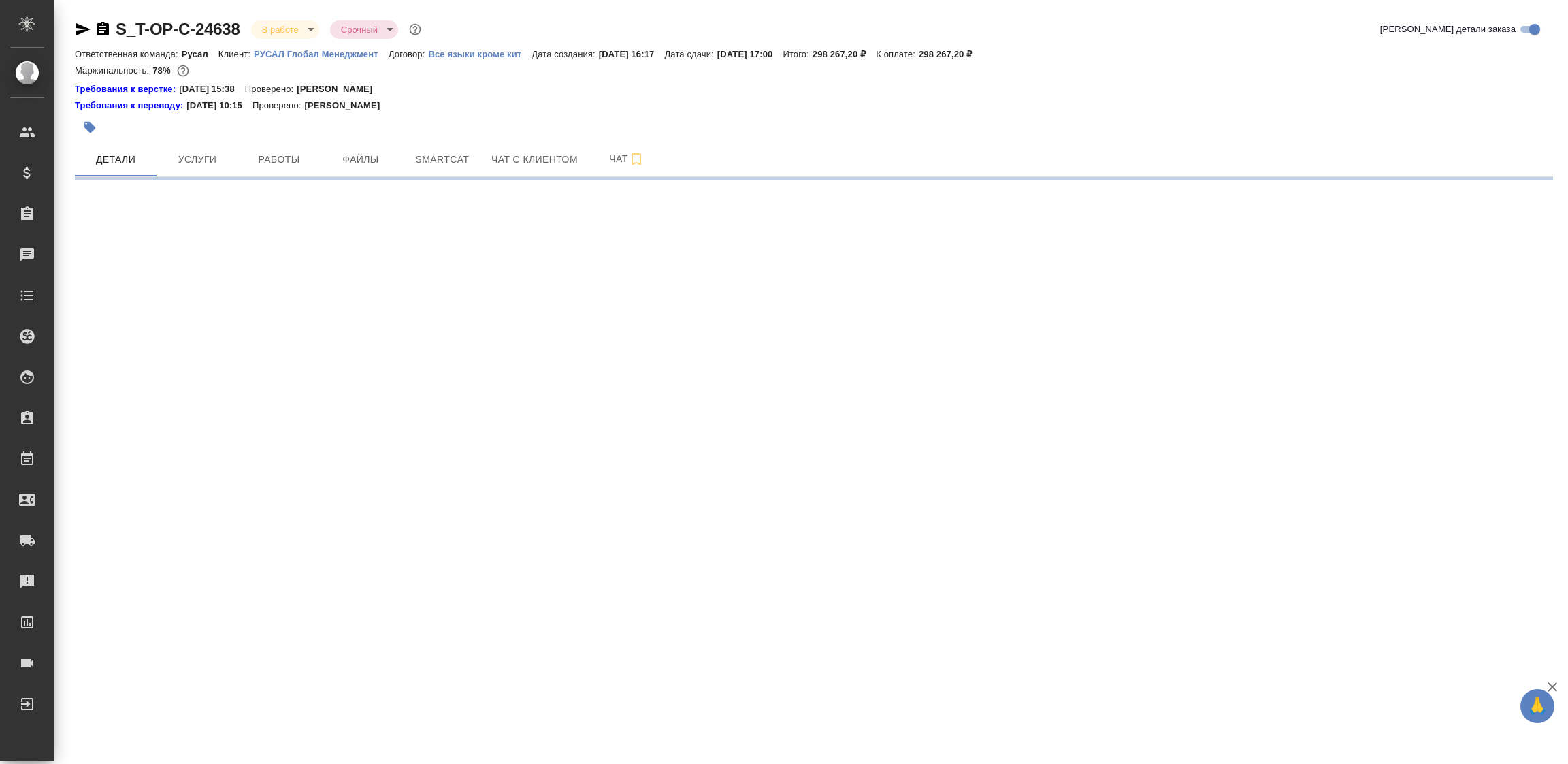
select select "RU"
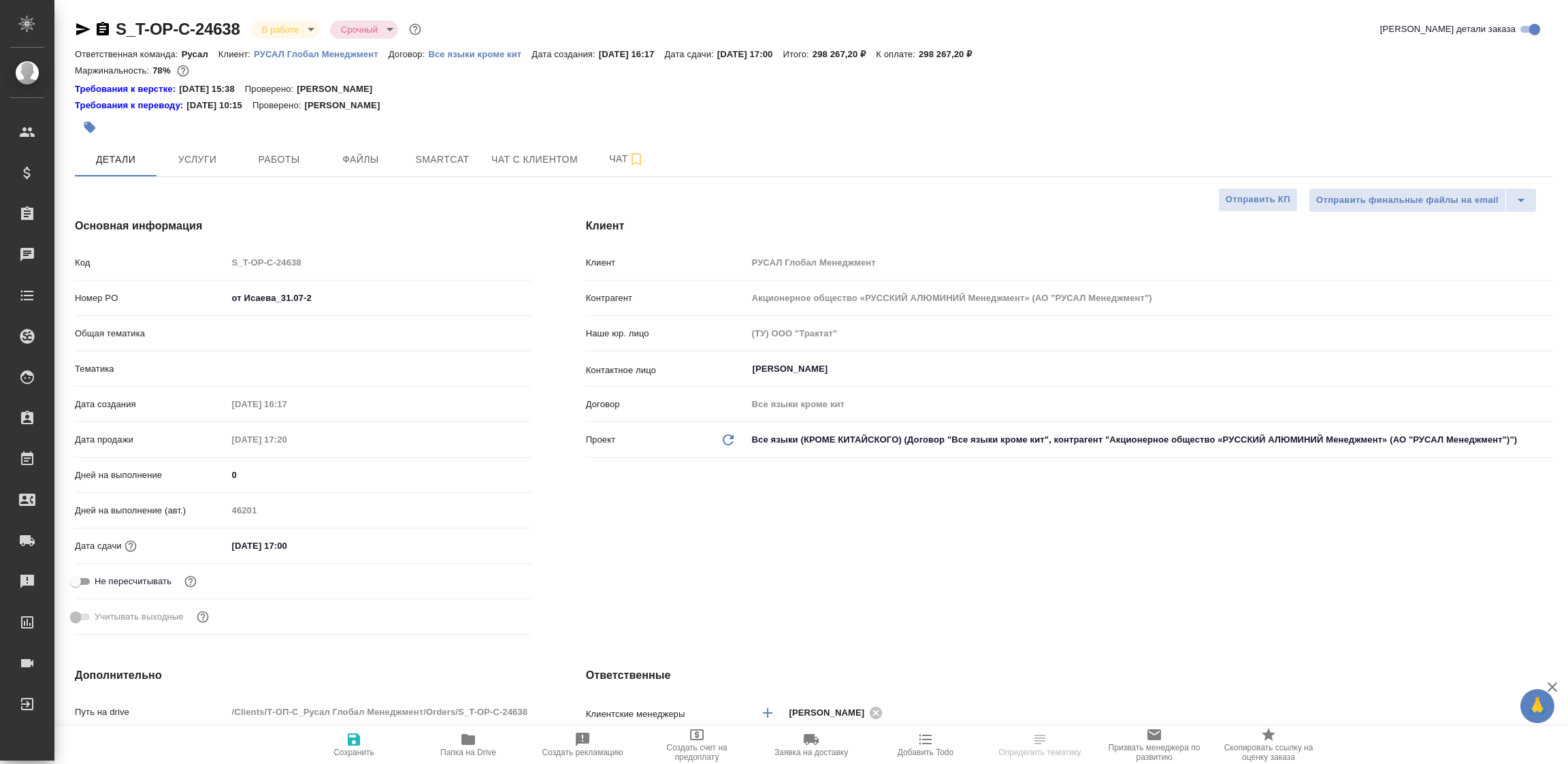
type textarea "x"
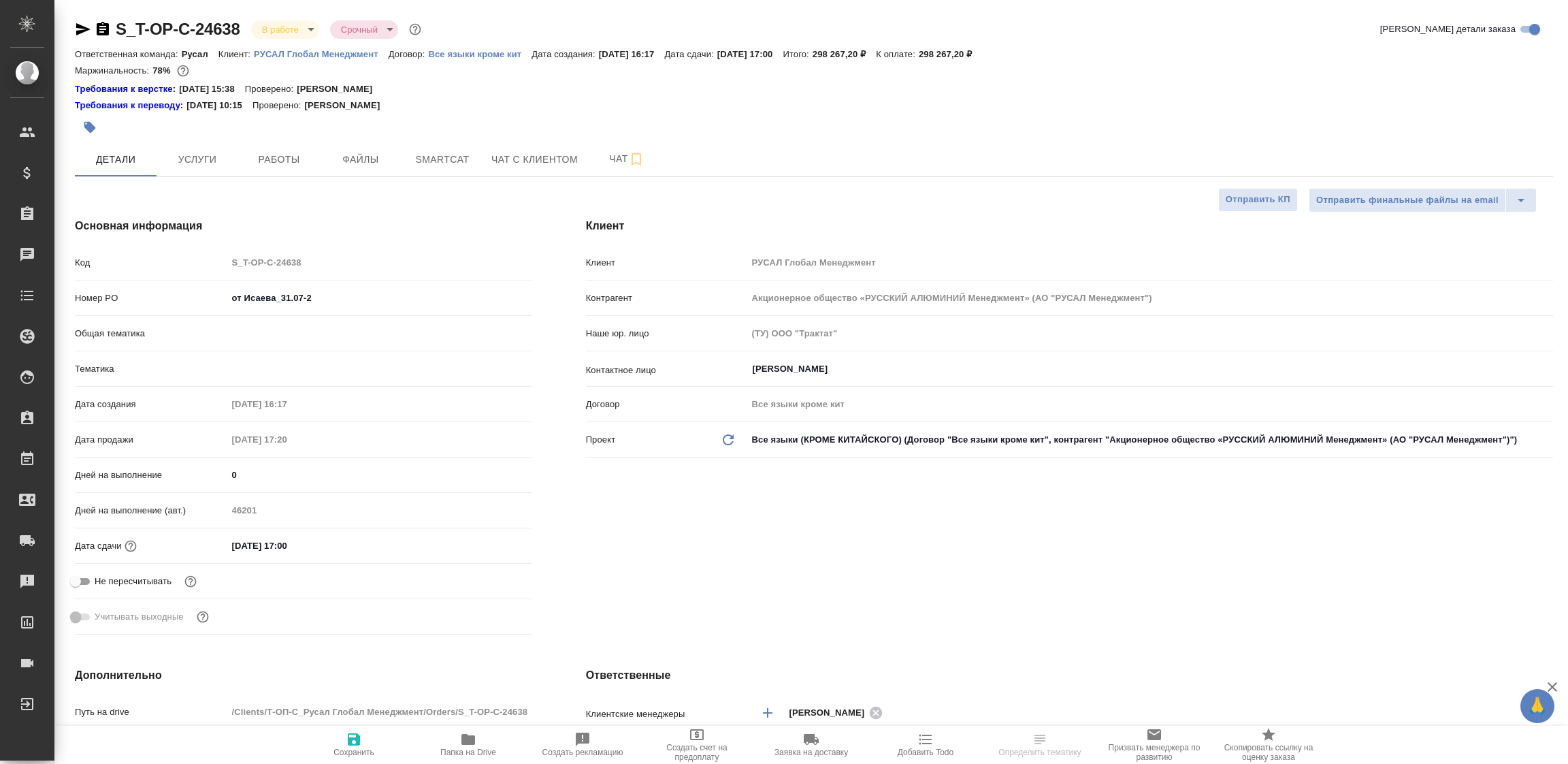
type textarea "x"
type input "Русал"
type textarea "x"
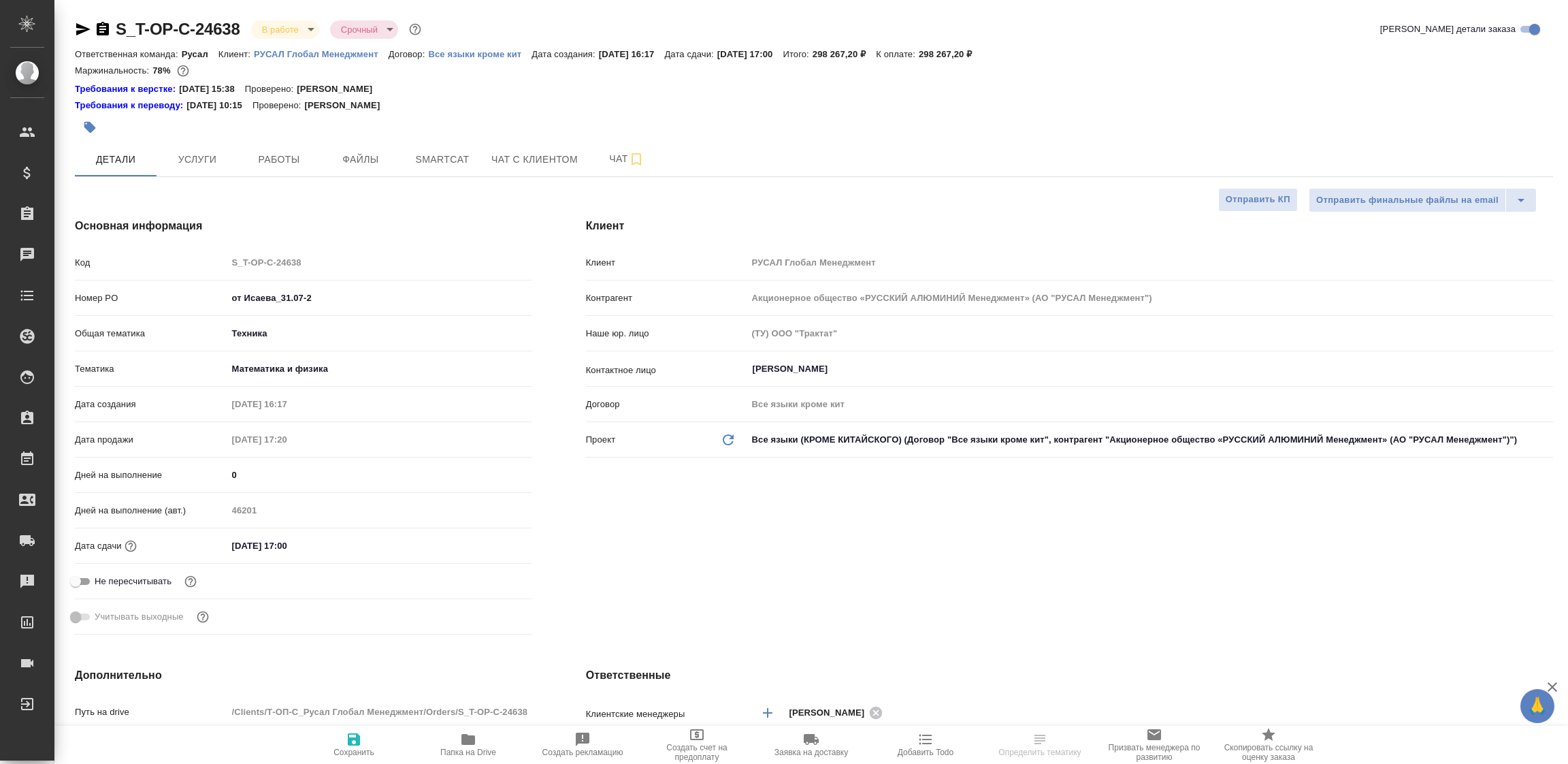
type input "Хрусталёва Дарья"
type input "Журавлева [PERSON_NAME]"
type textarea "x"
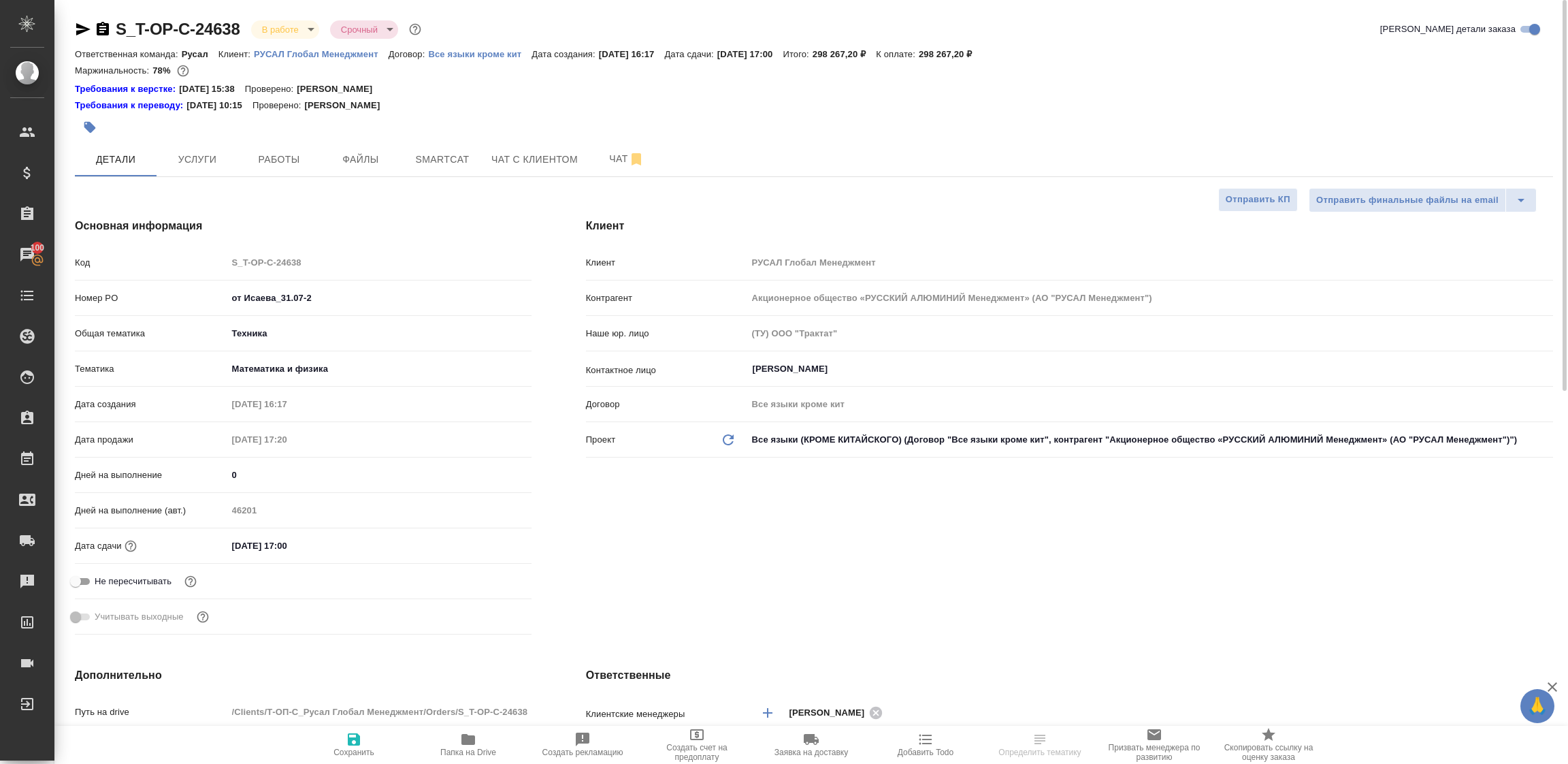
select select "RU"
type textarea "x"
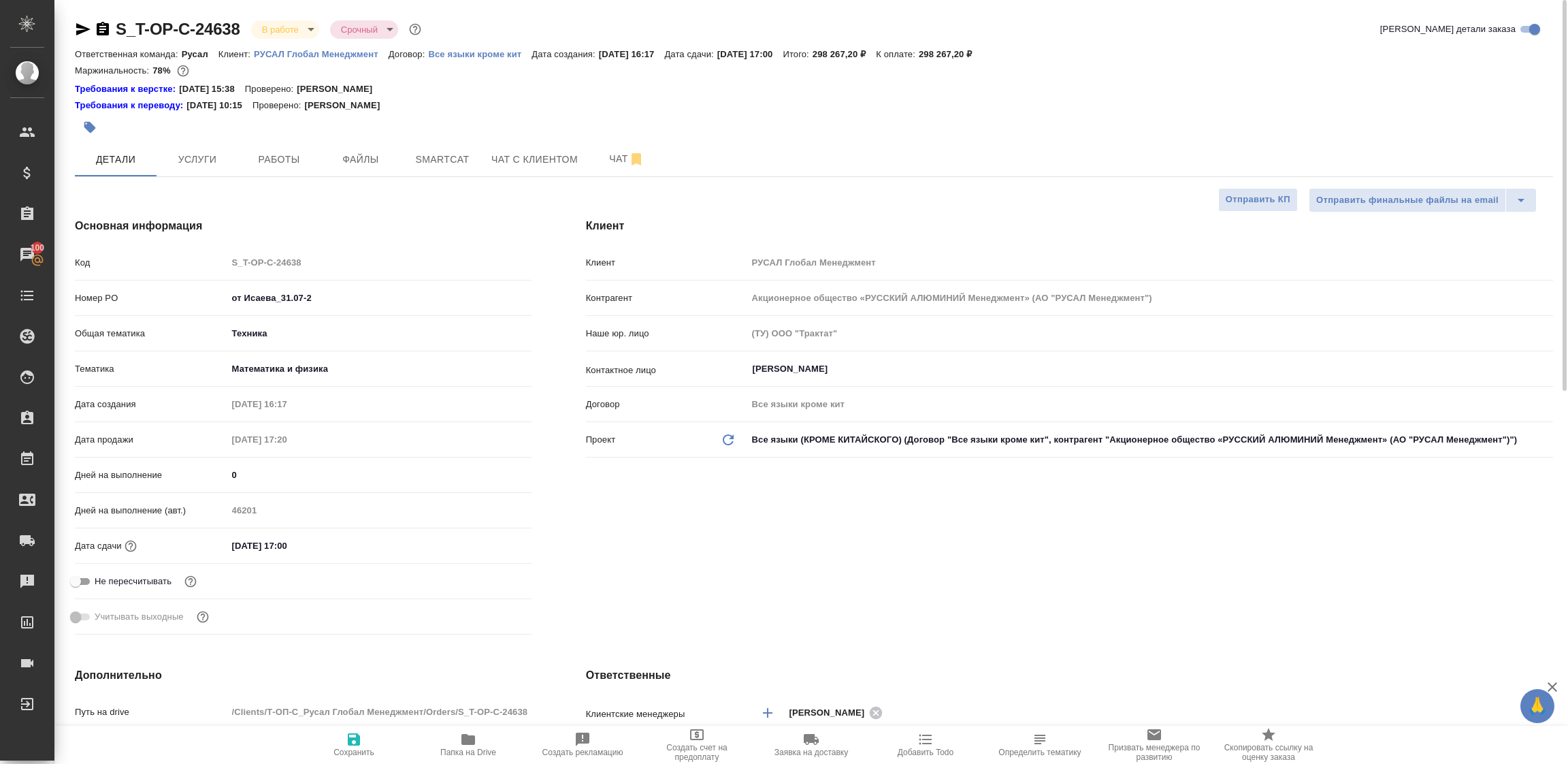
type textarea "x"
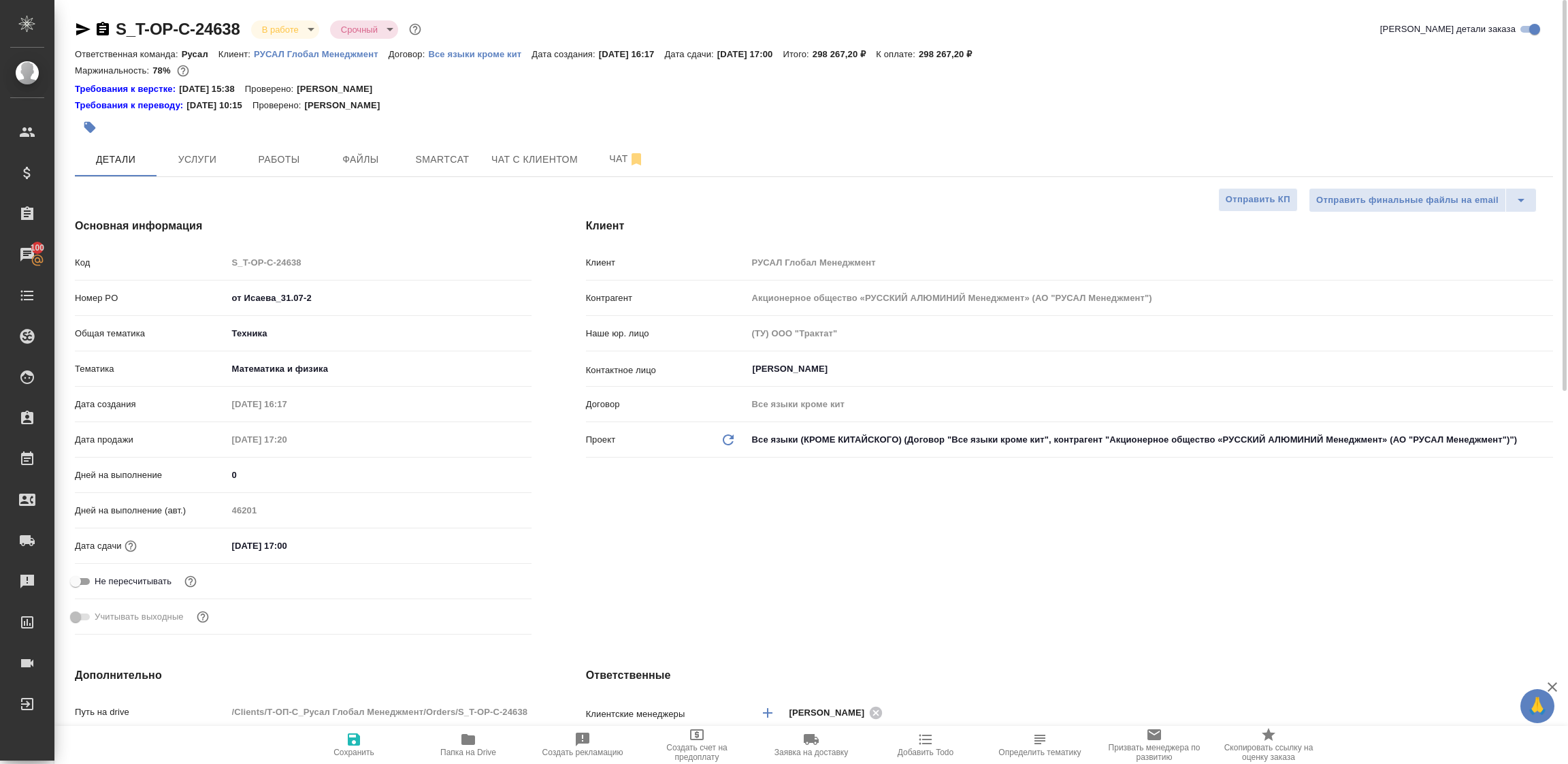
type textarea "x"
drag, startPoint x: 329, startPoint y: 290, endPoint x: 195, endPoint y: 292, distance: 134.0
click at [195, 292] on div "Номер PO от Исаева_31.07-2" at bounding box center [303, 297] width 457 height 23
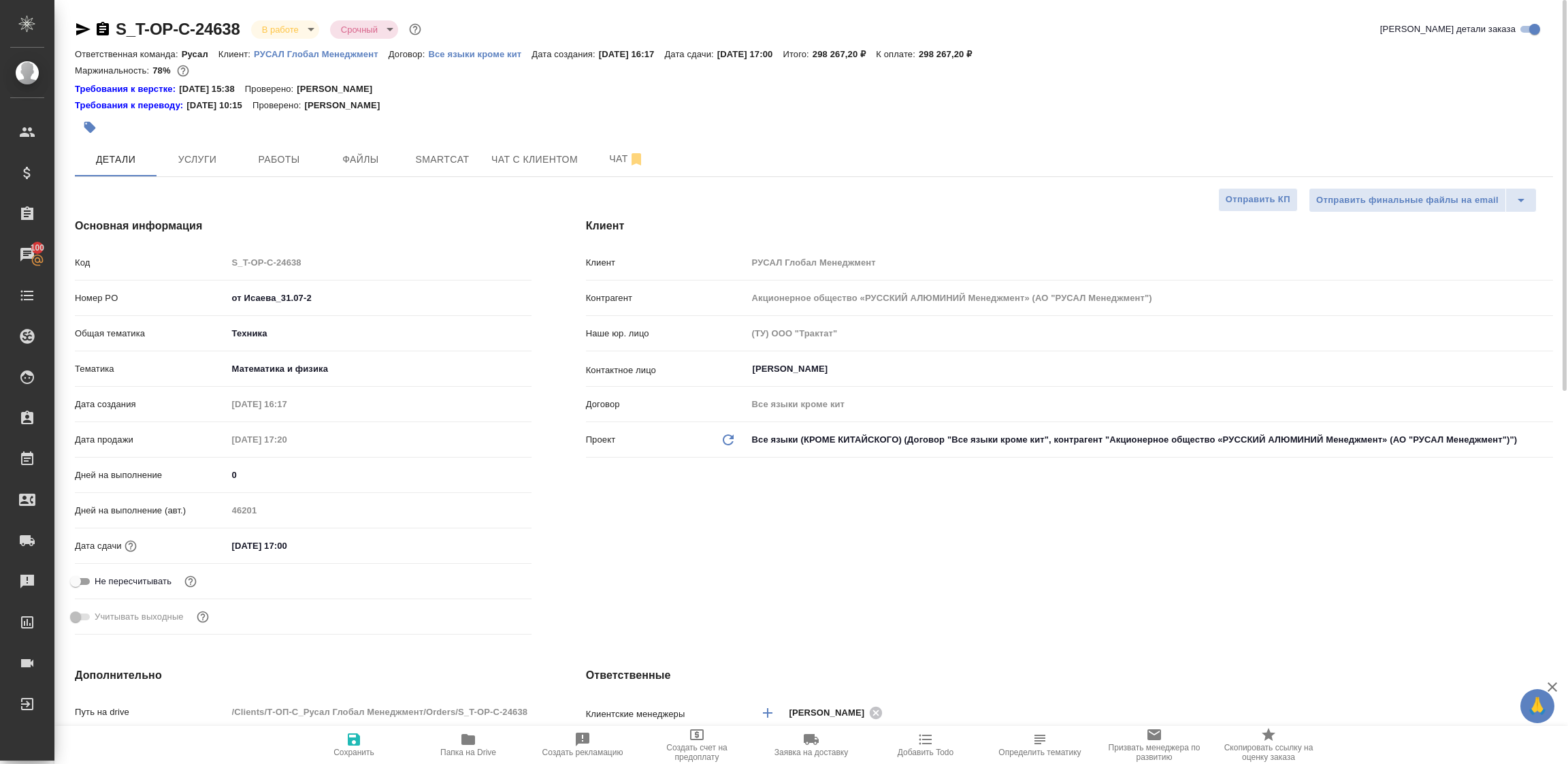
type textarea "x"
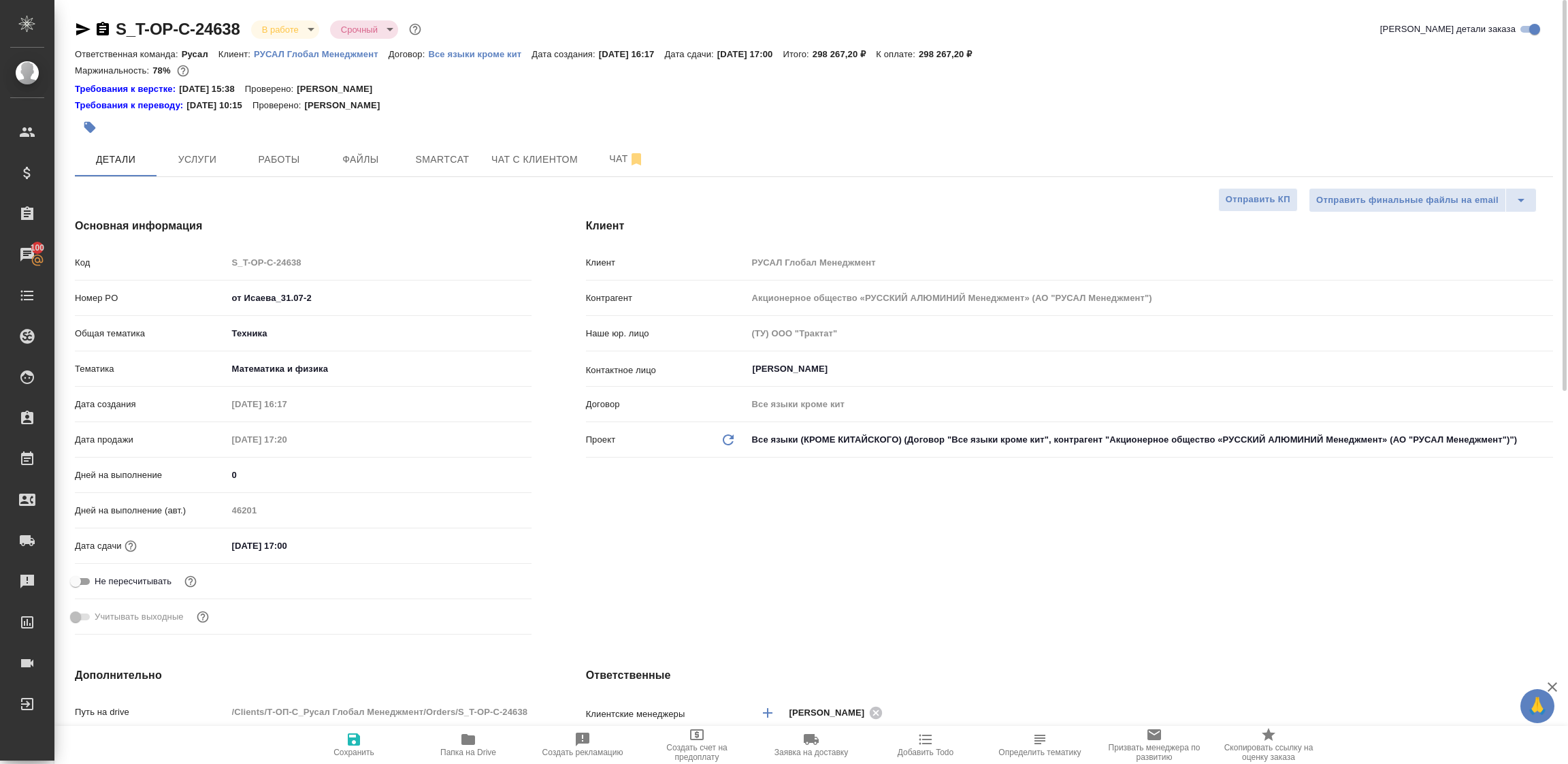
type textarea "x"
click at [292, 31] on body "🙏 .cls-1 fill:#fff; AWATERA Tupakhina Daria Клиенты Спецификации Заказы 100 Чат…" at bounding box center [784, 382] width 1568 height 764
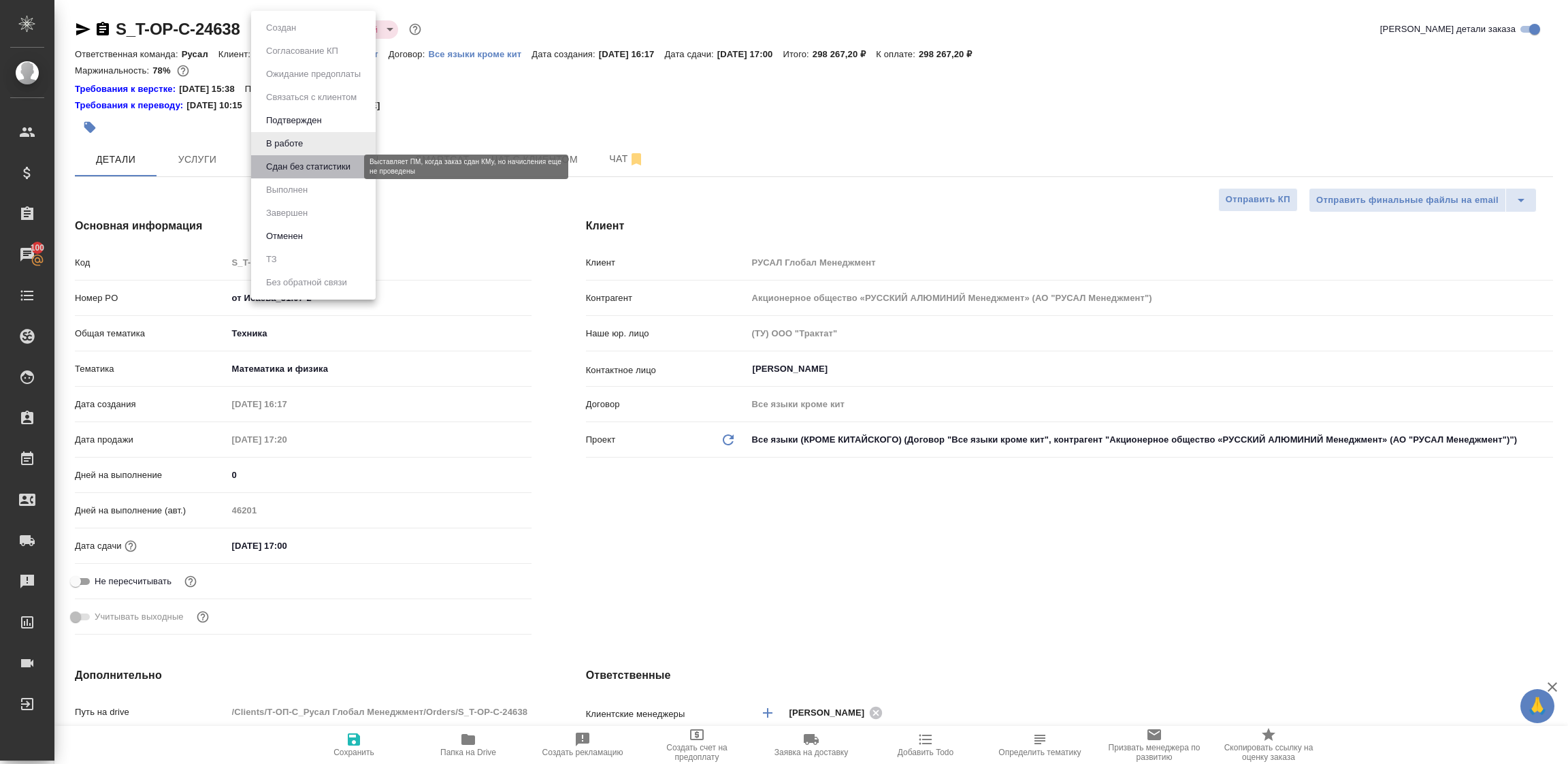
click at [298, 167] on button "Сдан без статистики" at bounding box center [308, 167] width 93 height 15
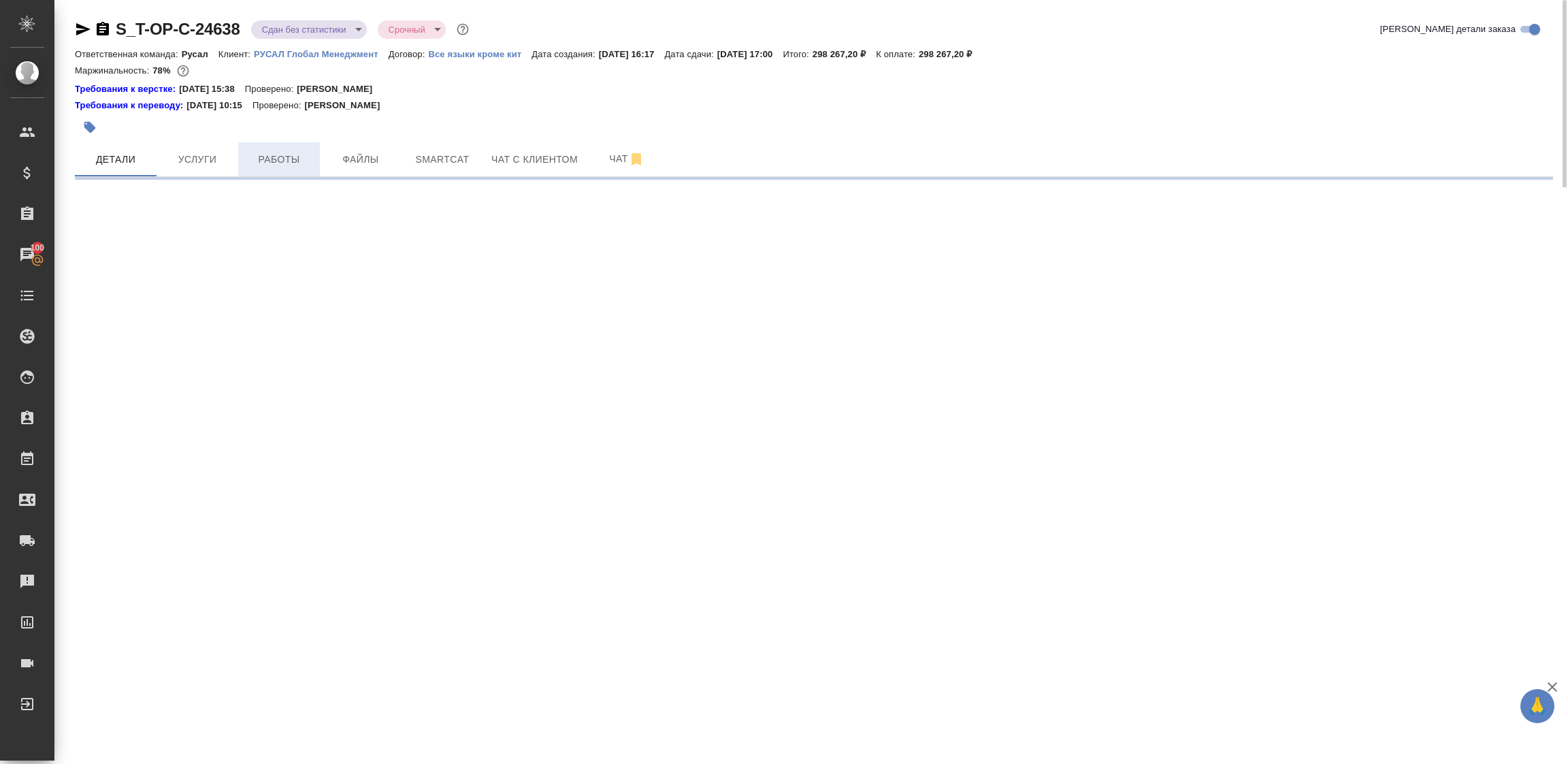
select select "RU"
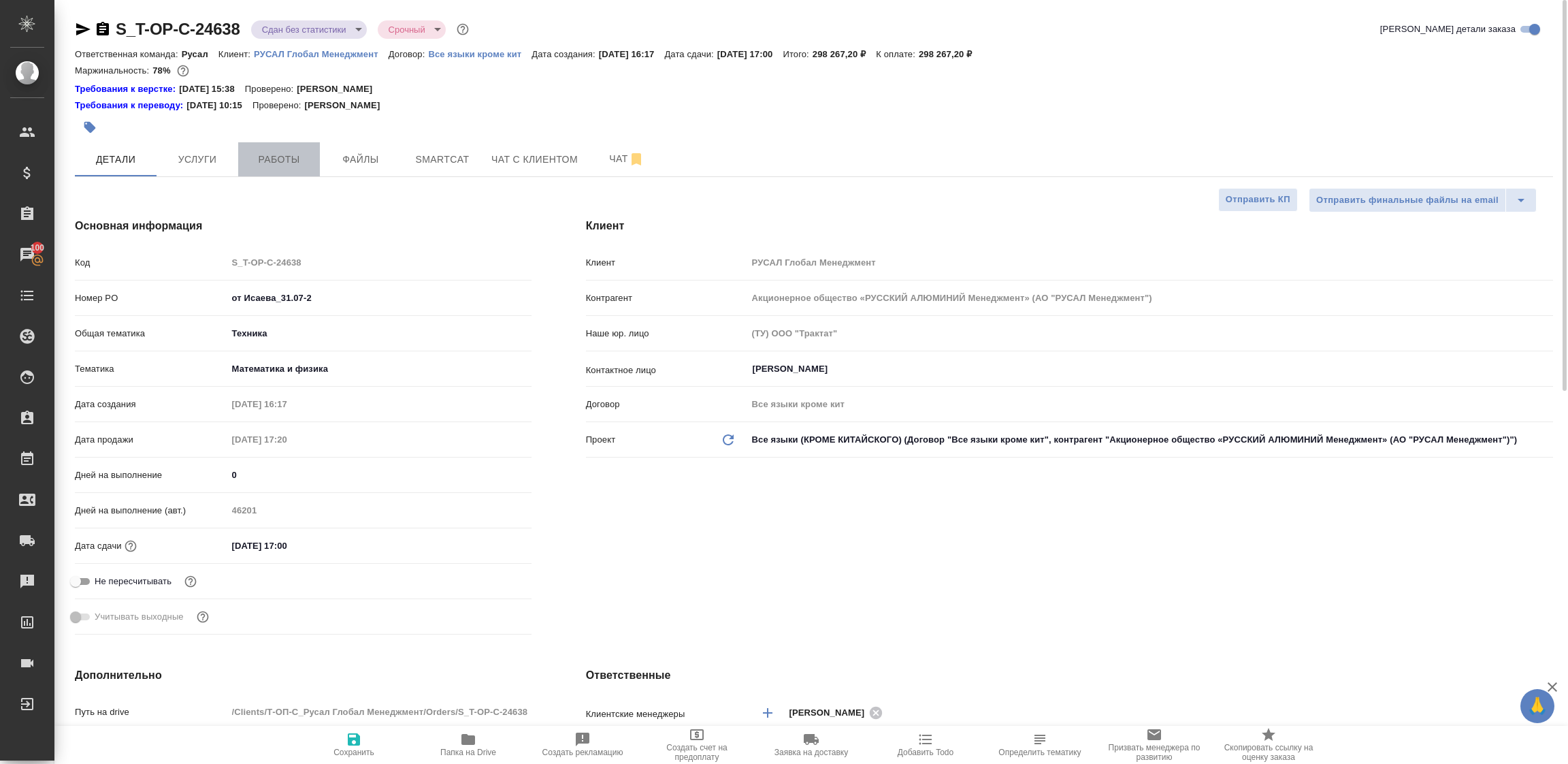
click at [271, 156] on span "Работы" at bounding box center [279, 159] width 66 height 17
type textarea "x"
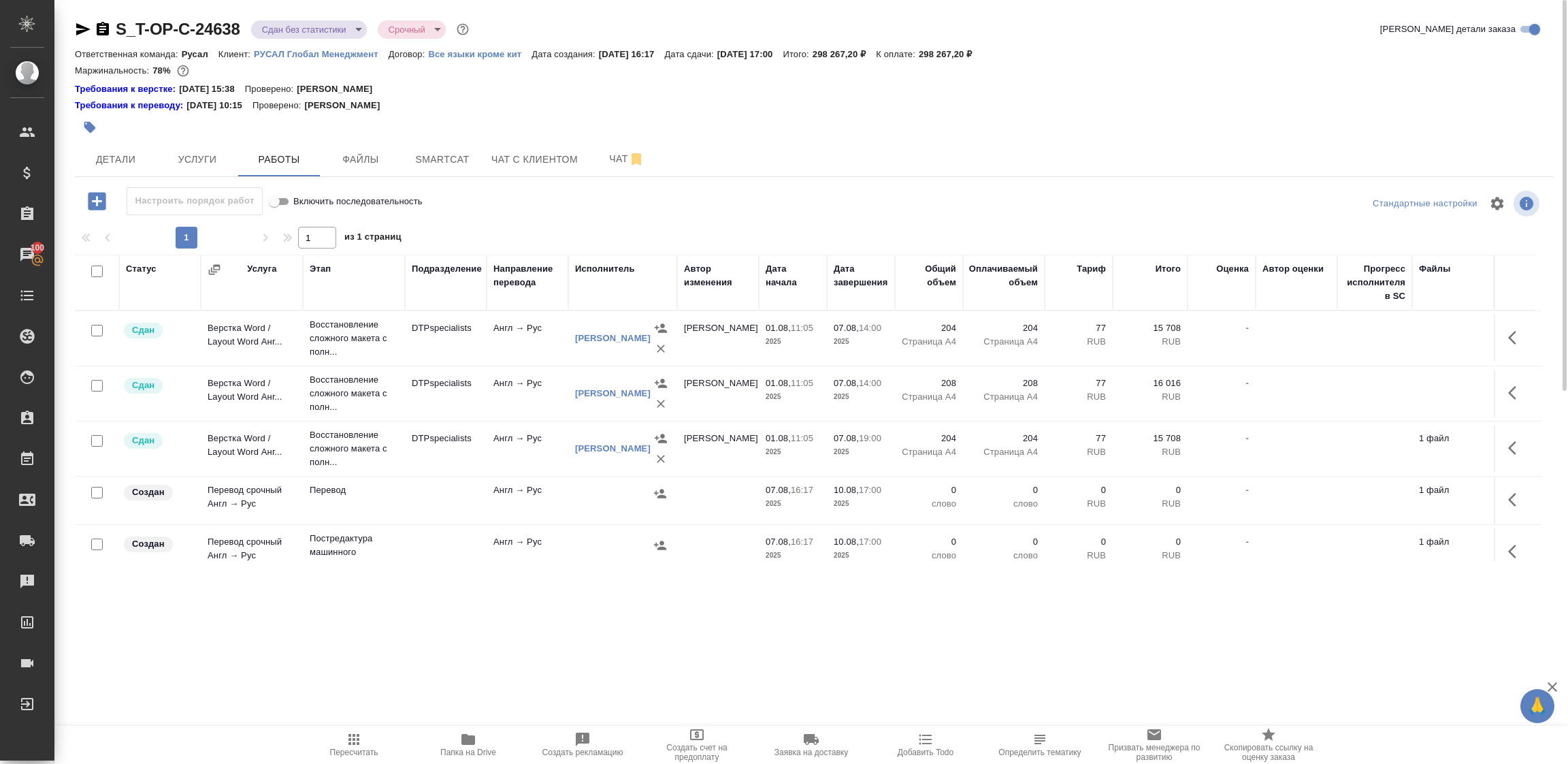
scroll to position [102, 0]
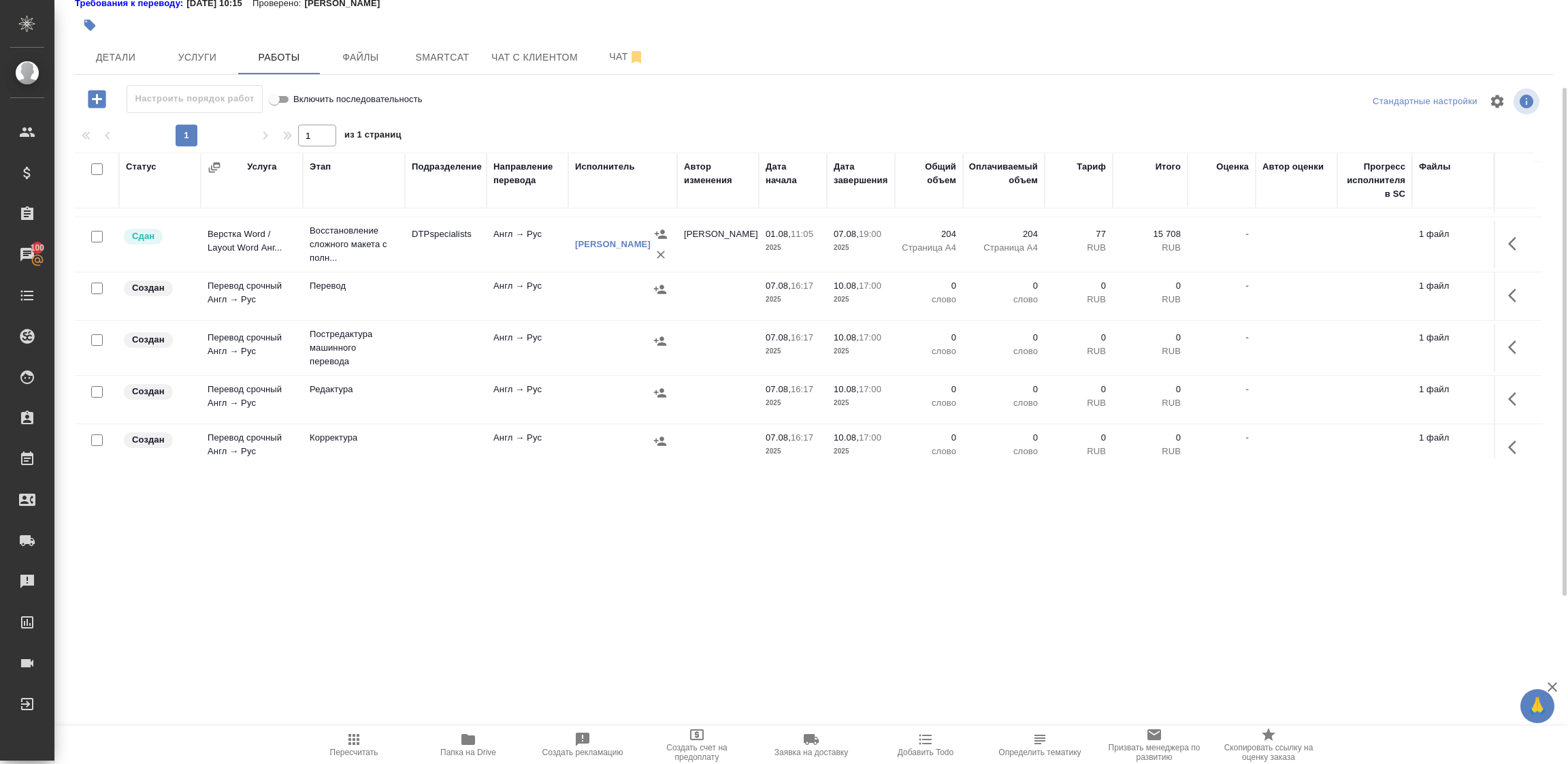
click at [92, 169] on input "checkbox" at bounding box center [96, 169] width 11 height 11
checkbox input "true"
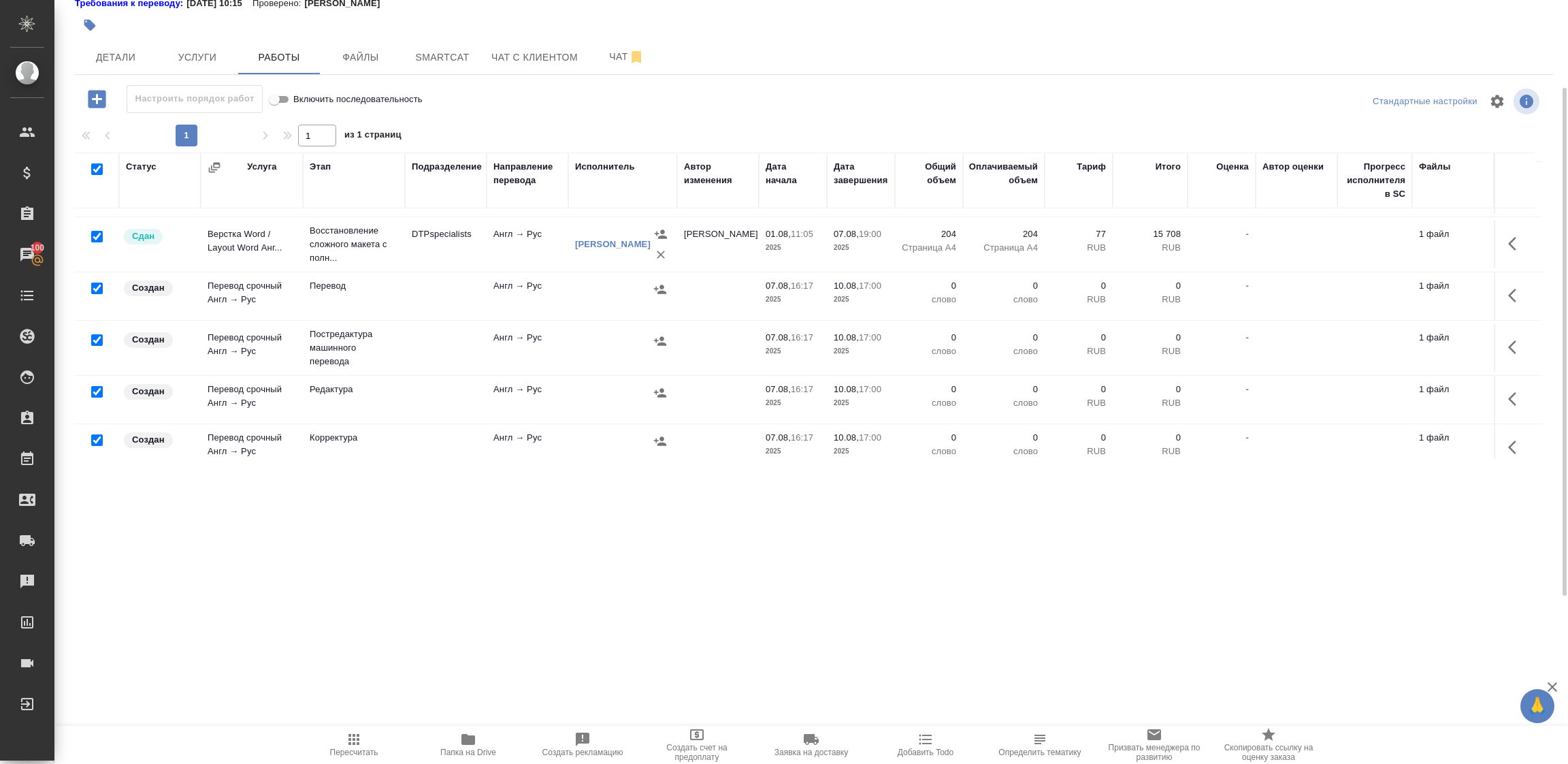
checkbox input "true"
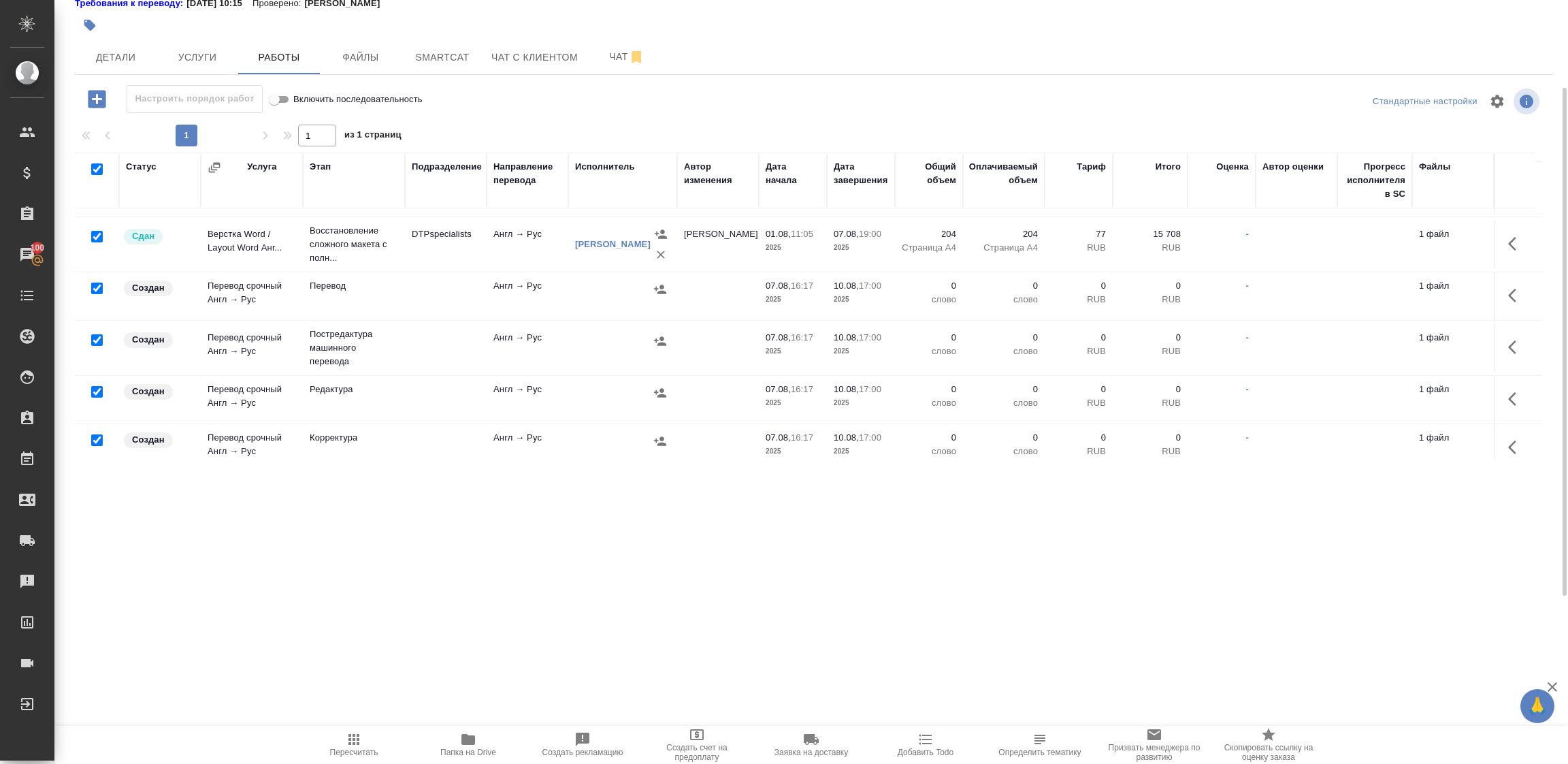
checkbox input "true"
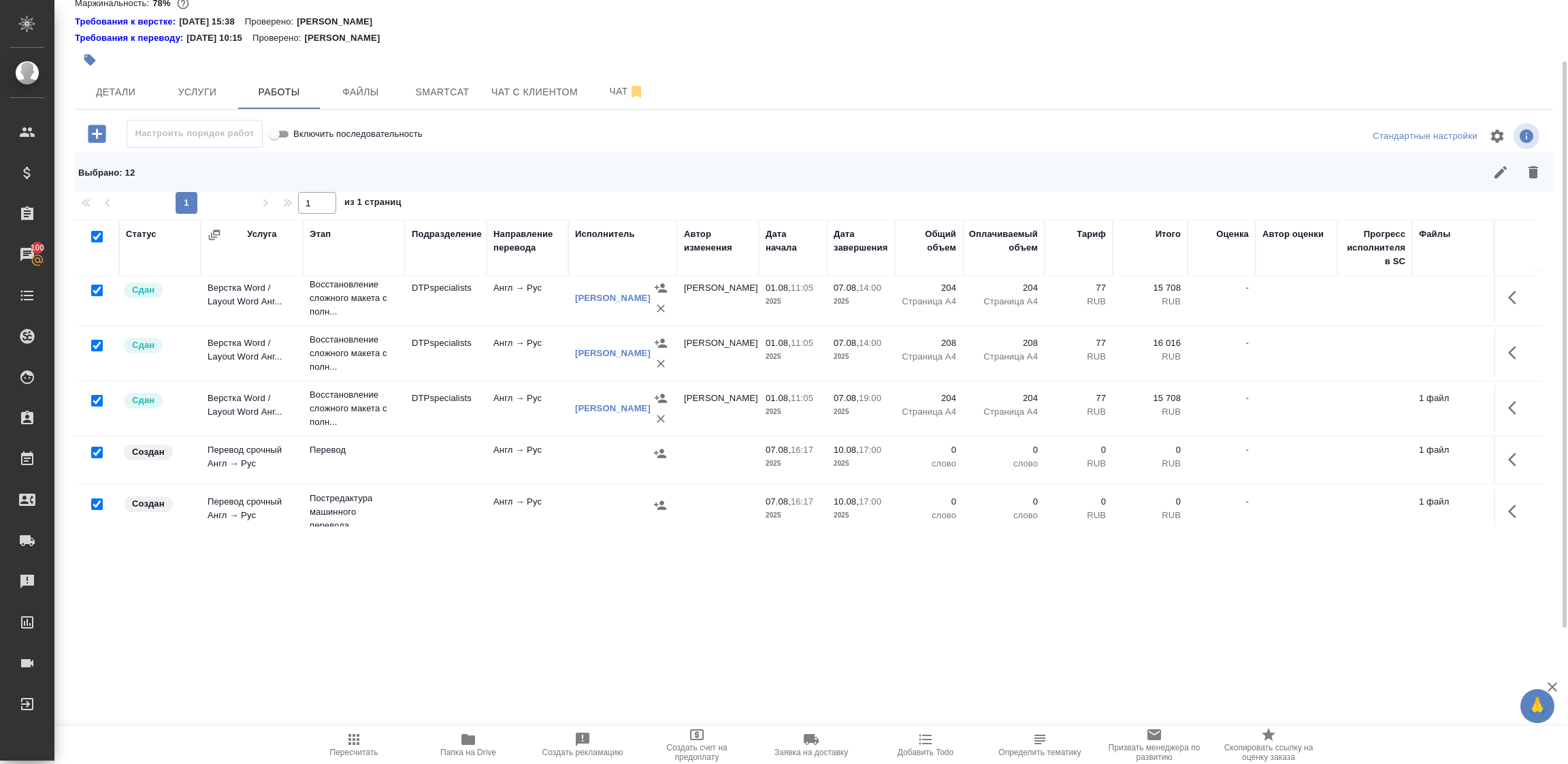
scroll to position [0, 0]
click at [96, 293] on input "checkbox" at bounding box center [96, 296] width 11 height 11
checkbox input "false"
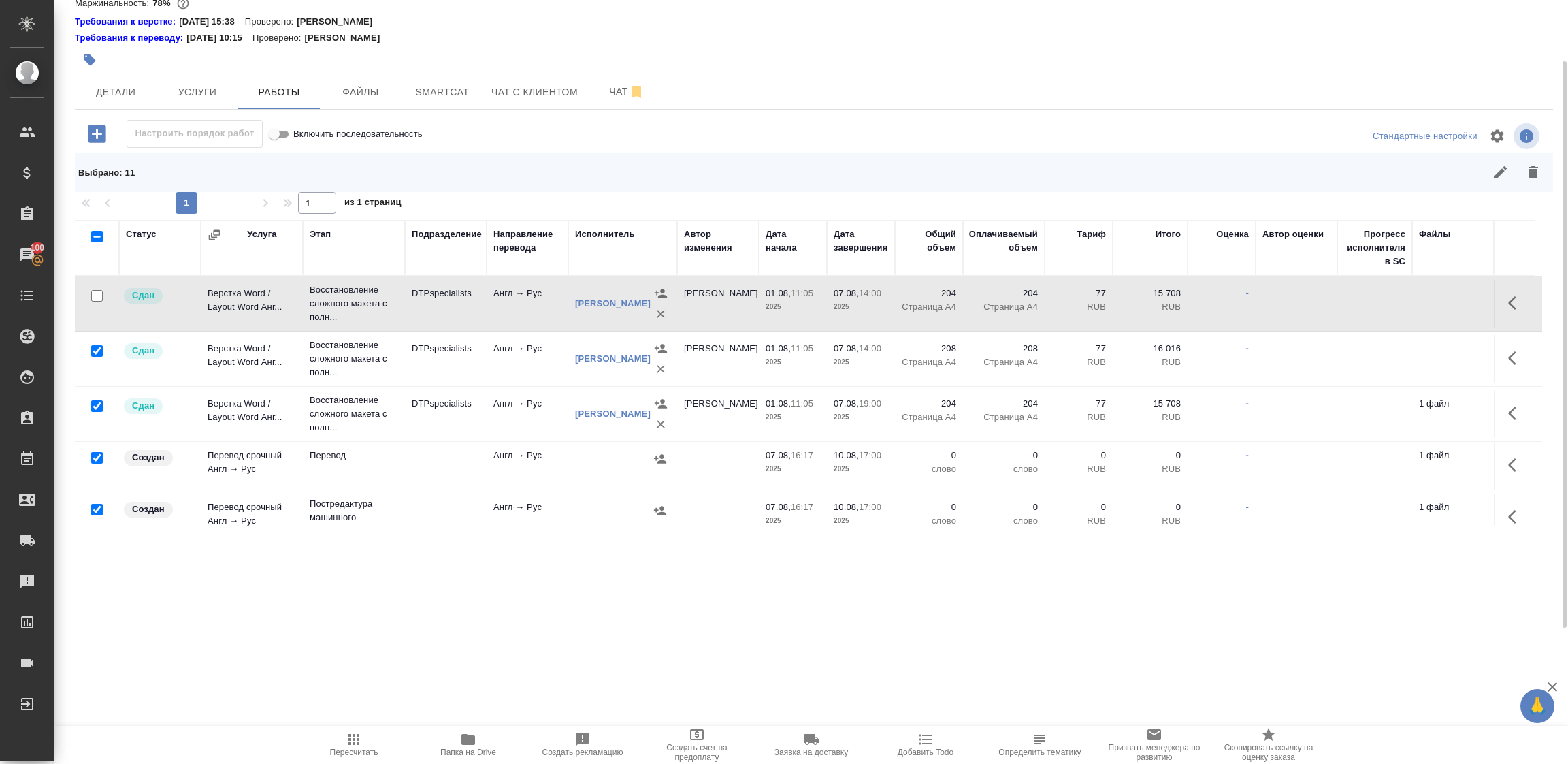
click at [95, 345] on input "checkbox" at bounding box center [96, 351] width 11 height 11
checkbox input "false"
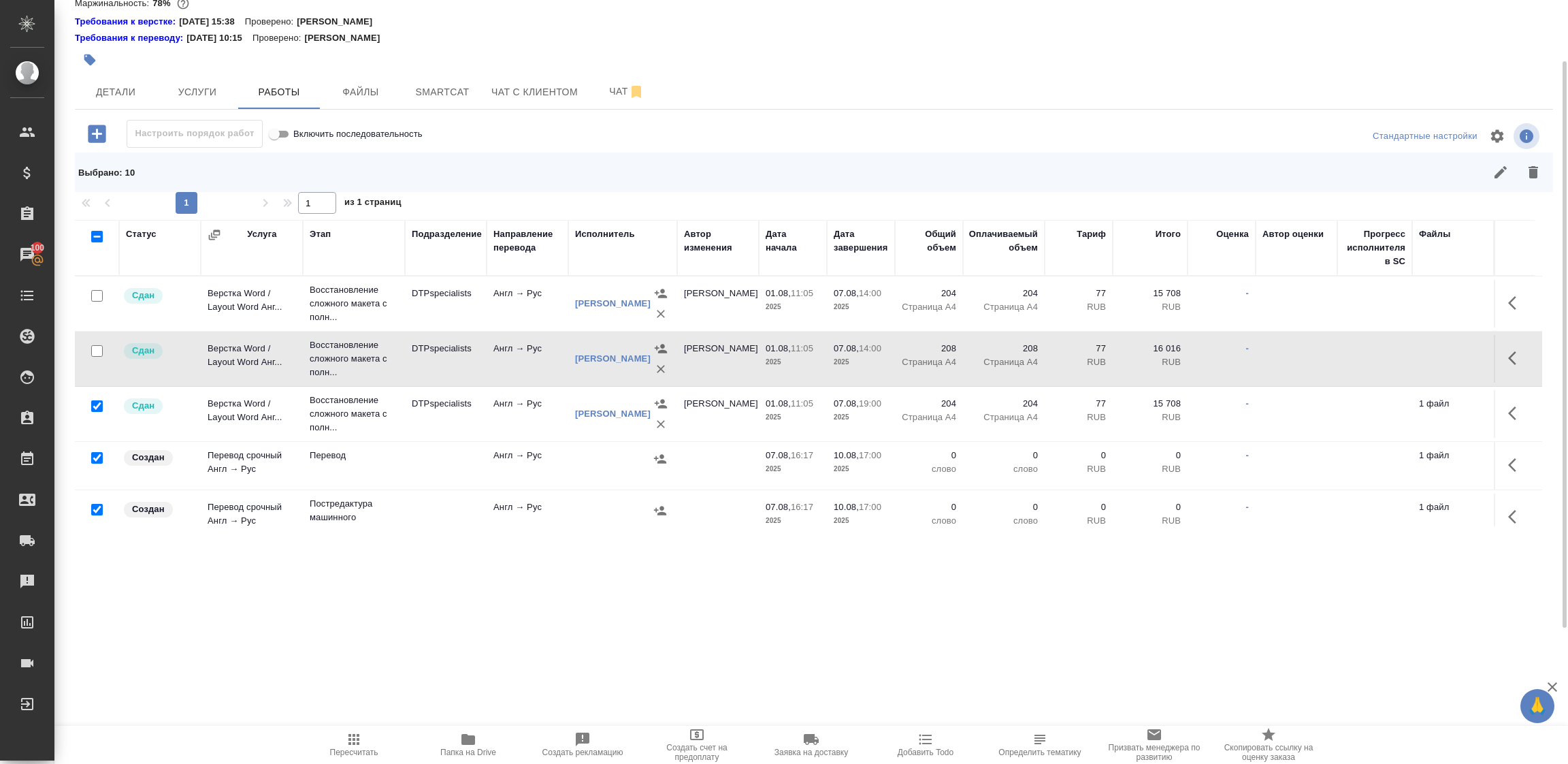
click at [96, 406] on input "checkbox" at bounding box center [96, 406] width 11 height 11
checkbox input "false"
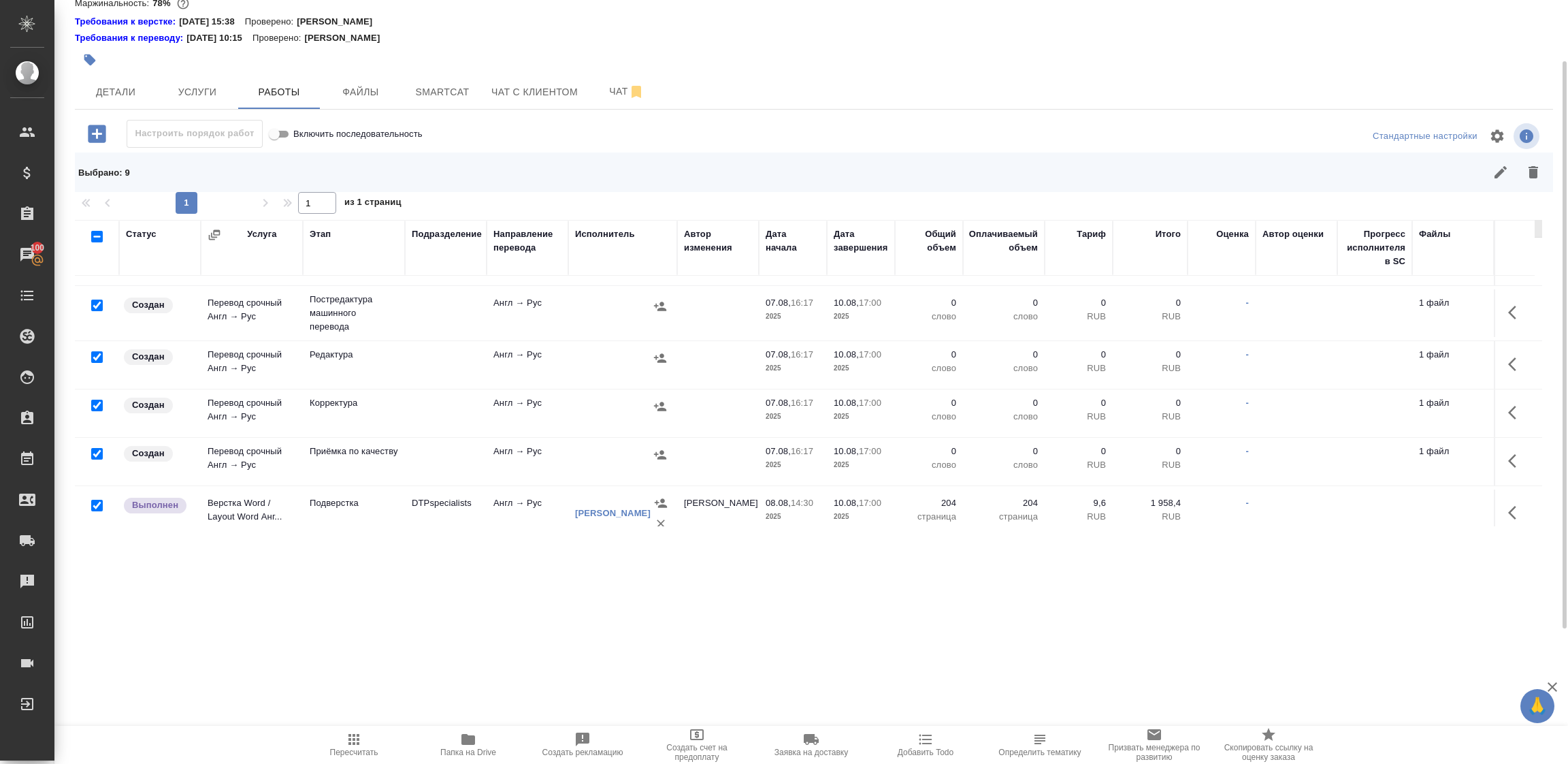
scroll to position [402, 0]
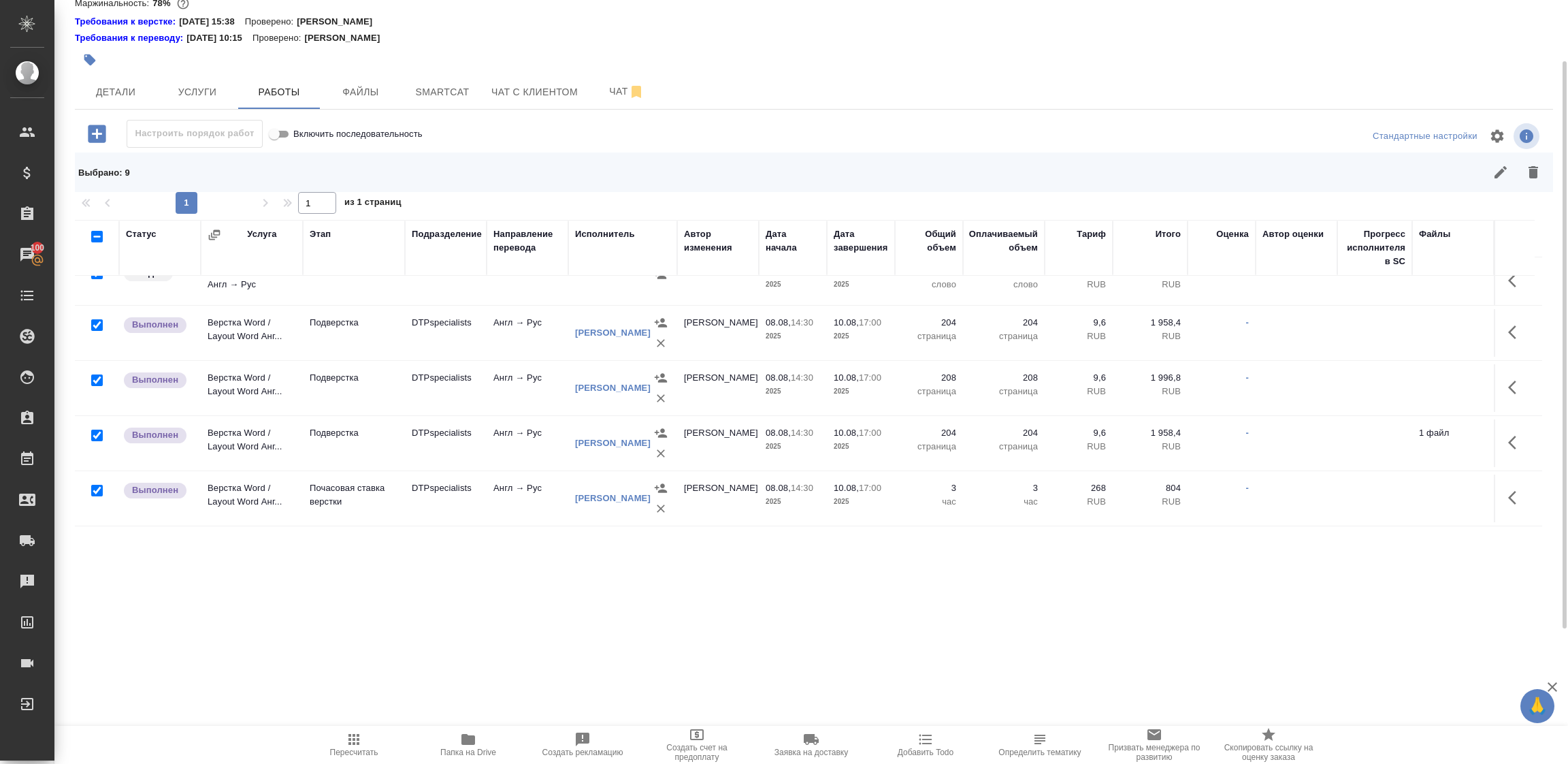
drag, startPoint x: 96, startPoint y: 311, endPoint x: 99, endPoint y: 355, distance: 44.1
click at [97, 319] on input "checkbox" at bounding box center [96, 325] width 11 height 11
checkbox input "false"
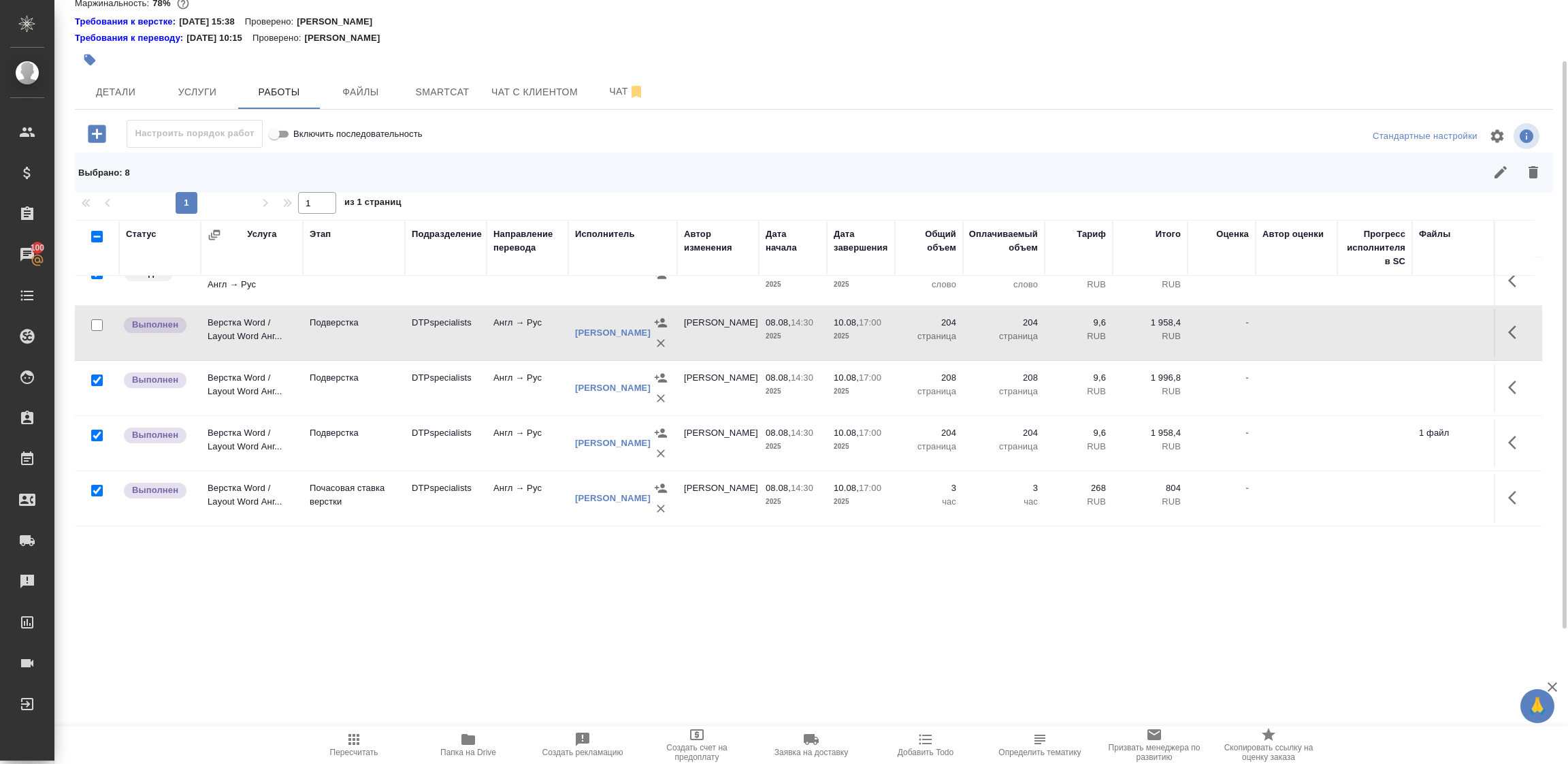
drag, startPoint x: 98, startPoint y: 363, endPoint x: 95, endPoint y: 390, distance: 27.2
click at [96, 375] on input "checkbox" at bounding box center [96, 380] width 11 height 11
checkbox input "false"
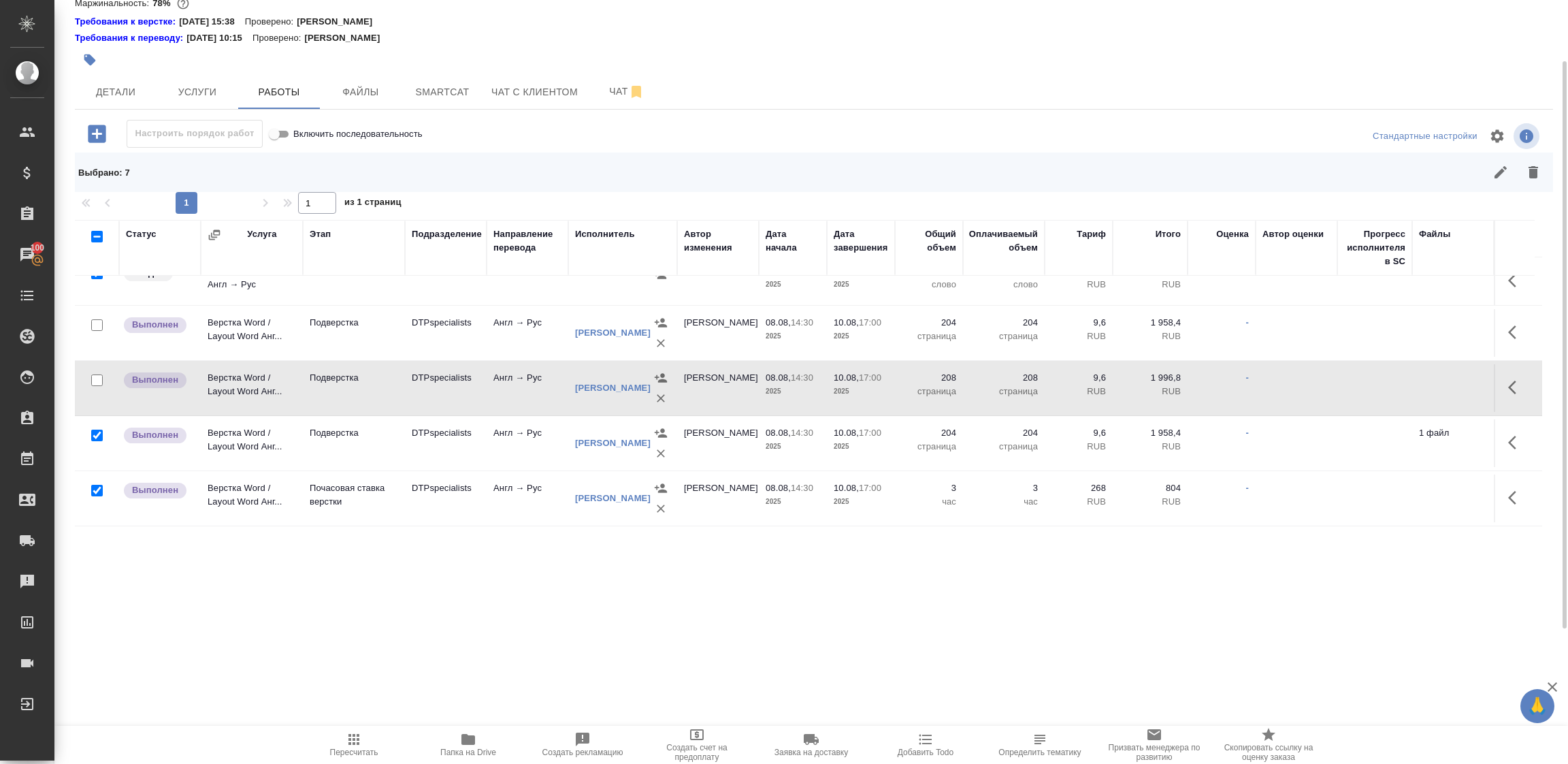
click at [95, 430] on input "checkbox" at bounding box center [96, 435] width 11 height 11
checkbox input "false"
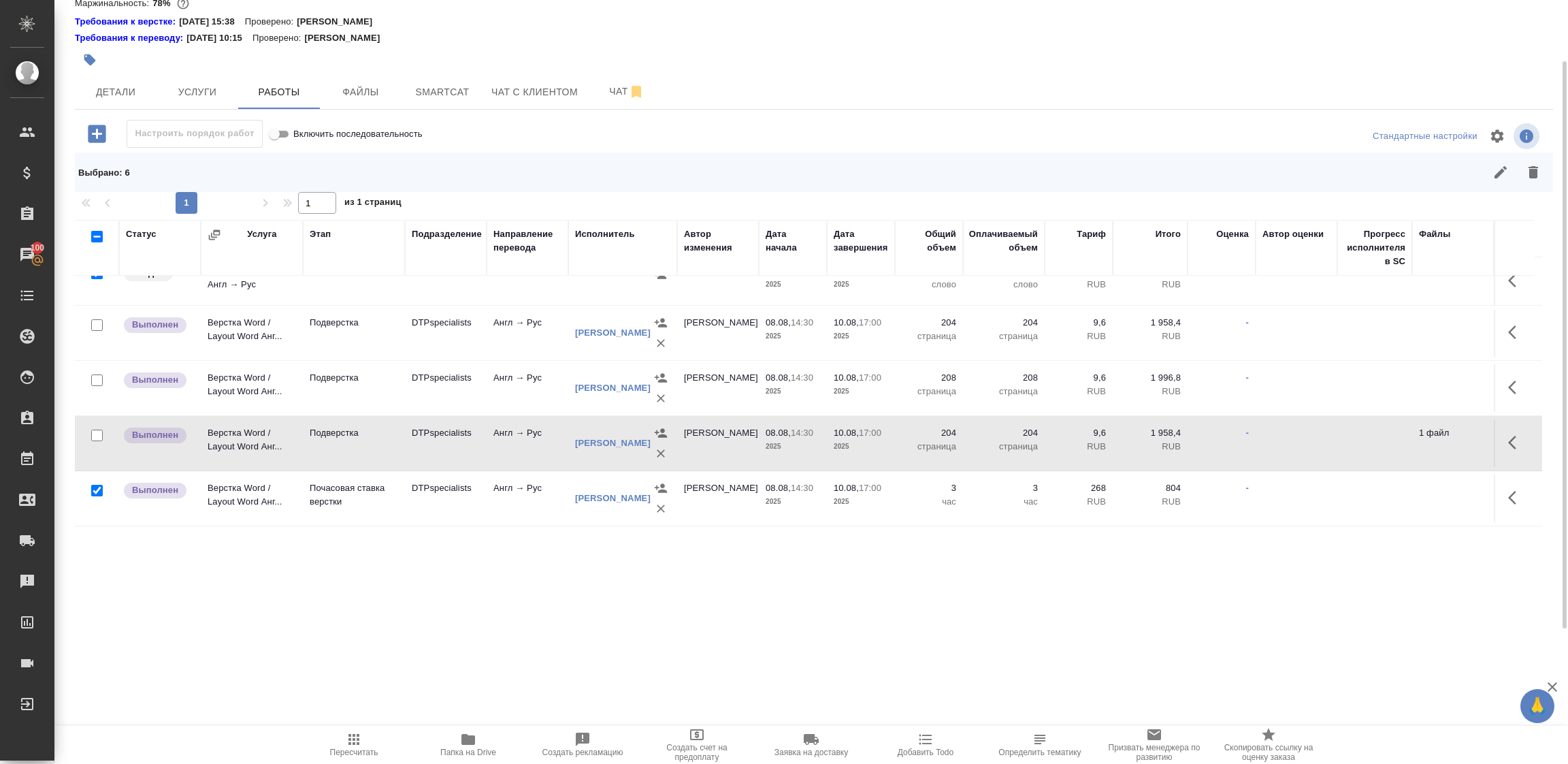
click at [96, 485] on input "checkbox" at bounding box center [96, 491] width 11 height 11
checkbox input "false"
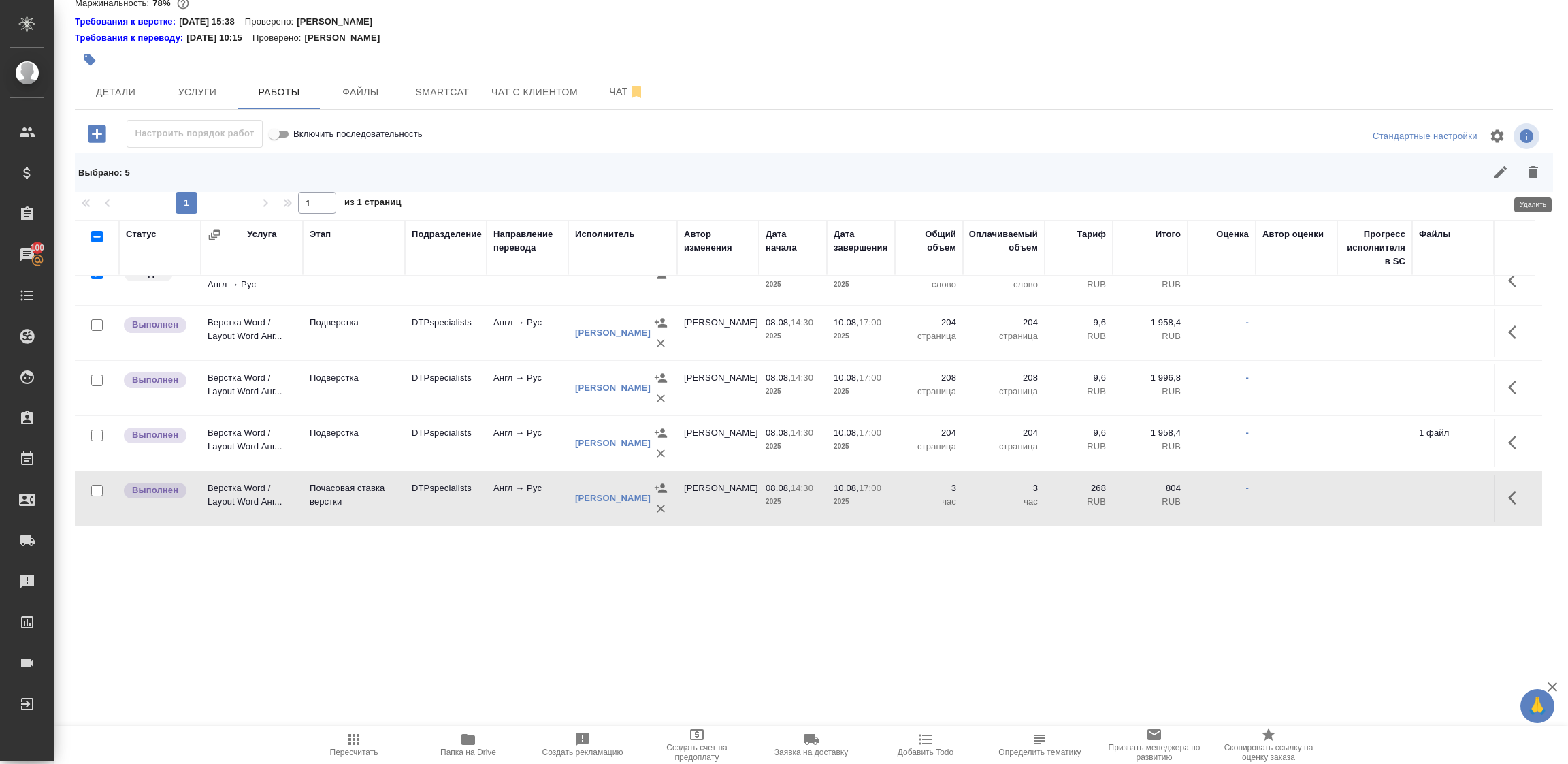
click at [1525, 173] on icon "button" at bounding box center [1532, 171] width 16 height 16
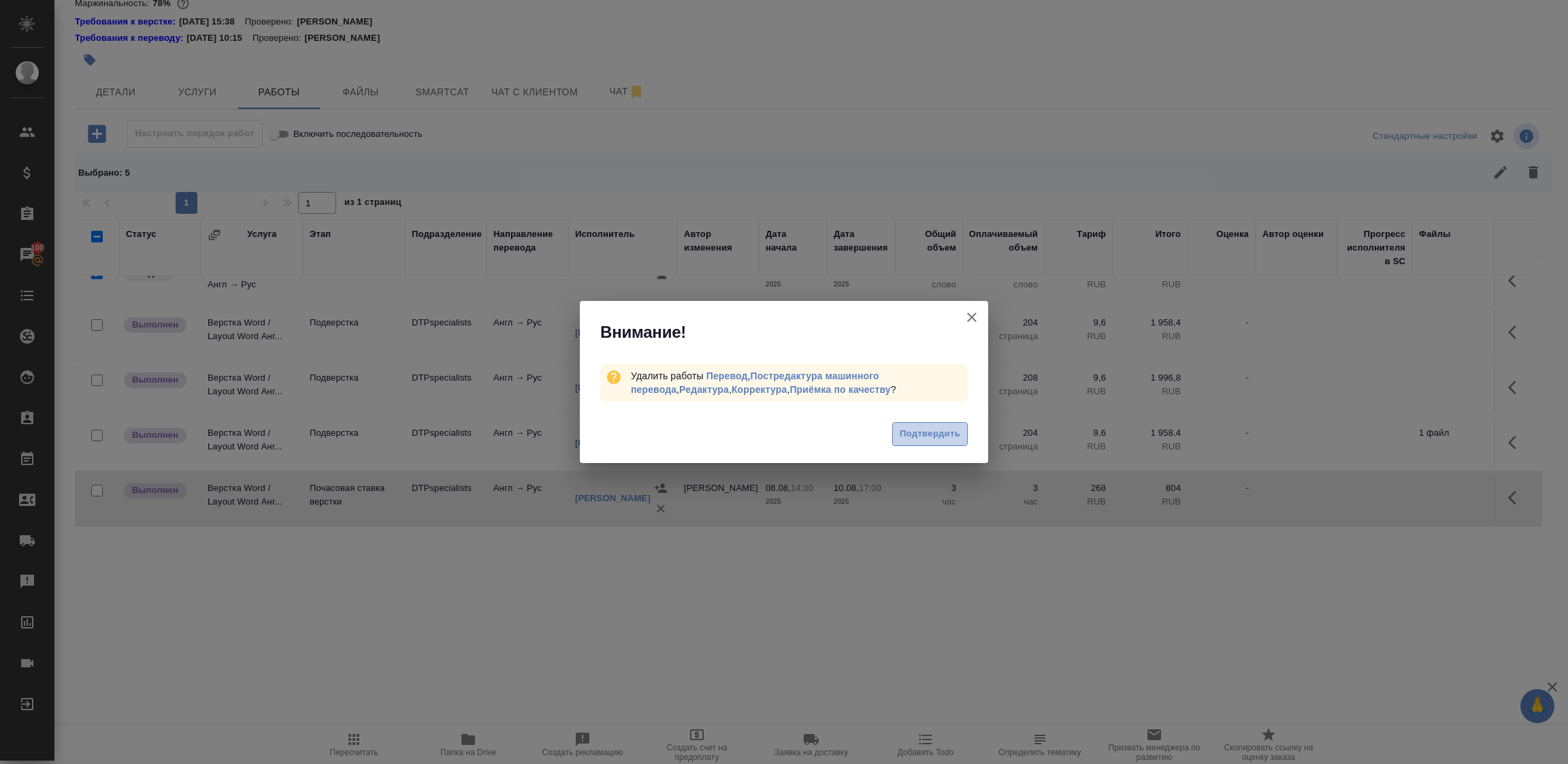
click at [937, 433] on span "Подтвердить" at bounding box center [930, 433] width 61 height 16
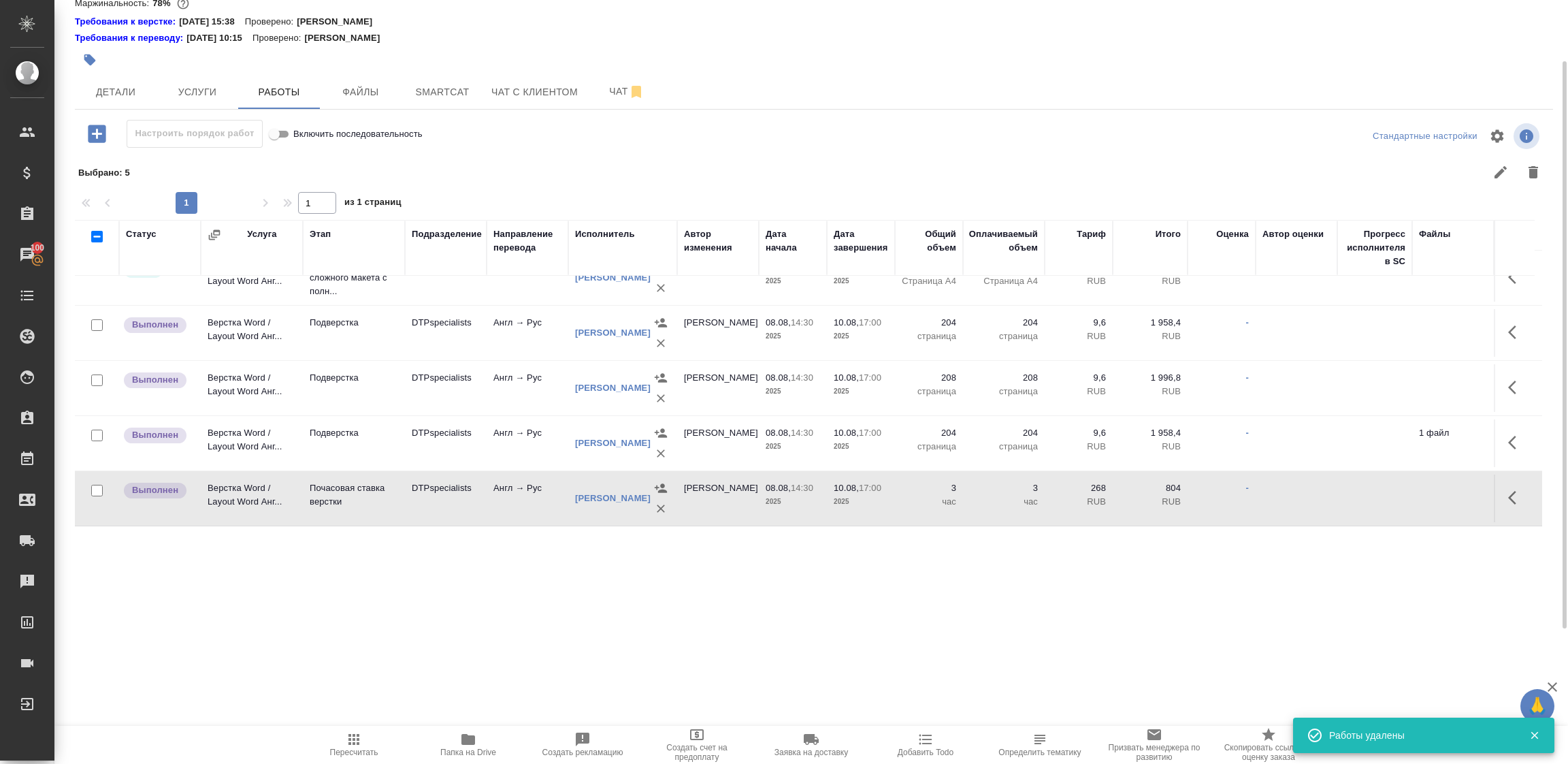
scroll to position [153, 0]
drag, startPoint x: 382, startPoint y: 578, endPoint x: 391, endPoint y: 573, distance: 10.3
click at [382, 579] on div "S_T-OP-C-24638 Сдан без статистики distributed Срочный urgent Кратко детали зак…" at bounding box center [811, 314] width 1514 height 628
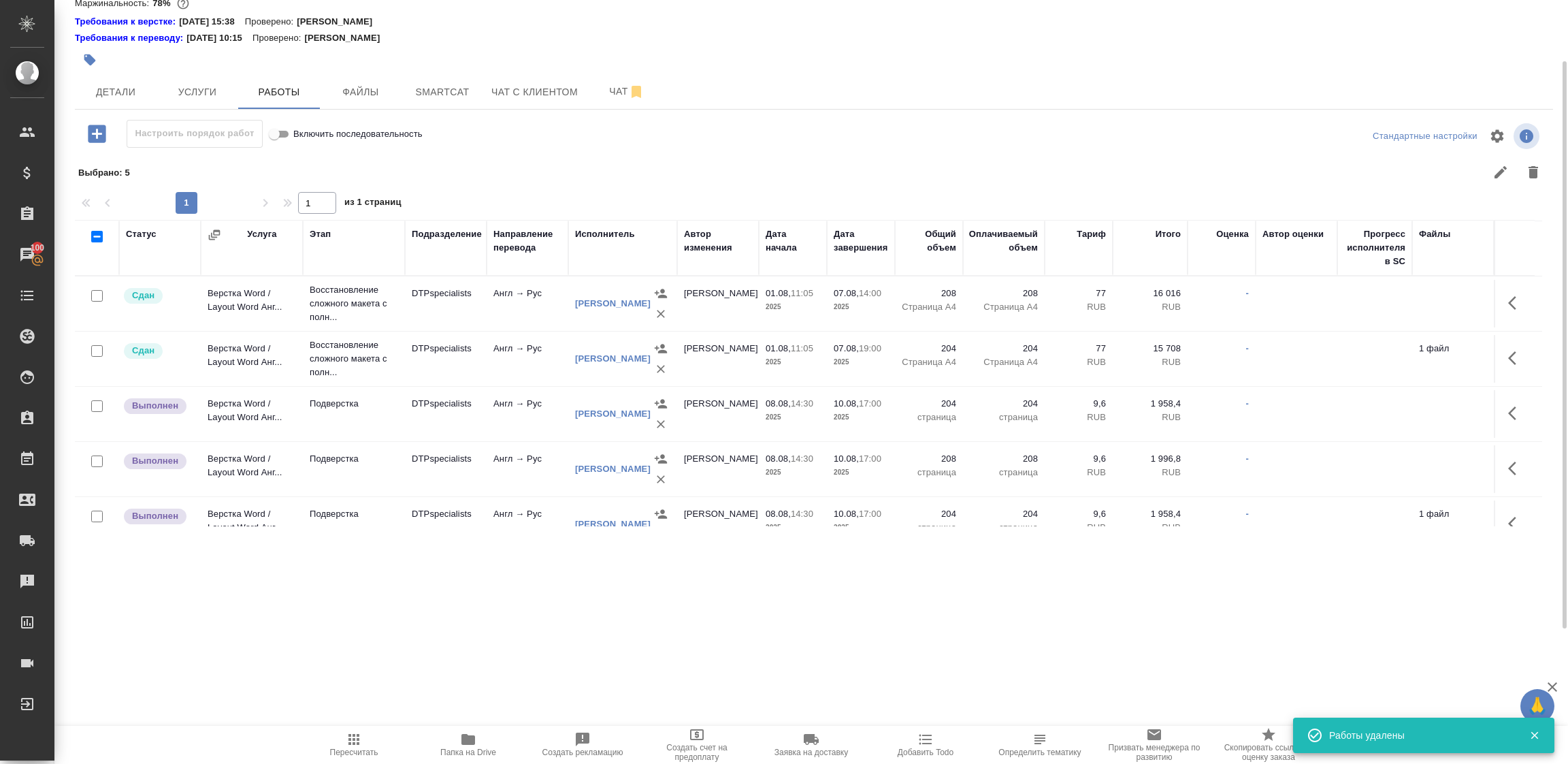
scroll to position [51, 0]
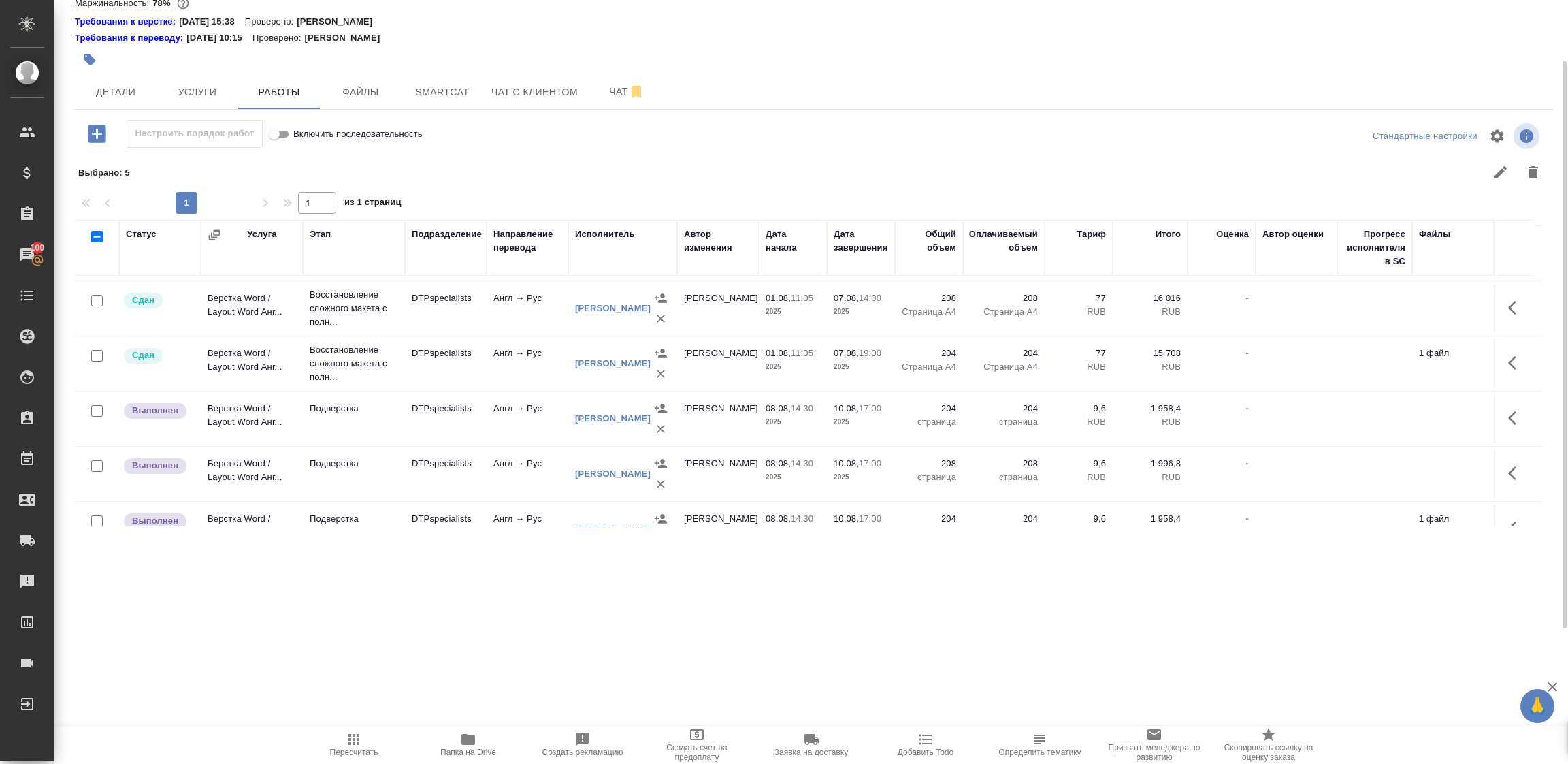
click at [1510, 418] on icon "button" at bounding box center [1516, 418] width 16 height 16
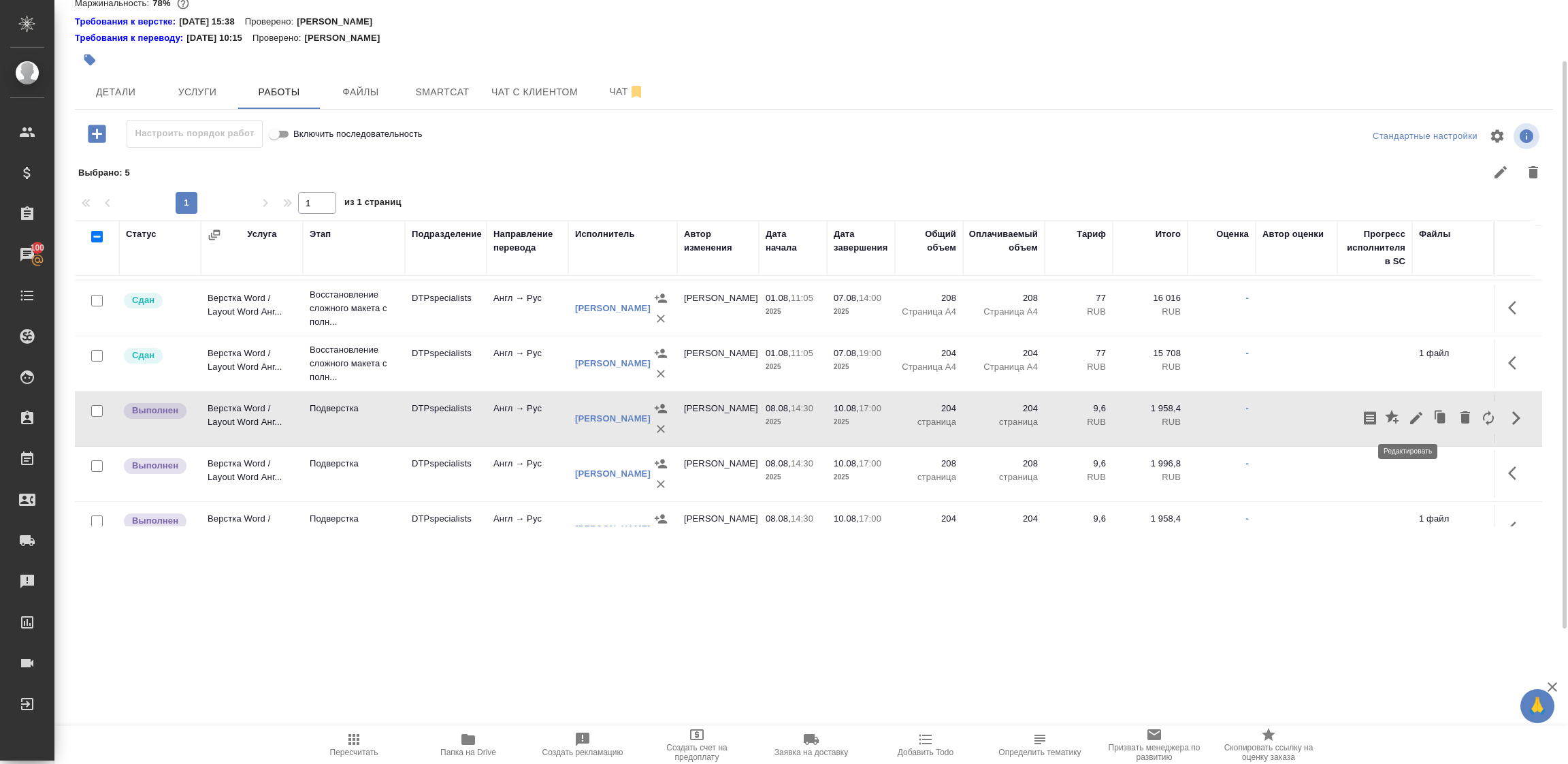
click at [1411, 421] on icon "button" at bounding box center [1416, 418] width 12 height 12
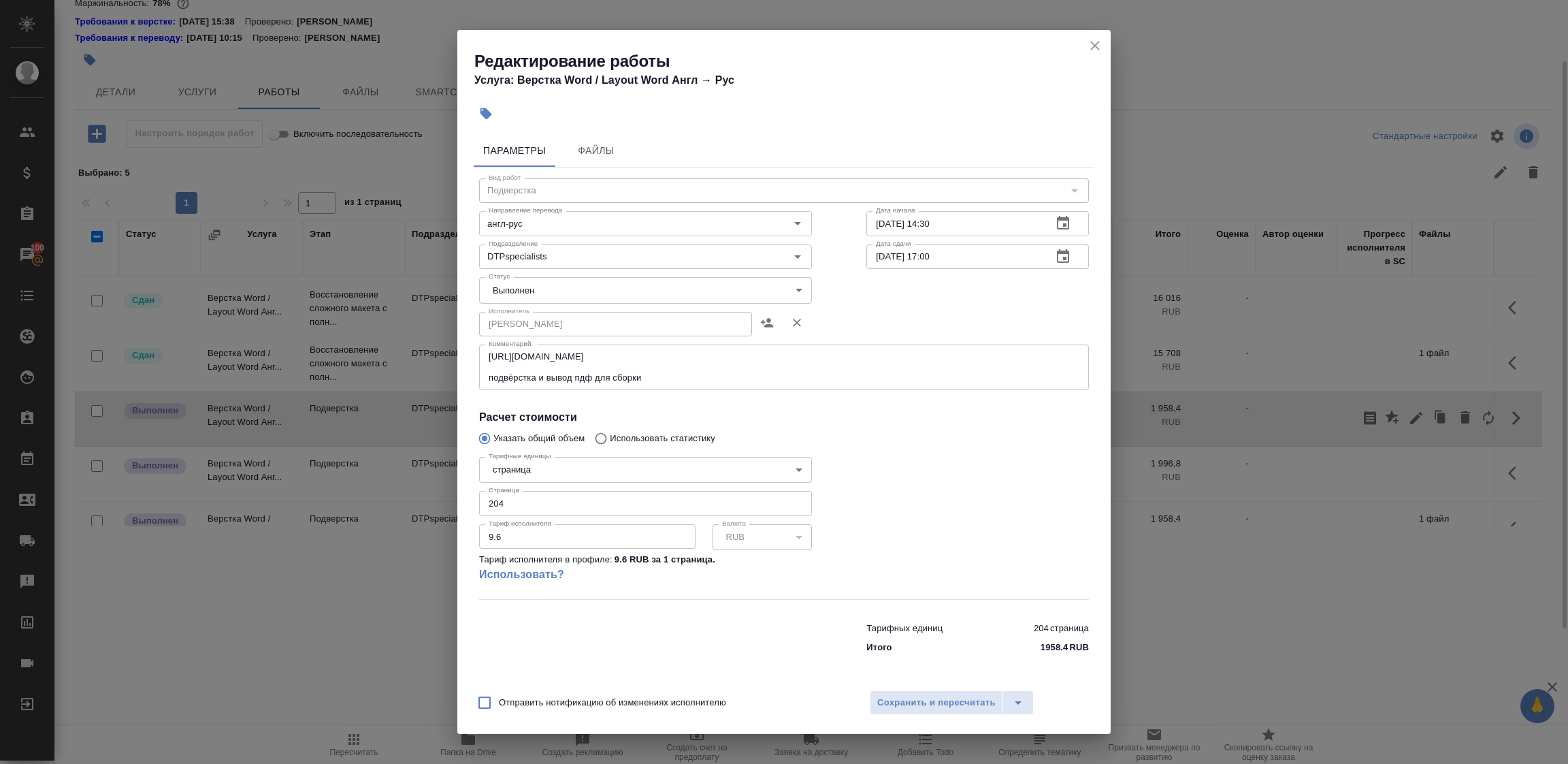
click at [508, 286] on body "🙏 .cls-1 fill:#fff; AWATERA Tupakhina Daria Клиенты Спецификации Заказы 100 Чат…" at bounding box center [784, 382] width 1568 height 764
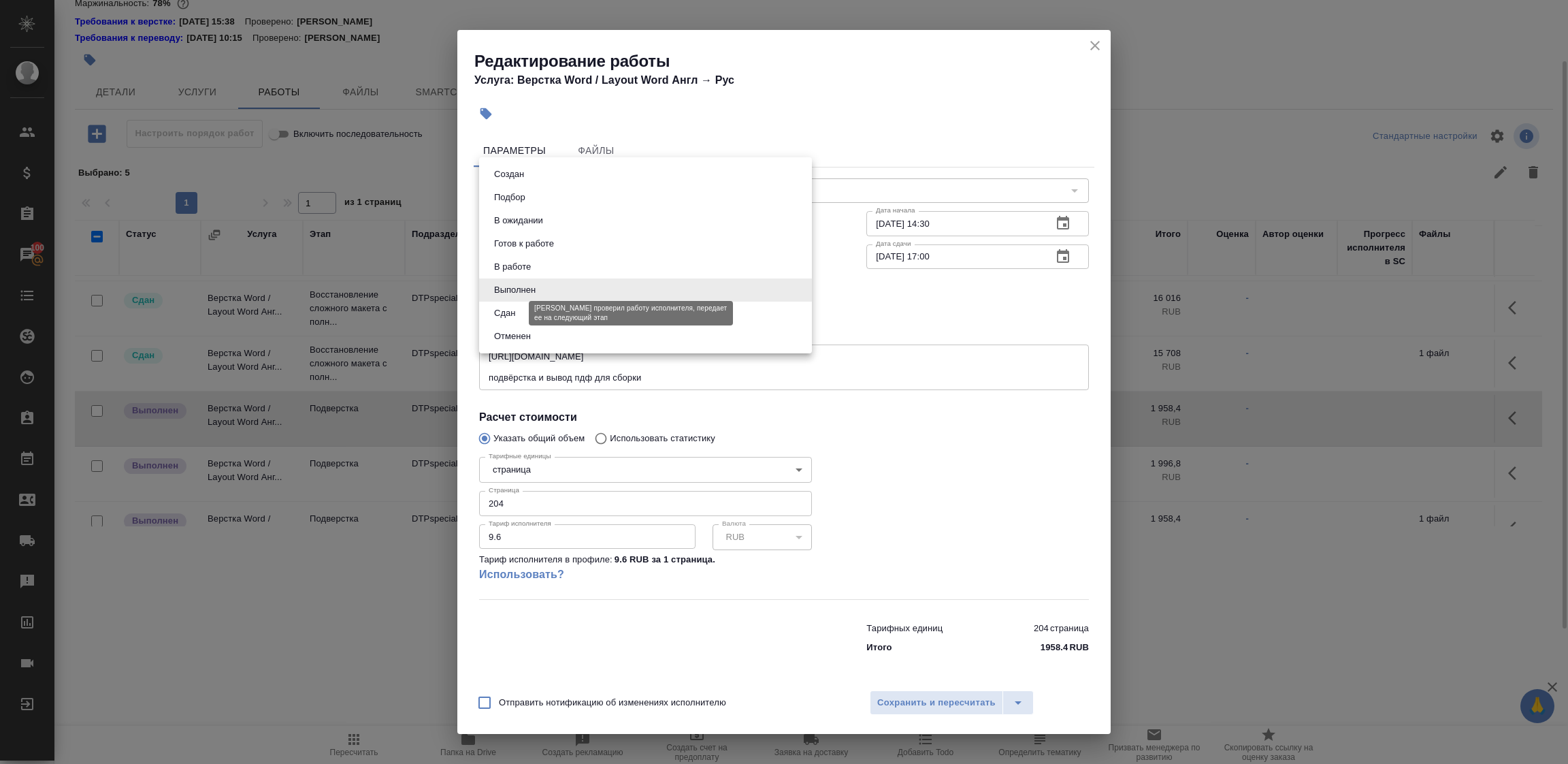
click at [514, 316] on button "Сдан" at bounding box center [505, 313] width 29 height 15
type input "closed"
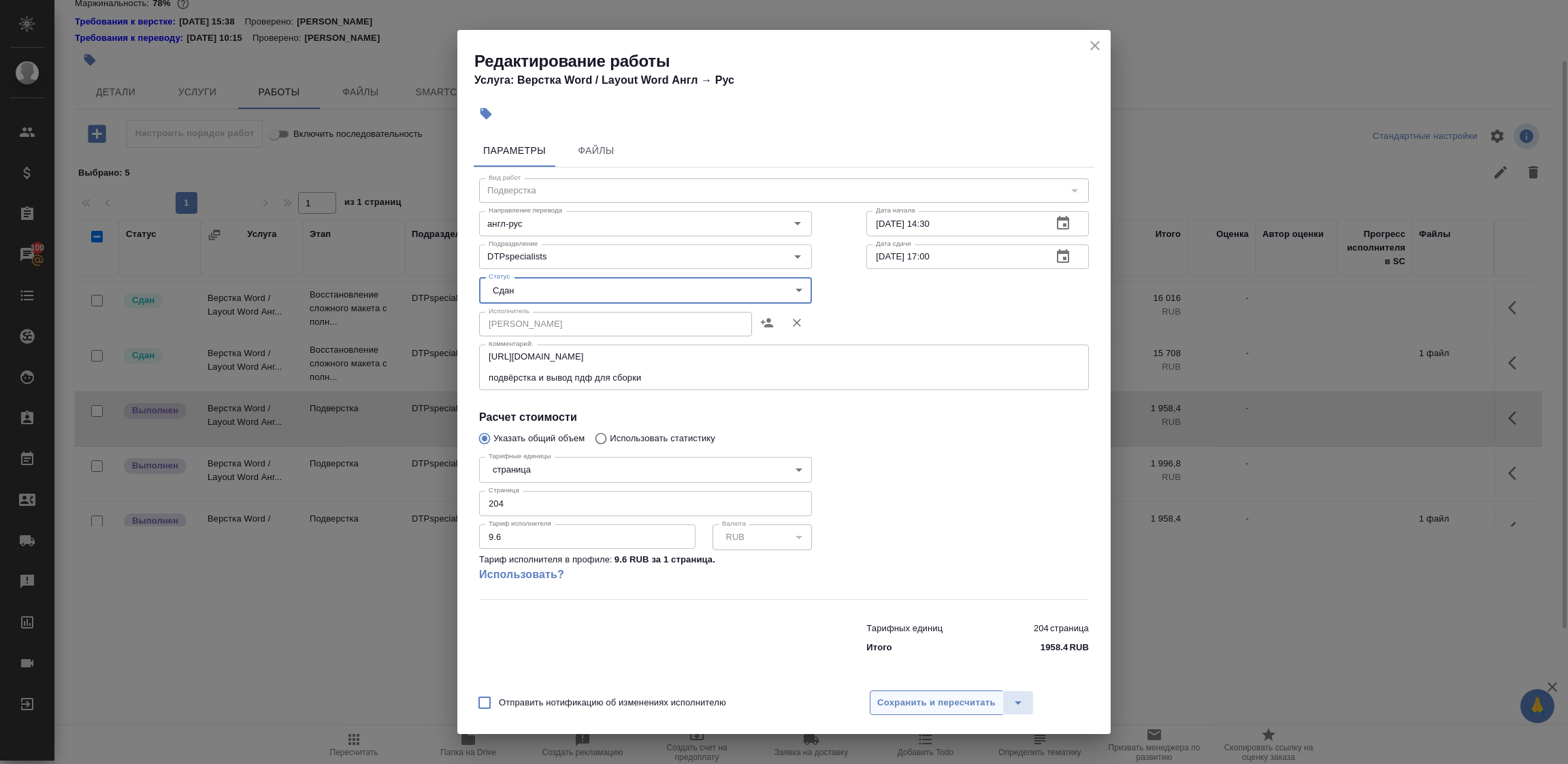
drag, startPoint x: 905, startPoint y: 705, endPoint x: 912, endPoint y: 693, distance: 13.9
click at [909, 704] on span "Сохранить и пересчитать" at bounding box center [936, 702] width 119 height 16
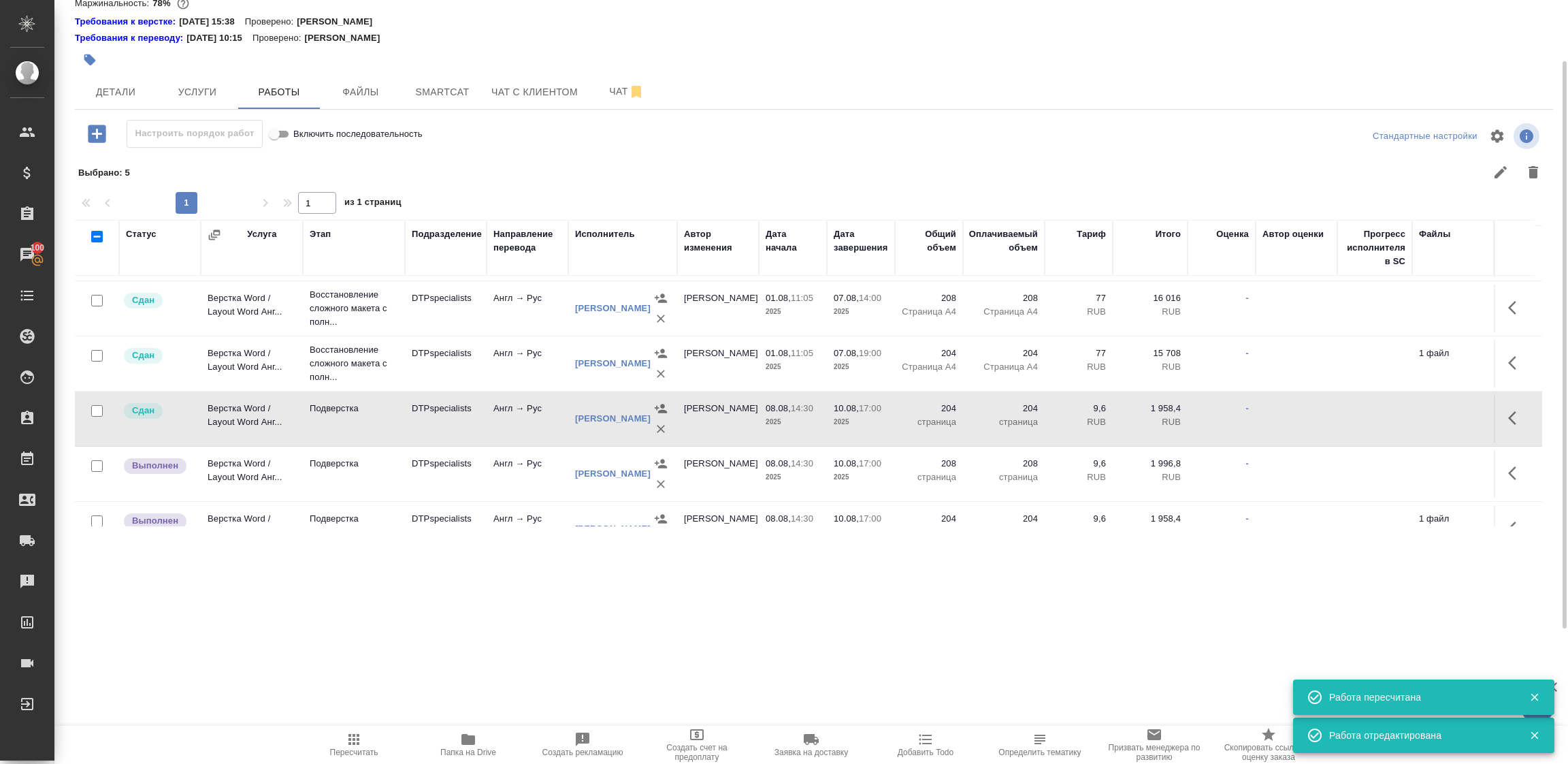
click at [1508, 471] on icon "button" at bounding box center [1516, 473] width 16 height 16
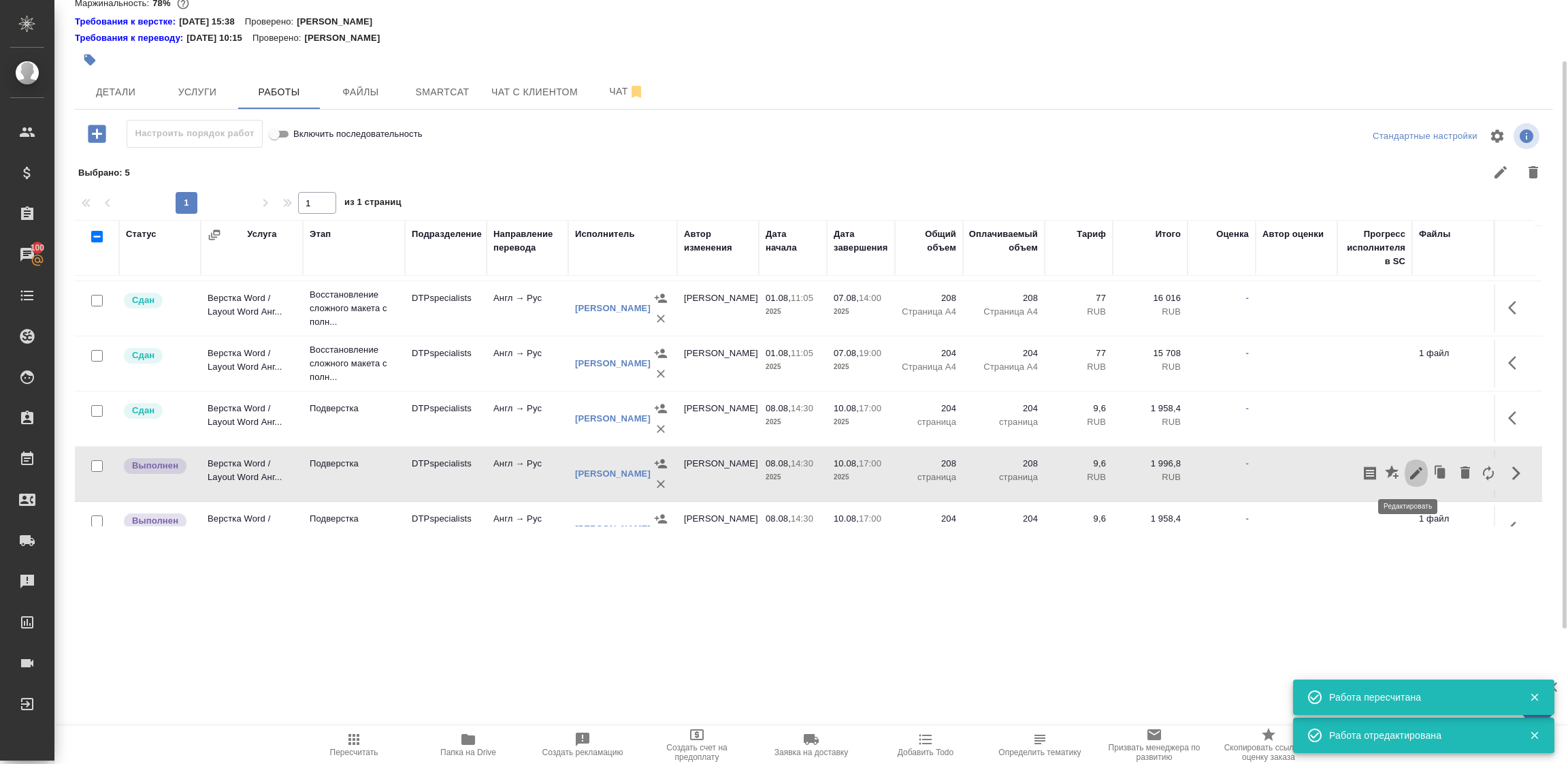
click at [1411, 476] on icon "button" at bounding box center [1416, 473] width 12 height 12
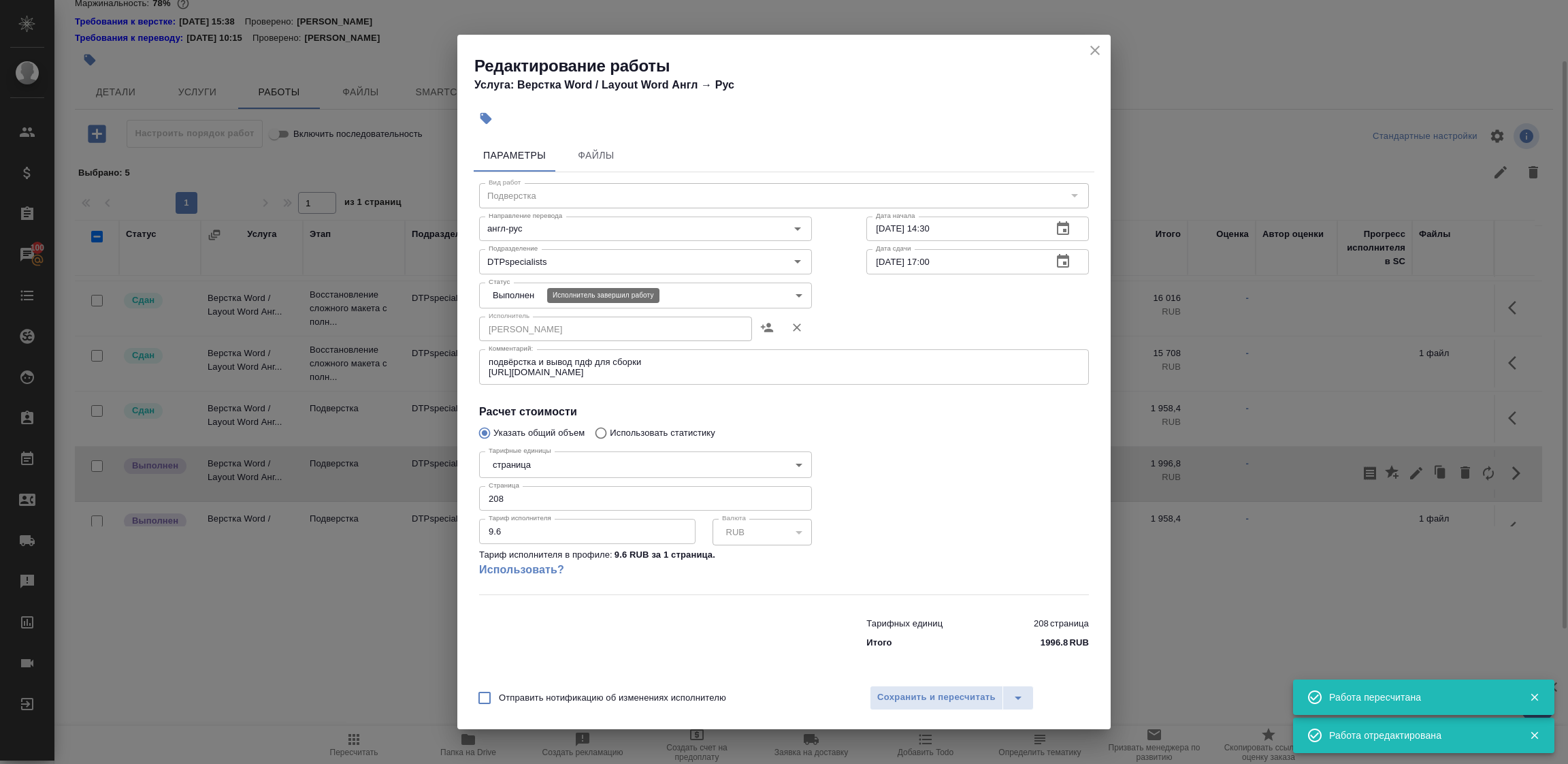
click at [517, 292] on body "🙏 .cls-1 fill:#fff; AWATERA Tupakhina Daria Клиенты Спецификации Заказы 100 Чат…" at bounding box center [784, 382] width 1568 height 764
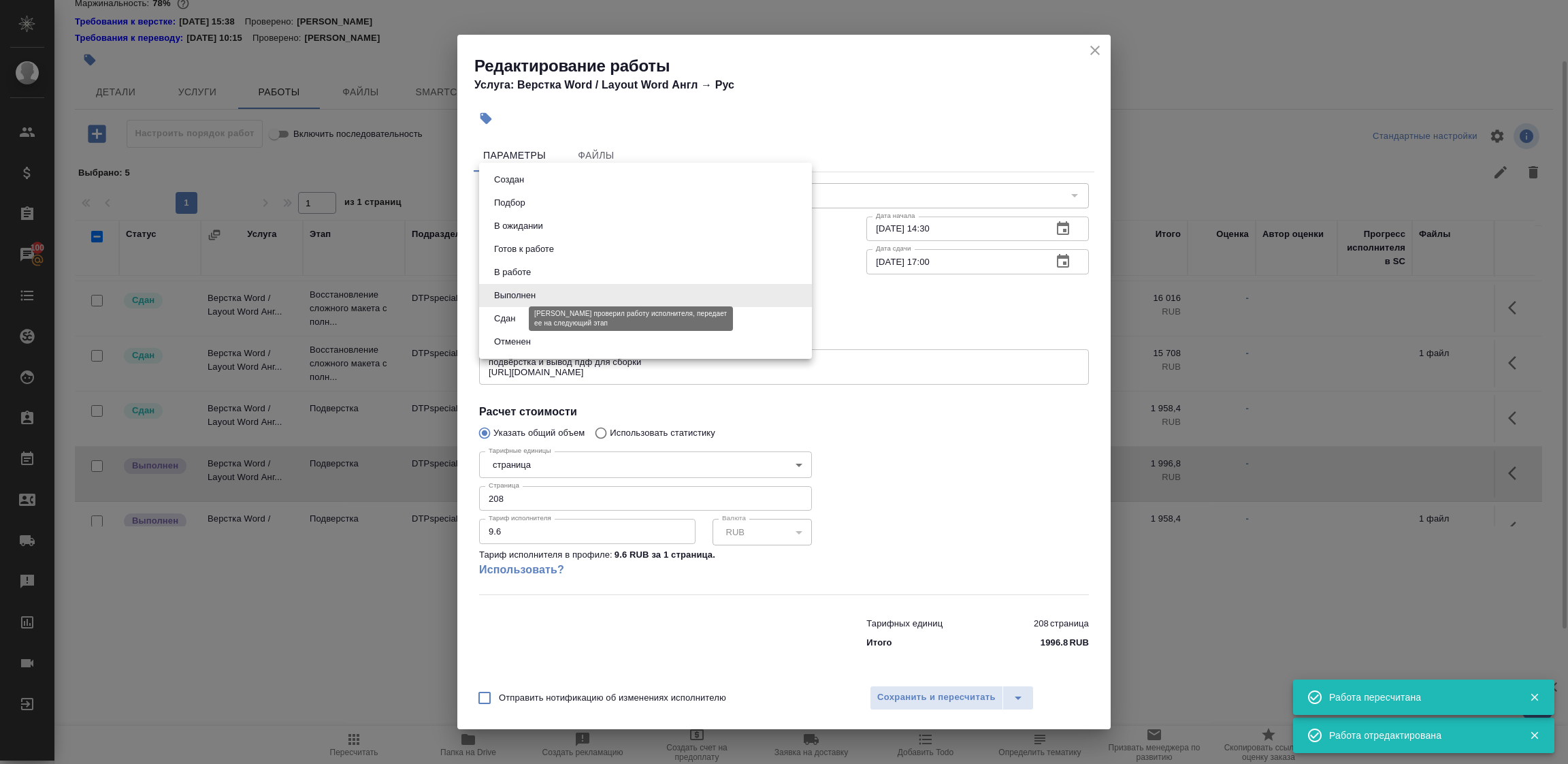
click at [515, 323] on button "Сдан" at bounding box center [505, 318] width 29 height 15
type input "closed"
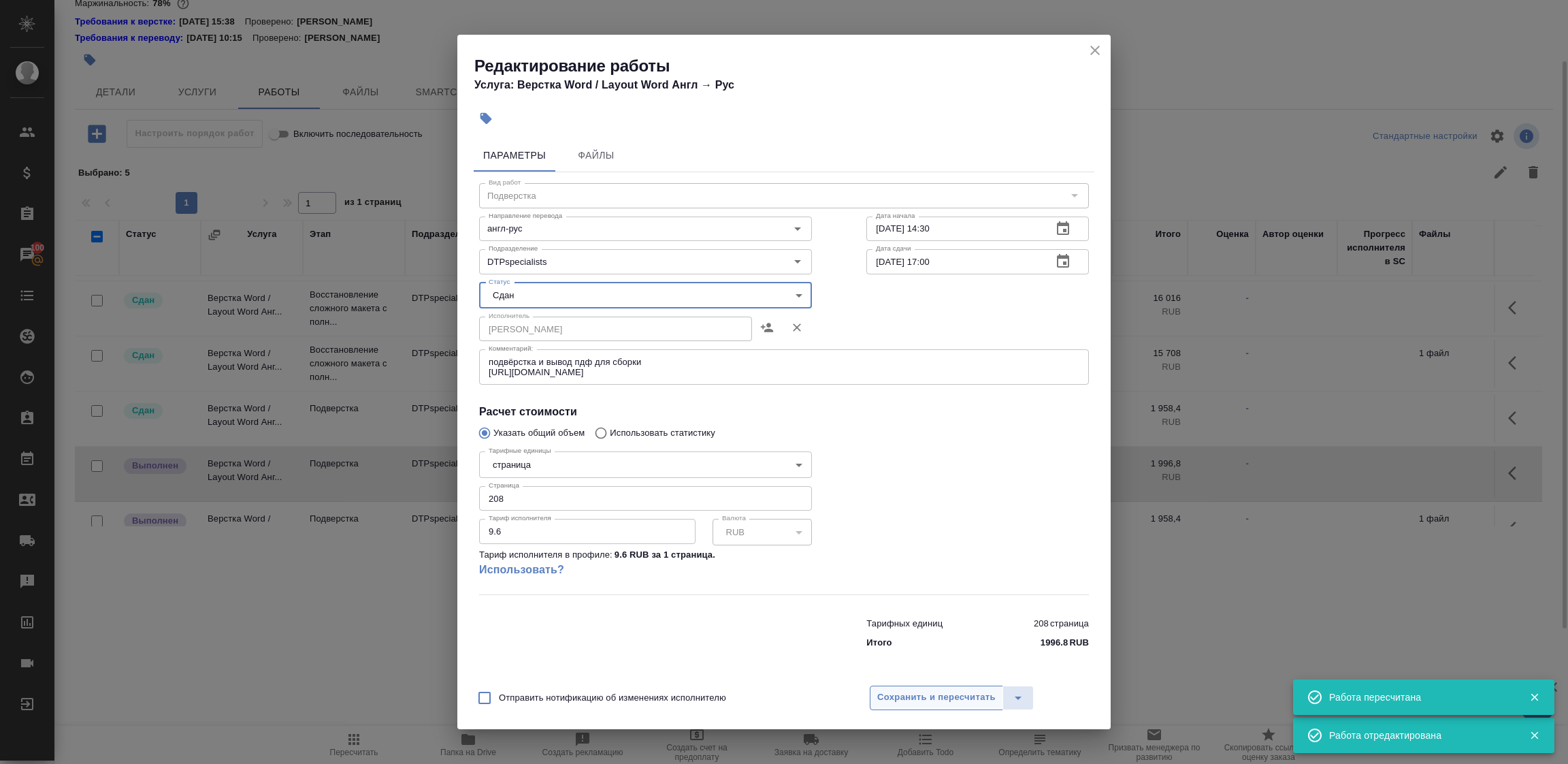
drag, startPoint x: 931, startPoint y: 699, endPoint x: 937, endPoint y: 694, distance: 7.8
click at [932, 699] on span "Сохранить и пересчитать" at bounding box center [936, 698] width 119 height 16
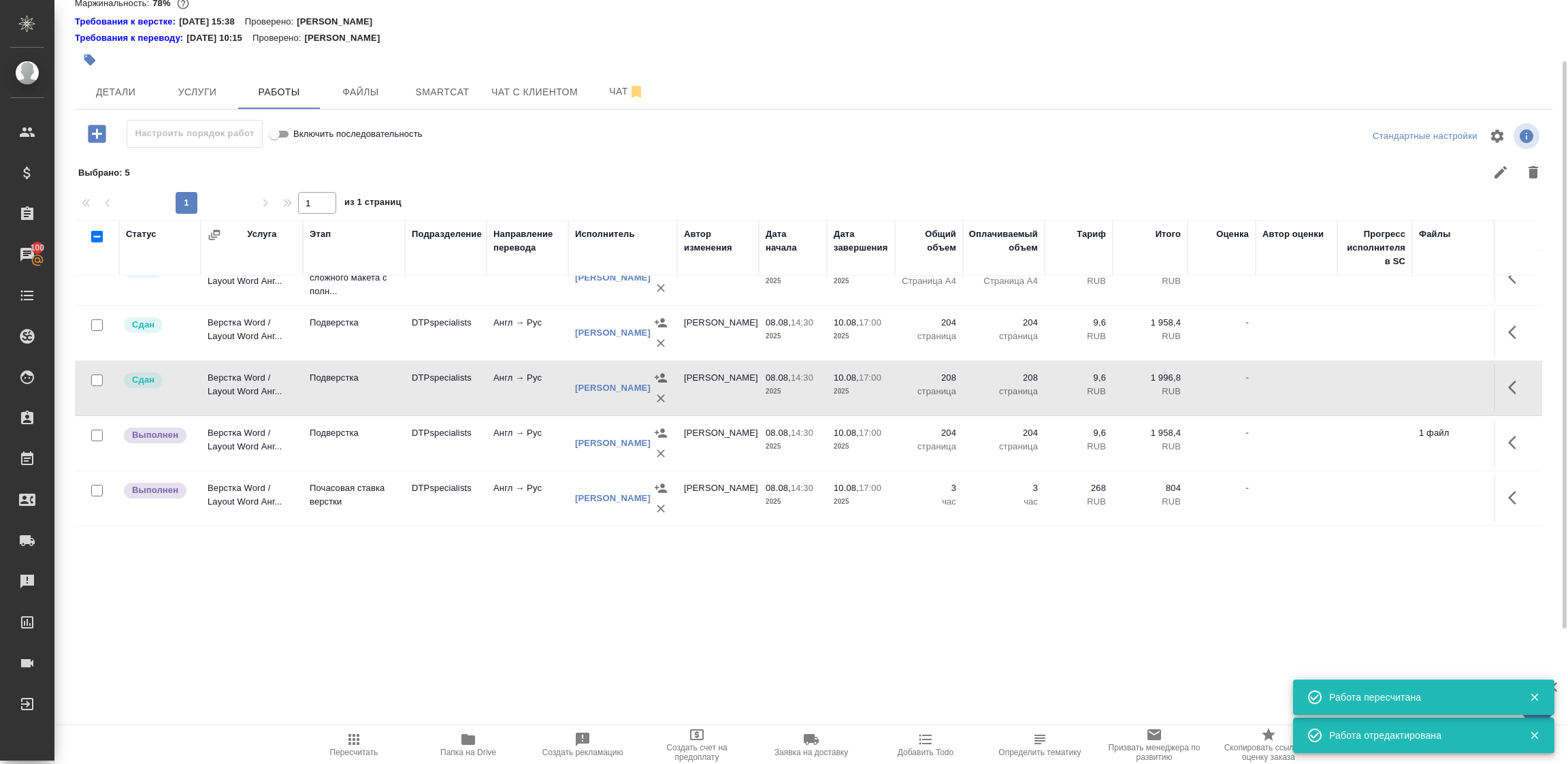
scroll to position [153, 0]
click at [1509, 434] on icon "button" at bounding box center [1516, 442] width 16 height 16
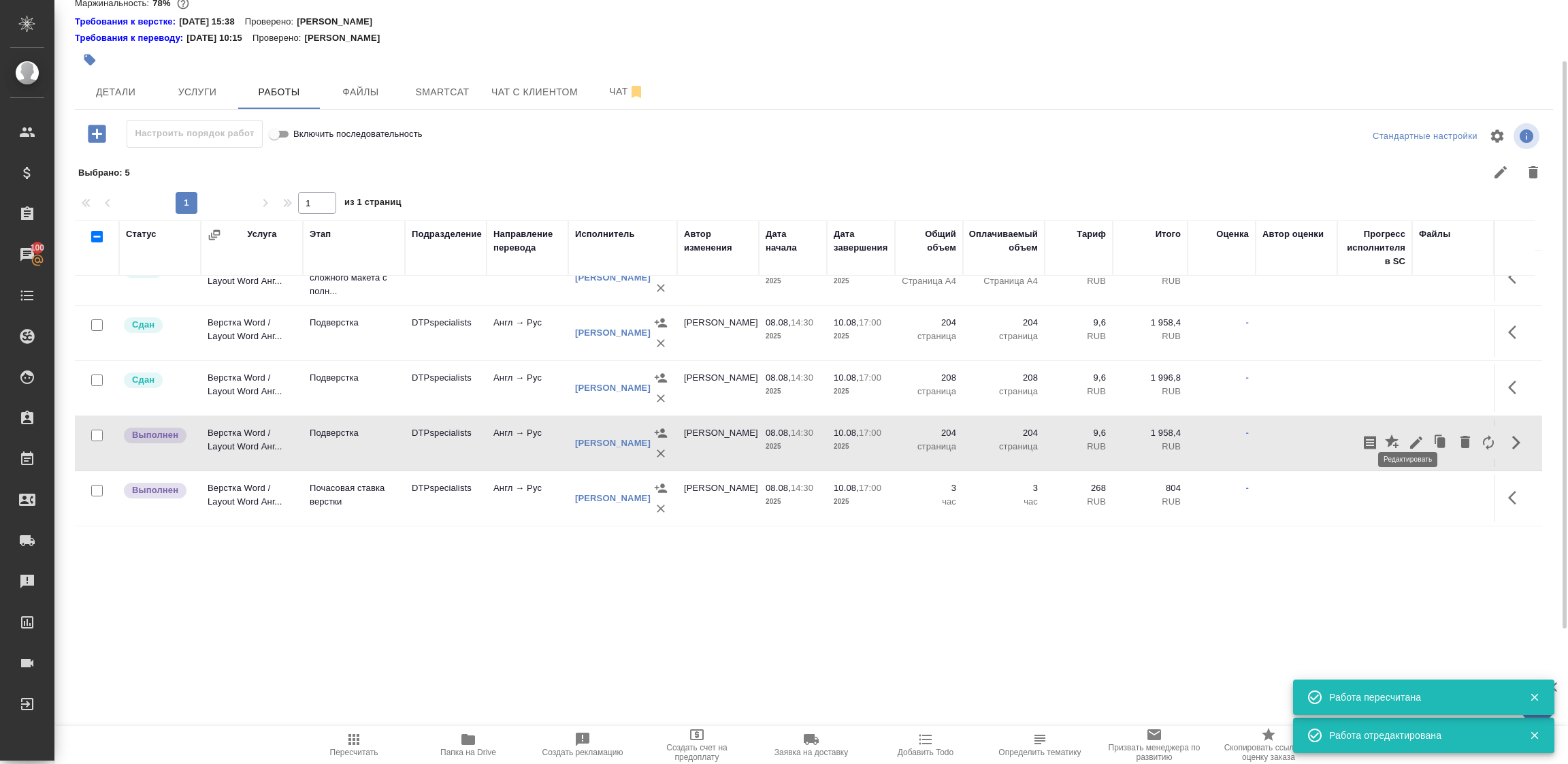
click at [1413, 434] on icon "button" at bounding box center [1415, 442] width 16 height 16
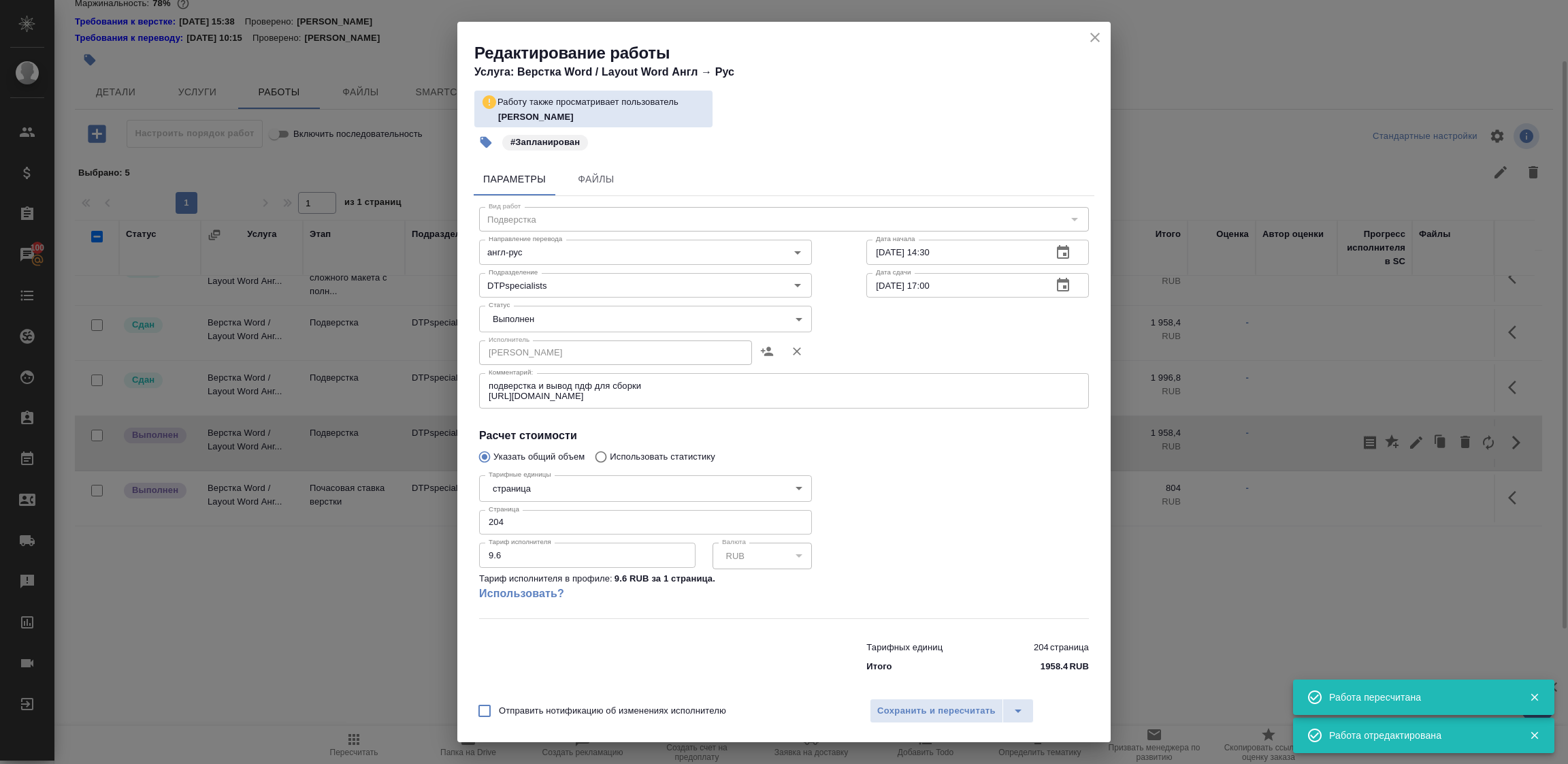
click at [523, 310] on body "🙏 .cls-1 fill:#fff; AWATERA Tupakhina Daria Клиенты Спецификации Заказы 100 Чат…" at bounding box center [784, 382] width 1568 height 764
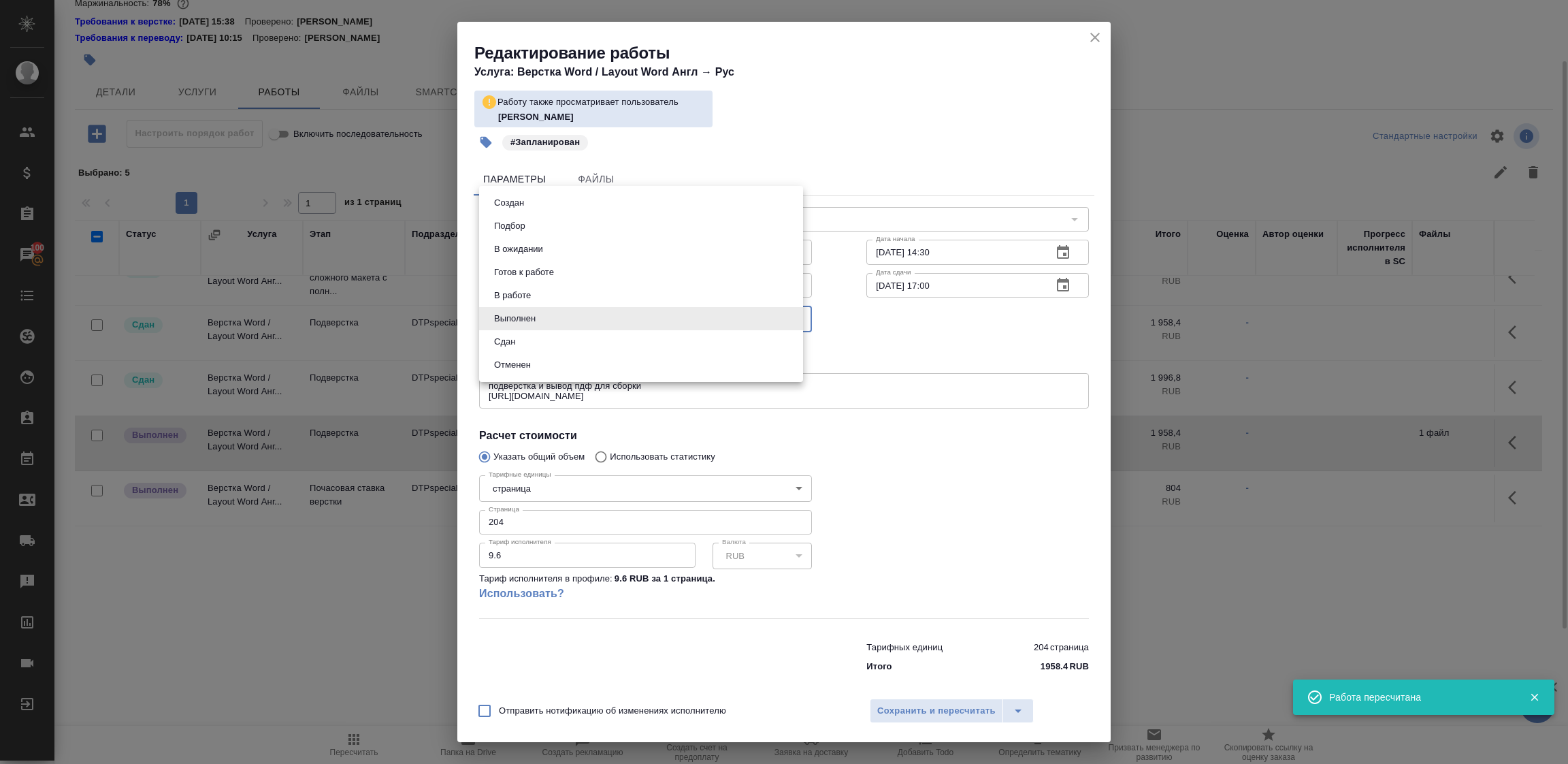
click at [500, 337] on button "Сдан" at bounding box center [505, 342] width 29 height 15
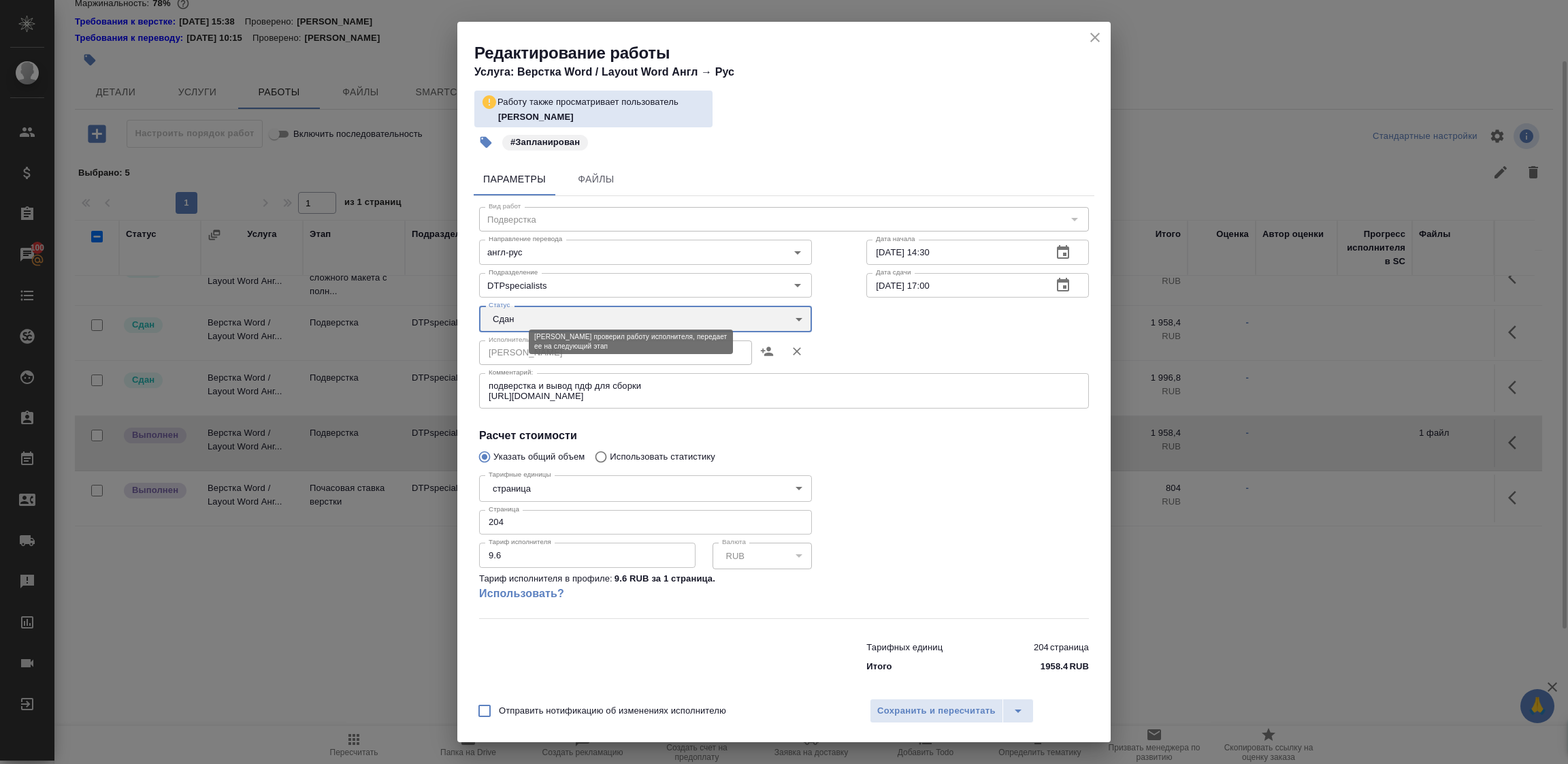
type input "closed"
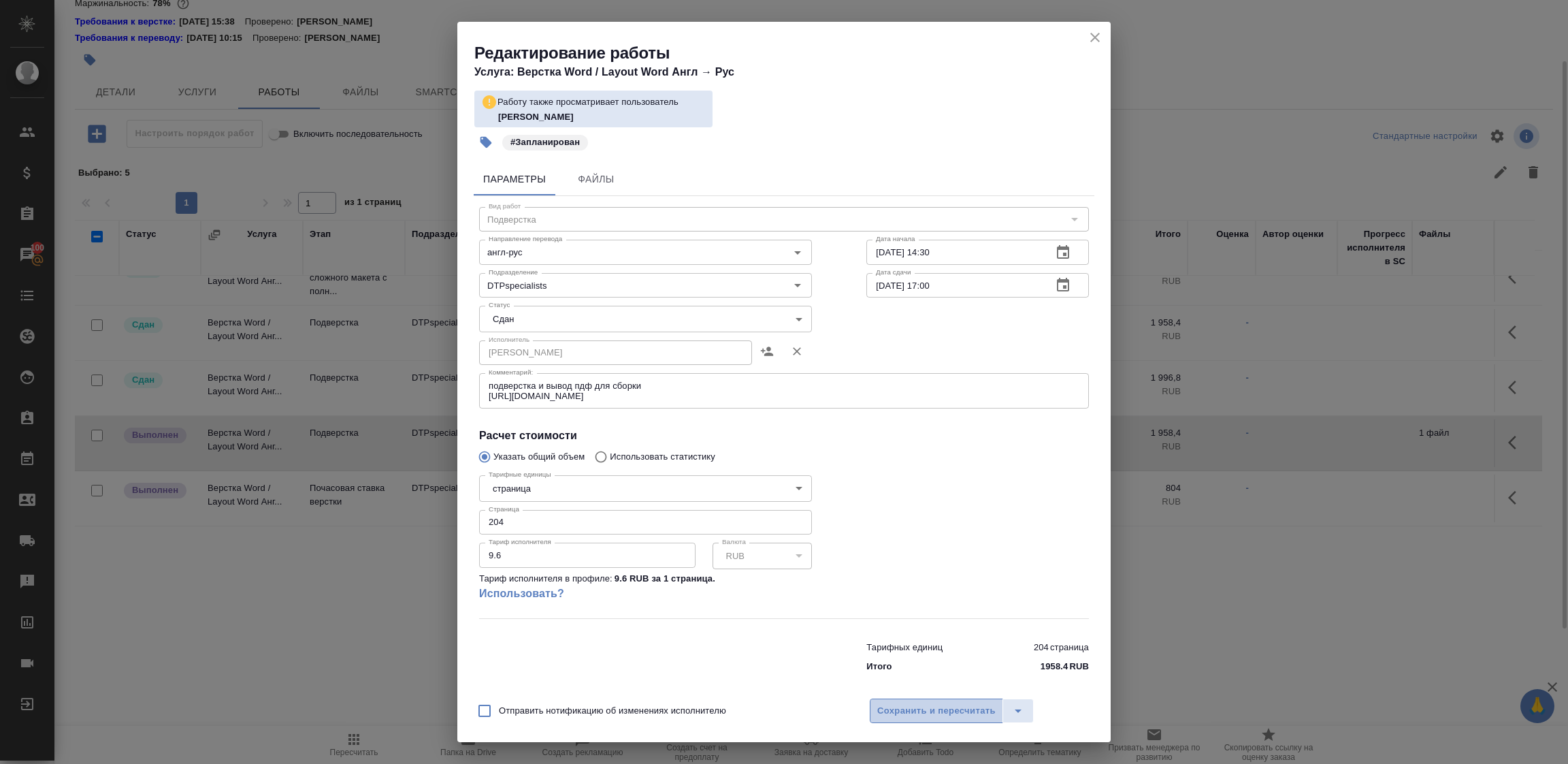
click at [943, 714] on span "Сохранить и пересчитать" at bounding box center [936, 711] width 119 height 16
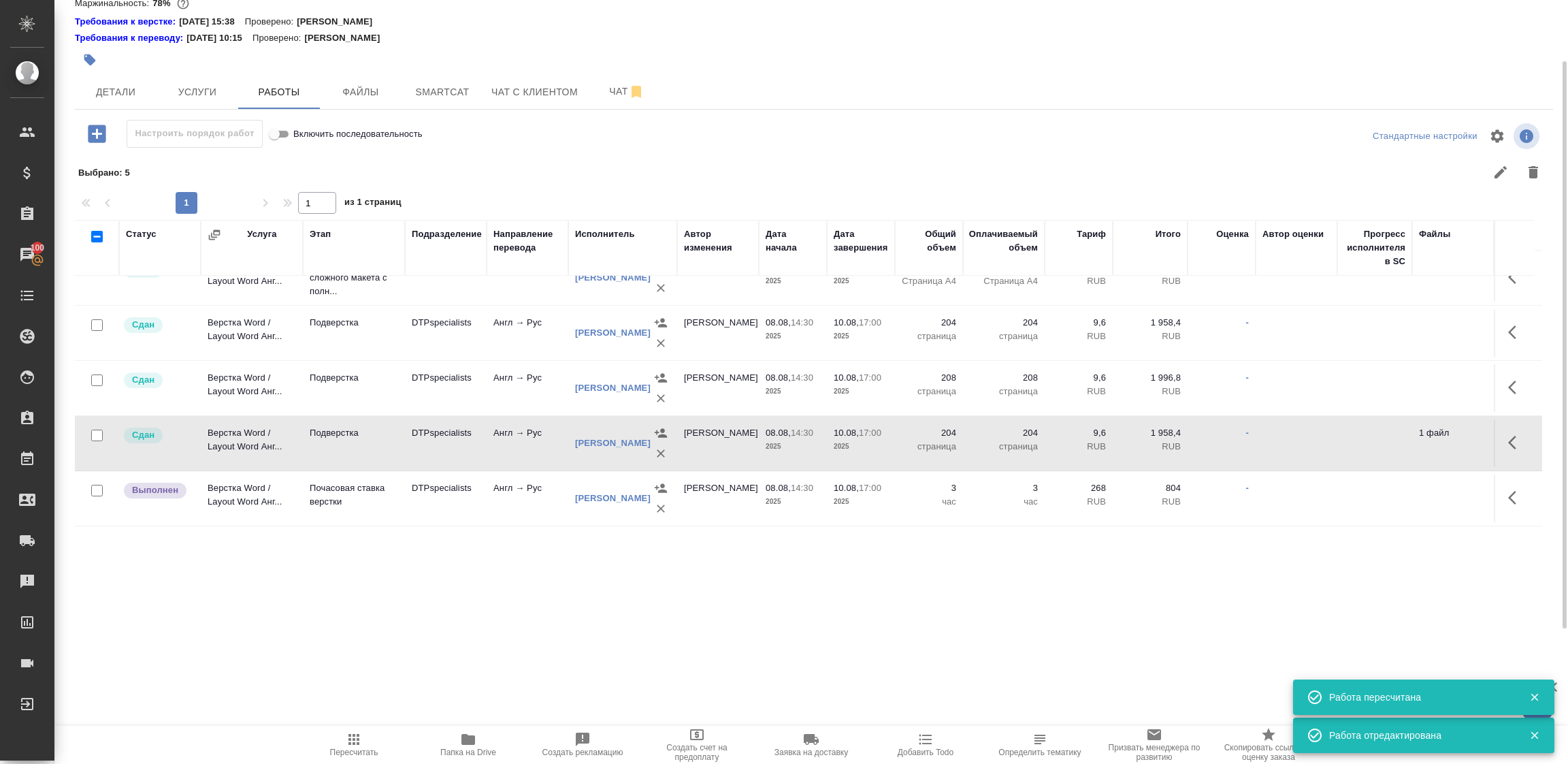
click at [1508, 491] on icon "button" at bounding box center [1512, 497] width 8 height 14
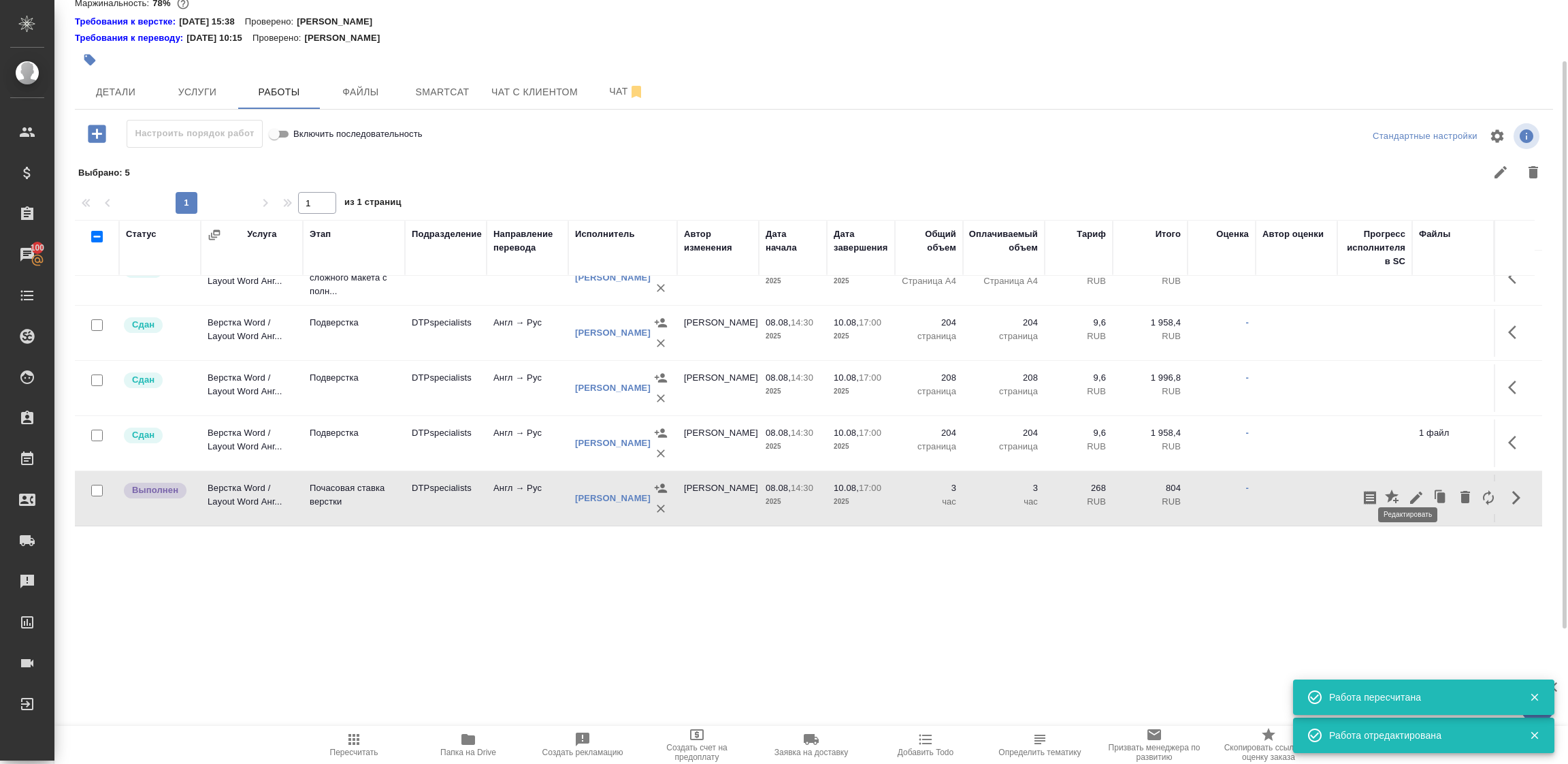
click at [1408, 490] on icon "button" at bounding box center [1415, 497] width 16 height 16
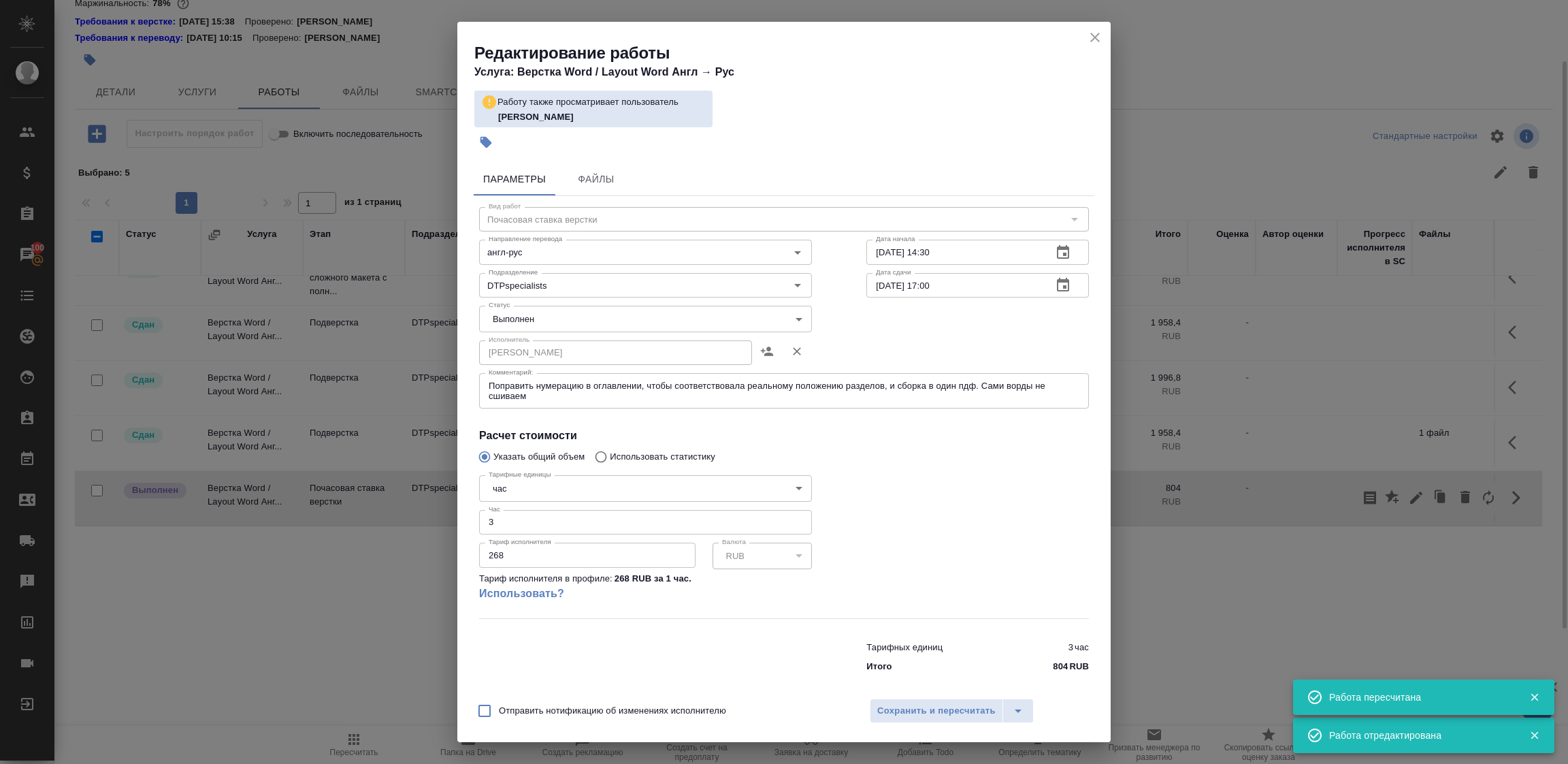
click at [536, 311] on body "🙏 .cls-1 fill:#fff; AWATERA Tupakhina Daria Клиенты Спецификации Заказы 100 Чат…" at bounding box center [784, 382] width 1568 height 764
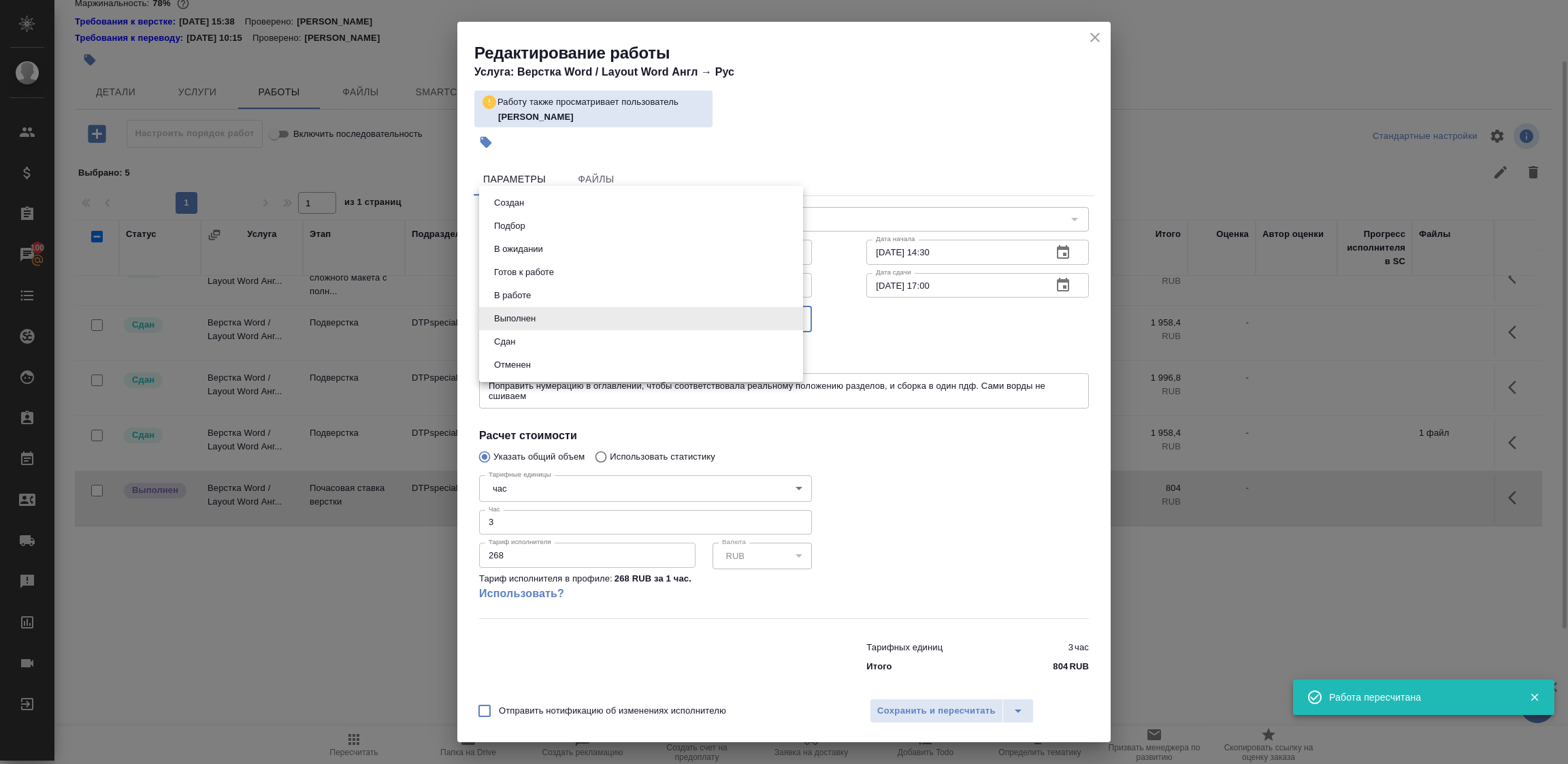
click at [511, 340] on button "Сдан" at bounding box center [505, 342] width 29 height 15
type input "closed"
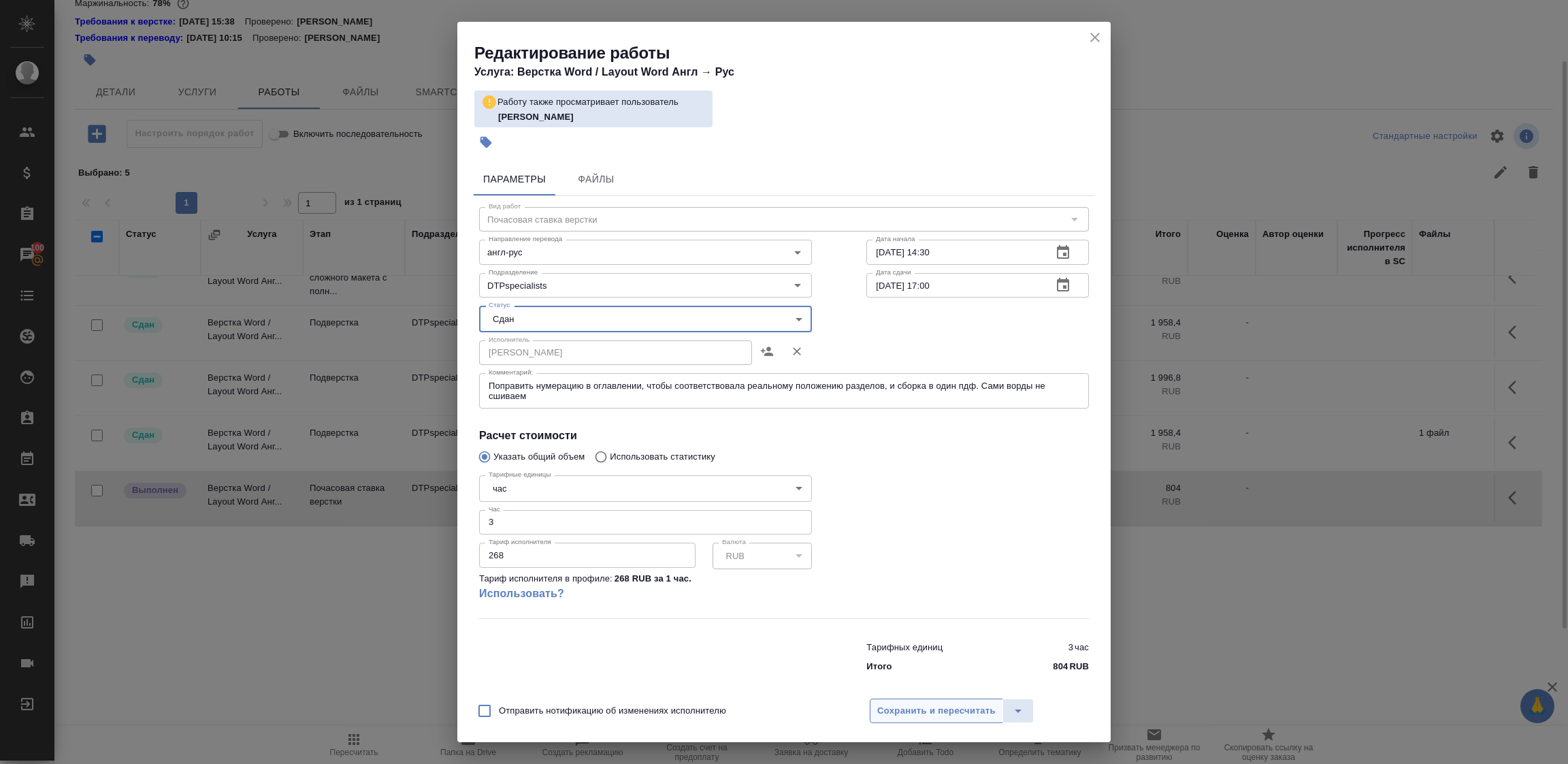
click at [933, 710] on span "Сохранить и пересчитать" at bounding box center [936, 711] width 119 height 16
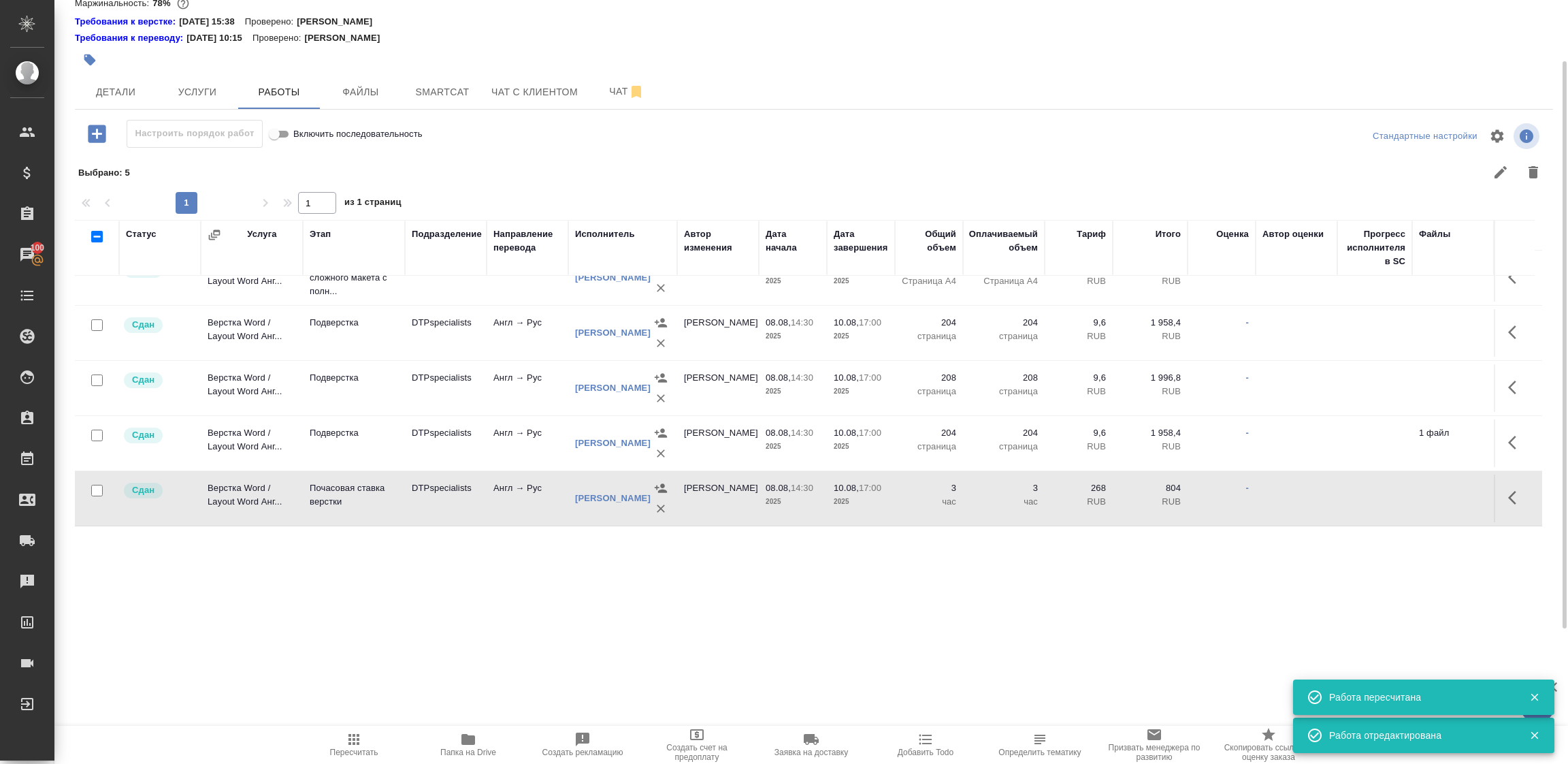
scroll to position [0, 0]
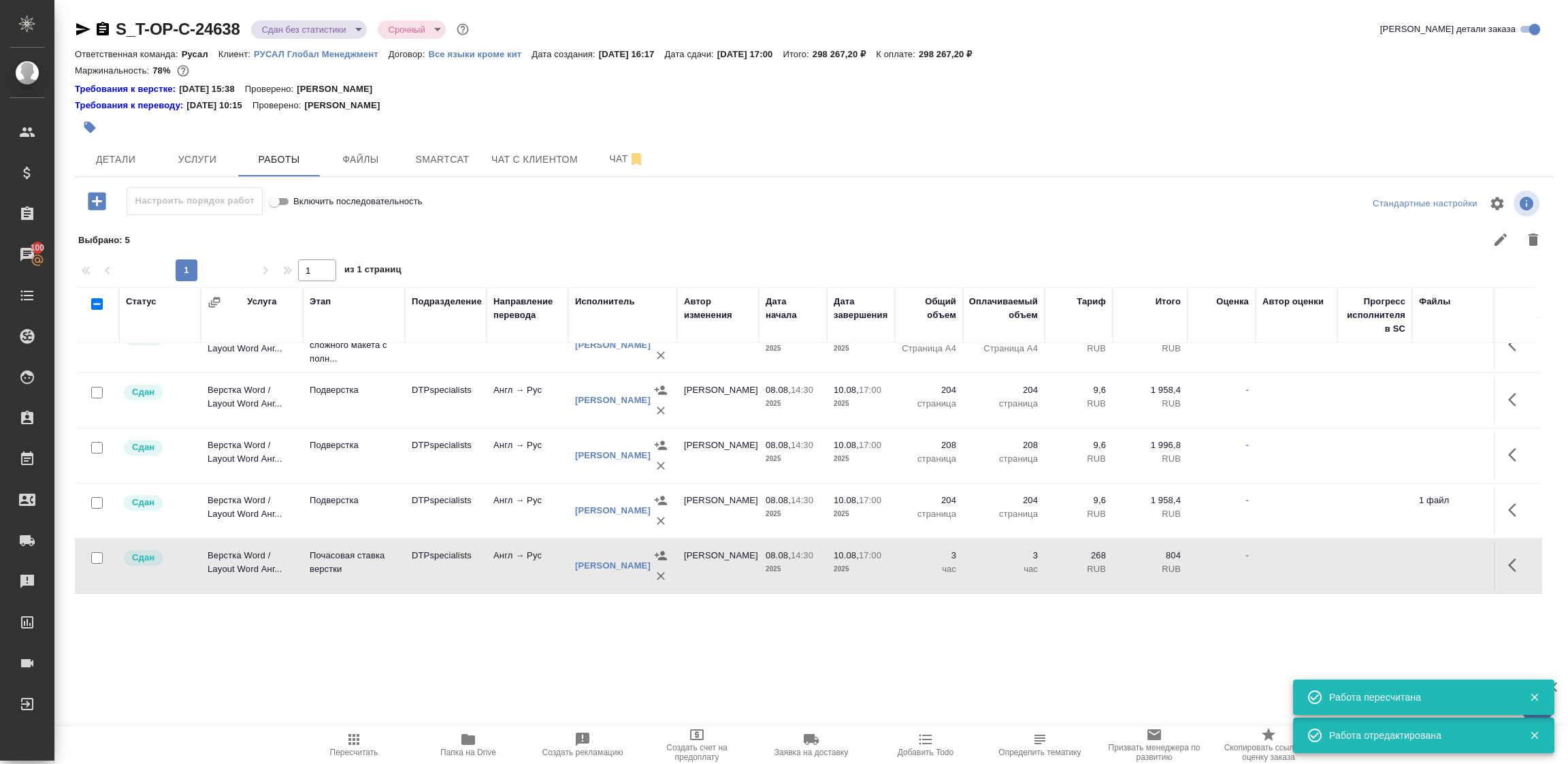
click at [314, 25] on body "🙏 .cls-1 fill:#fff; AWATERA Tupakhina Daria Клиенты Спецификации Заказы 100 Чат…" at bounding box center [784, 382] width 1568 height 764
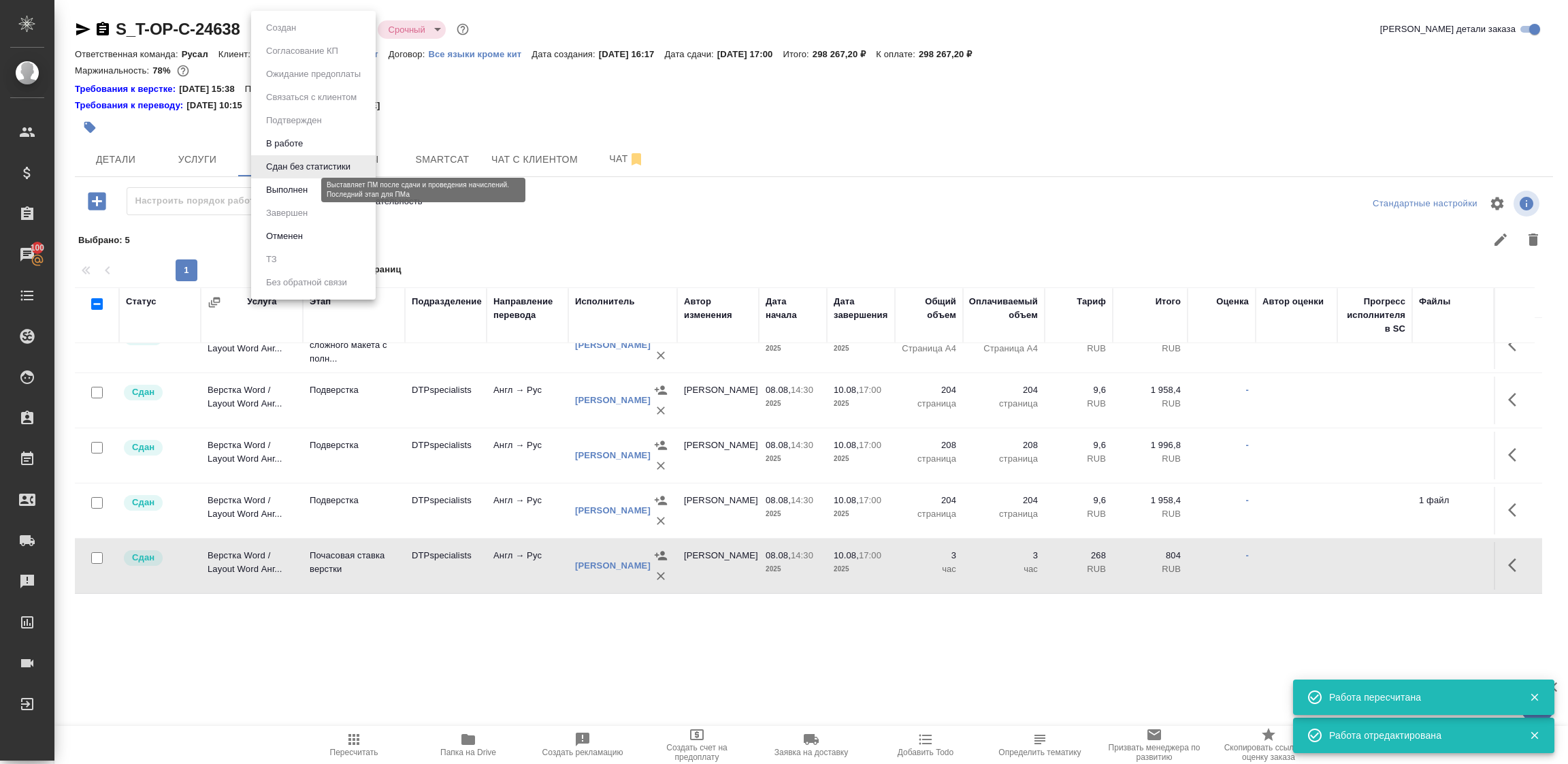
click at [290, 187] on button "Выполнен" at bounding box center [286, 190] width 50 height 15
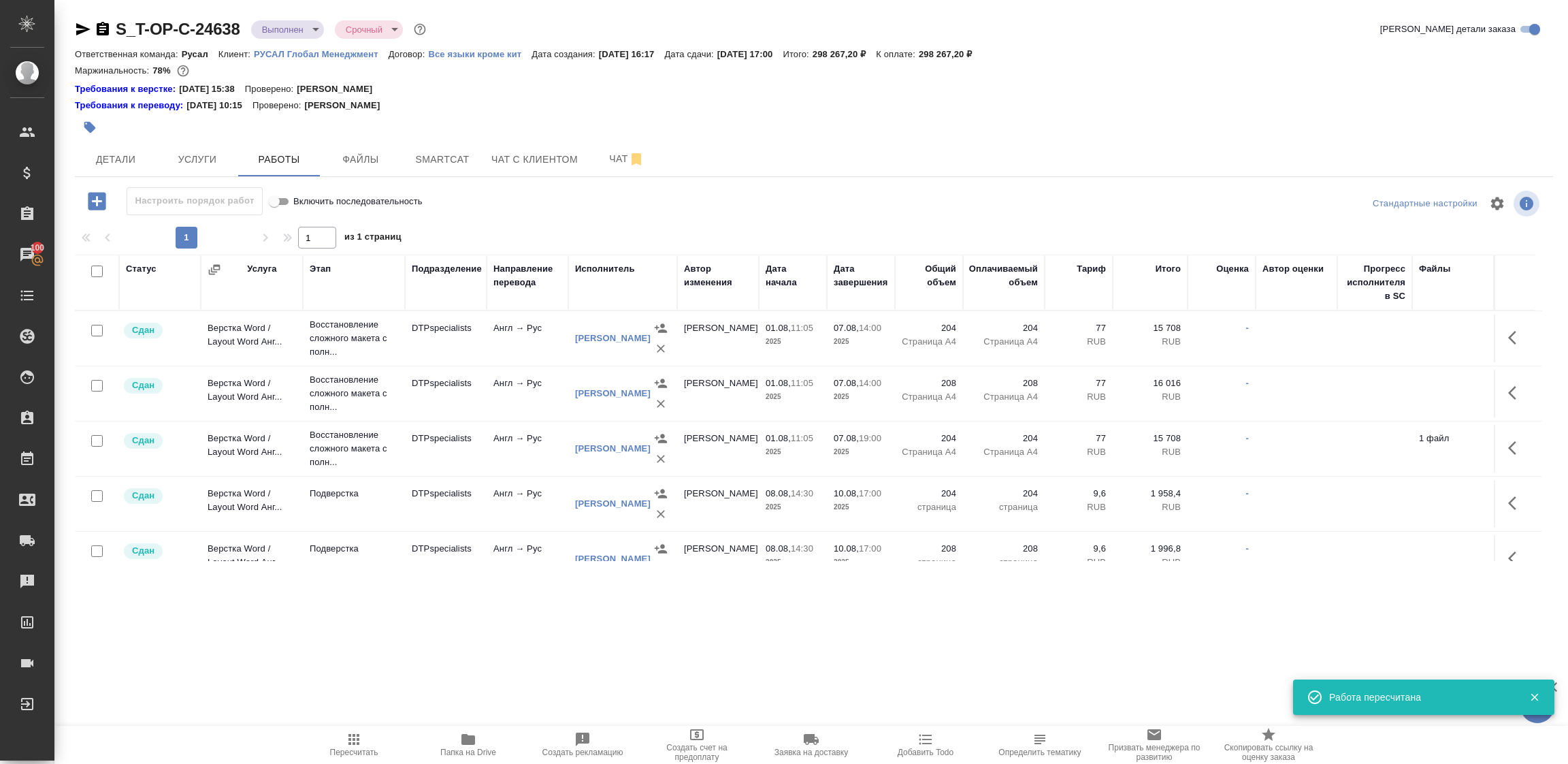
scroll to position [153, 0]
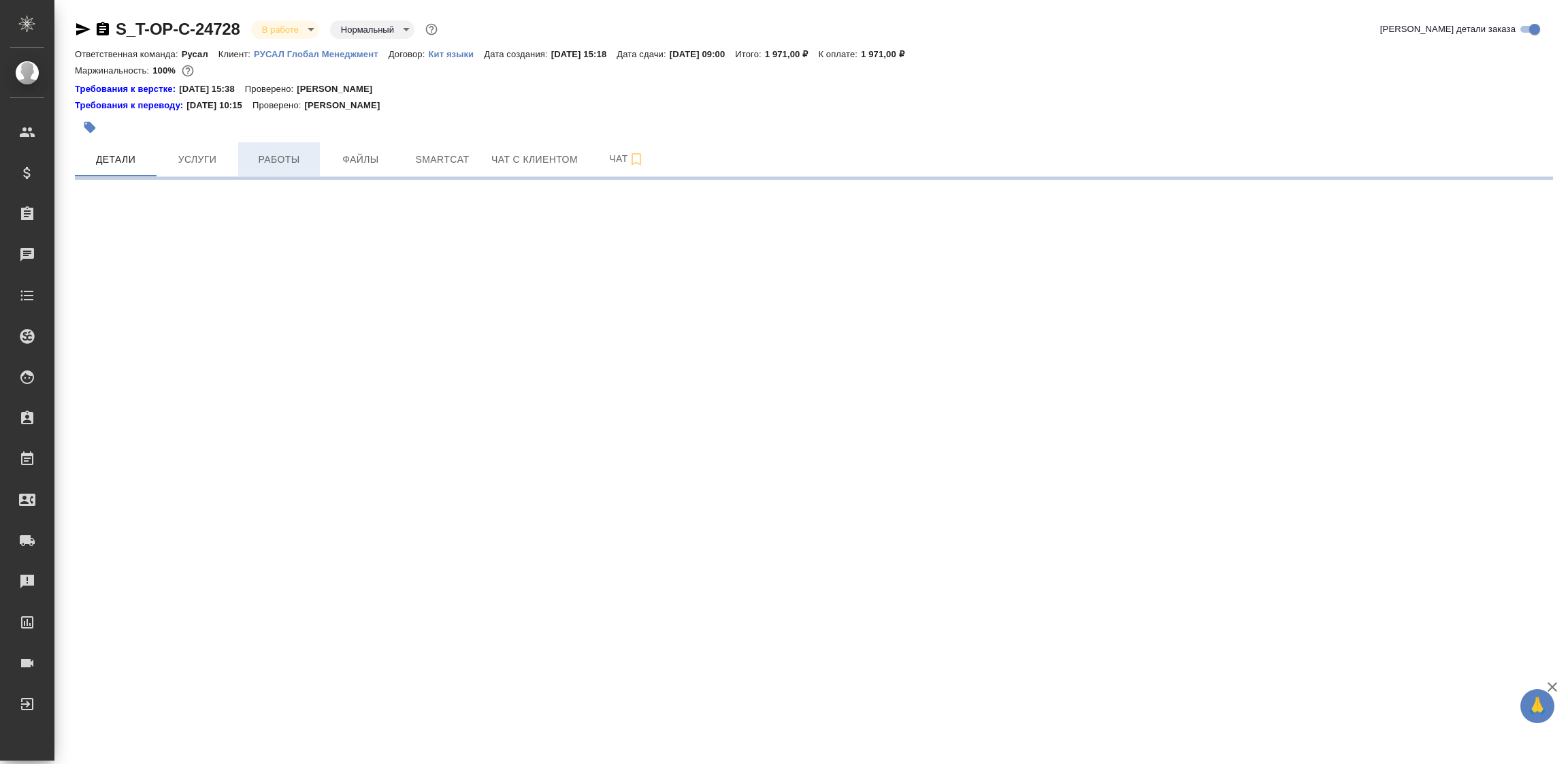
select select "RU"
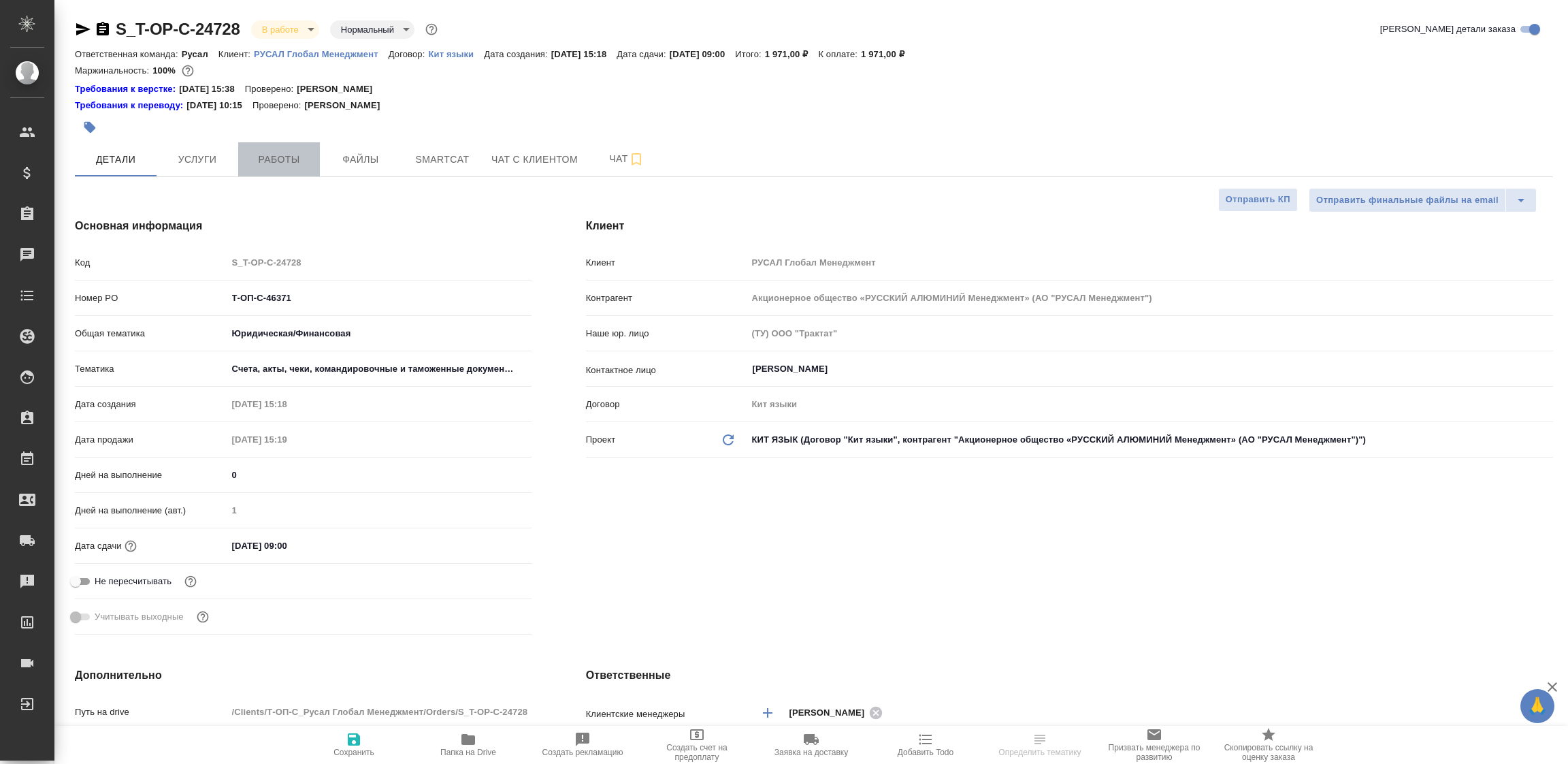
click at [279, 156] on span "Работы" at bounding box center [279, 159] width 66 height 17
type textarea "x"
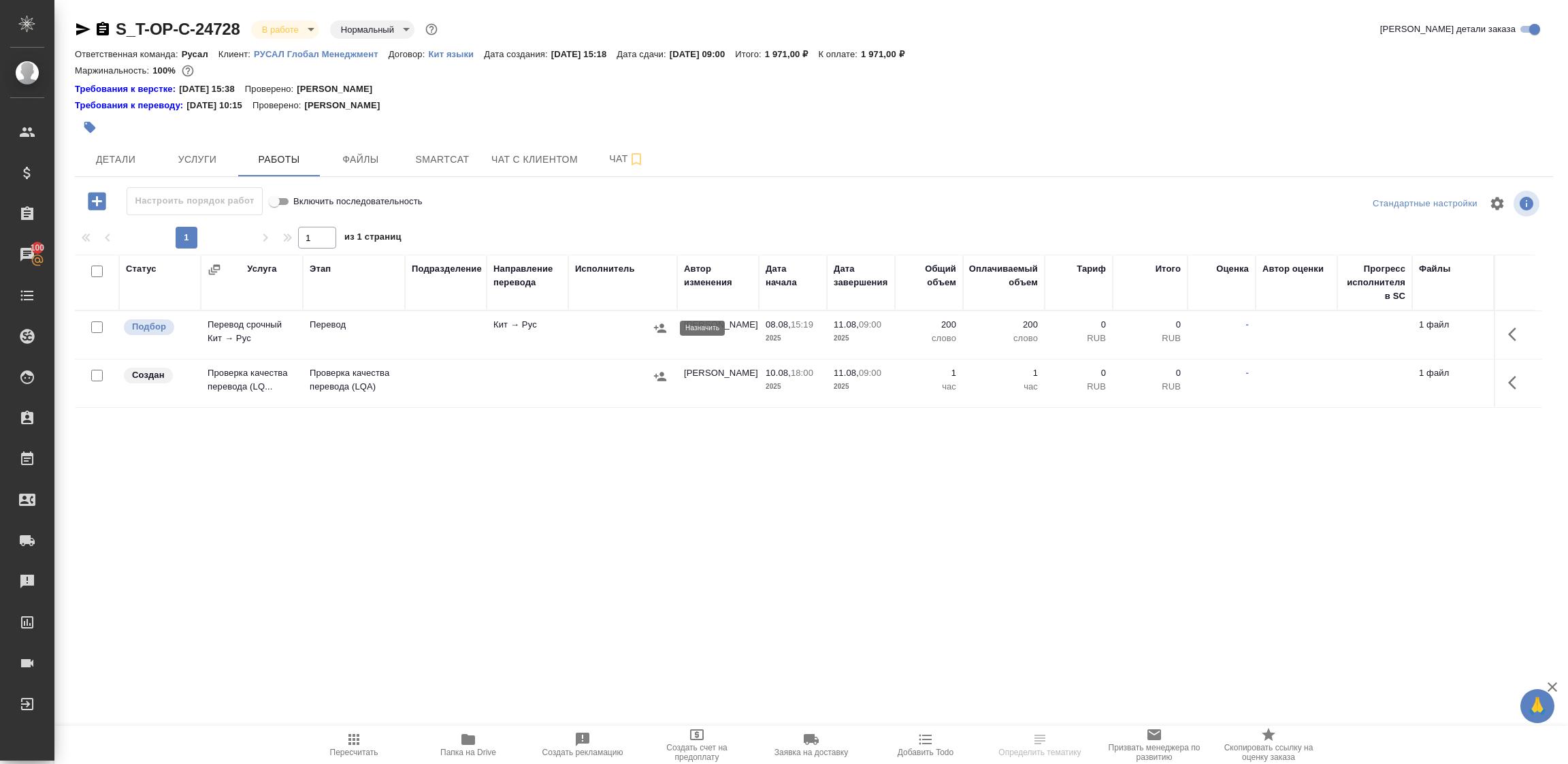
click at [660, 333] on icon "button" at bounding box center [660, 328] width 14 height 14
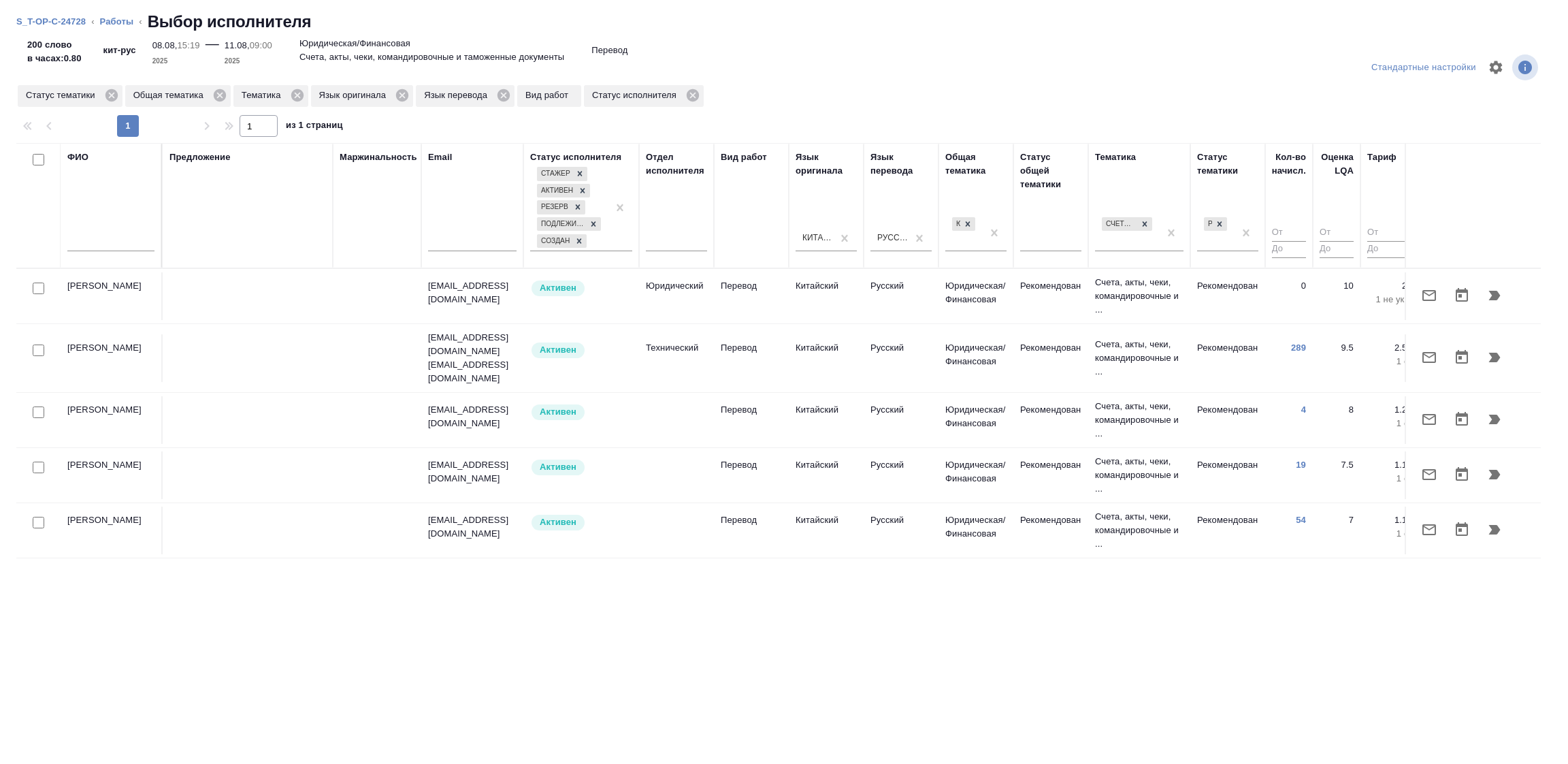
click at [108, 242] on input "text" at bounding box center [110, 242] width 87 height 17
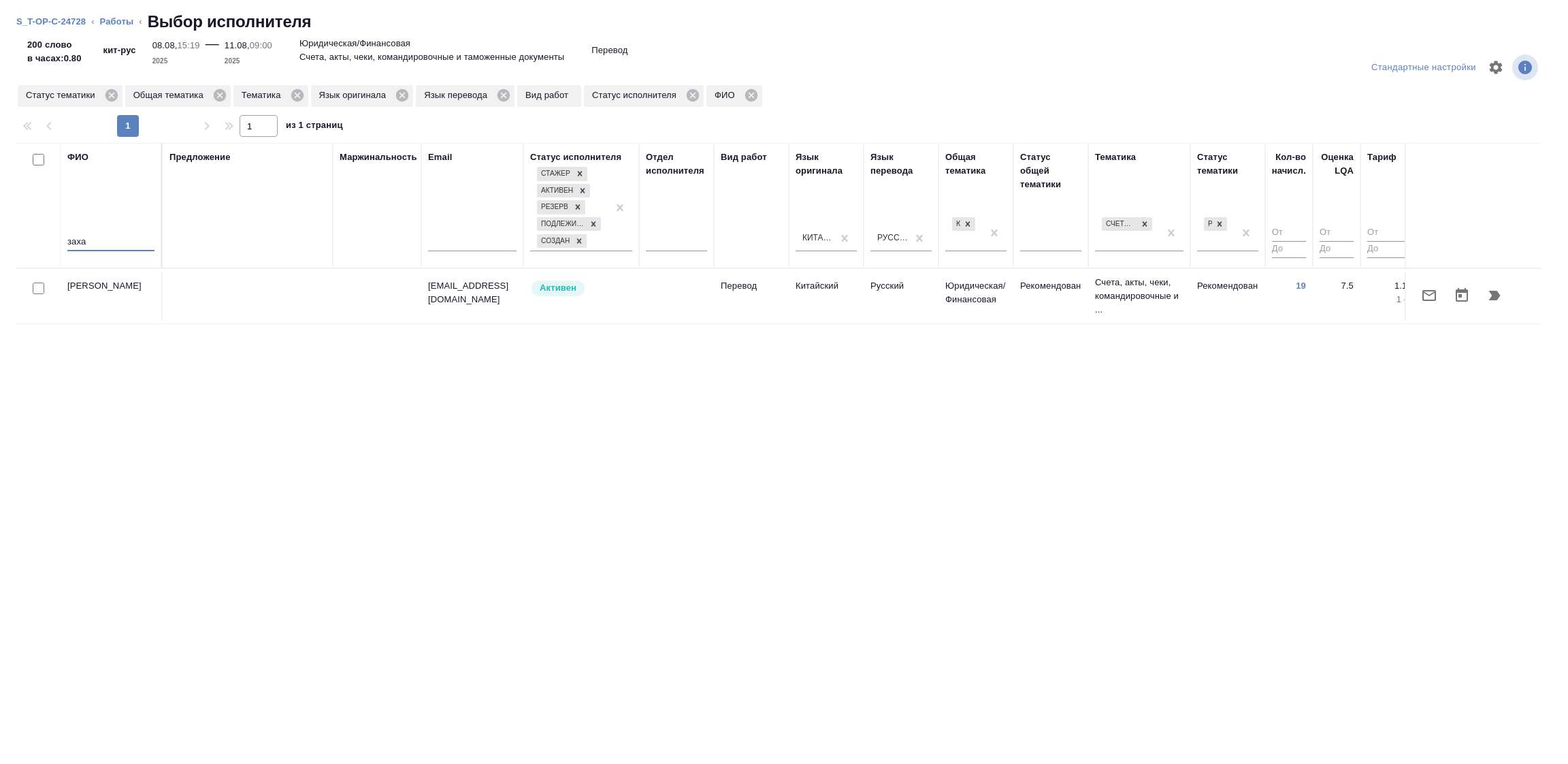
type input "заха"
click at [1500, 293] on icon "button" at bounding box center [1494, 295] width 16 height 16
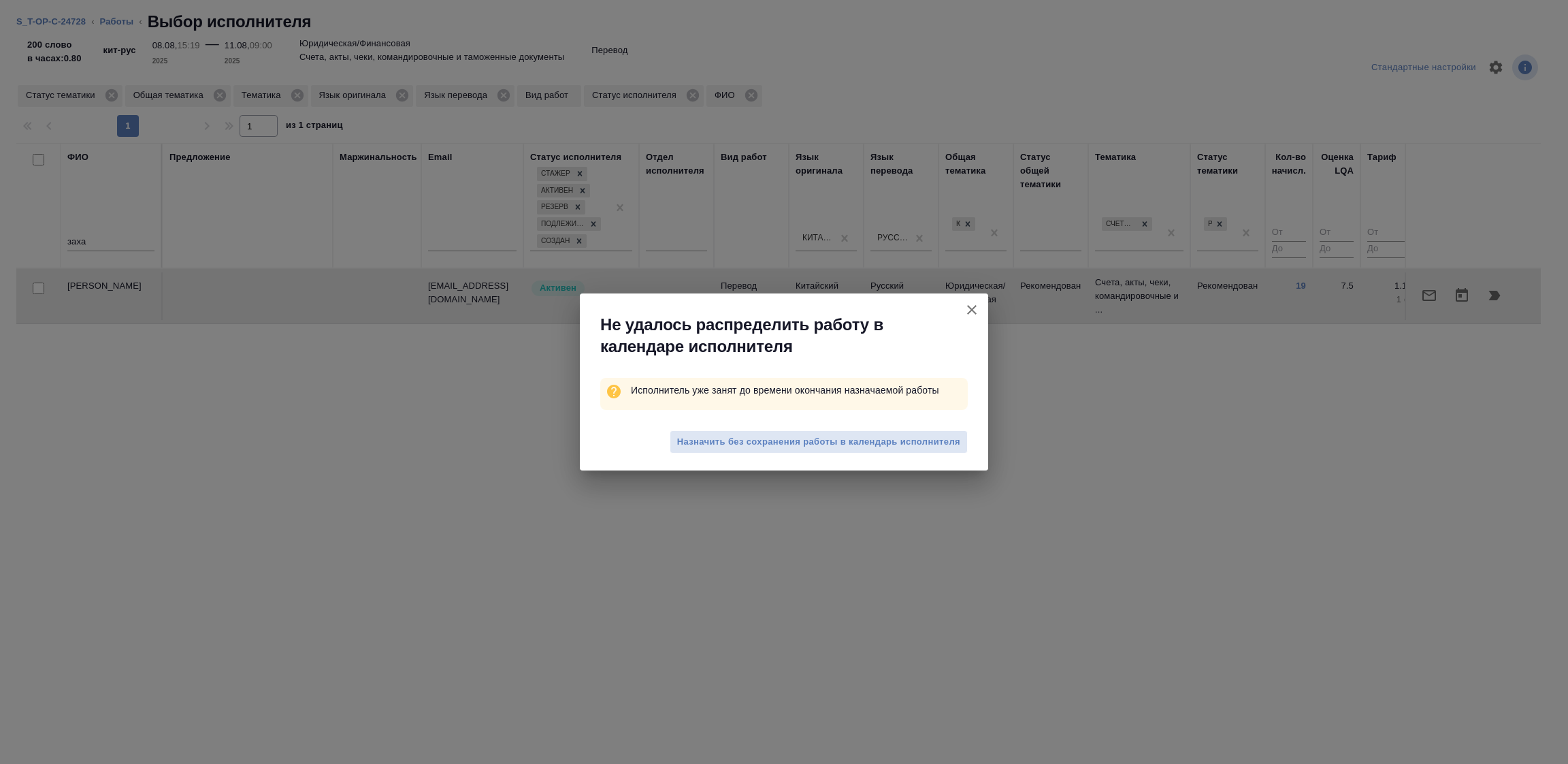
click at [766, 445] on span "Назначить без сохранения работы в календарь исполнителя" at bounding box center [818, 442] width 283 height 16
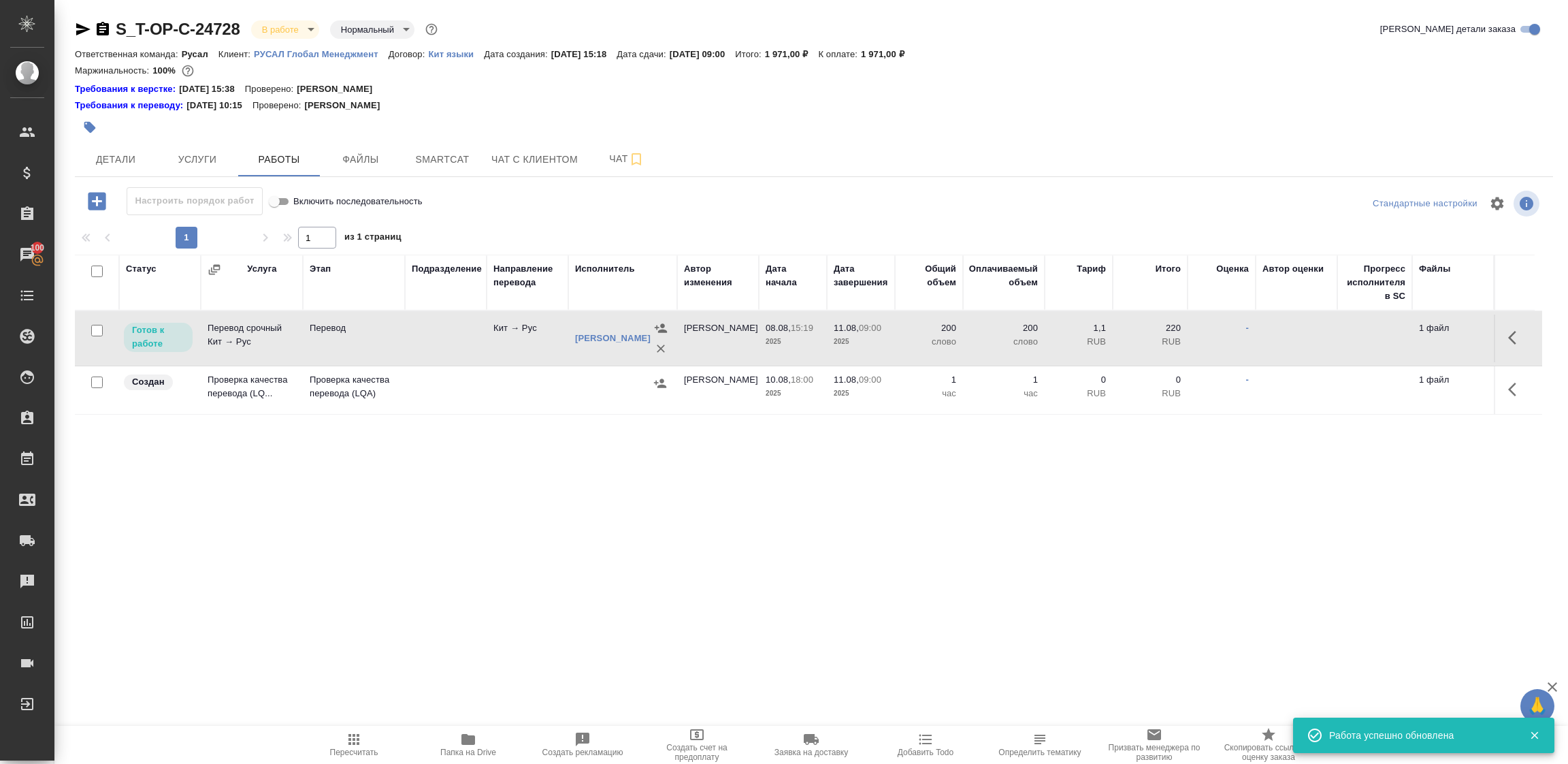
click at [455, 342] on td at bounding box center [446, 338] width 81 height 48
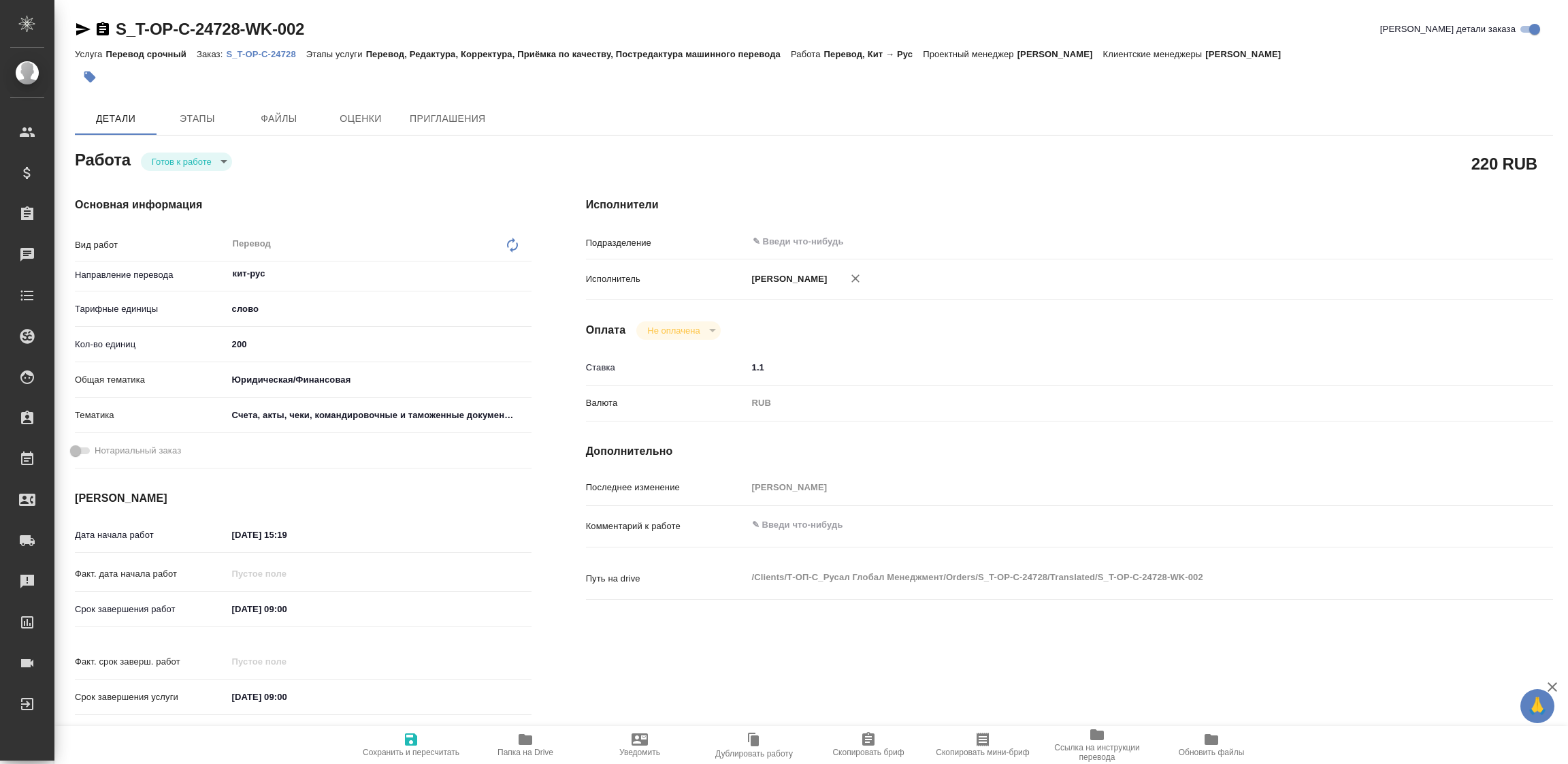
type textarea "x"
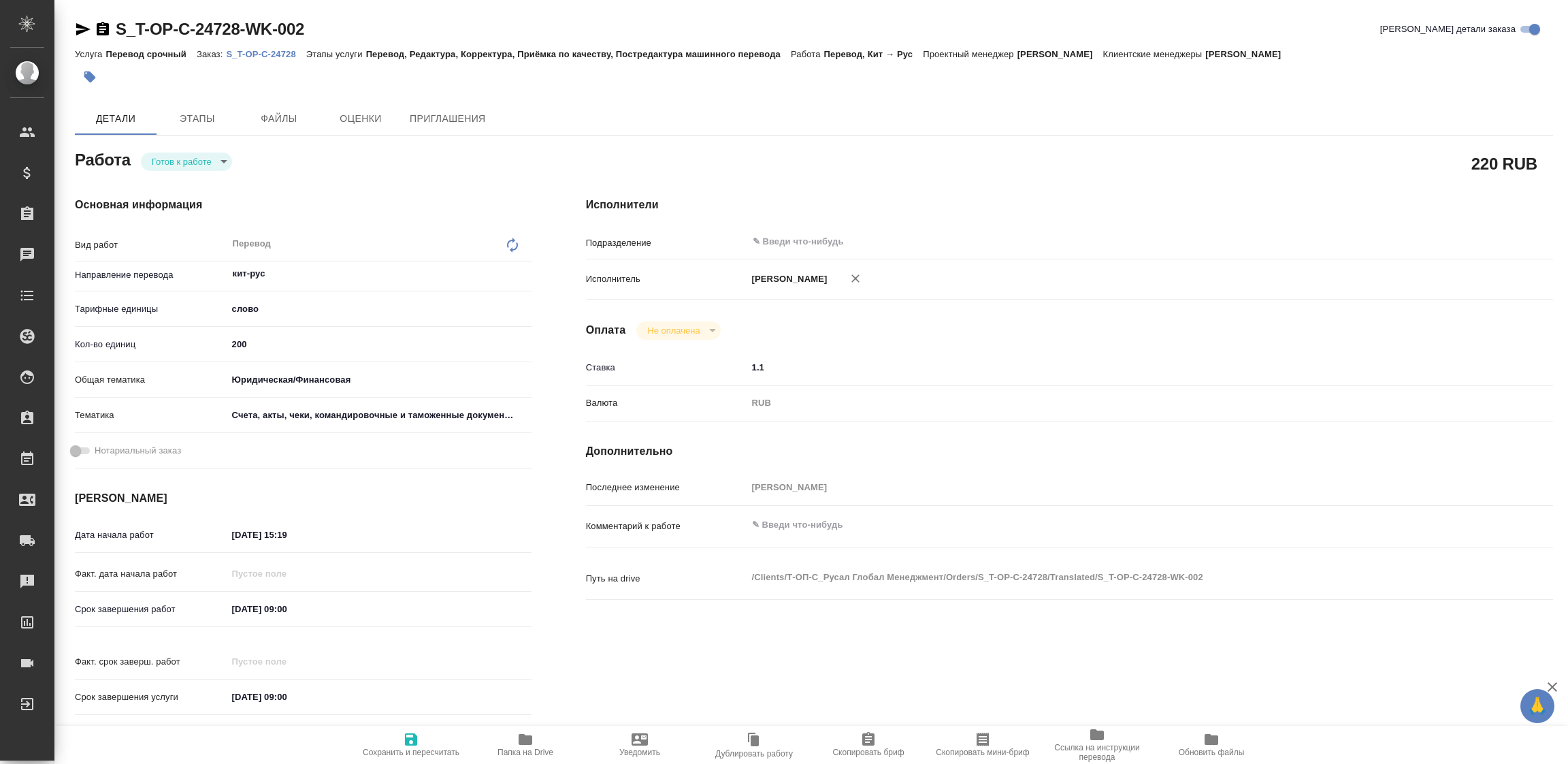
click at [82, 26] on icon "button" at bounding box center [82, 29] width 14 height 12
type textarea "x"
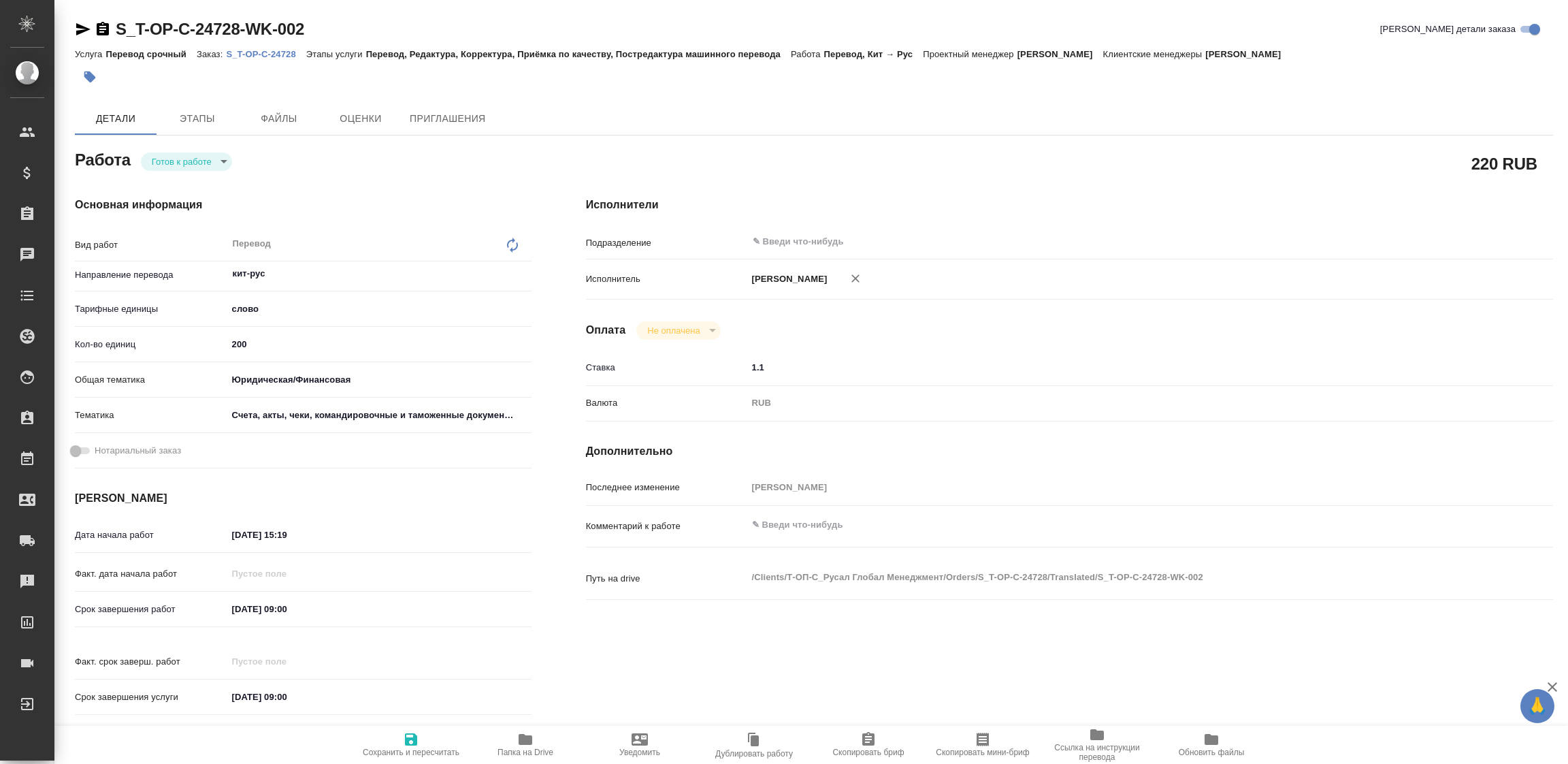
type textarea "x"
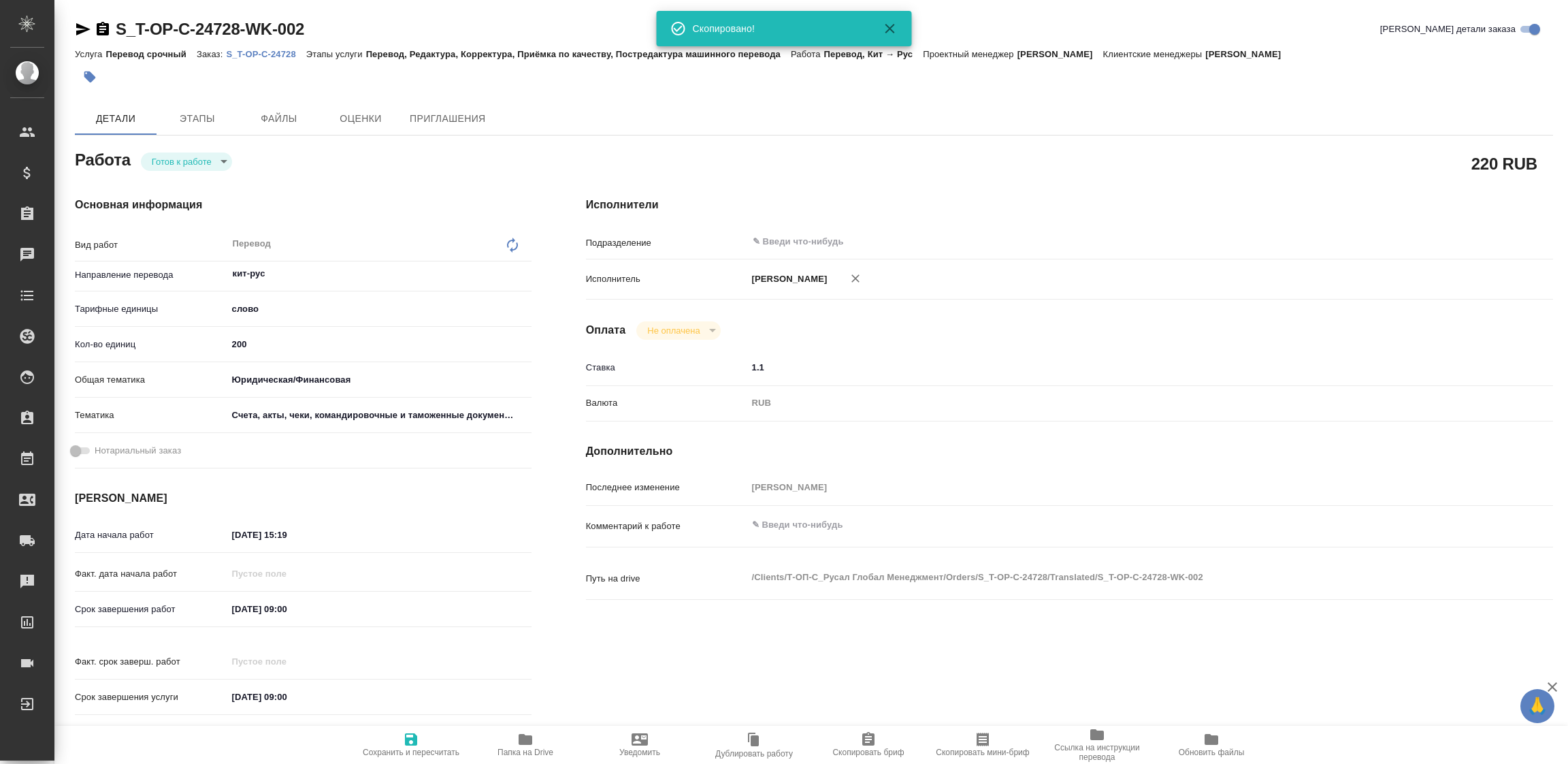
type textarea "x"
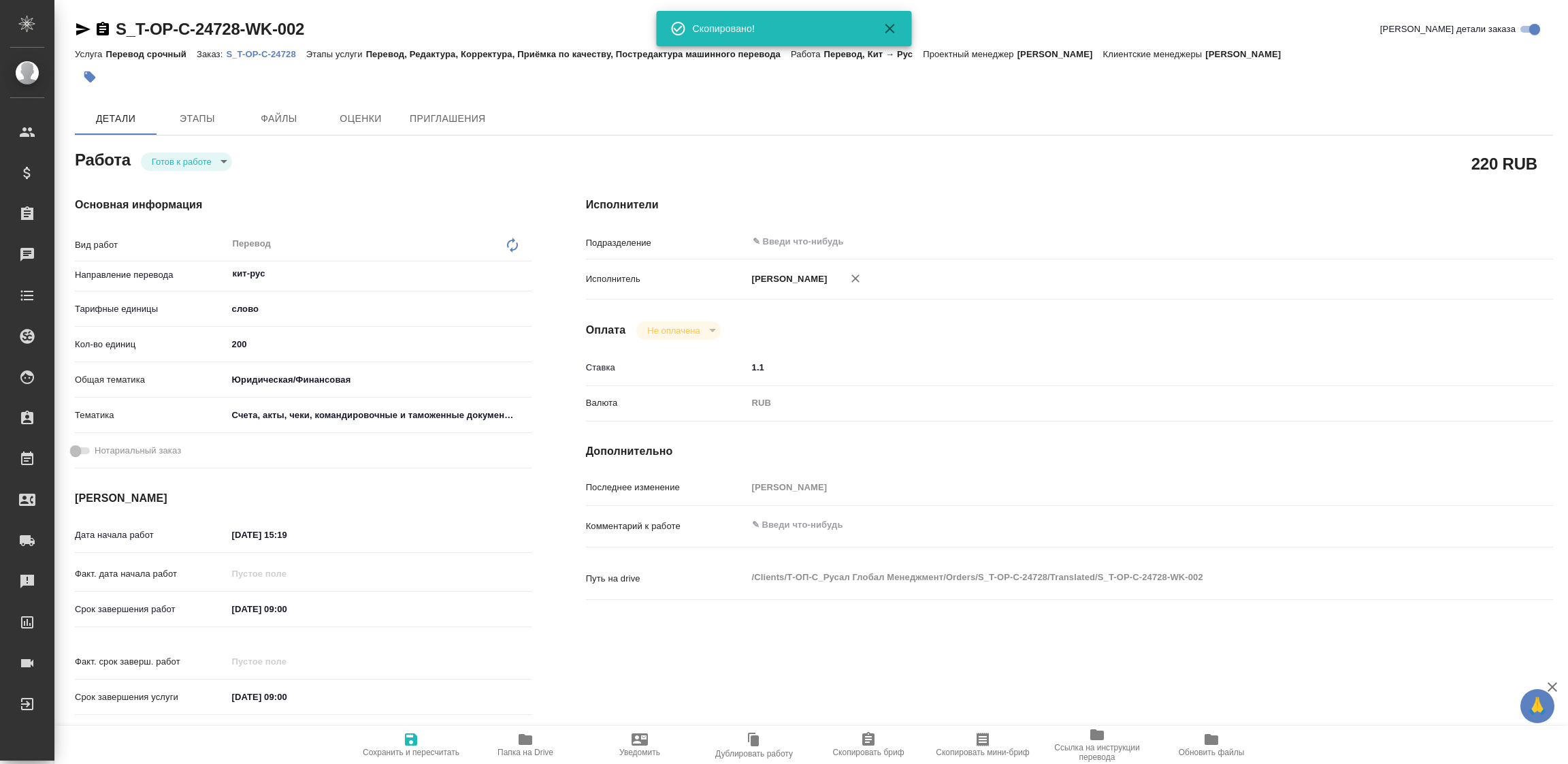
type textarea "x"
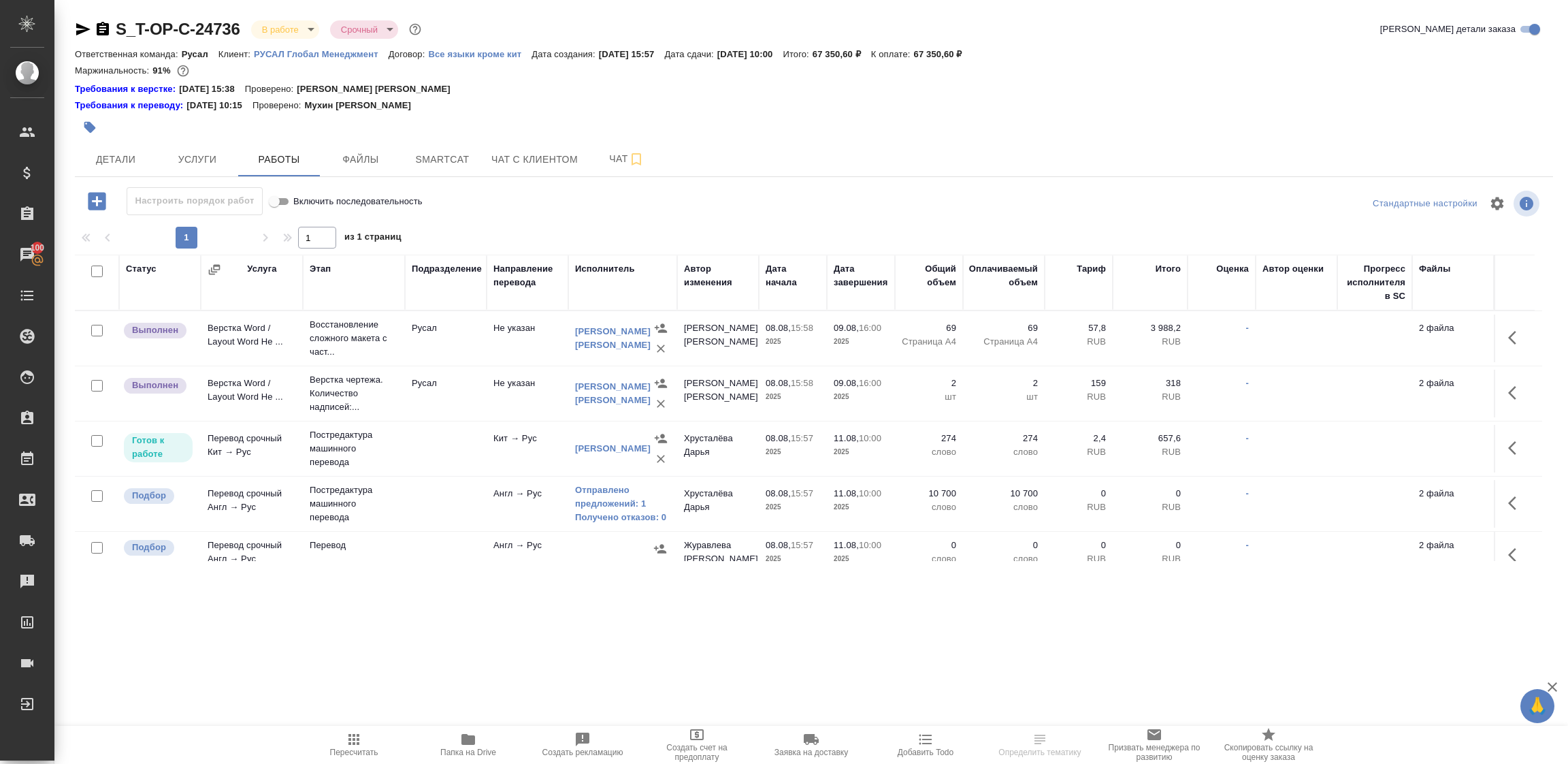
click at [1508, 334] on icon "button" at bounding box center [1512, 337] width 8 height 14
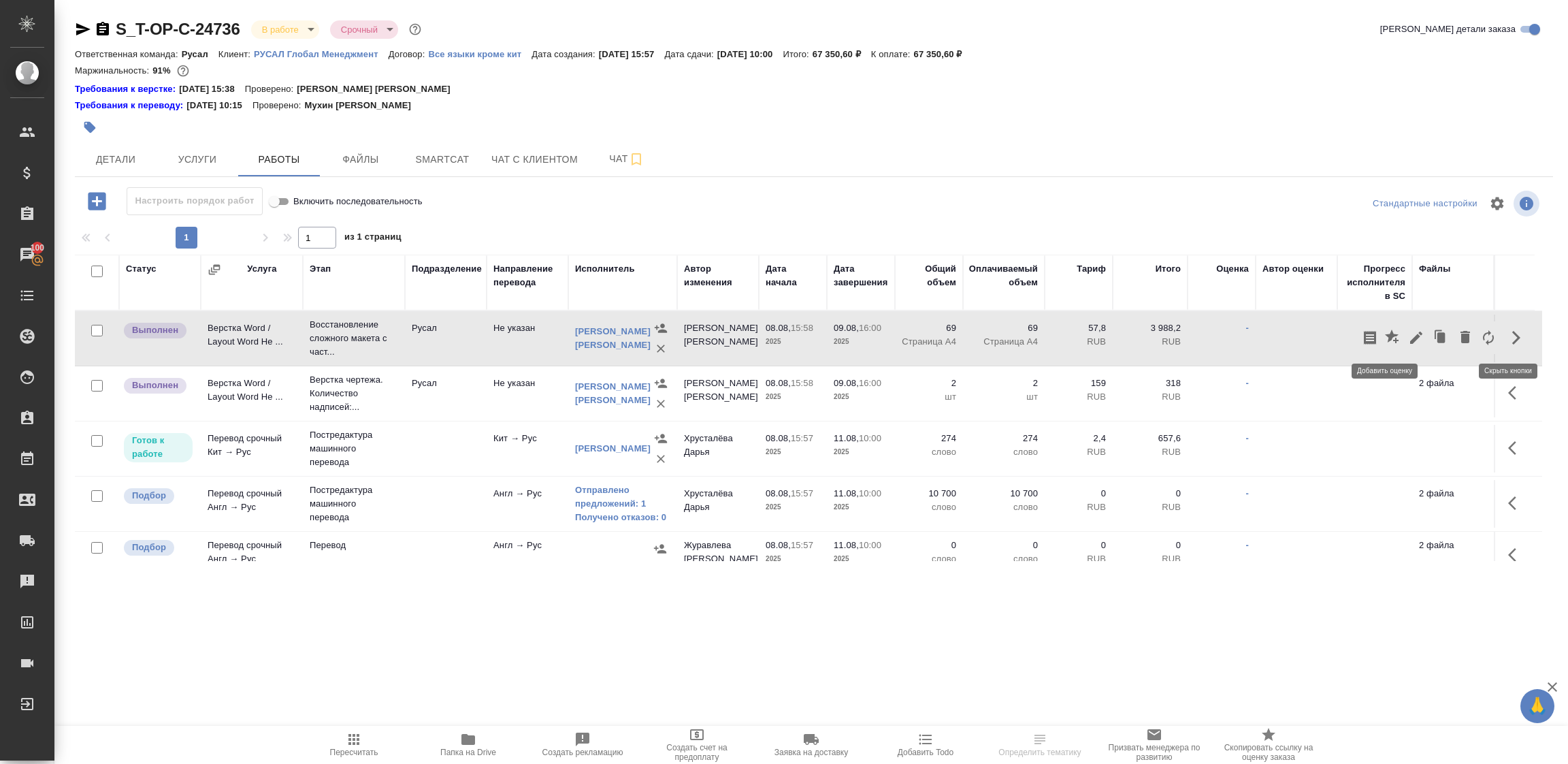
click at [1411, 341] on icon "button" at bounding box center [1416, 337] width 12 height 12
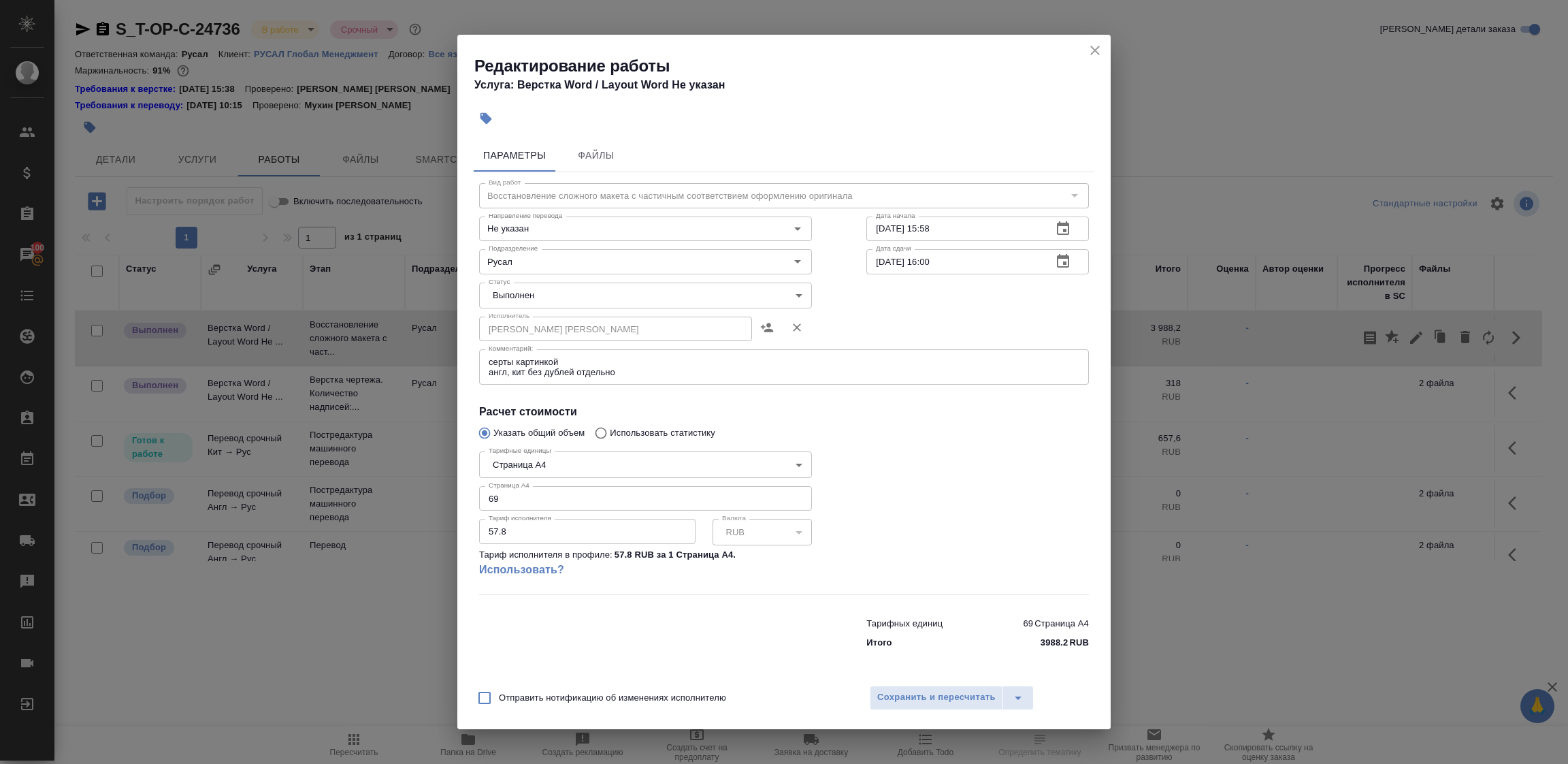
click at [504, 290] on body "🙏 .cls-1 fill:#fff; AWATERA Tupakhina Daria Клиенты Спецификации Заказы 100 Чат…" at bounding box center [784, 382] width 1568 height 764
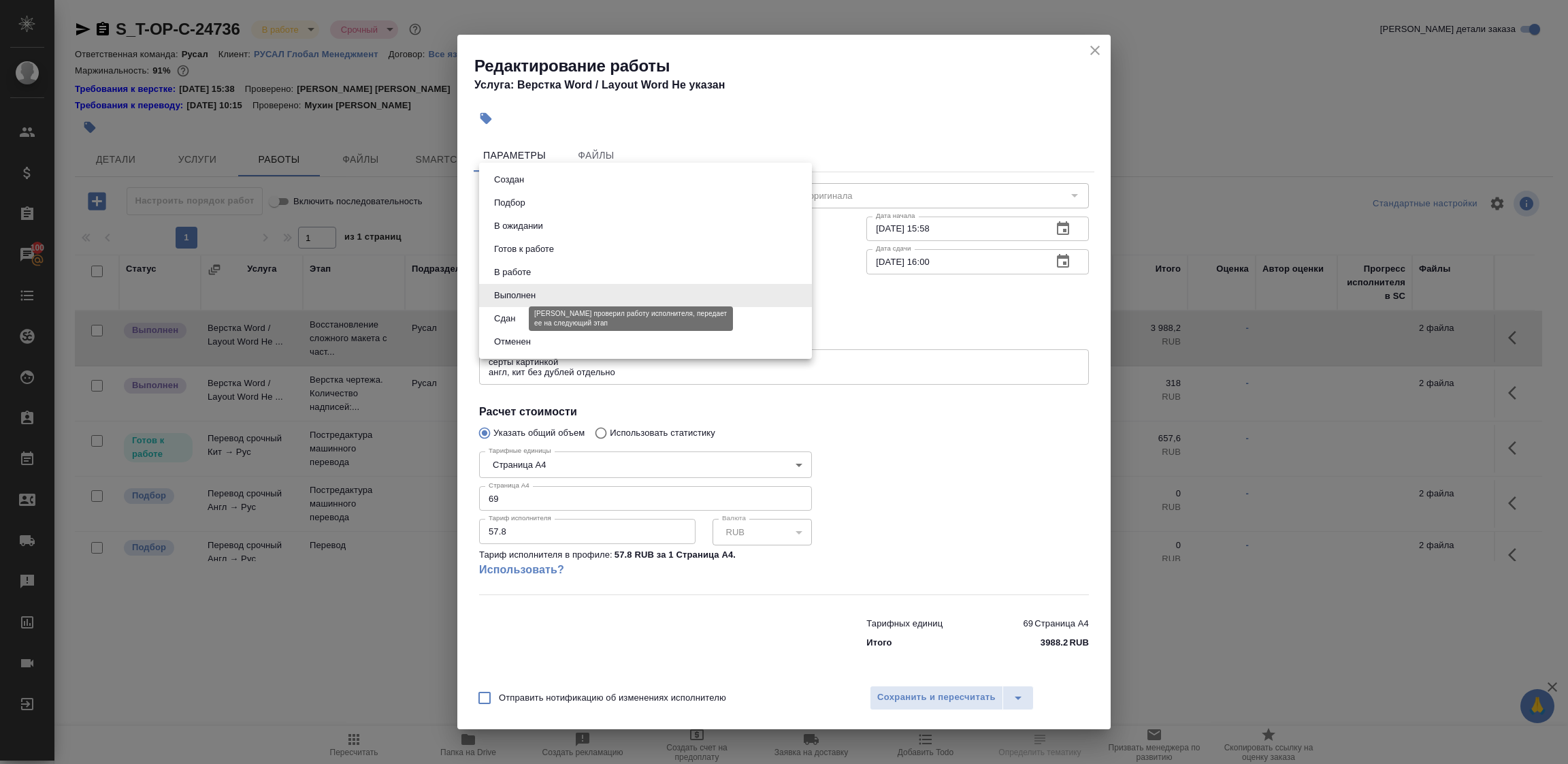
click at [501, 316] on button "Сдан" at bounding box center [505, 318] width 29 height 15
type input "closed"
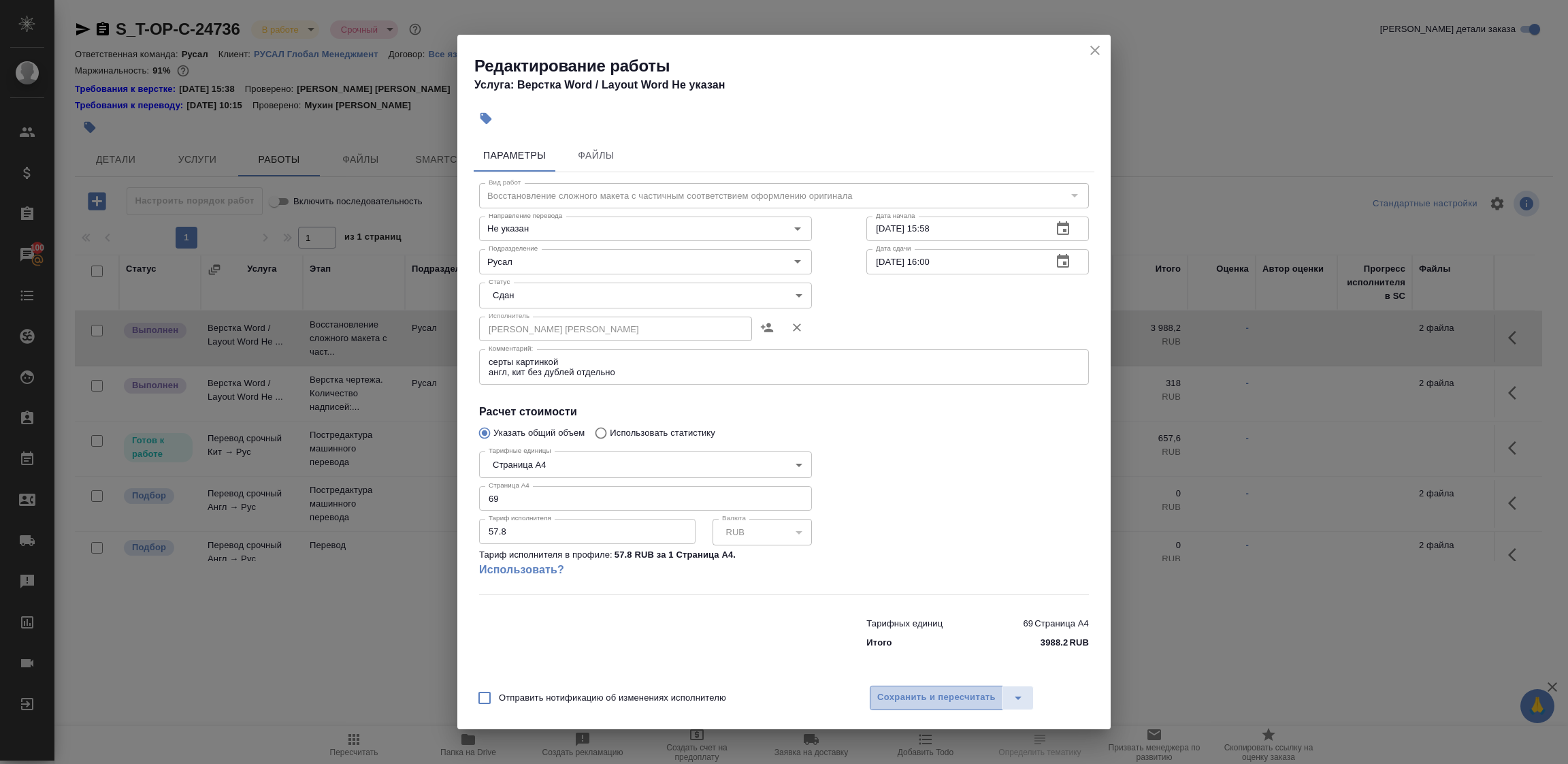
click at [901, 703] on span "Сохранить и пересчитать" at bounding box center [936, 698] width 119 height 16
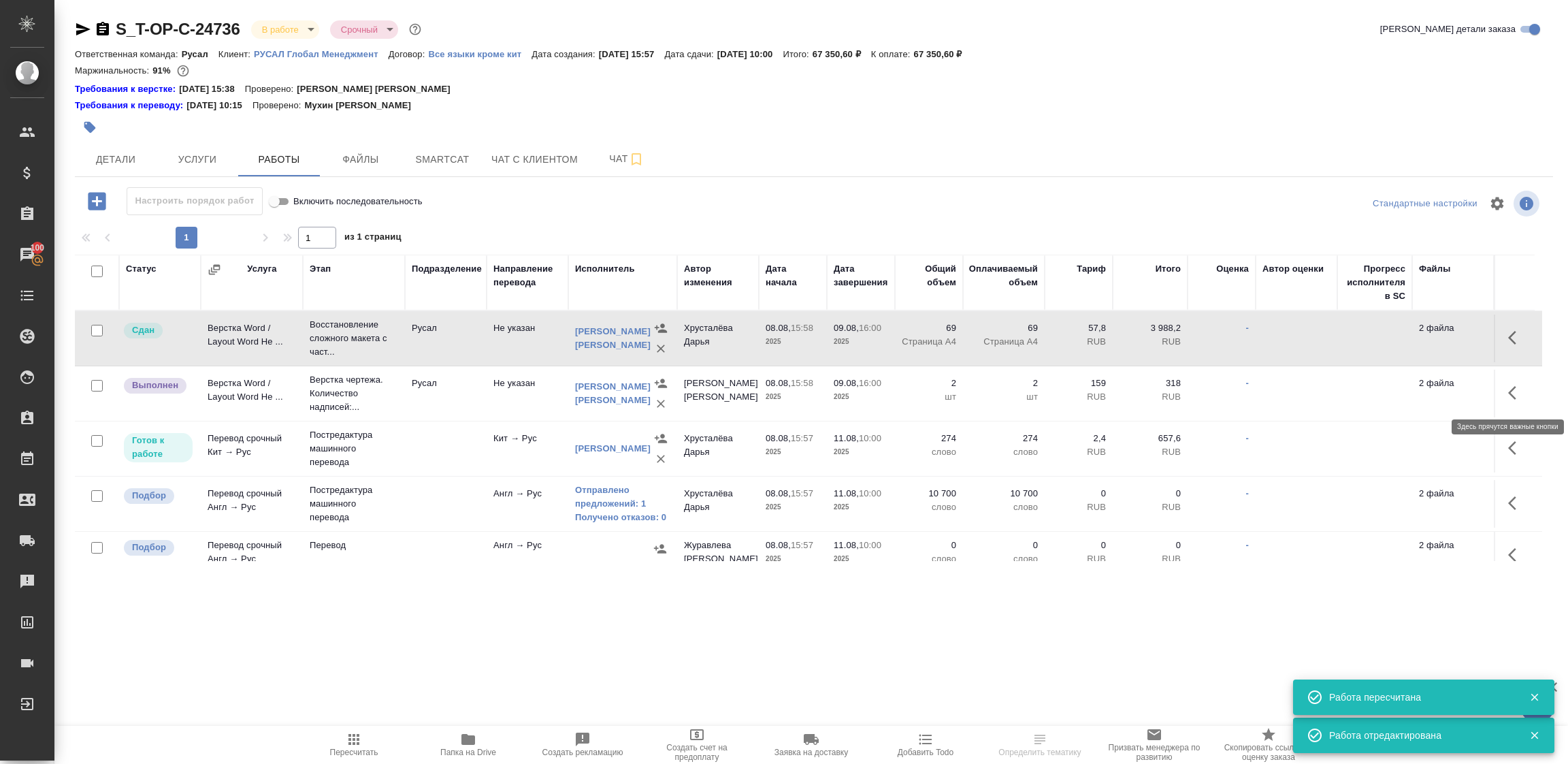
click at [1509, 389] on icon "button" at bounding box center [1516, 392] width 16 height 16
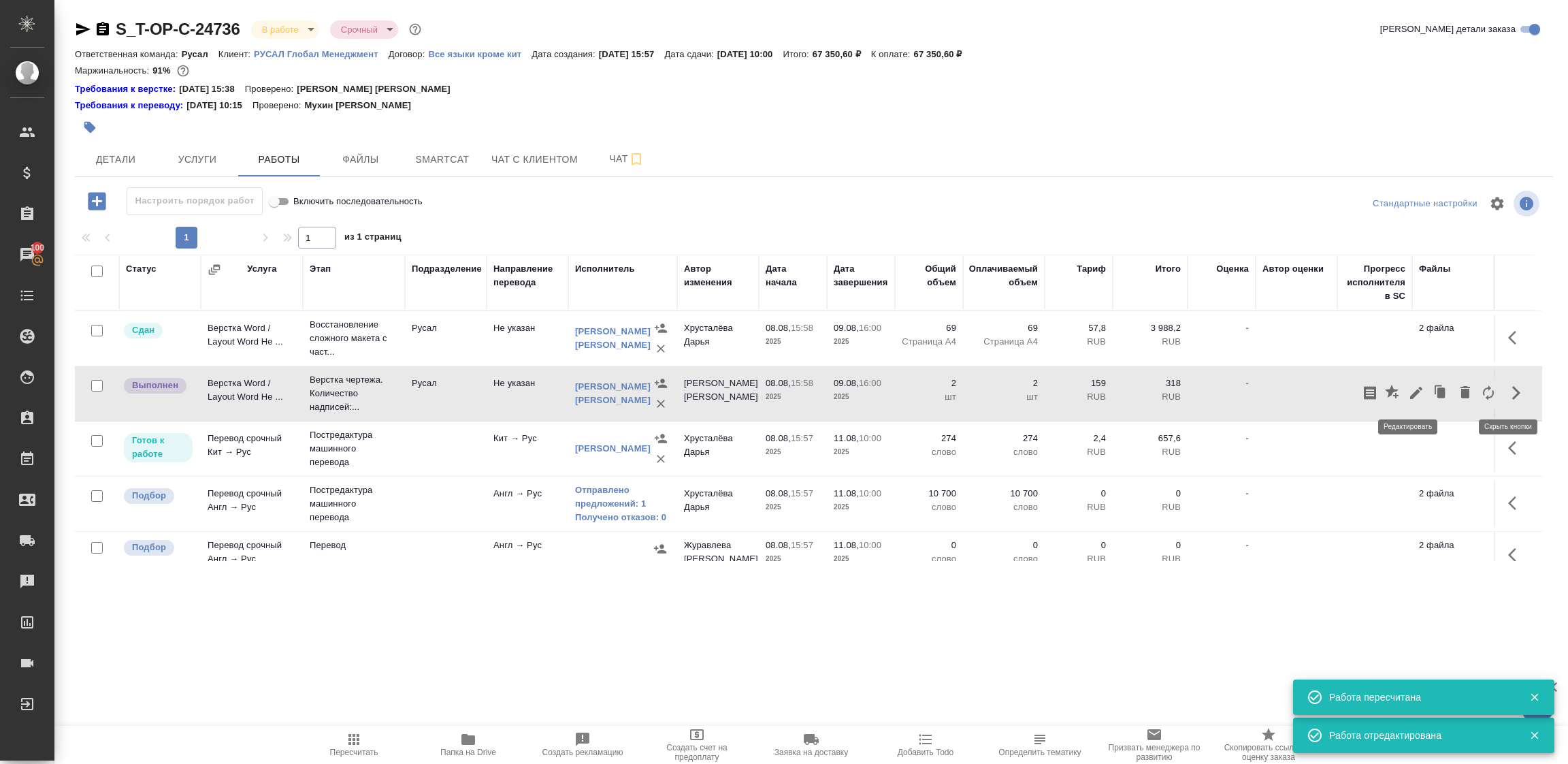
click at [1412, 391] on icon "button" at bounding box center [1415, 392] width 16 height 16
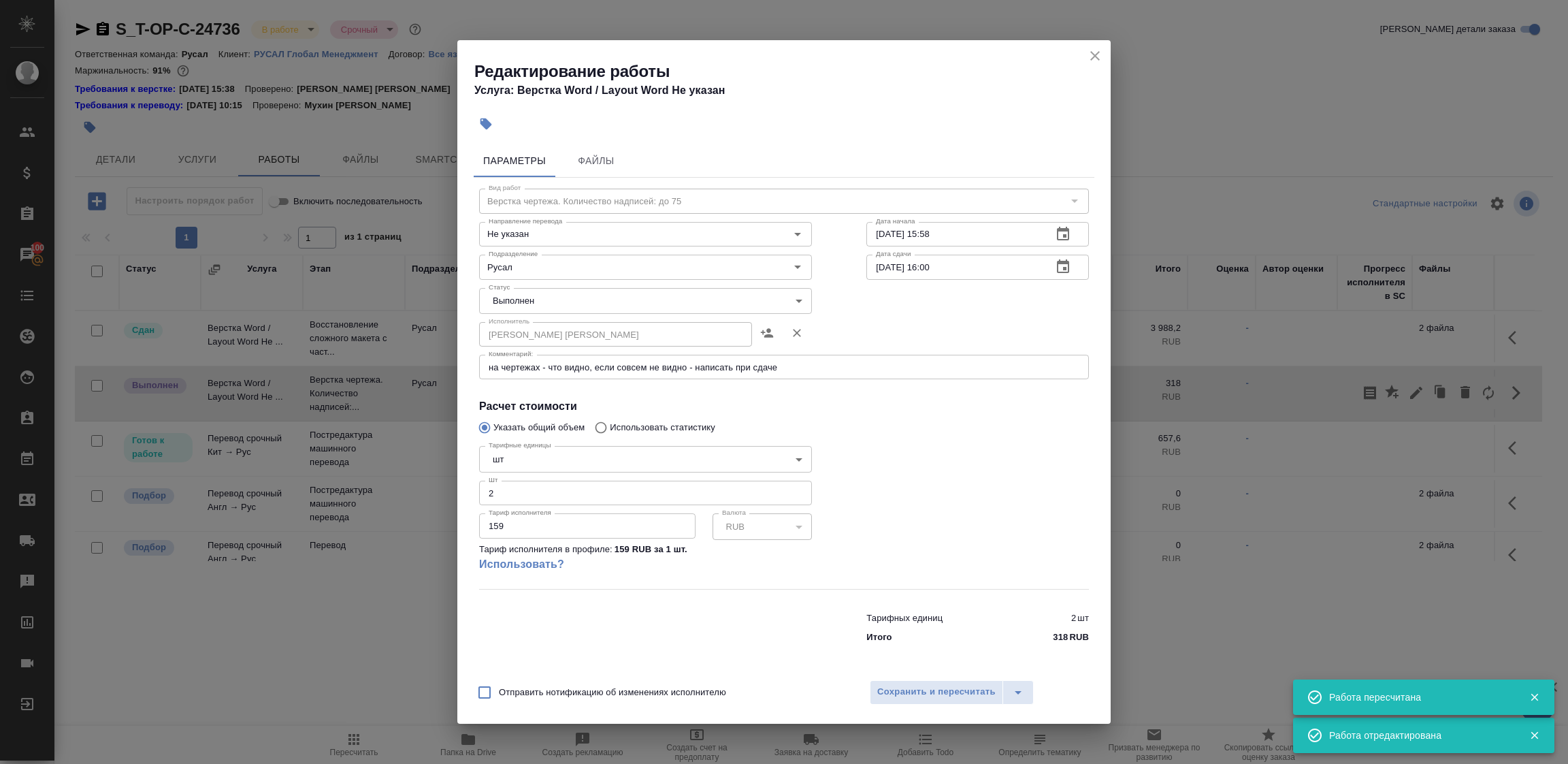
click at [530, 297] on body "🙏 .cls-1 fill:#fff; AWATERA Tupakhina Daria Клиенты Спецификации Заказы 100 Чат…" at bounding box center [784, 382] width 1568 height 764
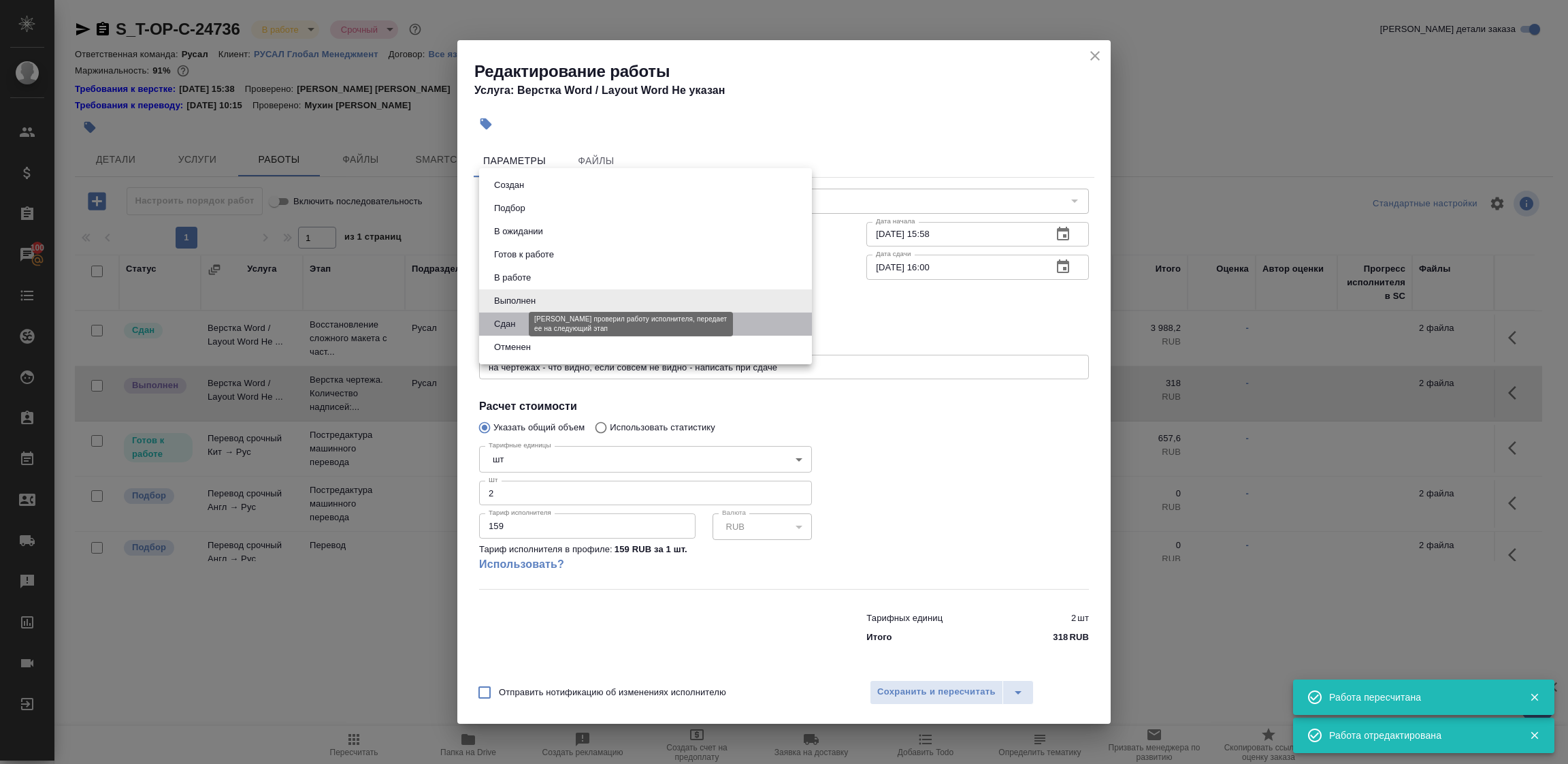
click at [511, 321] on button "Сдан" at bounding box center [505, 324] width 29 height 15
type input "closed"
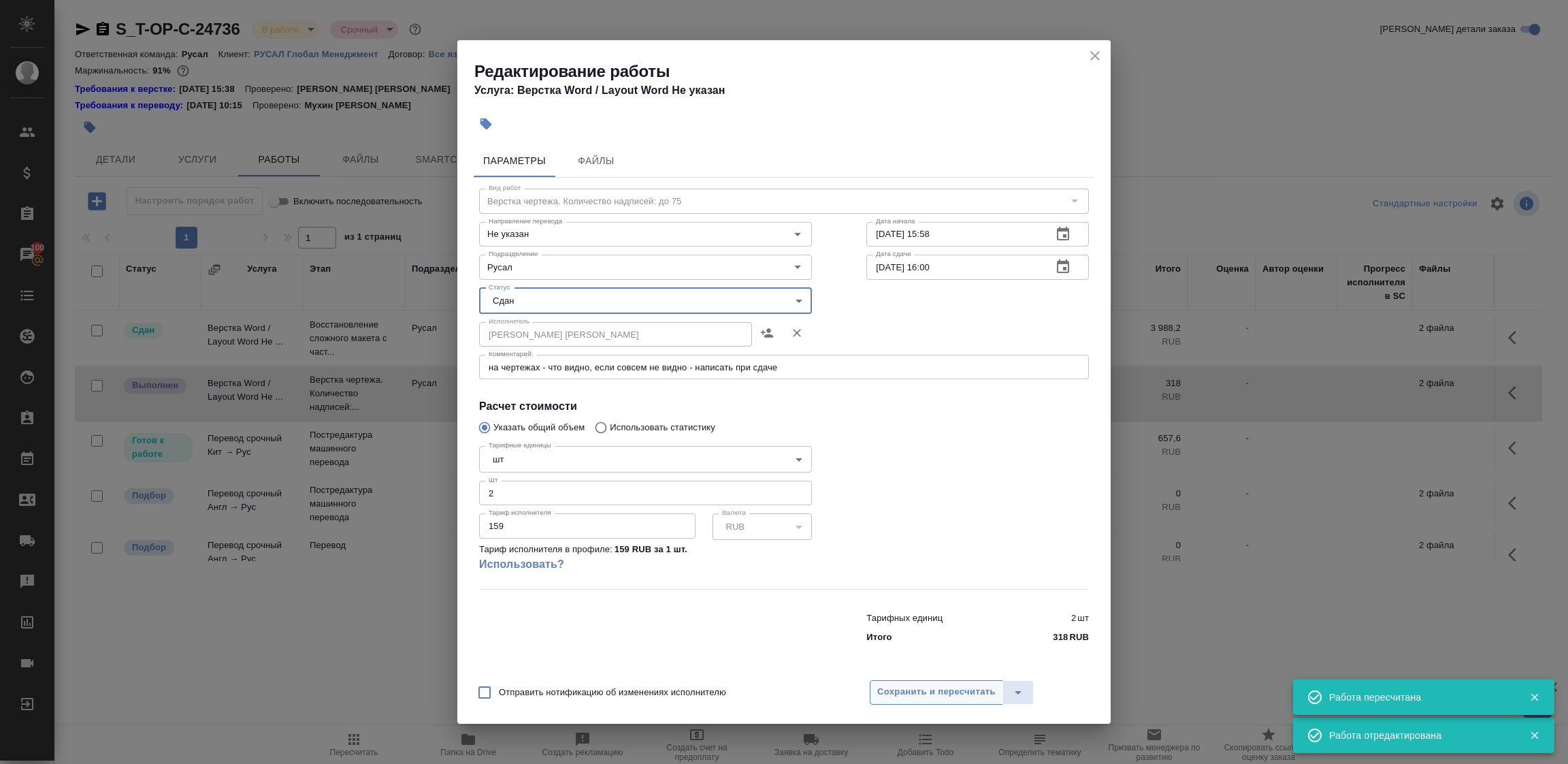
click at [898, 693] on span "Сохранить и пересчитать" at bounding box center [936, 692] width 119 height 16
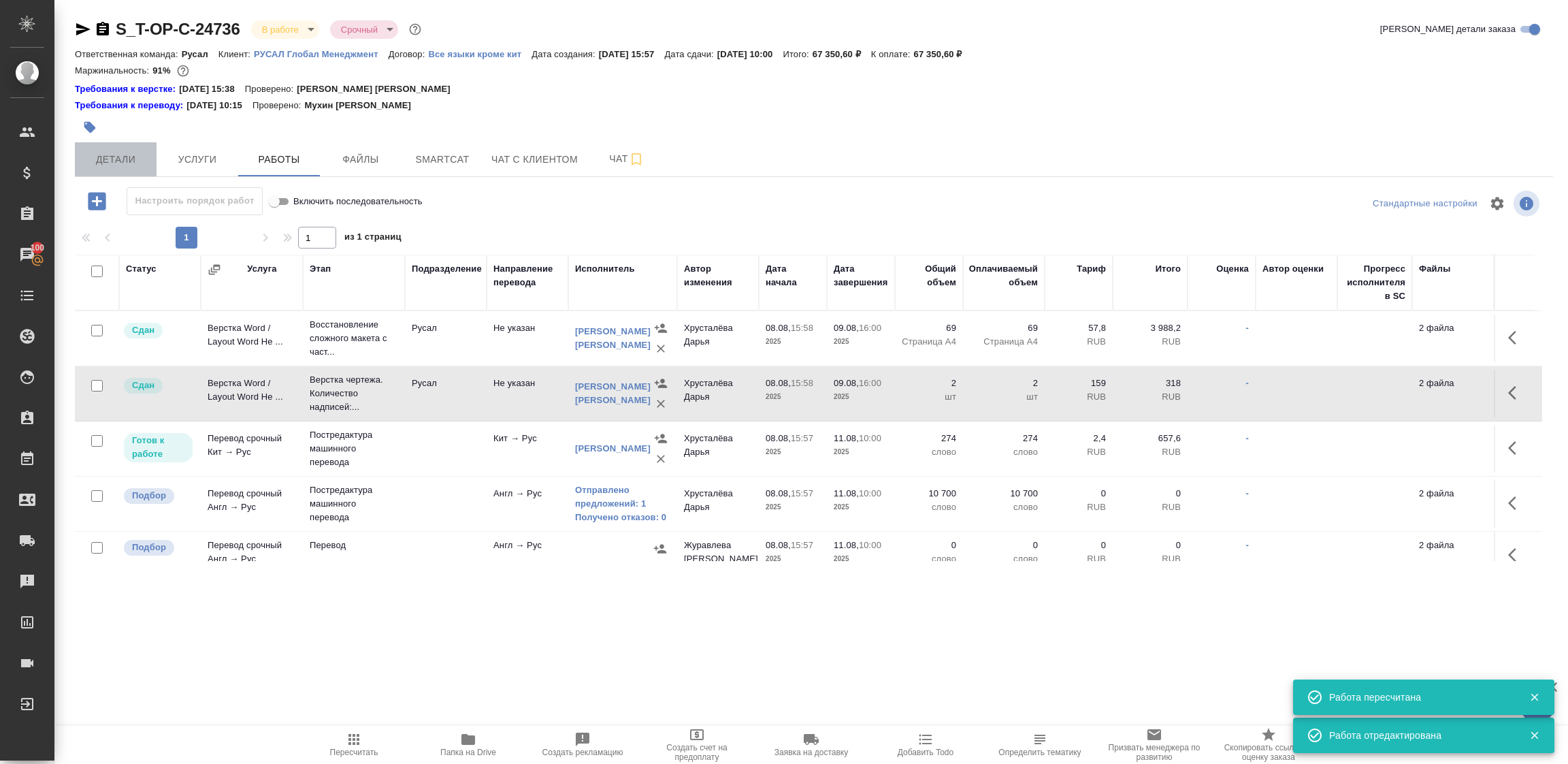
click at [115, 161] on span "Детали" at bounding box center [116, 159] width 66 height 17
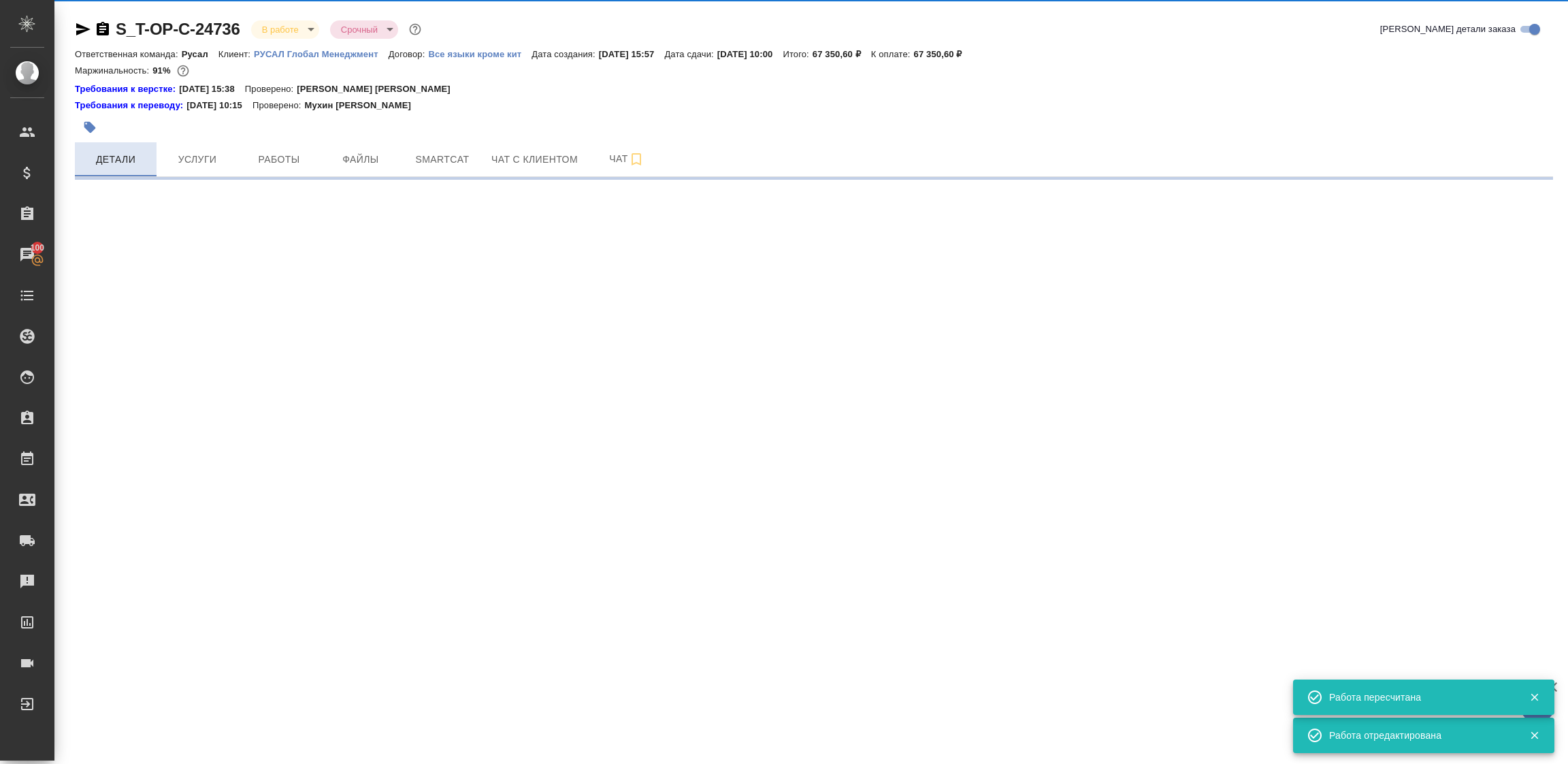
select select "RU"
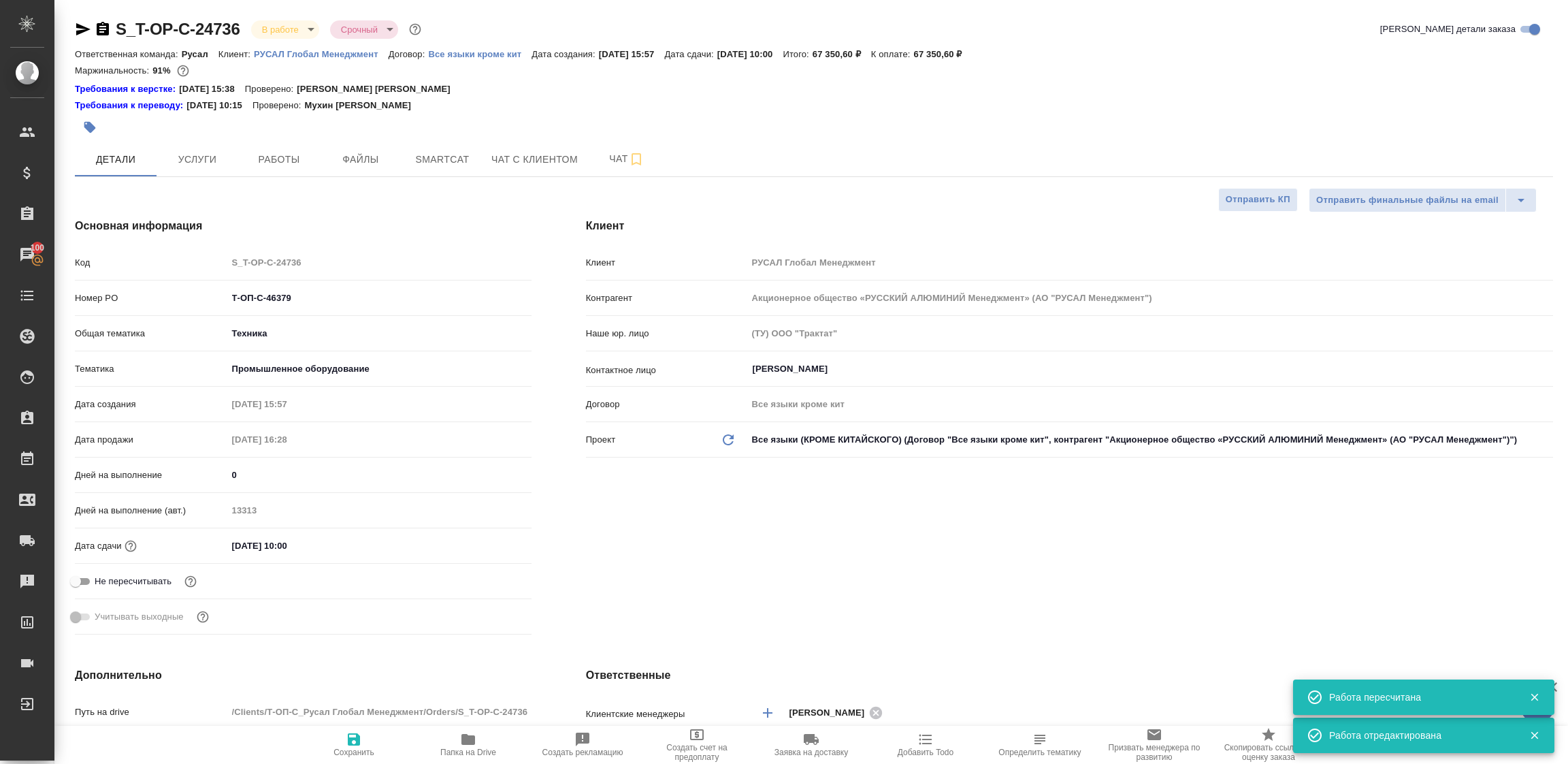
type textarea "x"
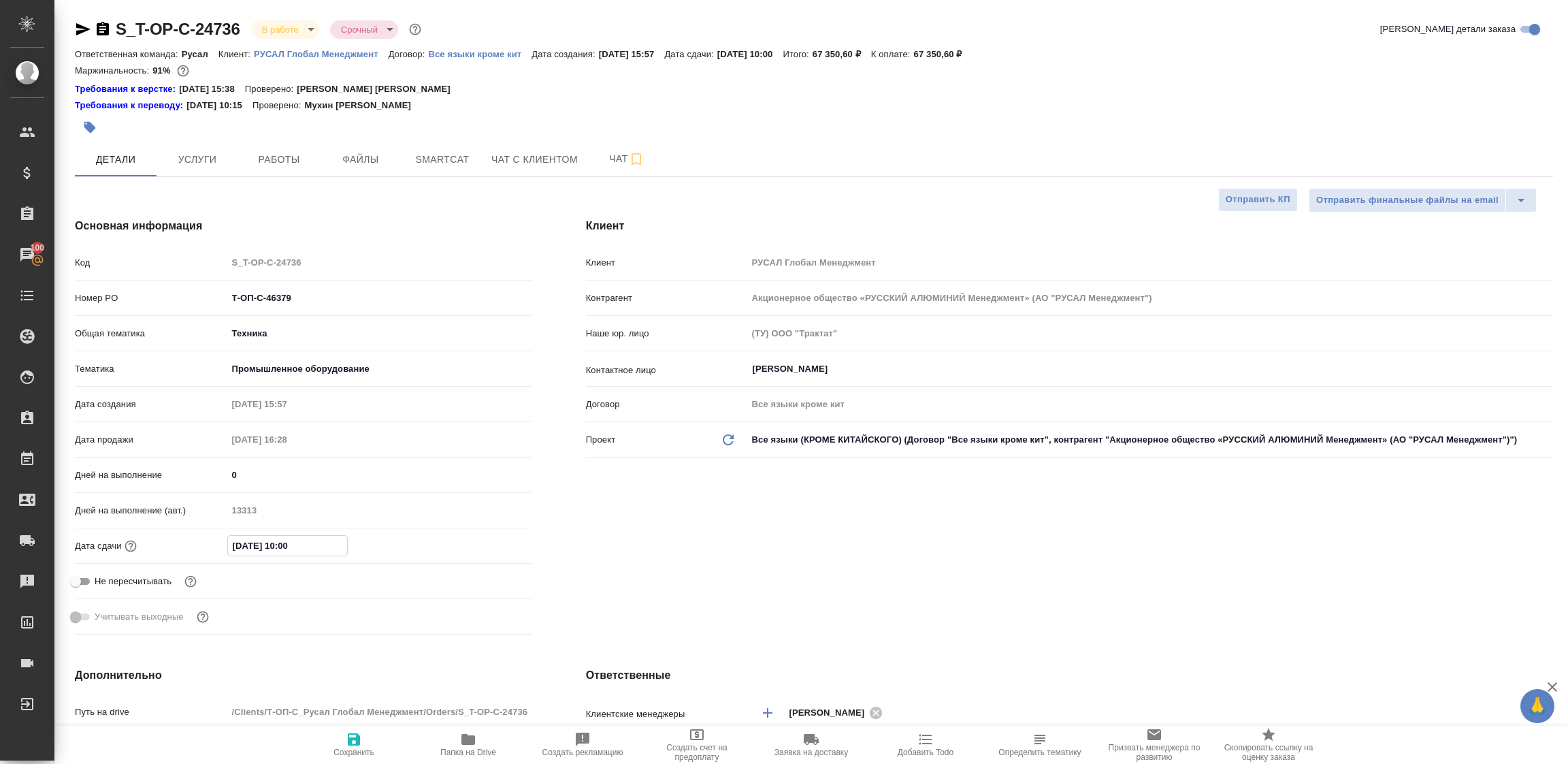
drag, startPoint x: 342, startPoint y: 545, endPoint x: 161, endPoint y: 533, distance: 181.4
click at [161, 534] on div "Дата сдачи 11.08.2025 10:00" at bounding box center [303, 545] width 457 height 23
click at [267, 548] on input "11.08.2025 10:00" at bounding box center [286, 545] width 119 height 20
drag, startPoint x: 314, startPoint y: 548, endPoint x: 169, endPoint y: 547, distance: 145.0
click at [169, 547] on div "Дата сдачи 11.08.2025 10:00" at bounding box center [303, 545] width 457 height 23
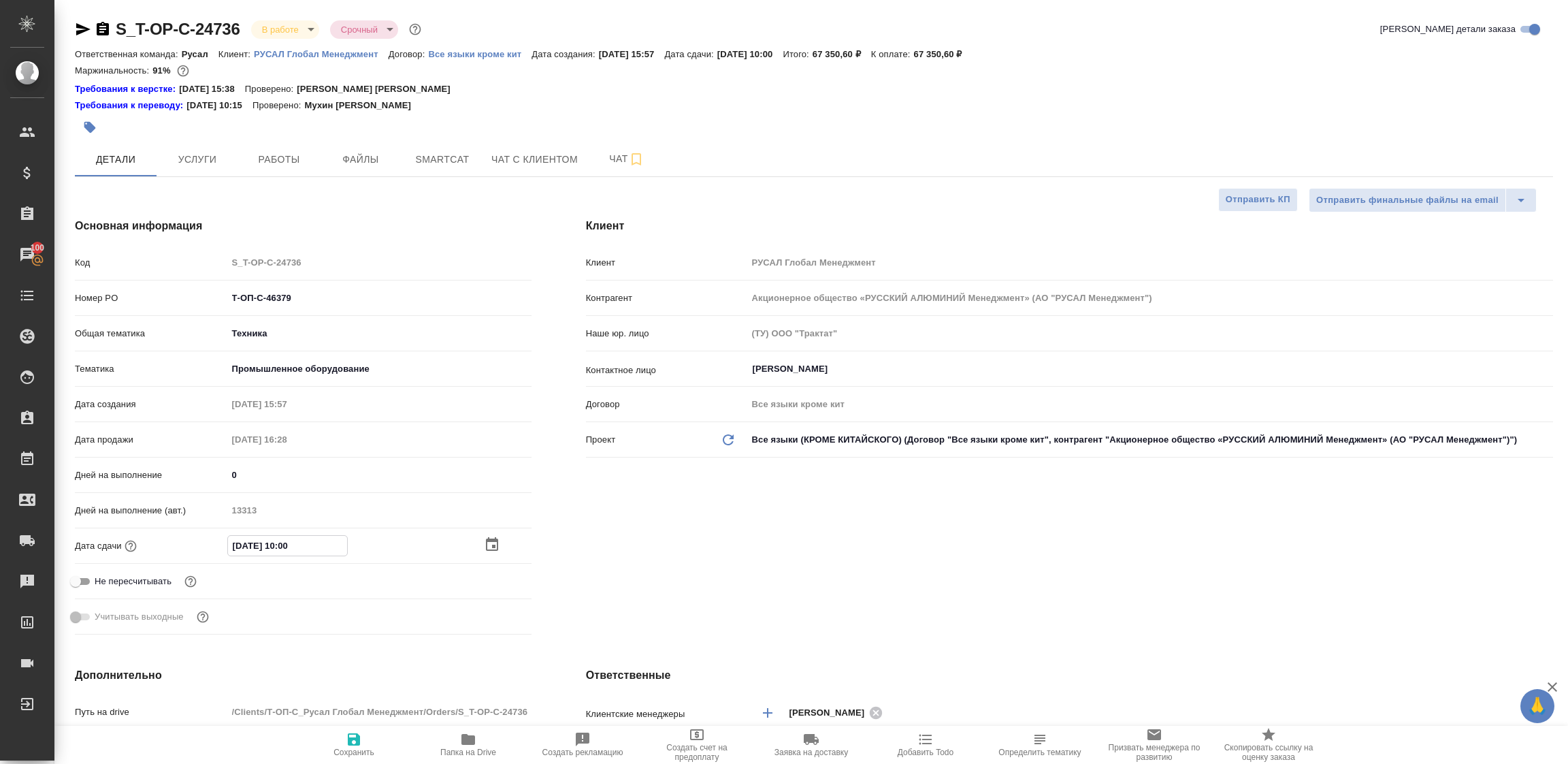
type input "1_.__.____ __:__"
type textarea "x"
type input "13.__.____ __:__"
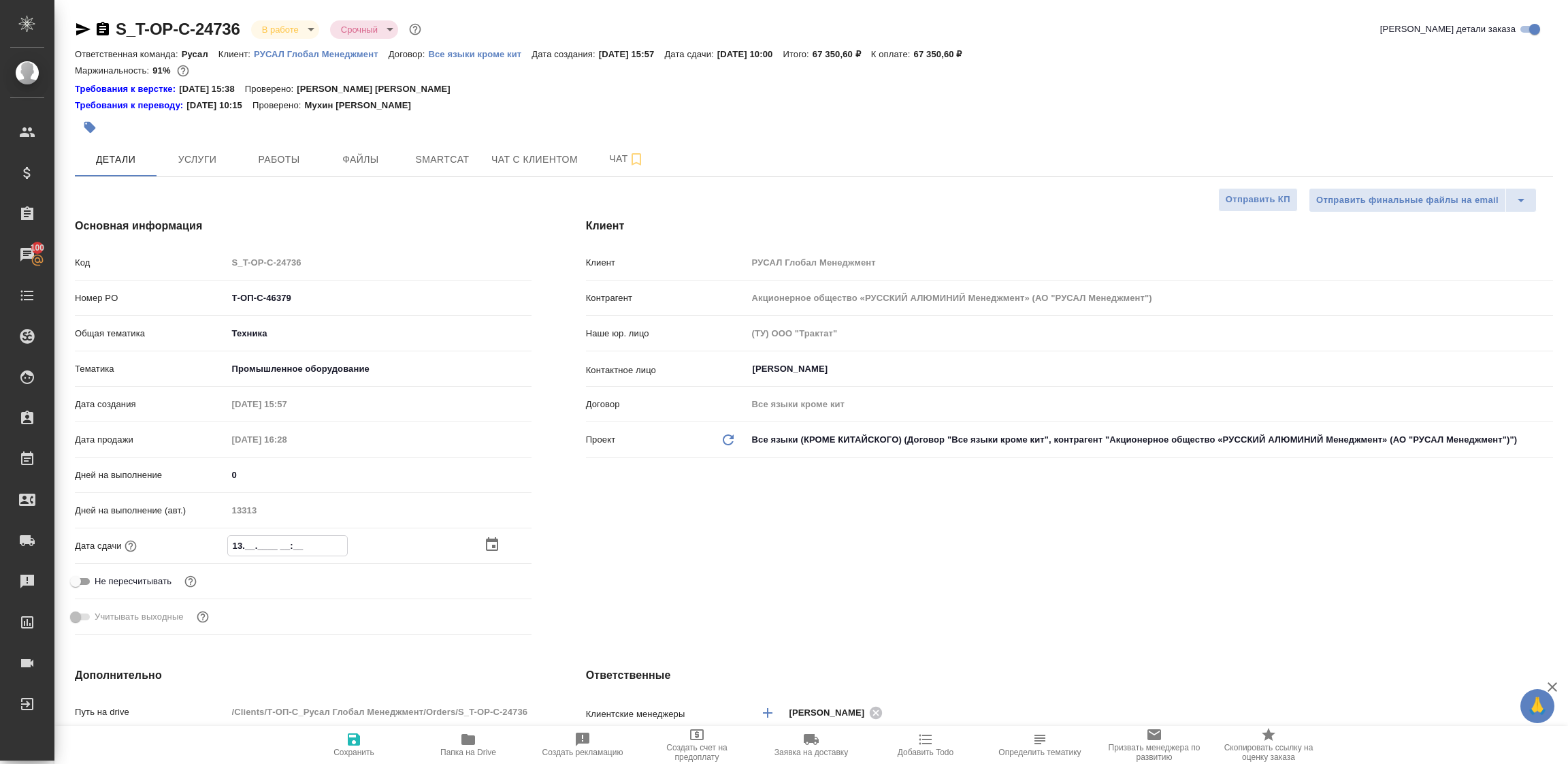
type textarea "x"
type input "13.0_.____ __:__"
type textarea "x"
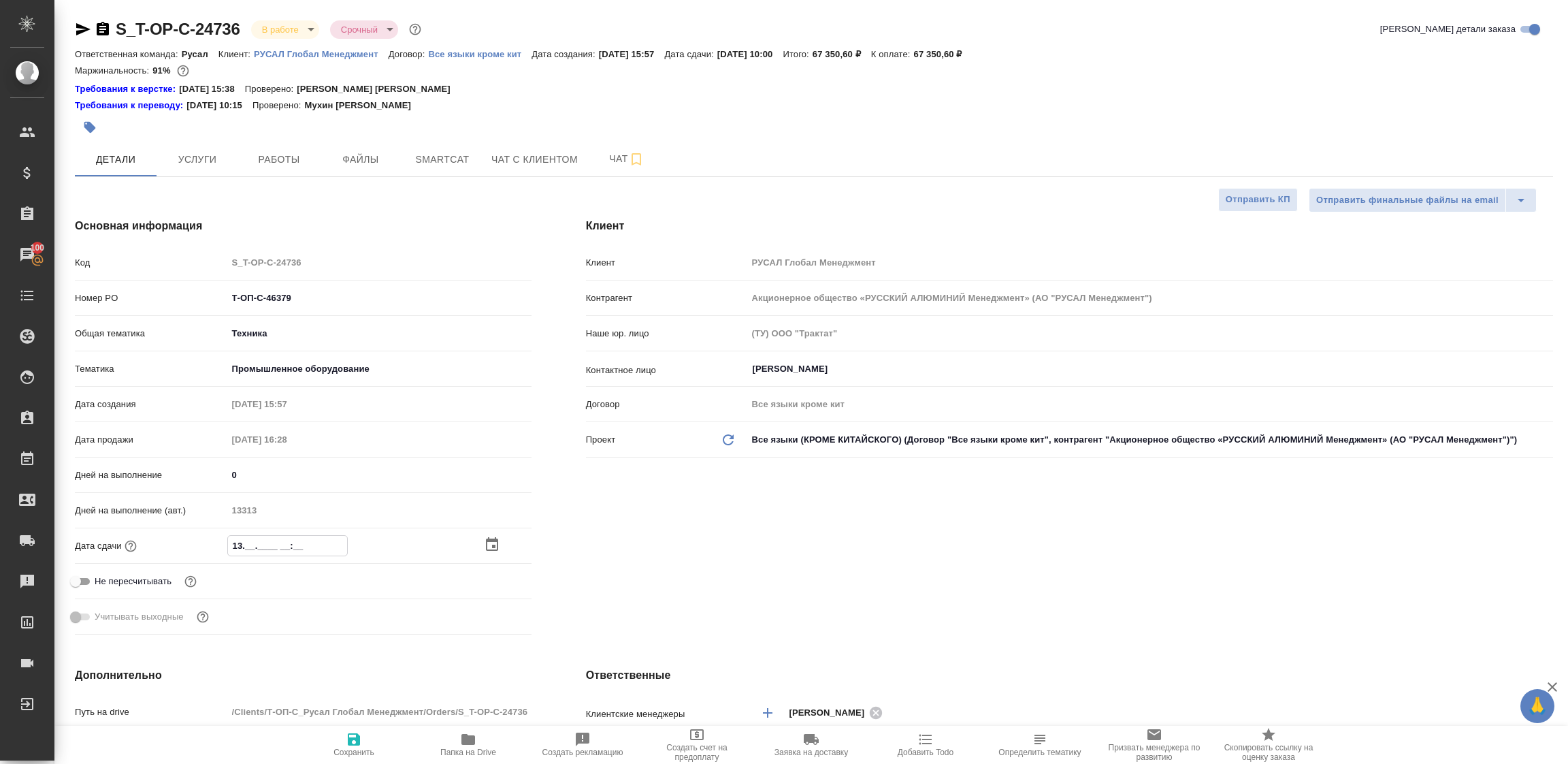
type textarea "x"
type input "13.08.____ __:__"
type textarea "x"
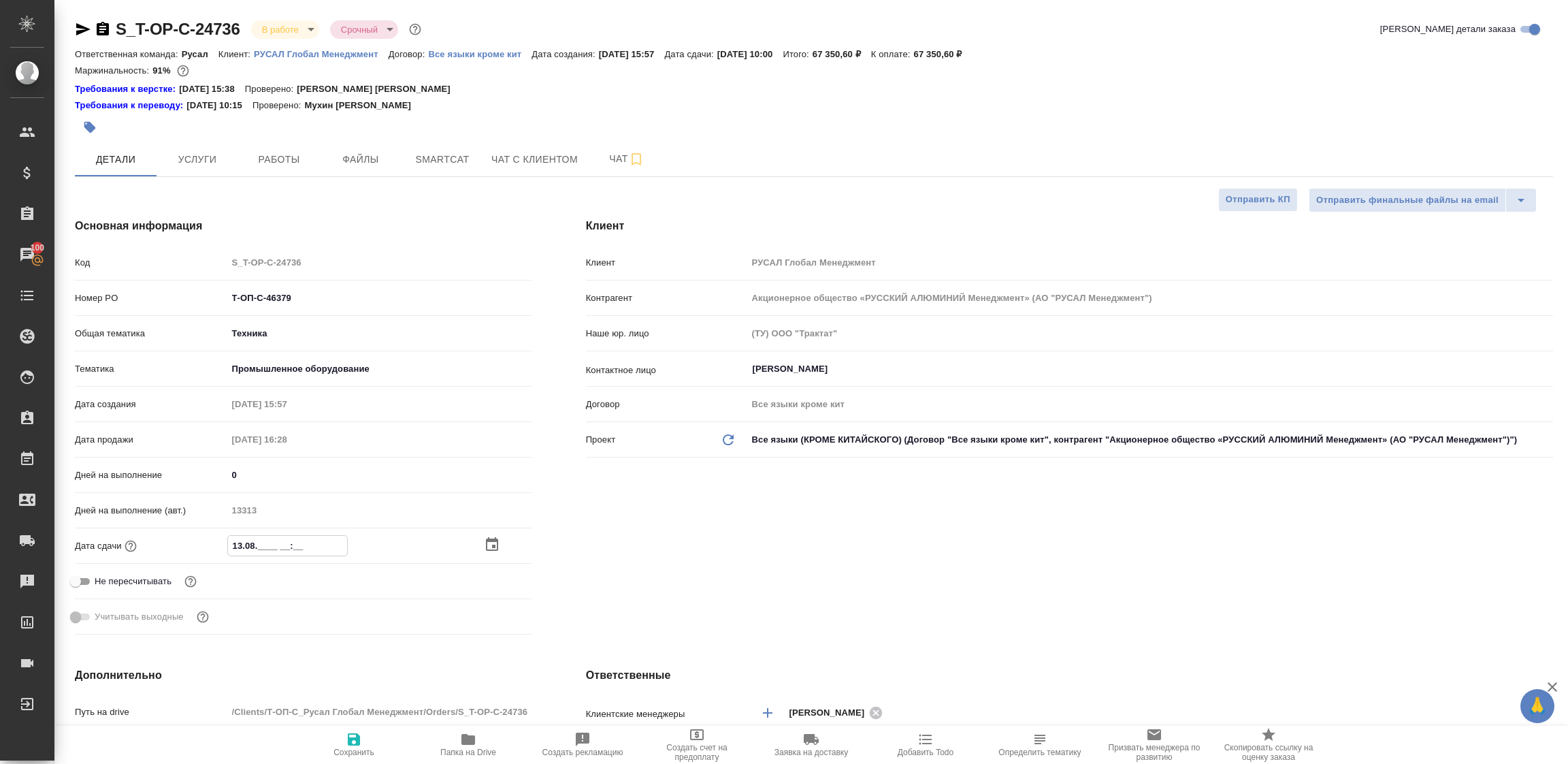
type textarea "x"
type input "13.08.2___ __:__"
type textarea "x"
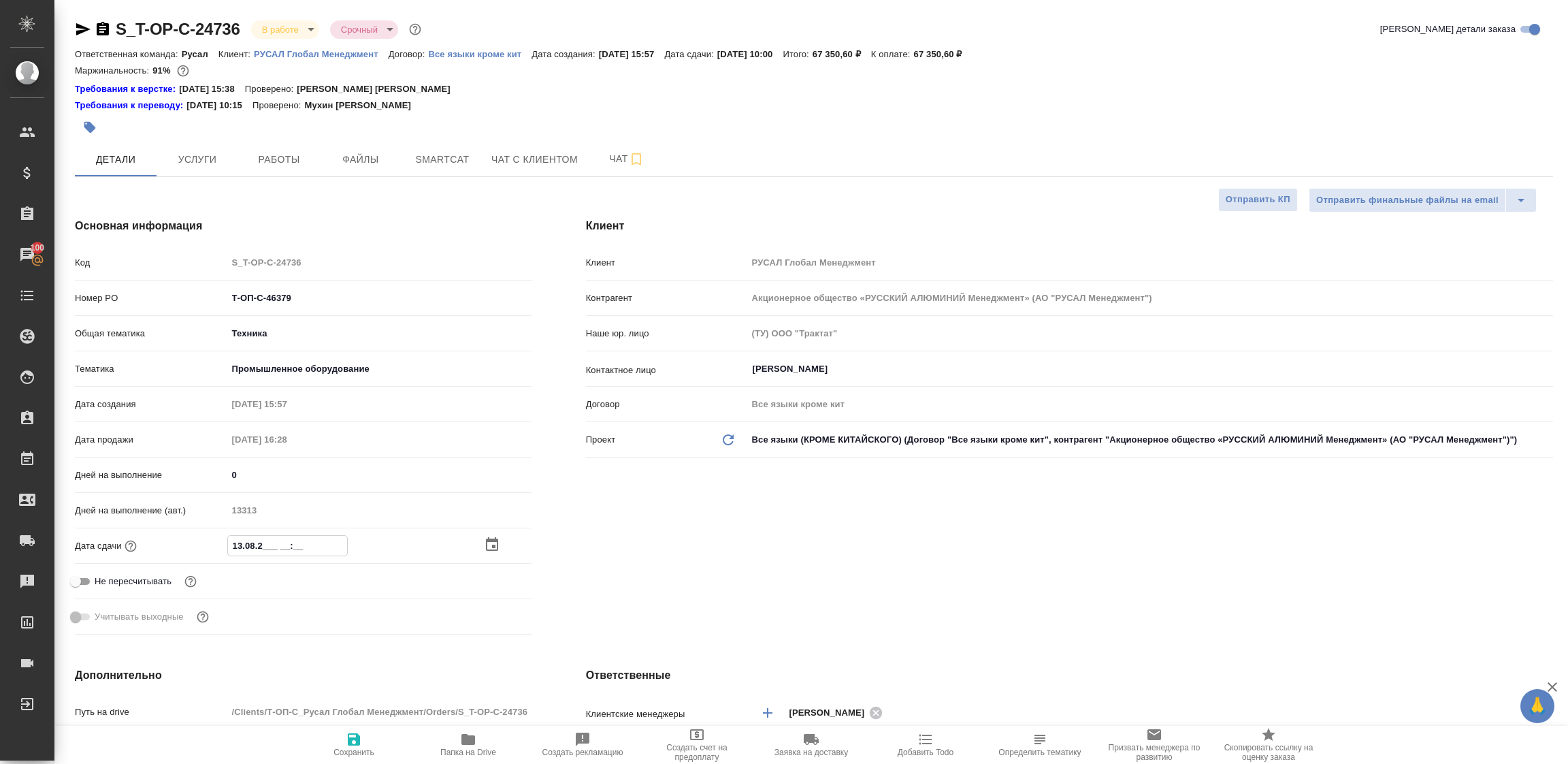
type input "13.08.20__ __:__"
type textarea "x"
type input "13.08.202_ __:__"
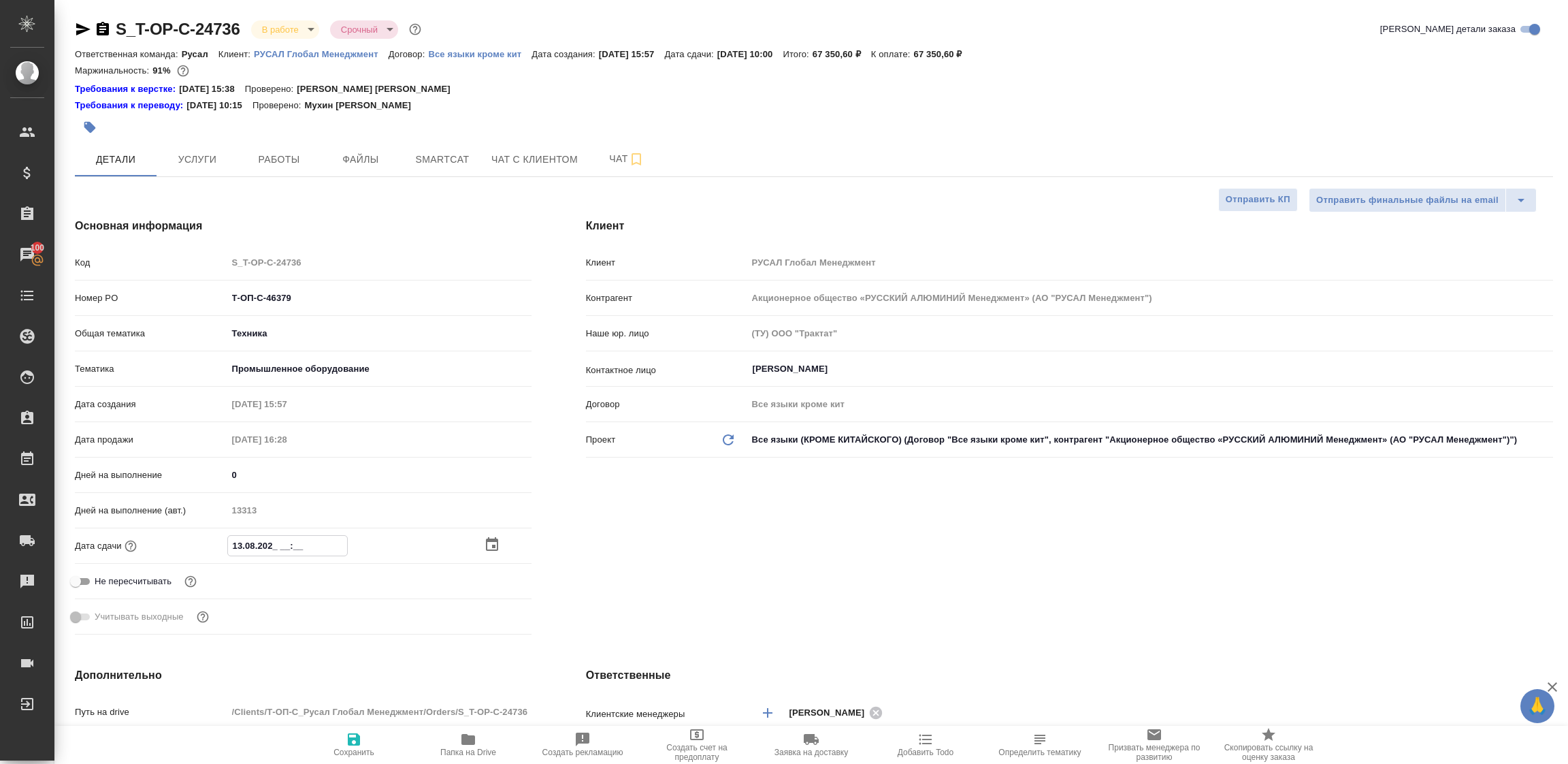
type textarea "x"
type input "13.08.2025 __:__"
type textarea "x"
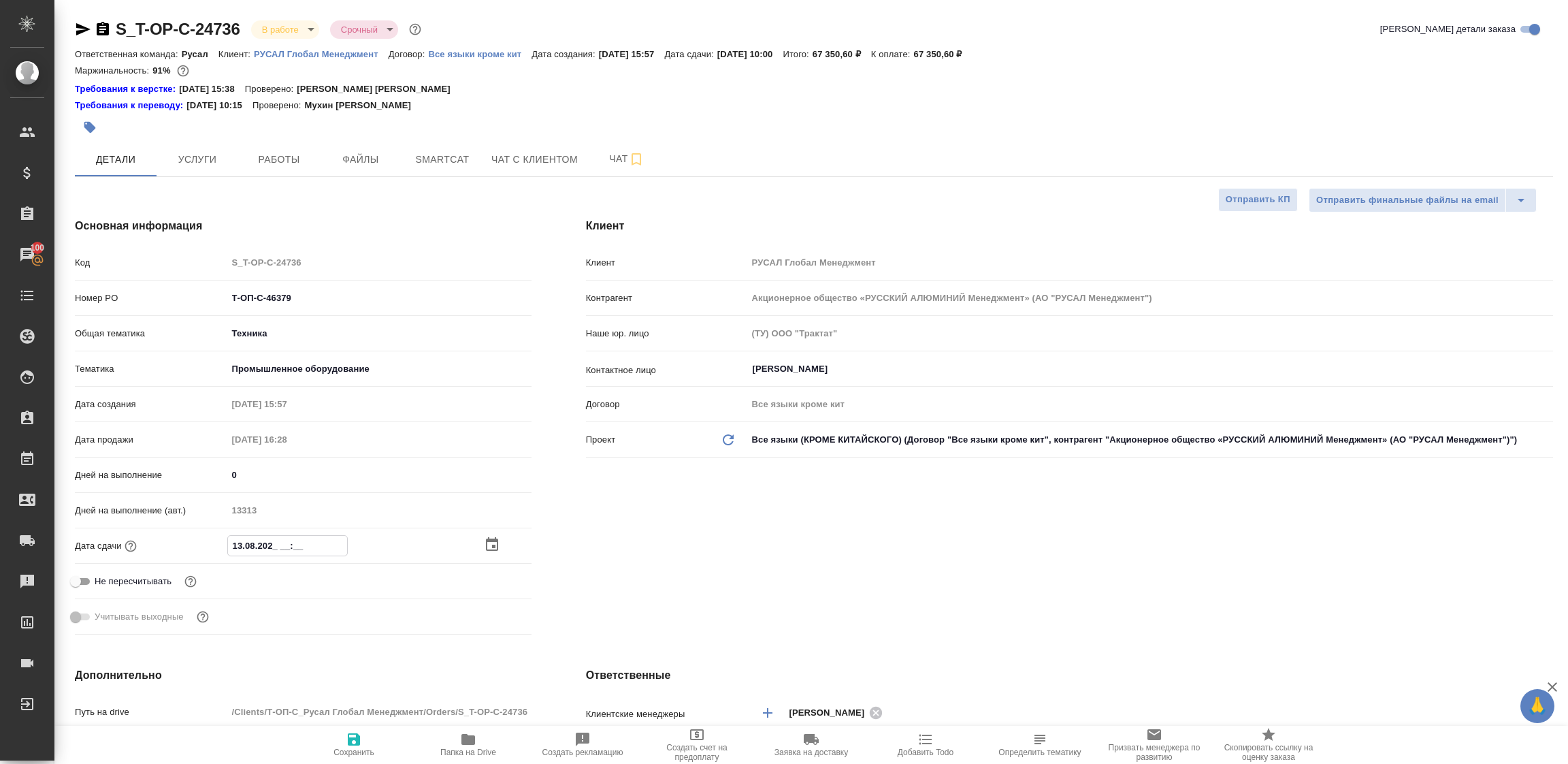
type textarea "x"
type input "13.08.2025 1_:__"
type textarea "x"
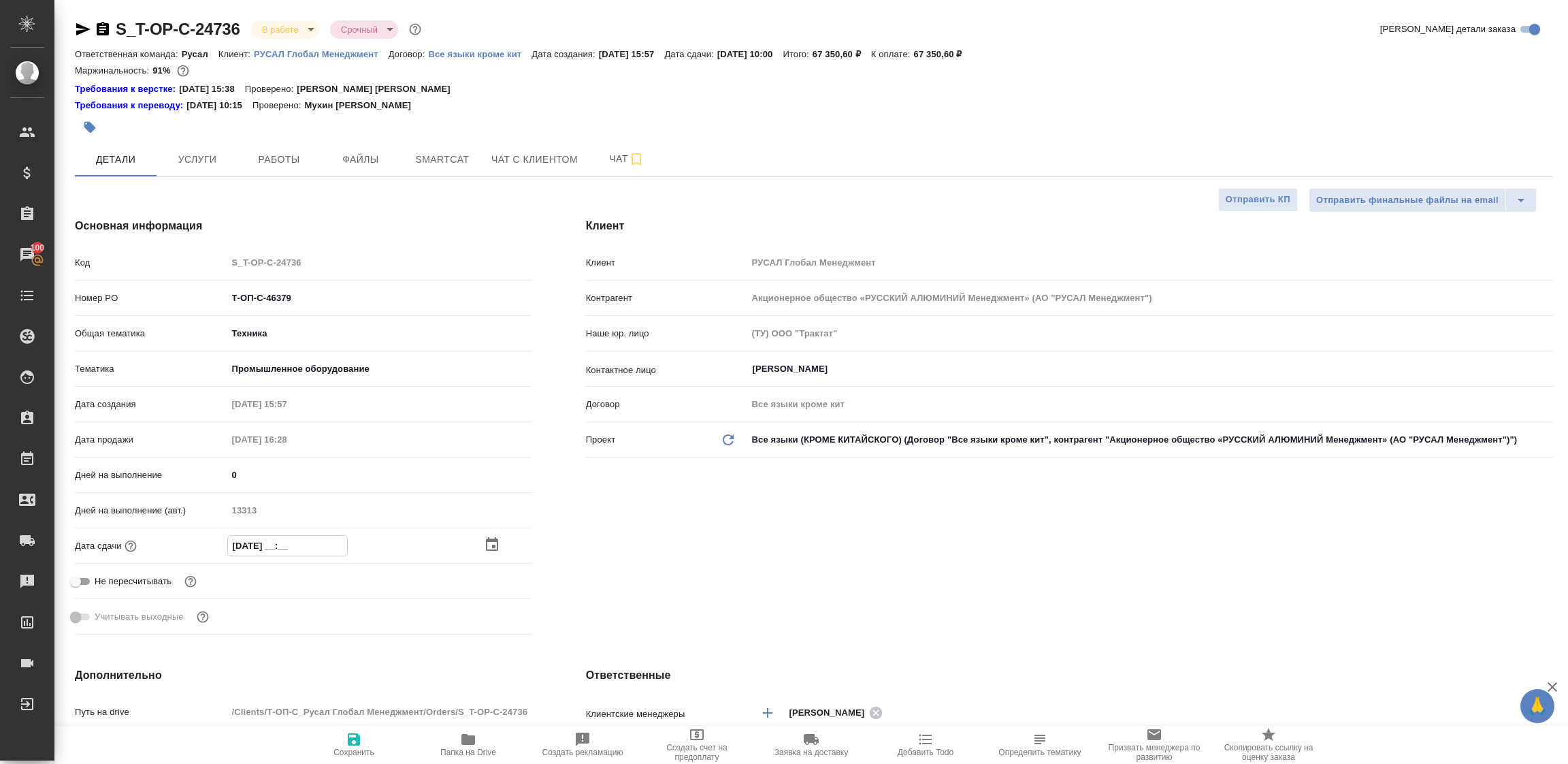
type textarea "x"
type input "13.08.2025 12:__"
type textarea "x"
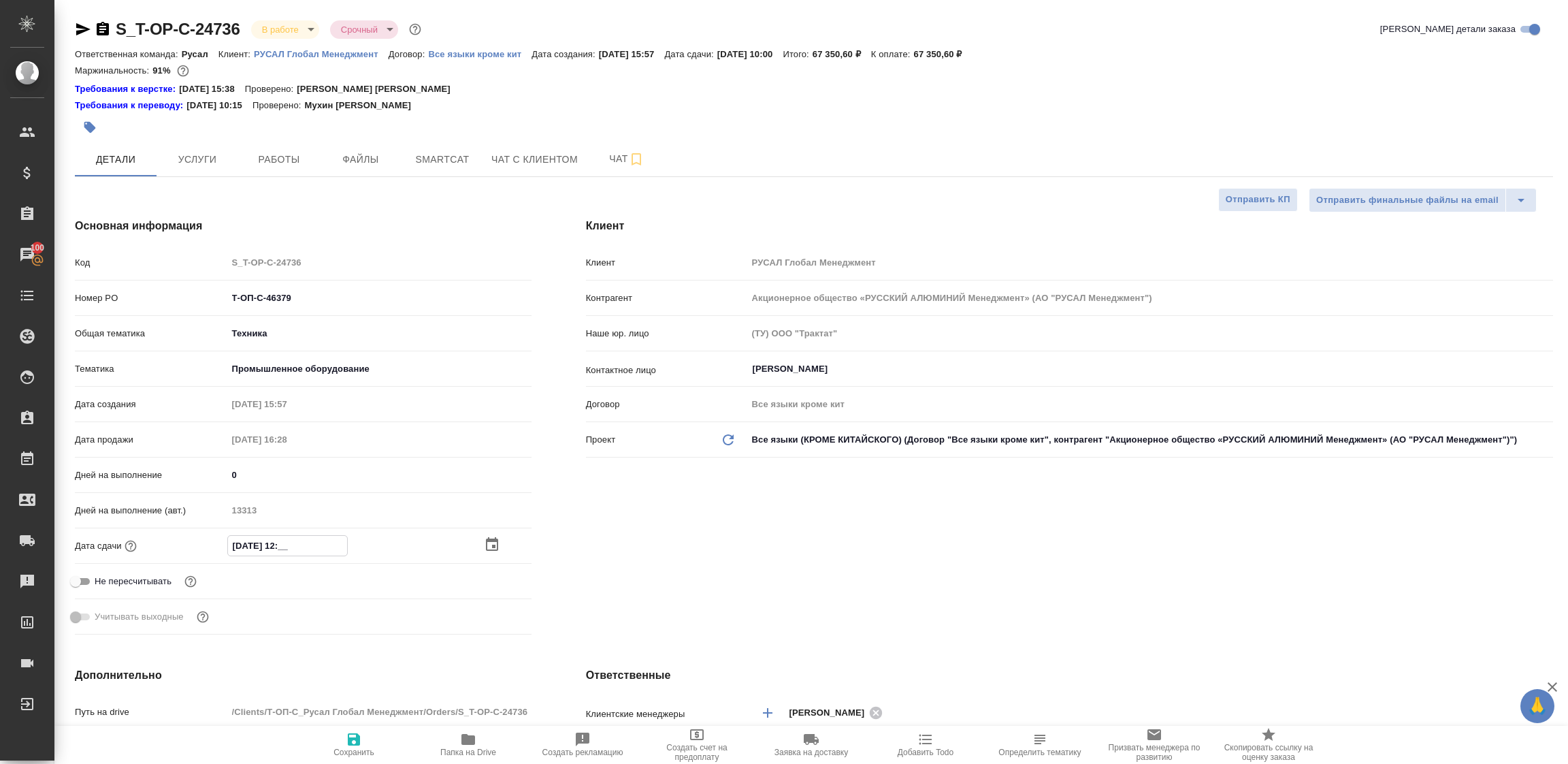
type input "13.08.2025 12:0_"
type textarea "x"
type input "13.08.2025 12:00"
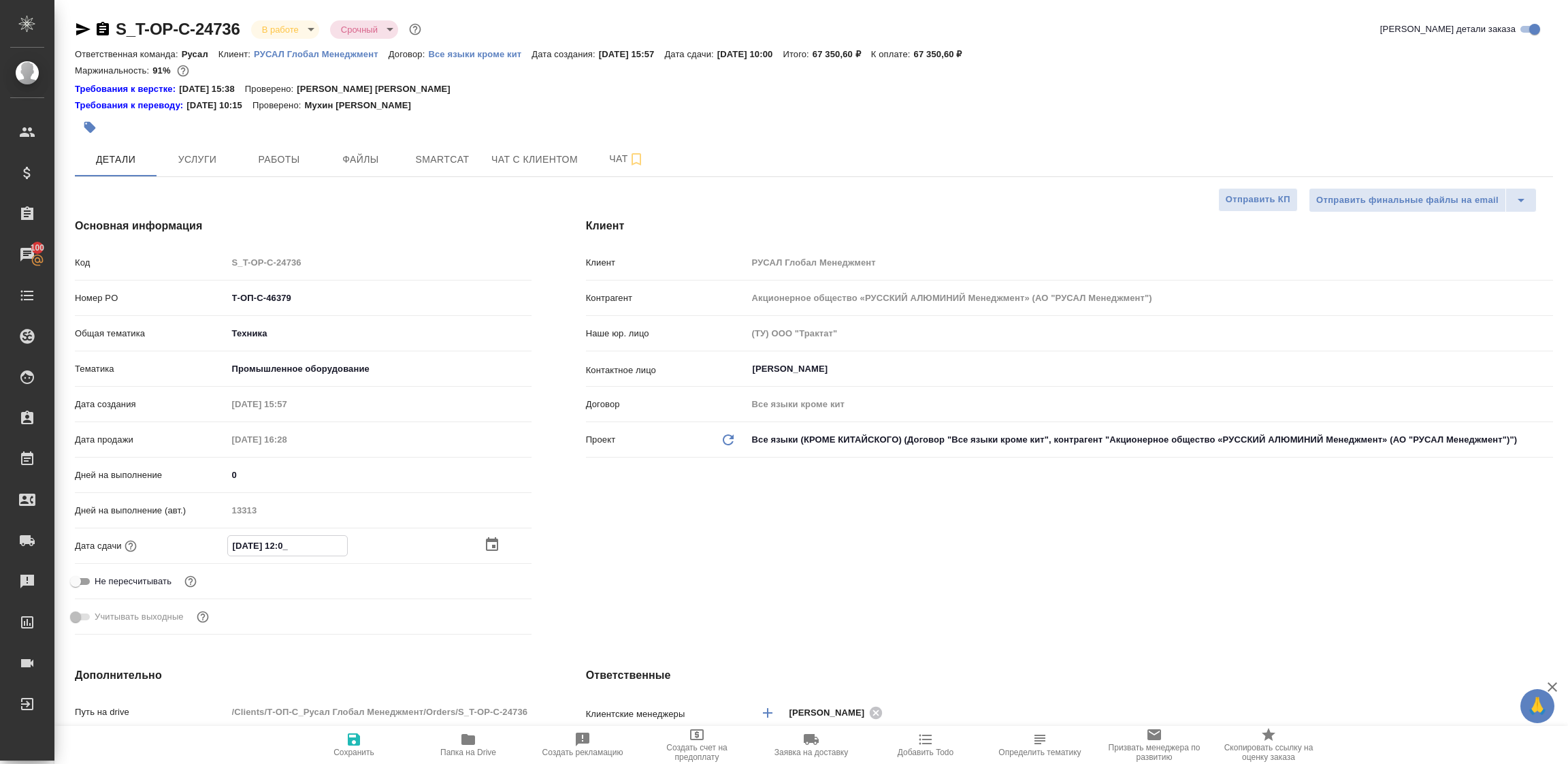
type textarea "x"
type input "13.08.2025 12:00"
drag, startPoint x: 346, startPoint y: 758, endPoint x: 371, endPoint y: 741, distance: 30.2
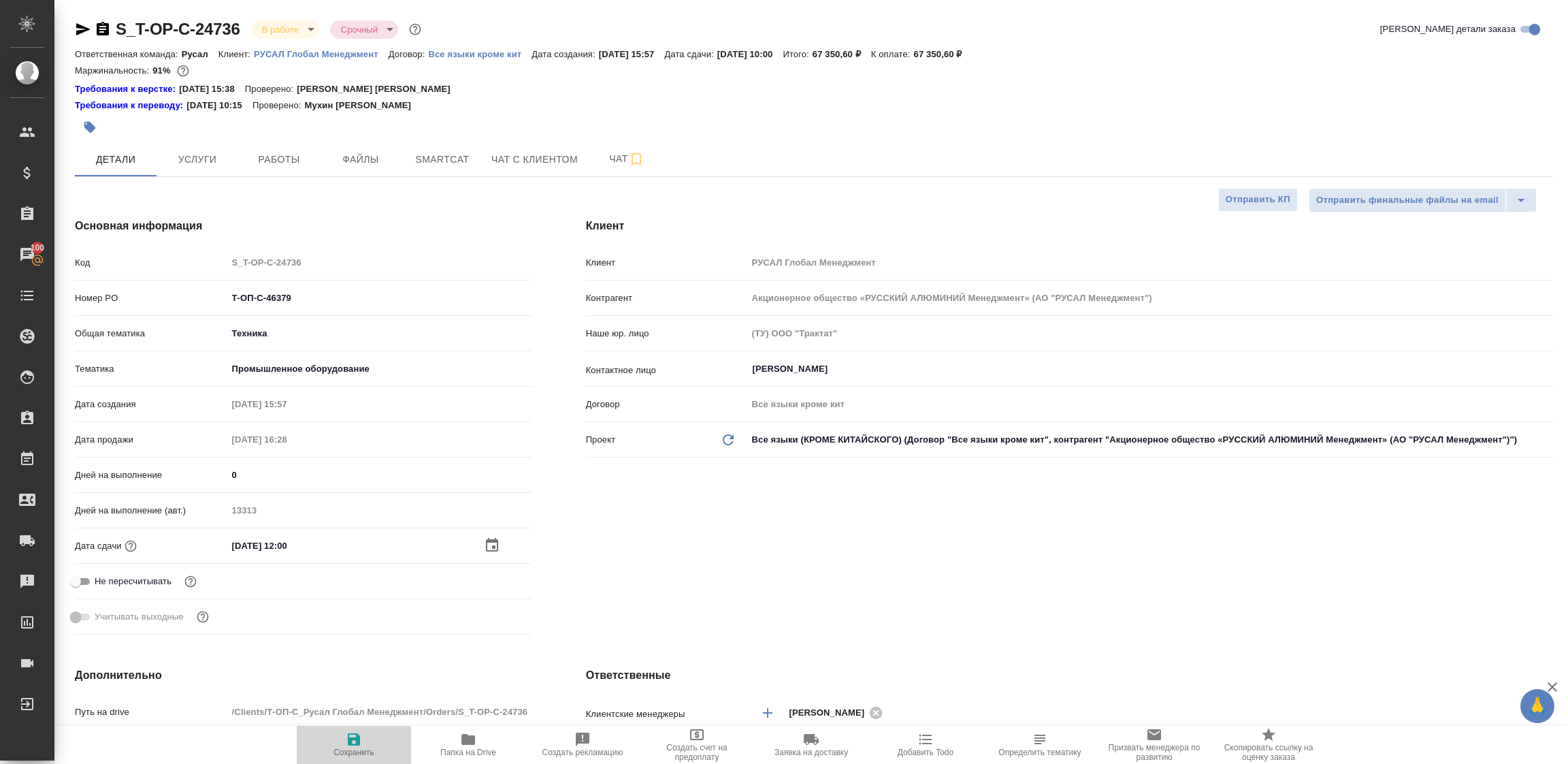
click at [348, 758] on button "Сохранить" at bounding box center [354, 744] width 114 height 38
type textarea "x"
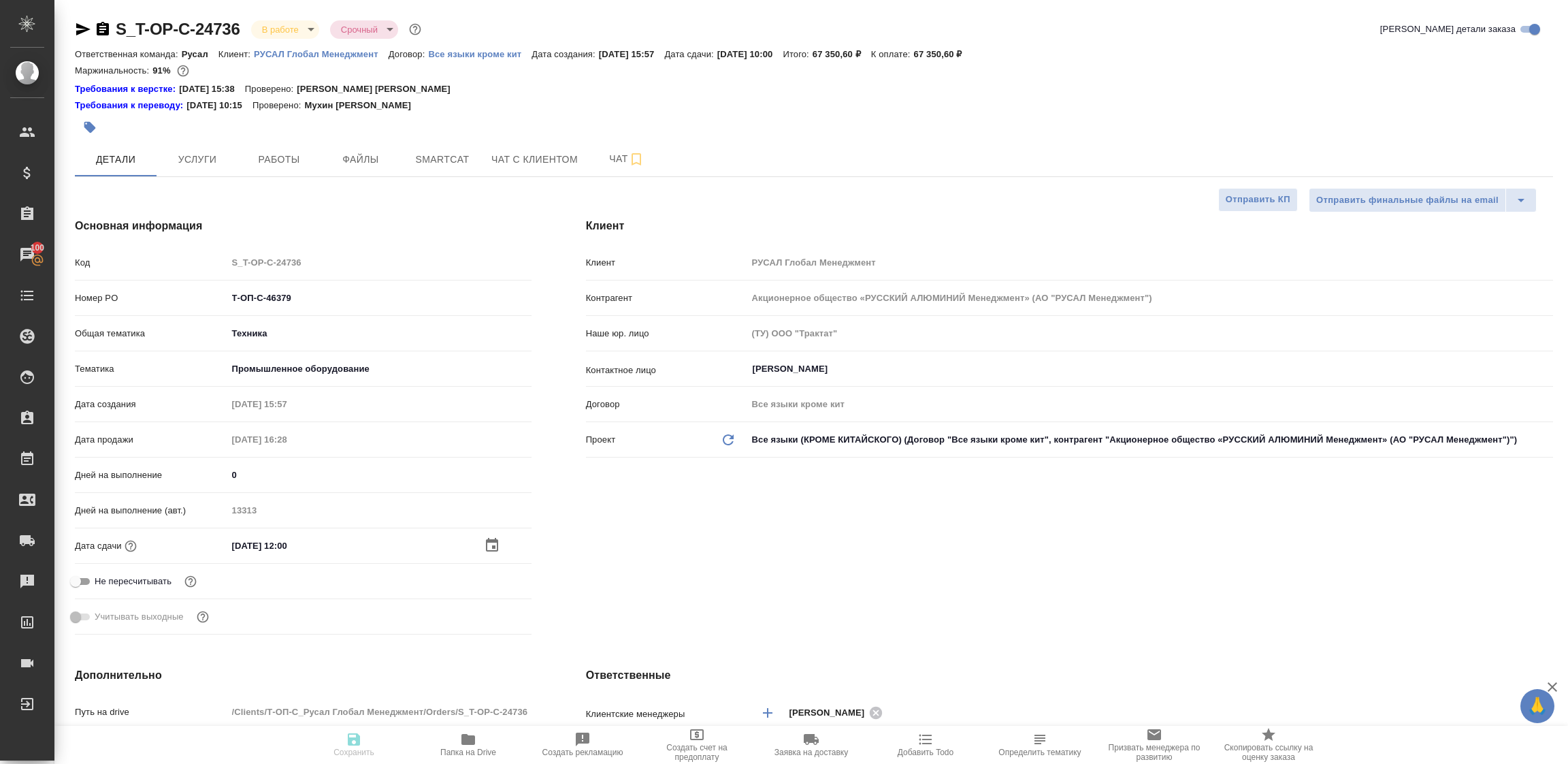
type textarea "x"
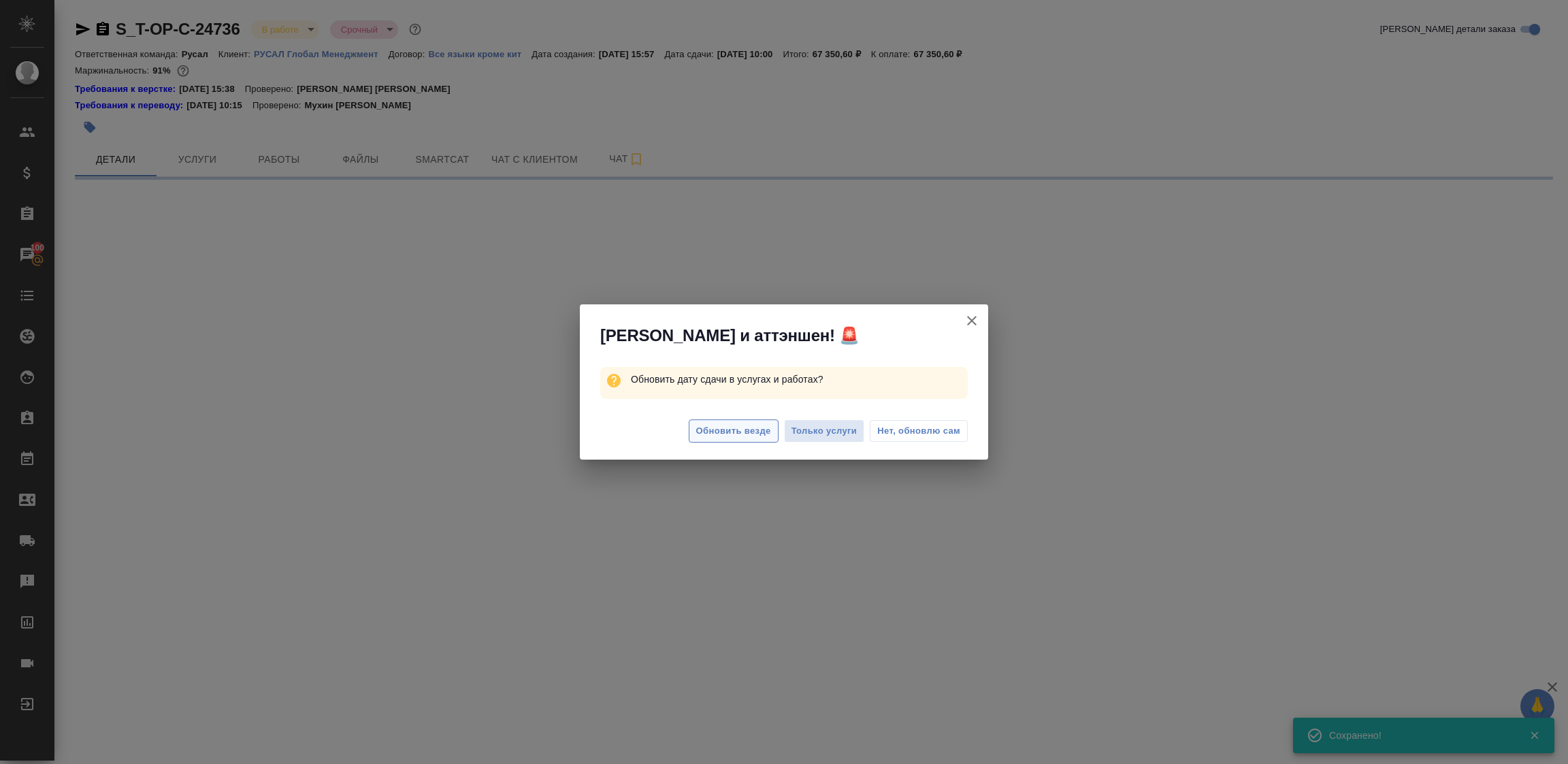
click at [725, 428] on span "Обновить везде" at bounding box center [734, 431] width 75 height 16
select select "RU"
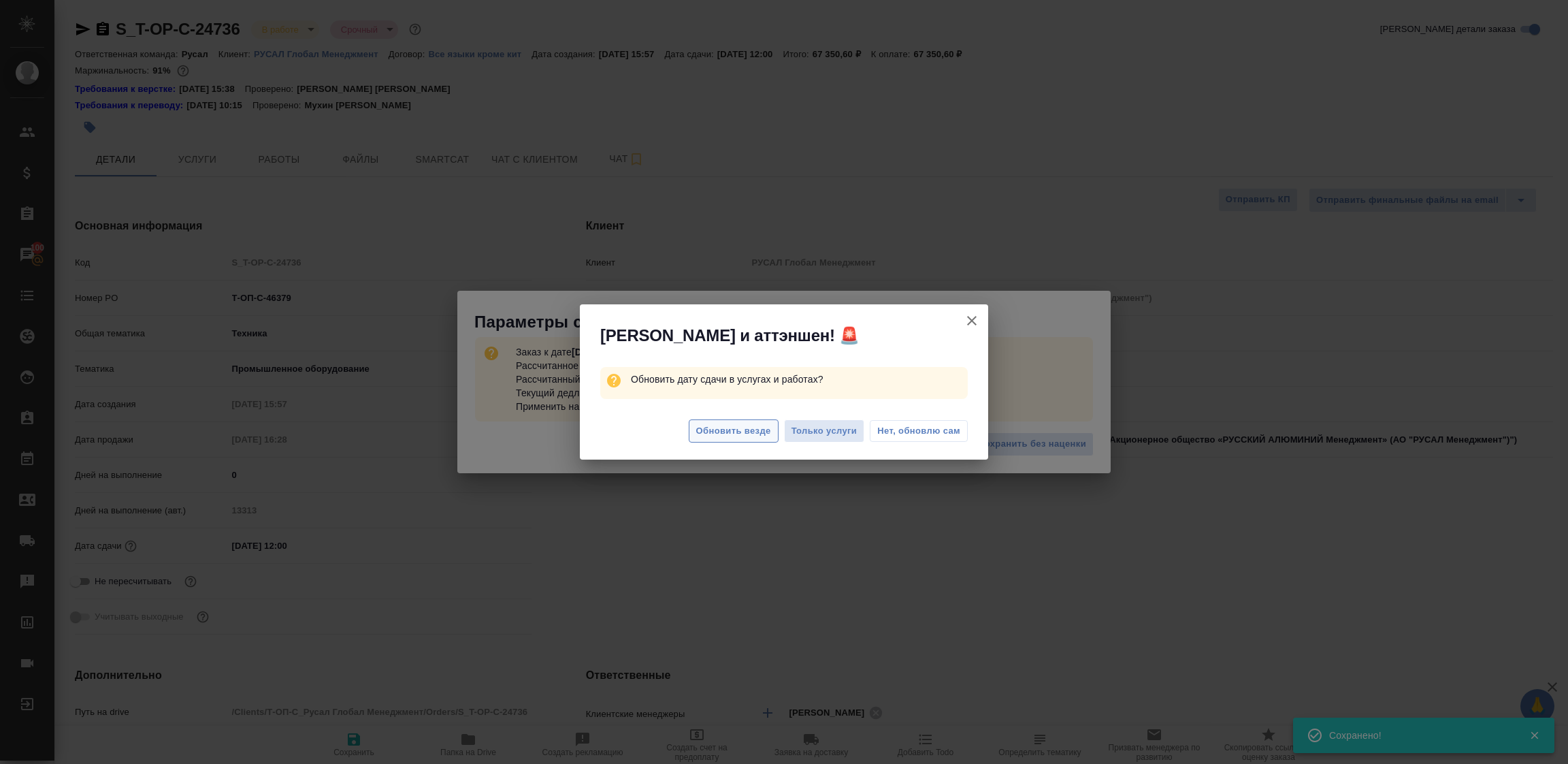
type textarea "x"
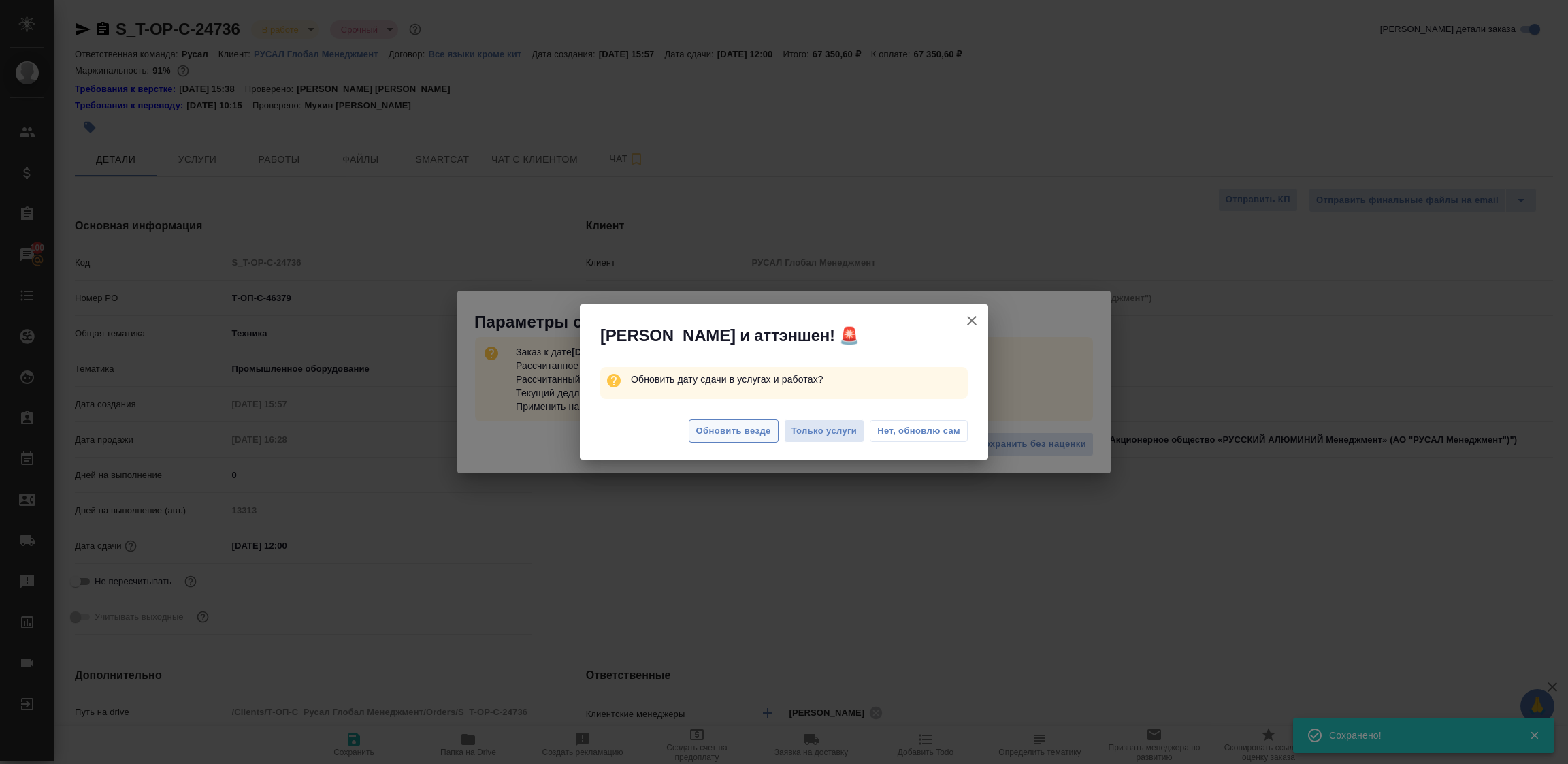
type textarea "x"
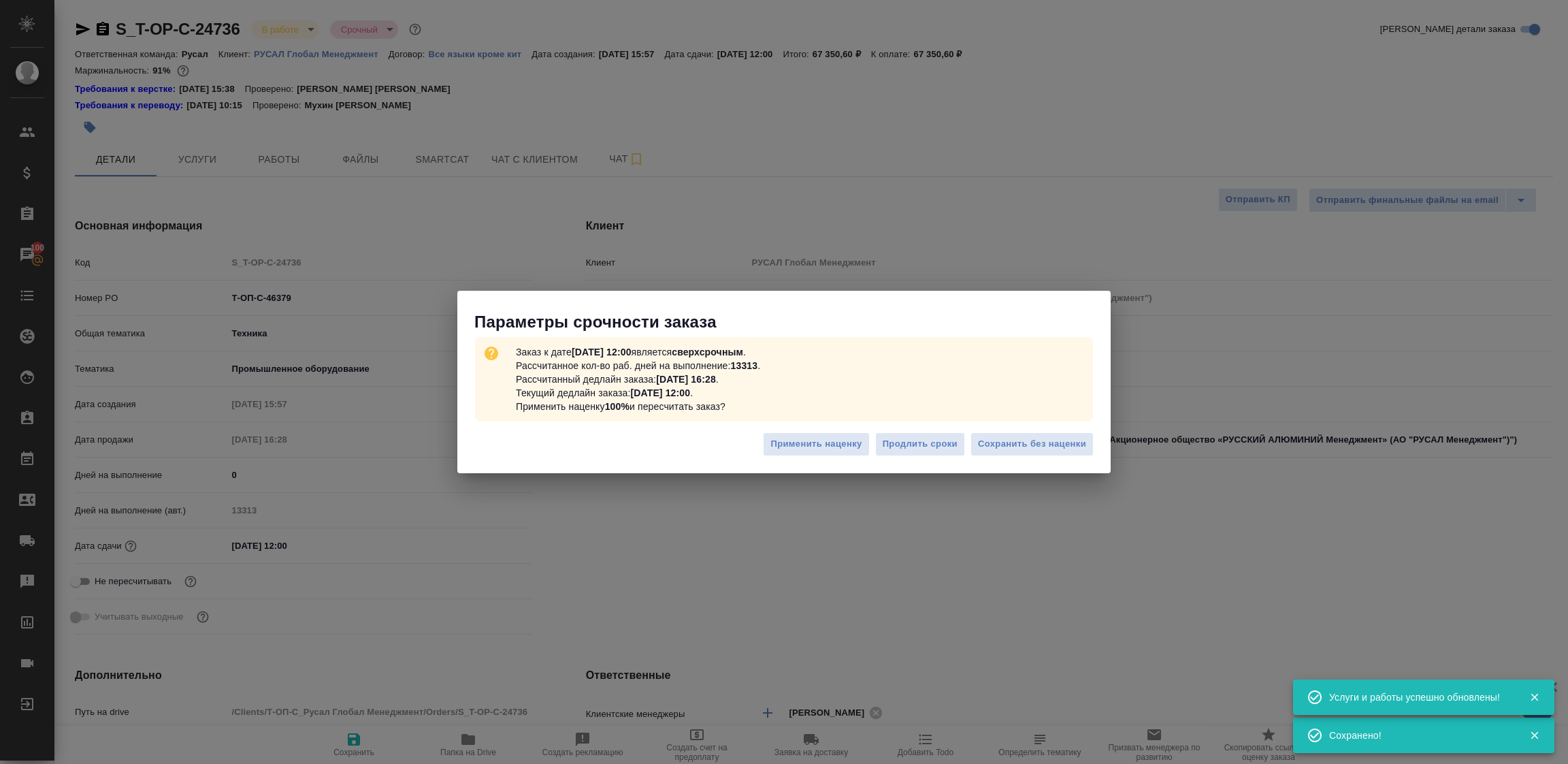
click at [1032, 444] on span "Сохранить без наценки" at bounding box center [1033, 444] width 109 height 16
type textarea "x"
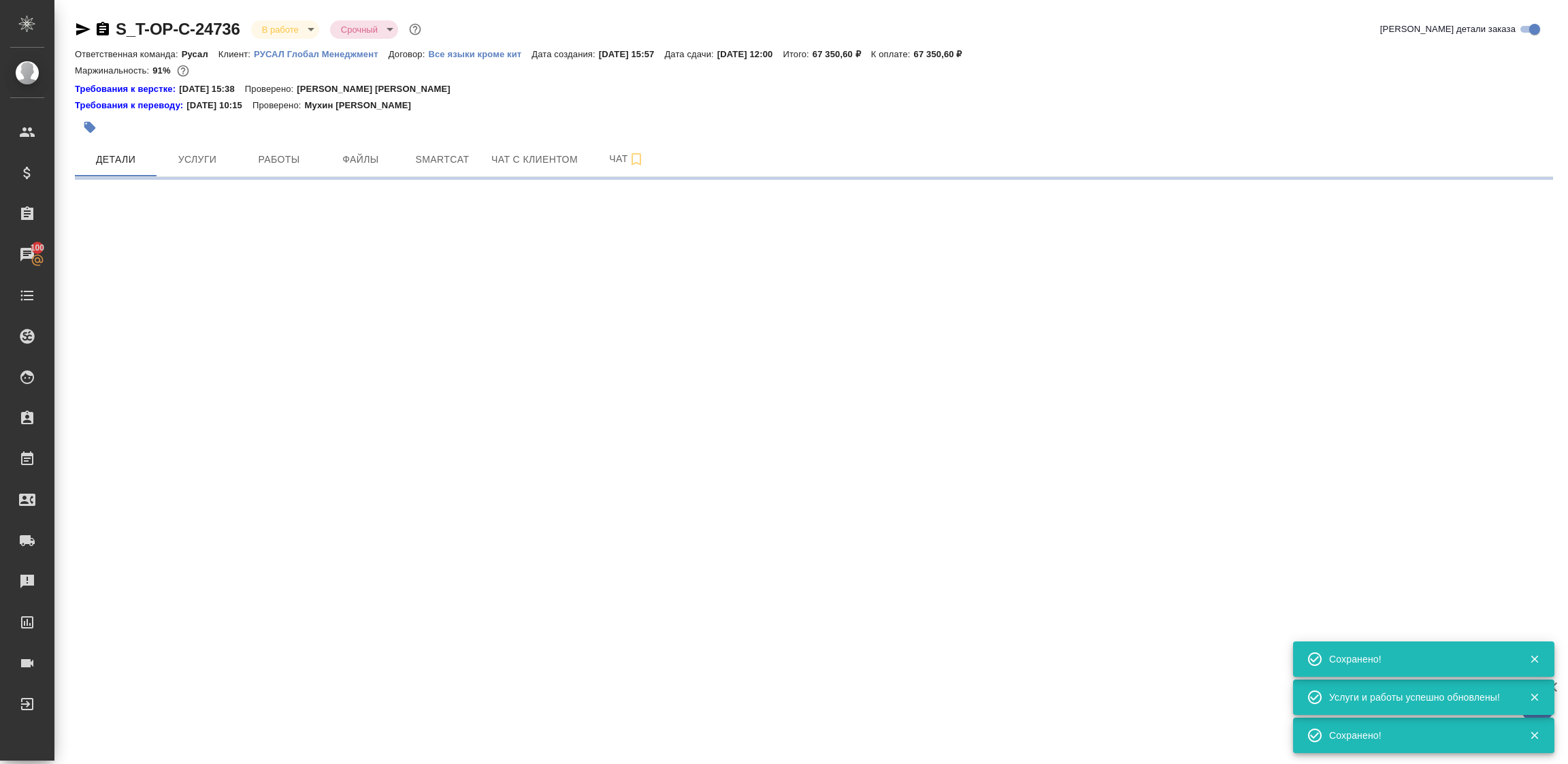
select select "RU"
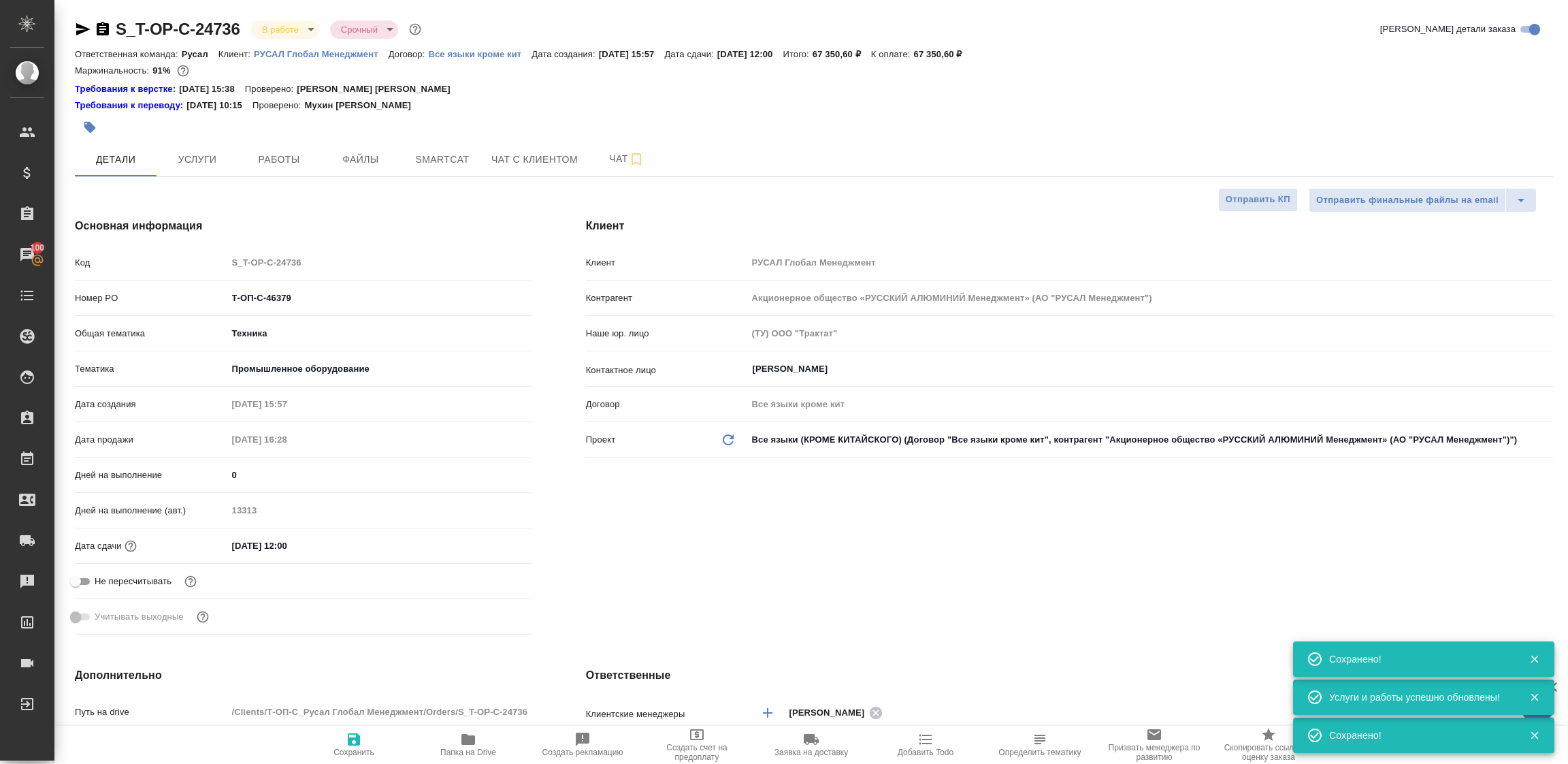
type textarea "x"
click at [83, 127] on icon "button" at bounding box center [90, 127] width 14 height 14
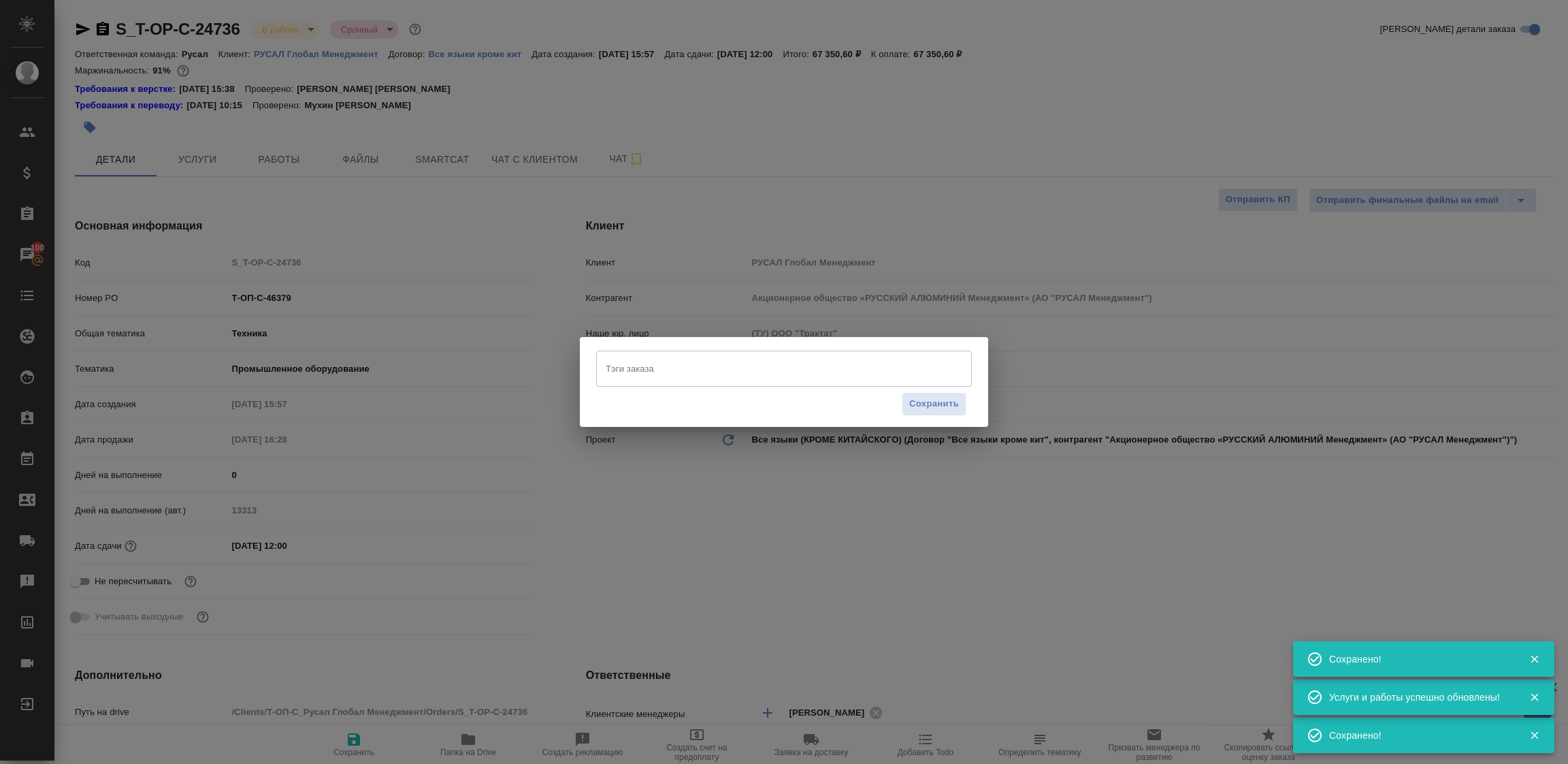
click at [665, 367] on input "Тэги заказа" at bounding box center [771, 368] width 338 height 23
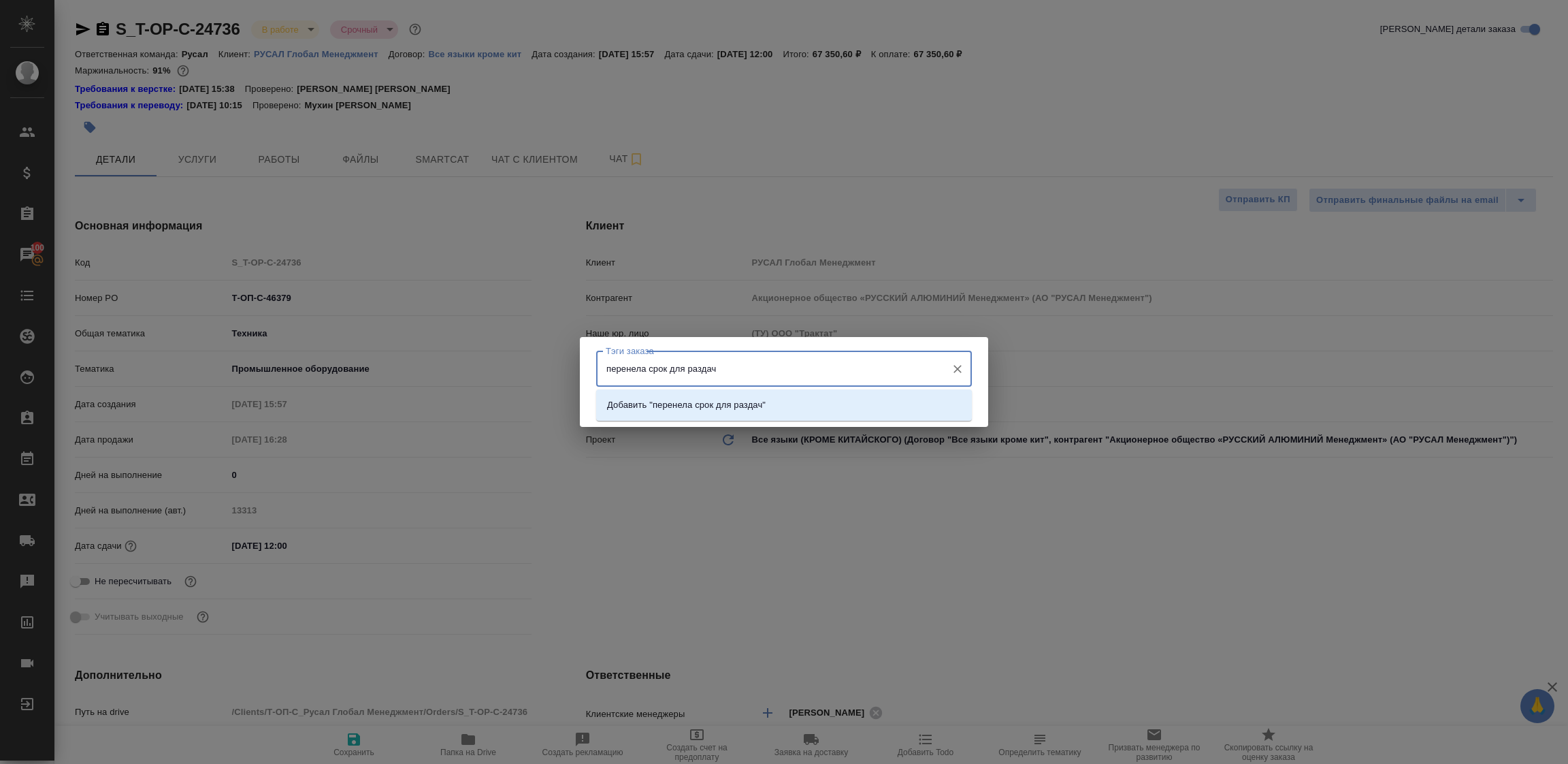
type input "перенела срок для раздачи"
click at [823, 405] on li "Добавить "перенела срок для раздачи"" at bounding box center [784, 405] width 375 height 24
click at [916, 405] on span "Сохранить" at bounding box center [933, 404] width 50 height 16
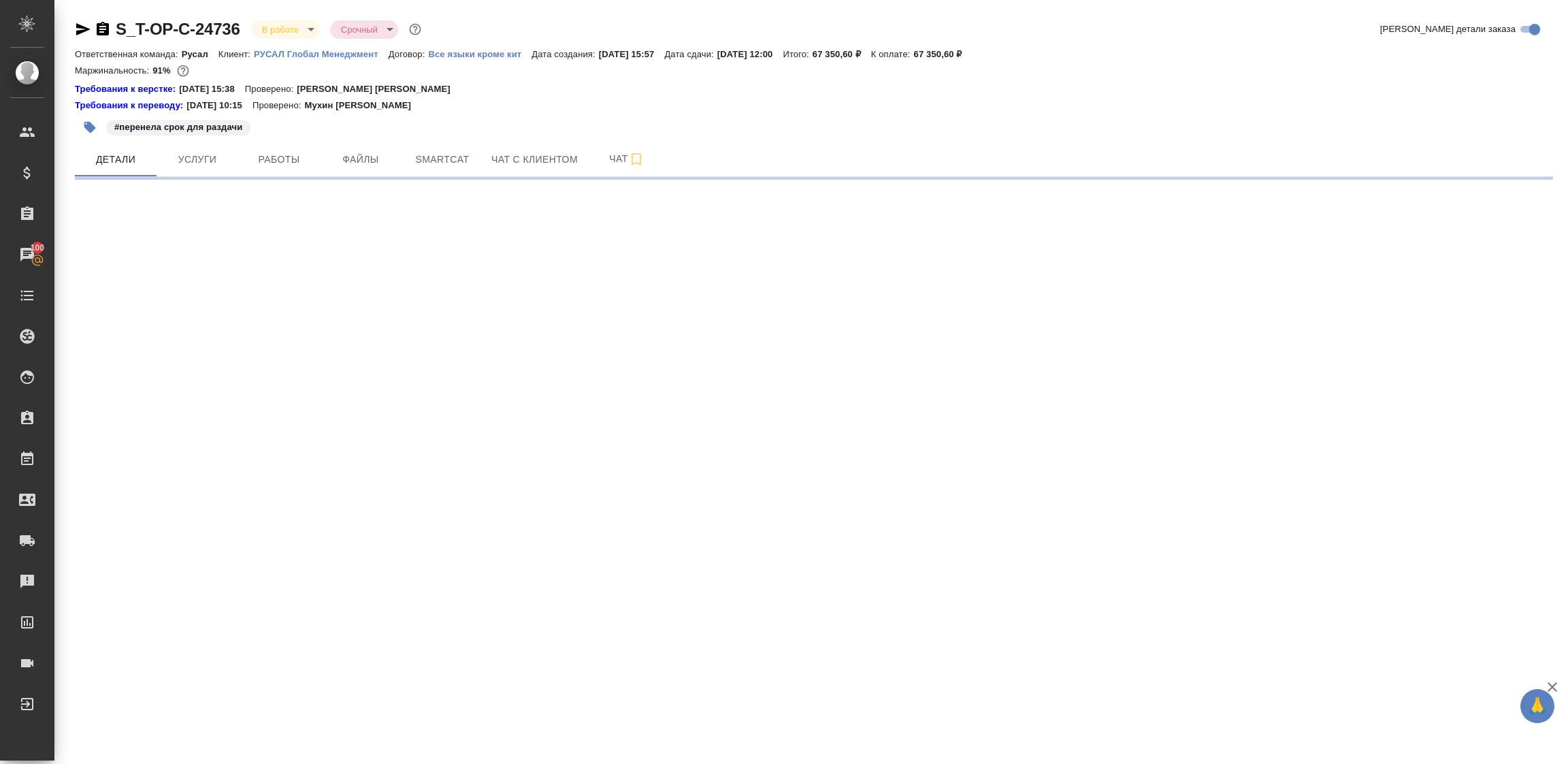
select select "RU"
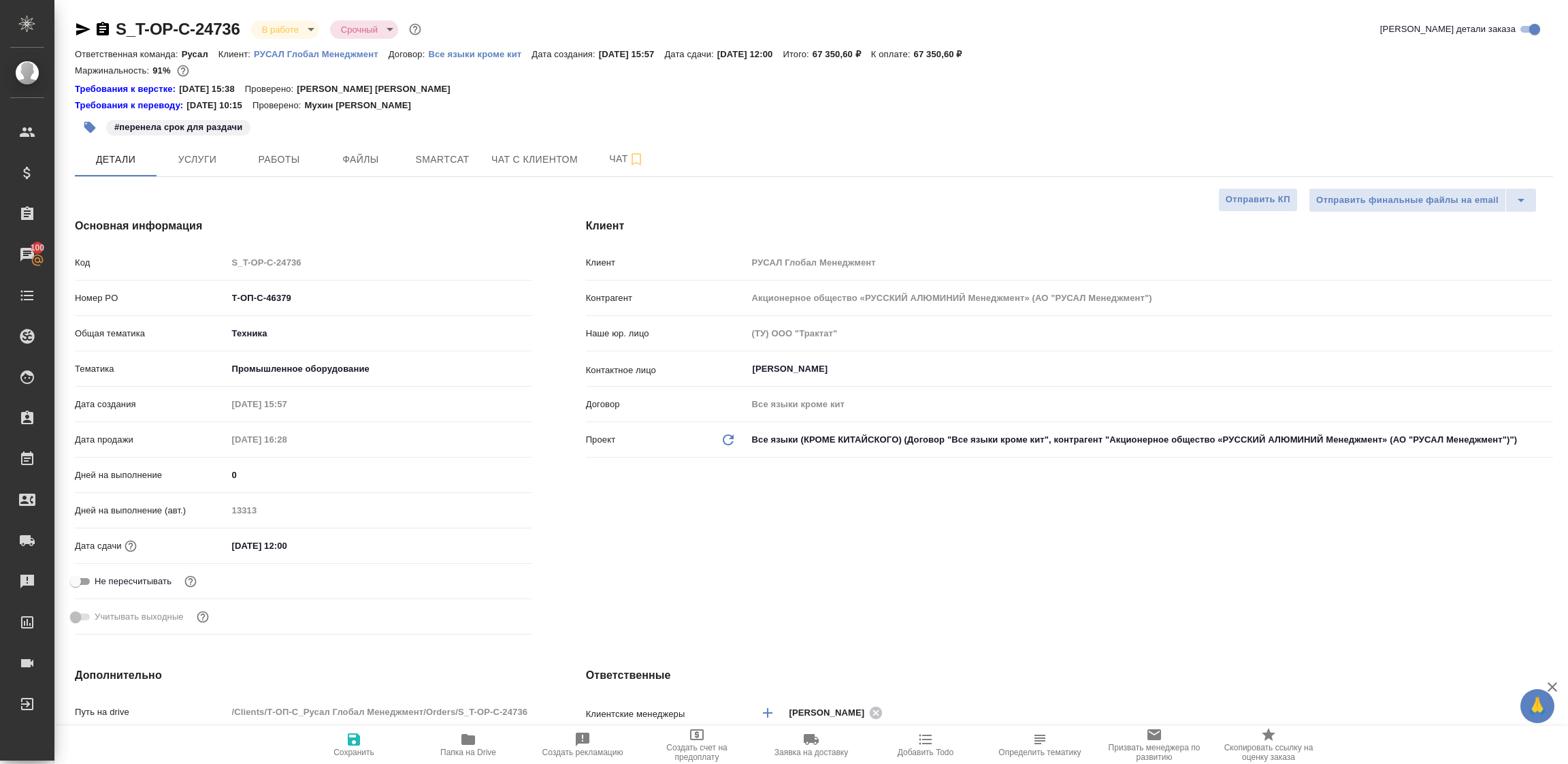
type textarea "x"
click at [313, 154] on button "Работы" at bounding box center [278, 159] width 81 height 34
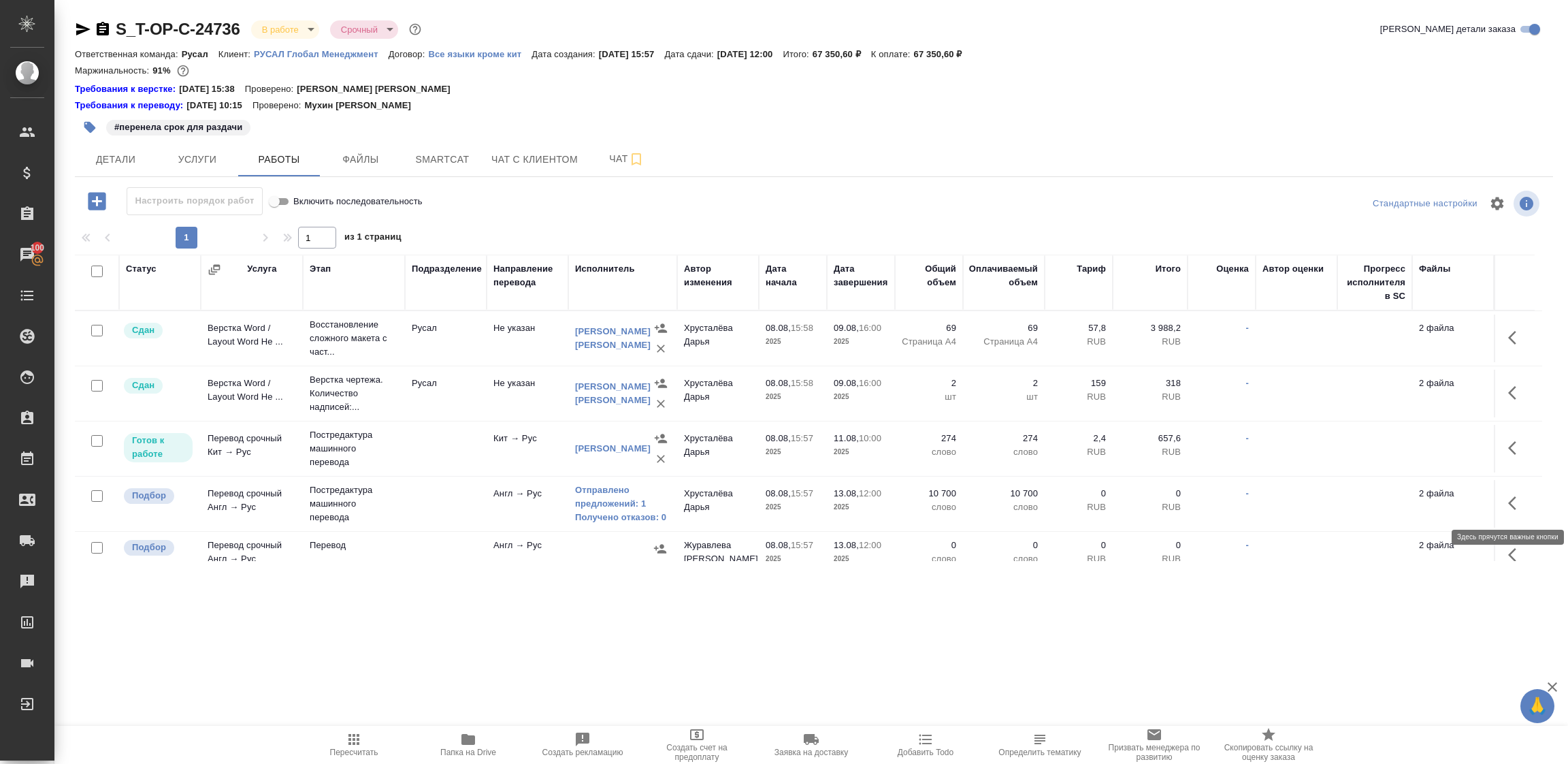
click at [1509, 498] on icon "button" at bounding box center [1516, 503] width 16 height 16
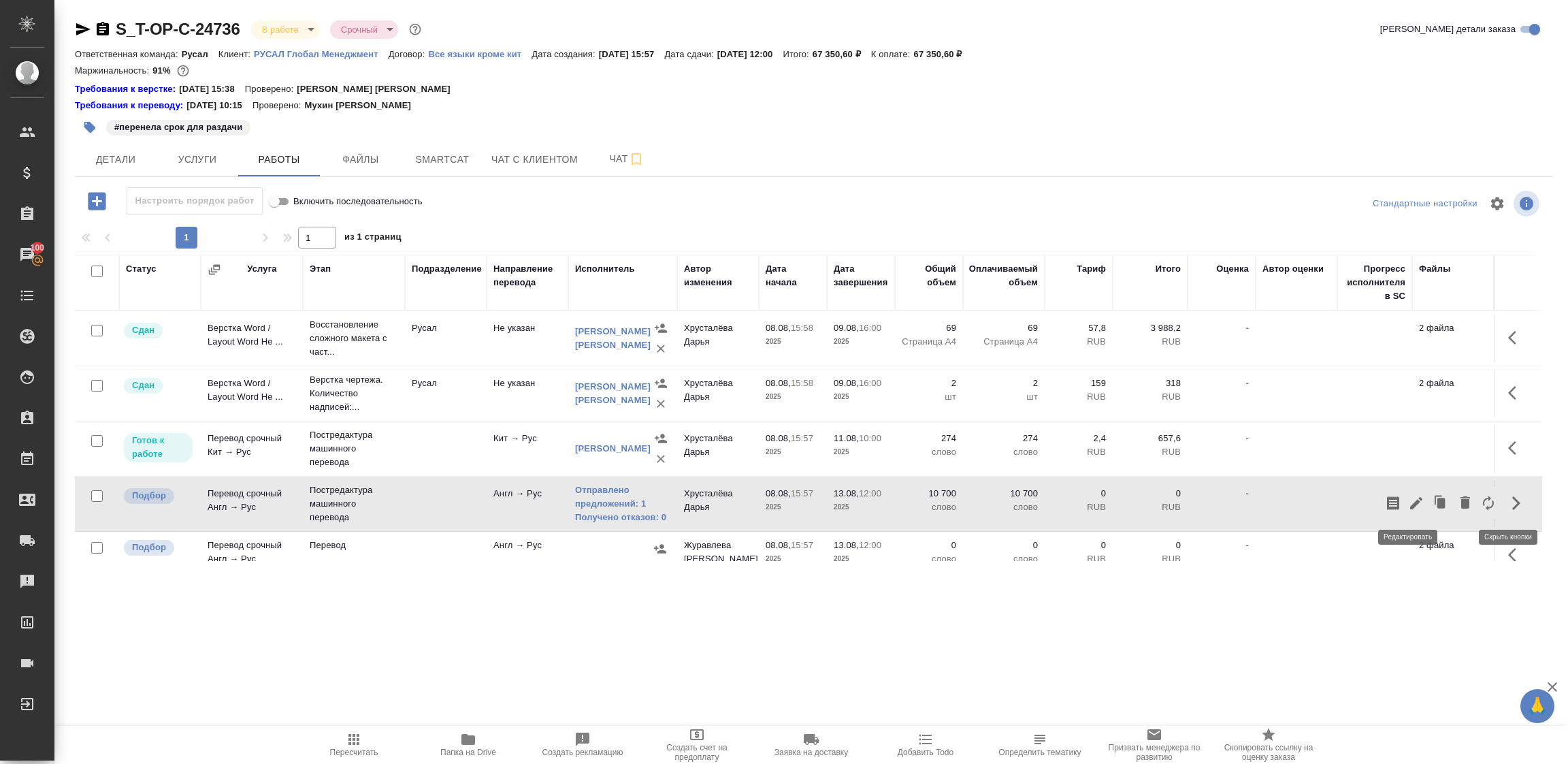
click at [1408, 502] on icon "button" at bounding box center [1415, 503] width 16 height 16
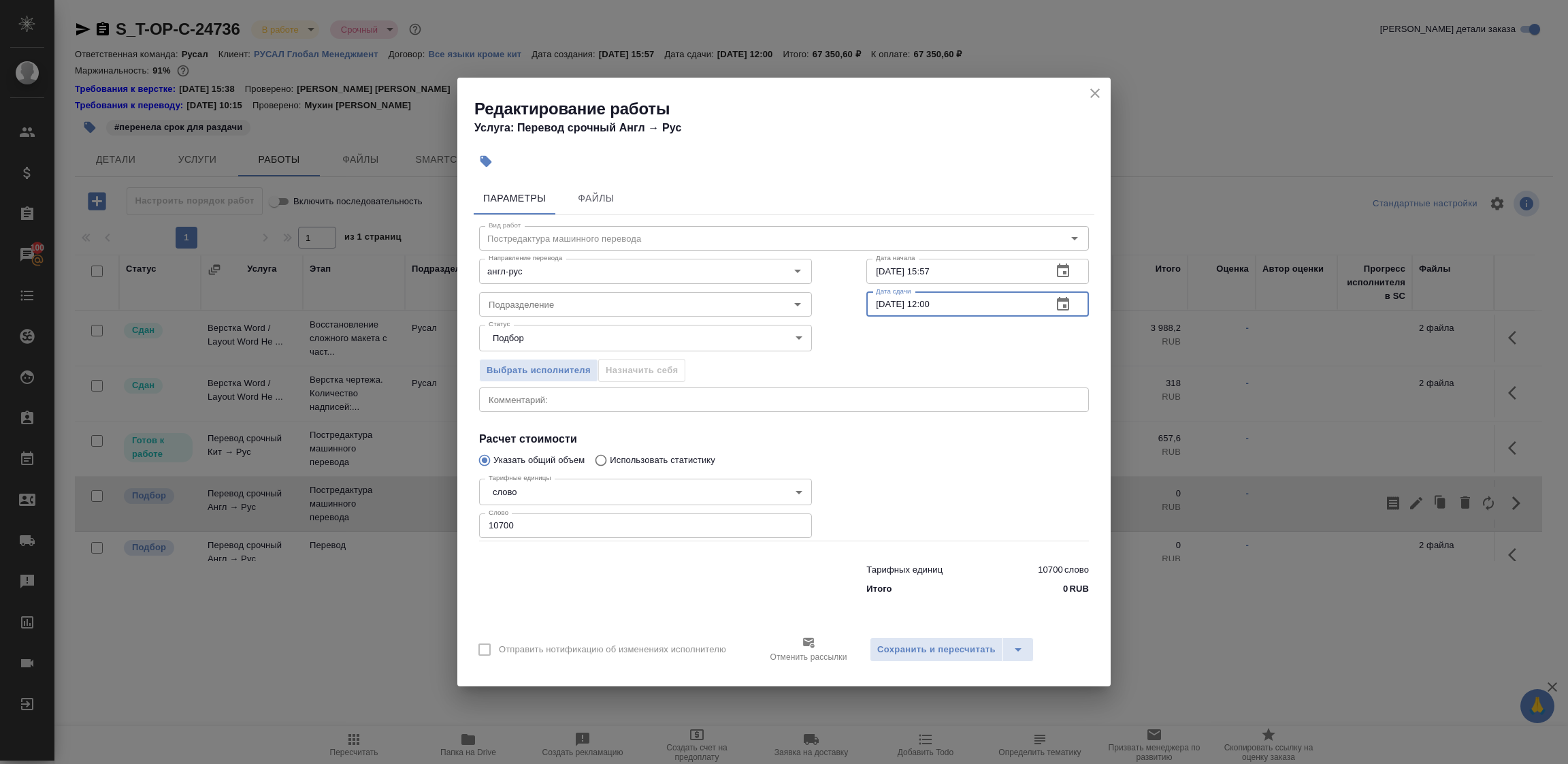
drag, startPoint x: 975, startPoint y: 300, endPoint x: 857, endPoint y: 299, distance: 118.0
click at [857, 299] on div "Вид работ Постредактура машинного перевода Вид работ Направление перевода англ-…" at bounding box center [784, 408] width 621 height 386
type input "12.08.2025 15:00"
drag, startPoint x: 966, startPoint y: 268, endPoint x: 789, endPoint y: 247, distance: 178.2
click at [790, 244] on div "Направление перевода англ-рус Направление перевода Дата начала 08.08.2025 15:57…" at bounding box center [784, 269] width 665 height 87
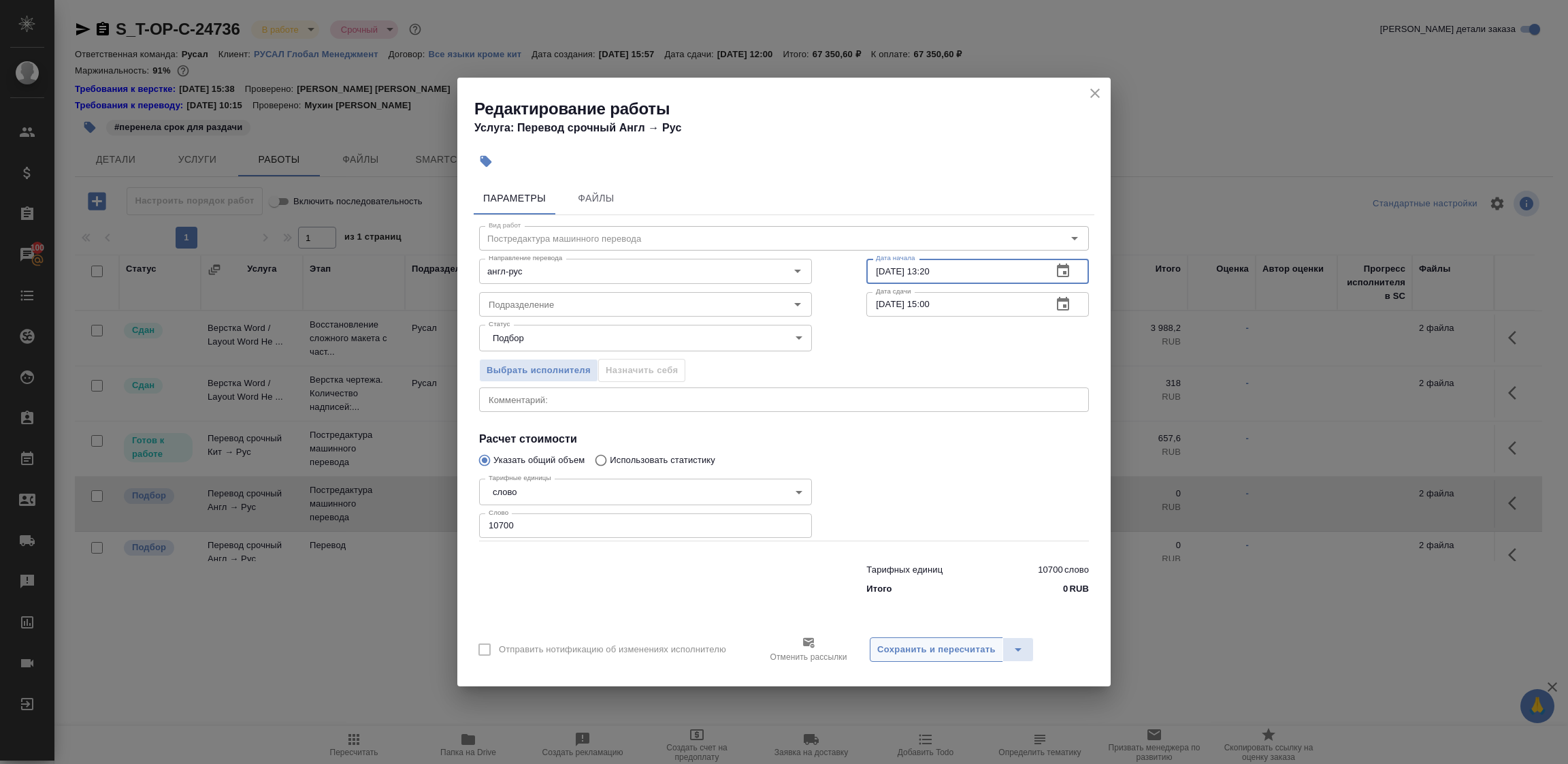
type input "10.08.2025 13:20"
click at [950, 650] on span "Сохранить и пересчитать" at bounding box center [936, 650] width 119 height 16
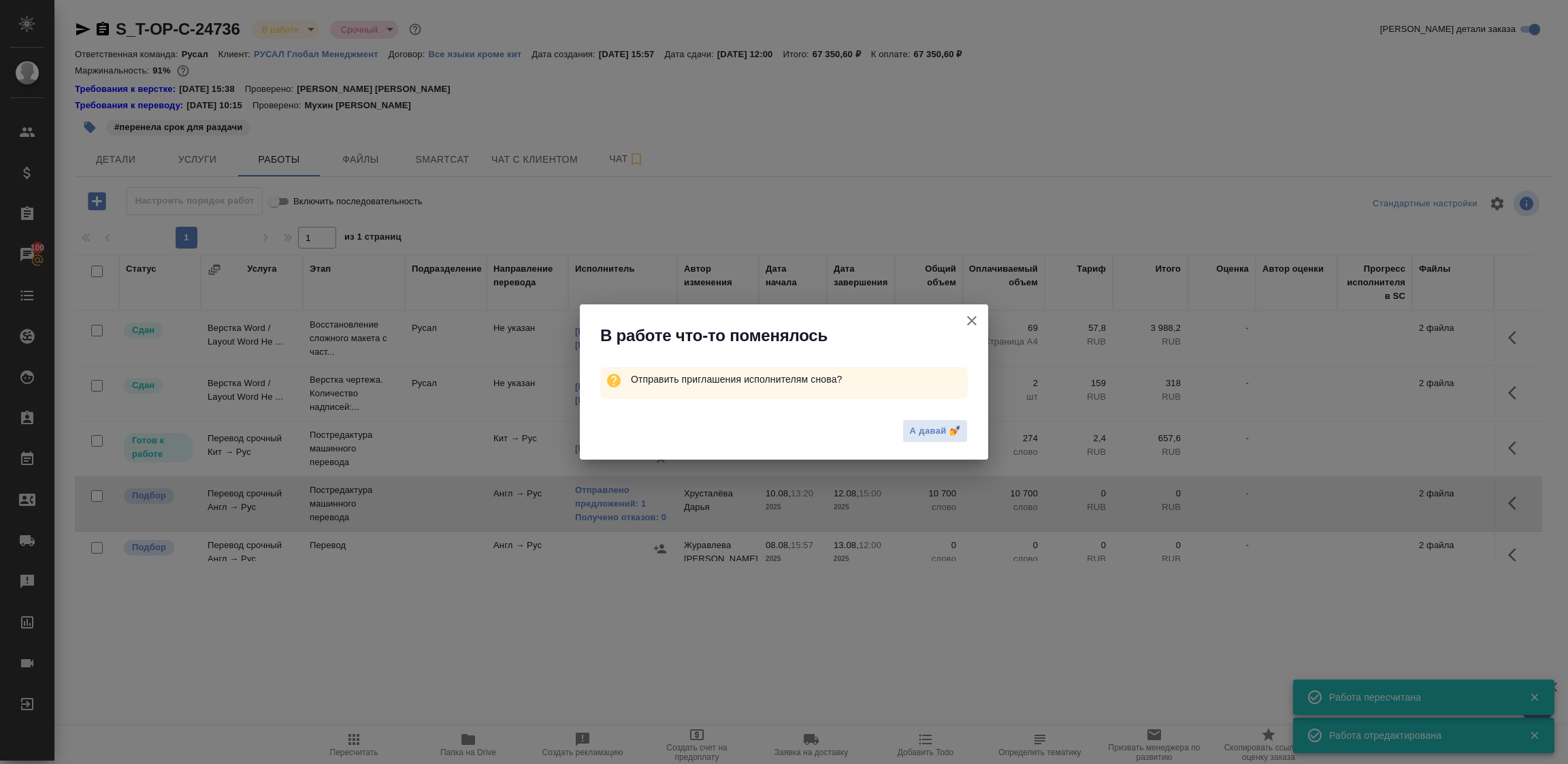
click at [971, 314] on icon "button" at bounding box center [972, 320] width 16 height 16
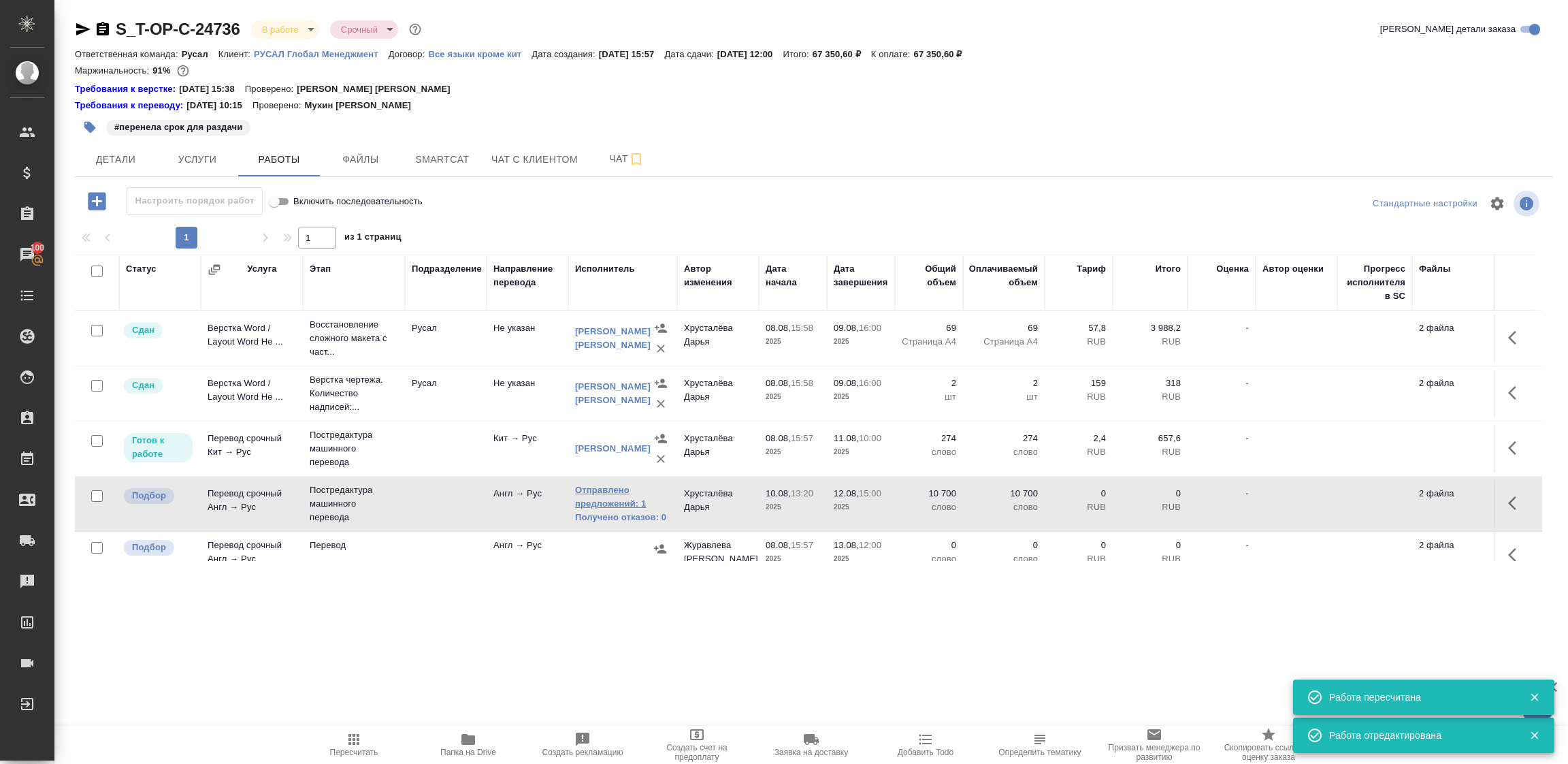
click at [615, 502] on link "Отправлено предложений: 1" at bounding box center [623, 496] width 95 height 27
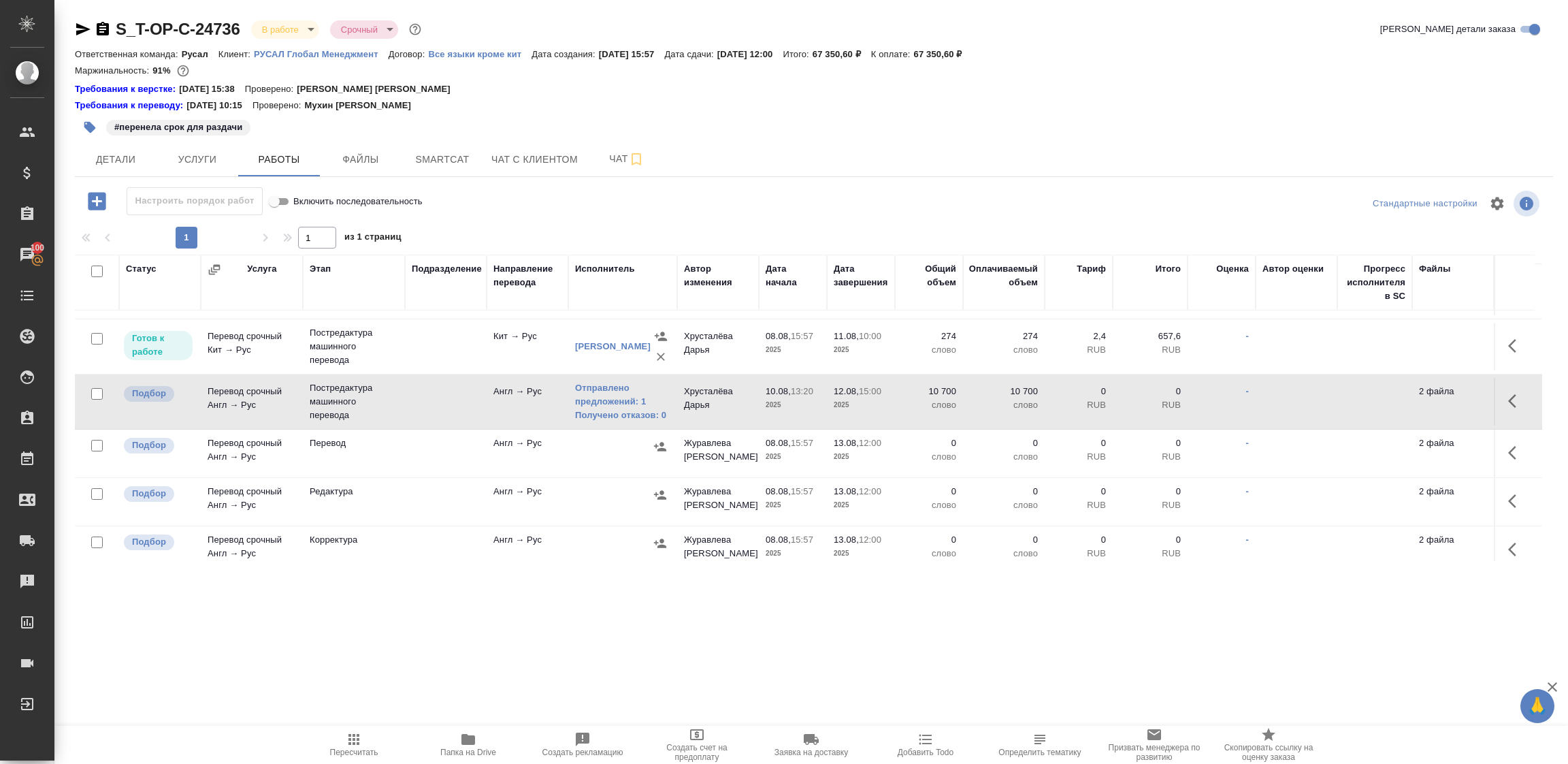
click at [96, 269] on input "checkbox" at bounding box center [96, 272] width 11 height 11
checkbox input "true"
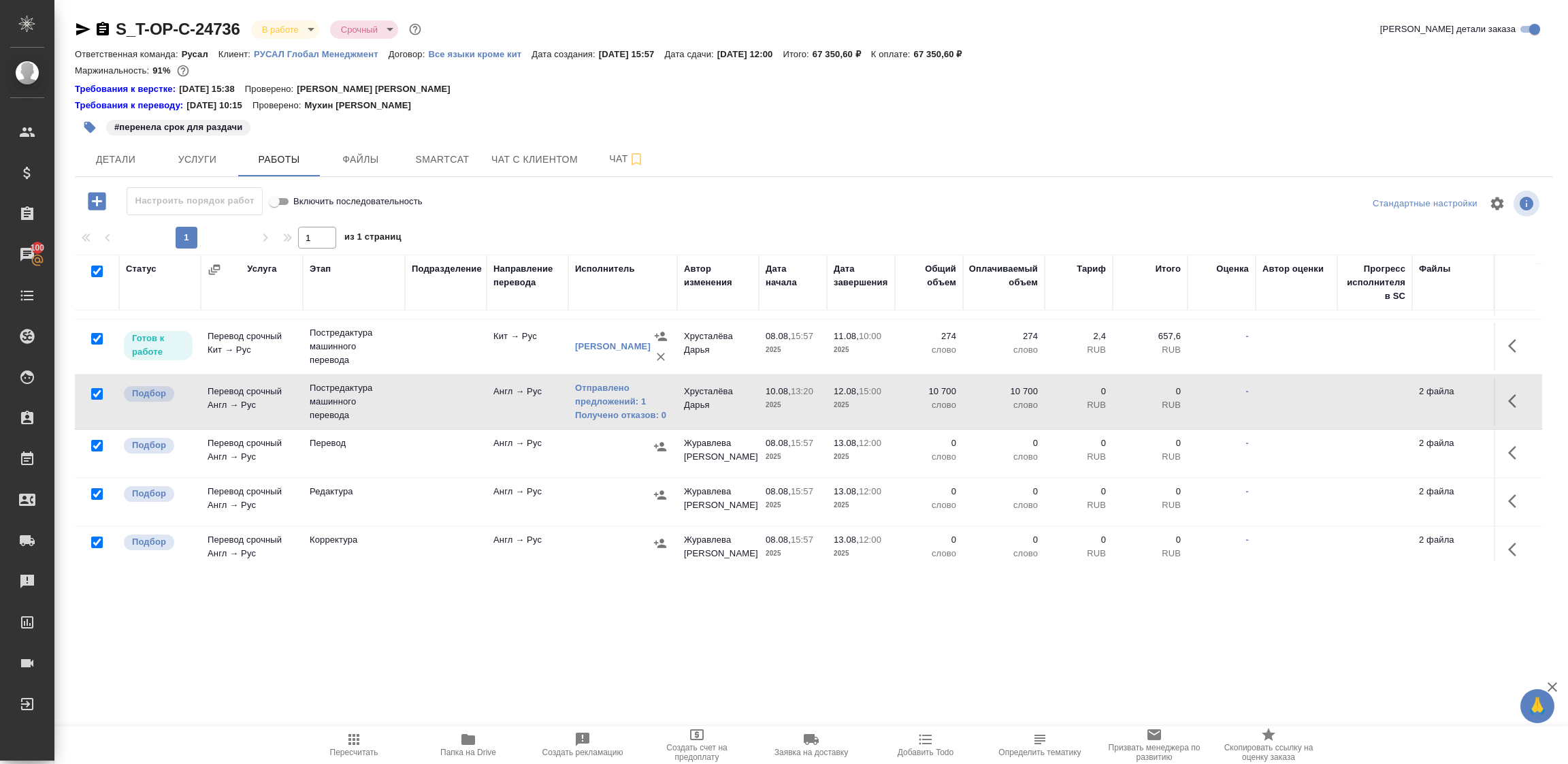
checkbox input "true"
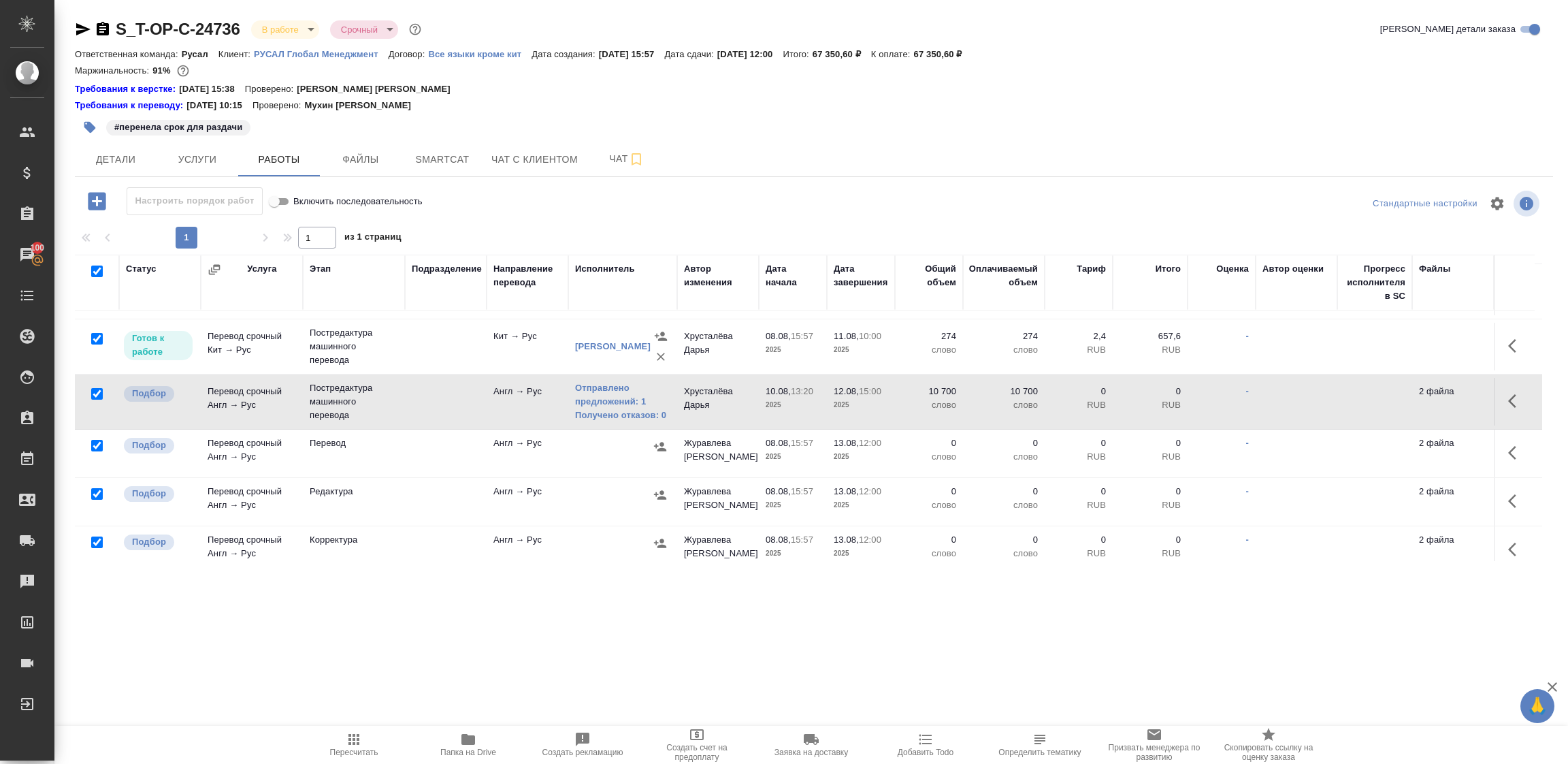
checkbox input "true"
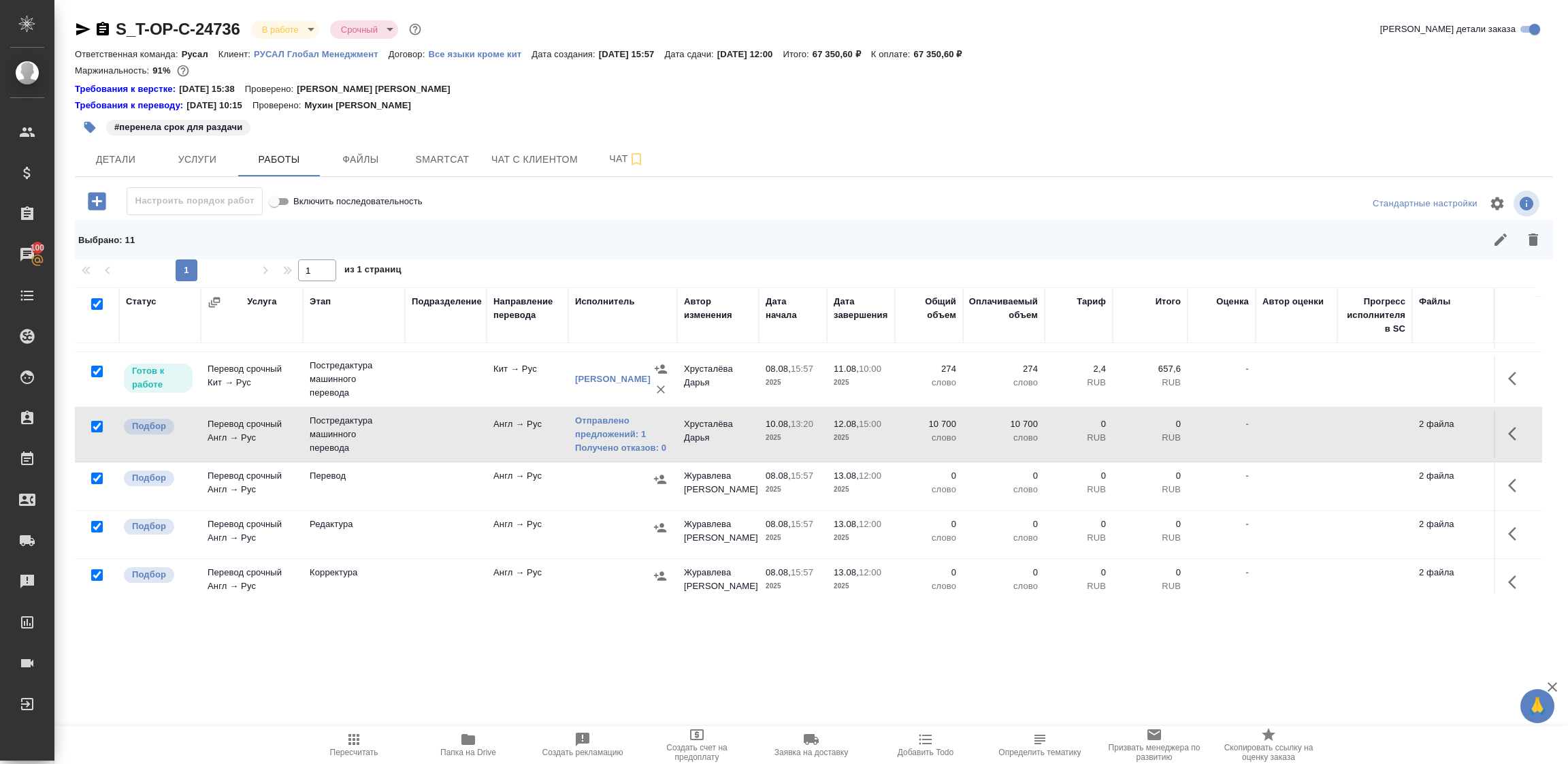
scroll to position [0, 0]
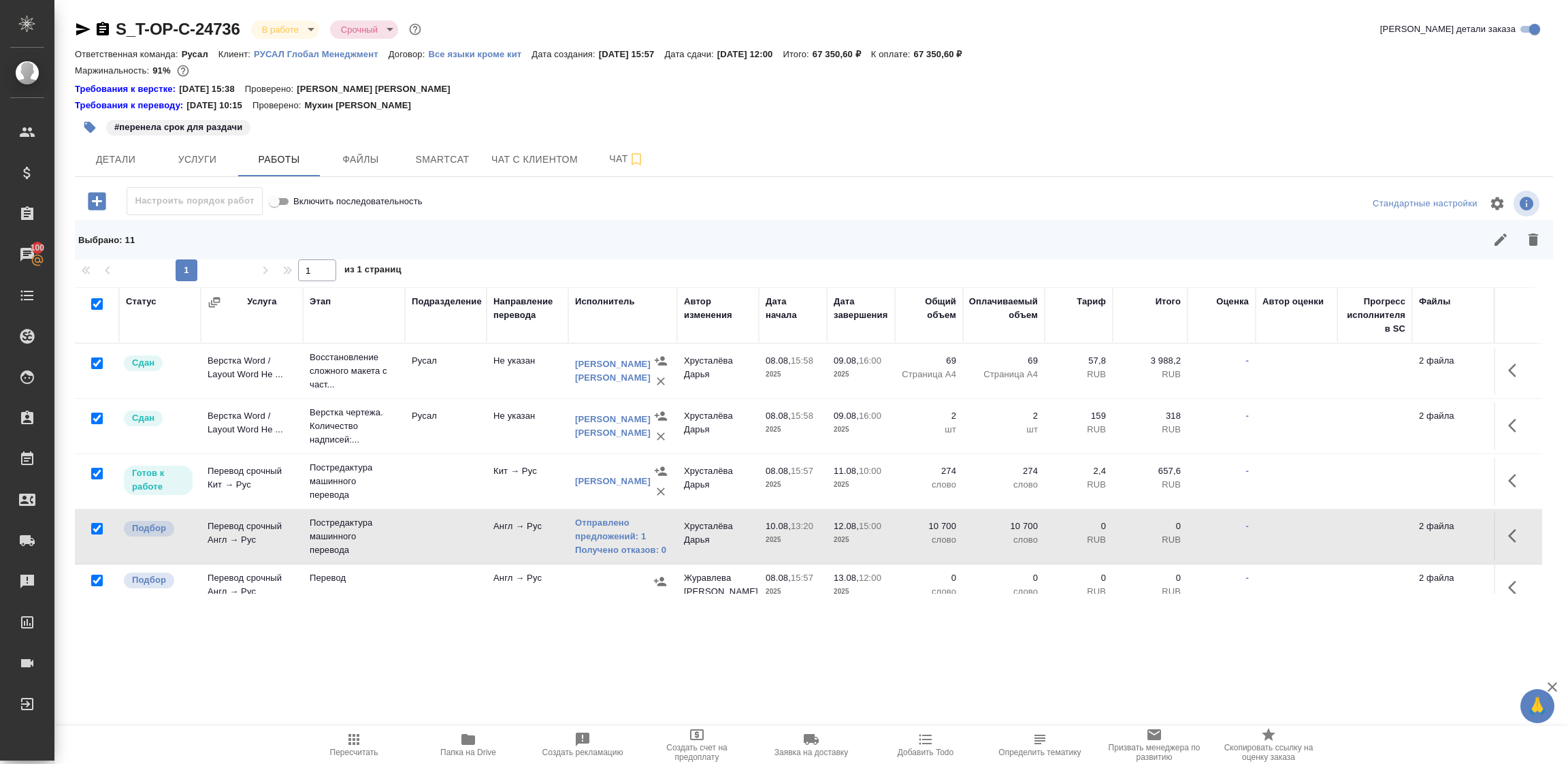
click at [95, 364] on input "checkbox" at bounding box center [96, 363] width 11 height 11
checkbox input "false"
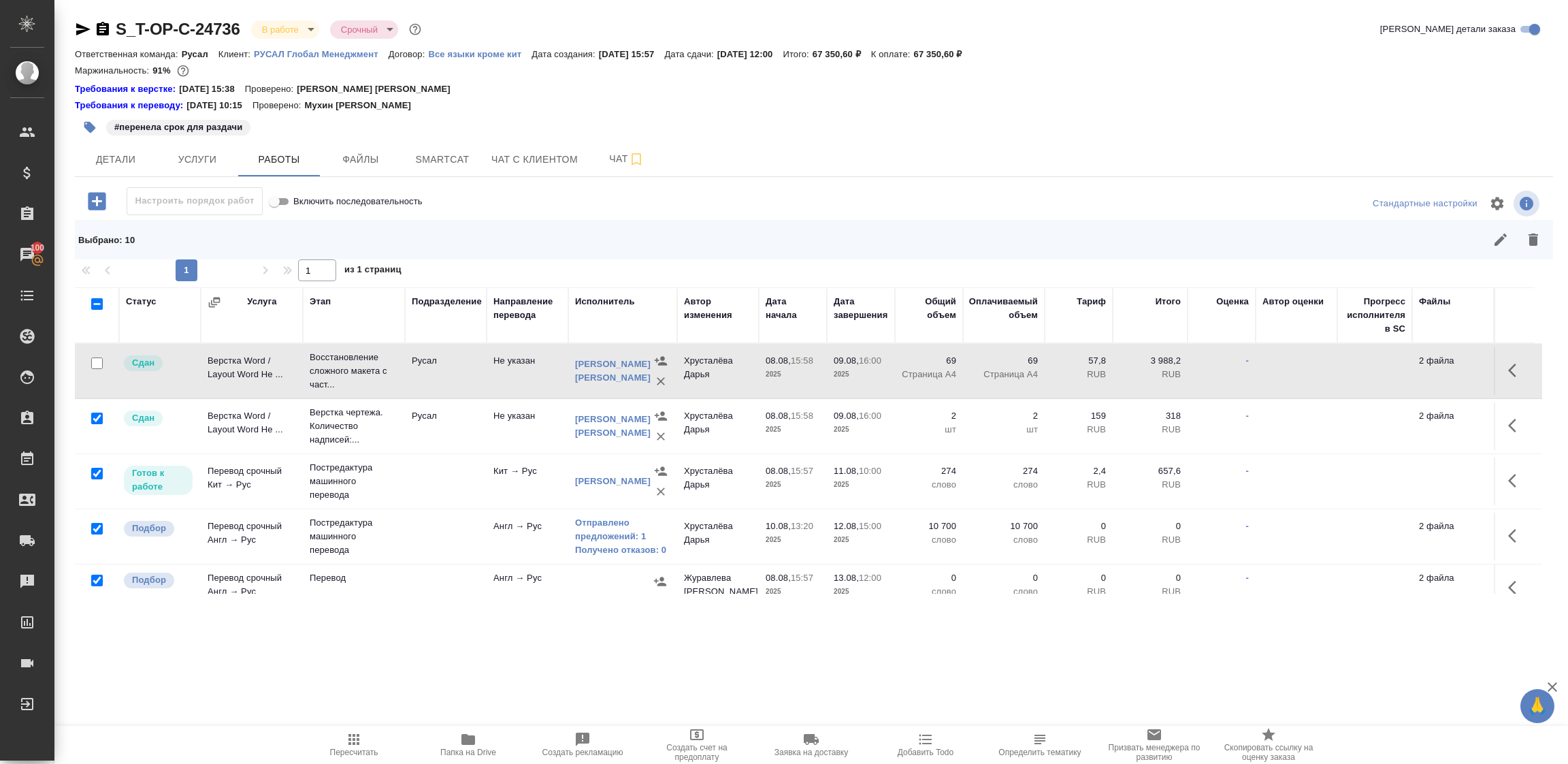
drag, startPoint x: 94, startPoint y: 418, endPoint x: 101, endPoint y: 457, distance: 39.6
click at [95, 416] on input "checkbox" at bounding box center [96, 419] width 11 height 11
checkbox input "false"
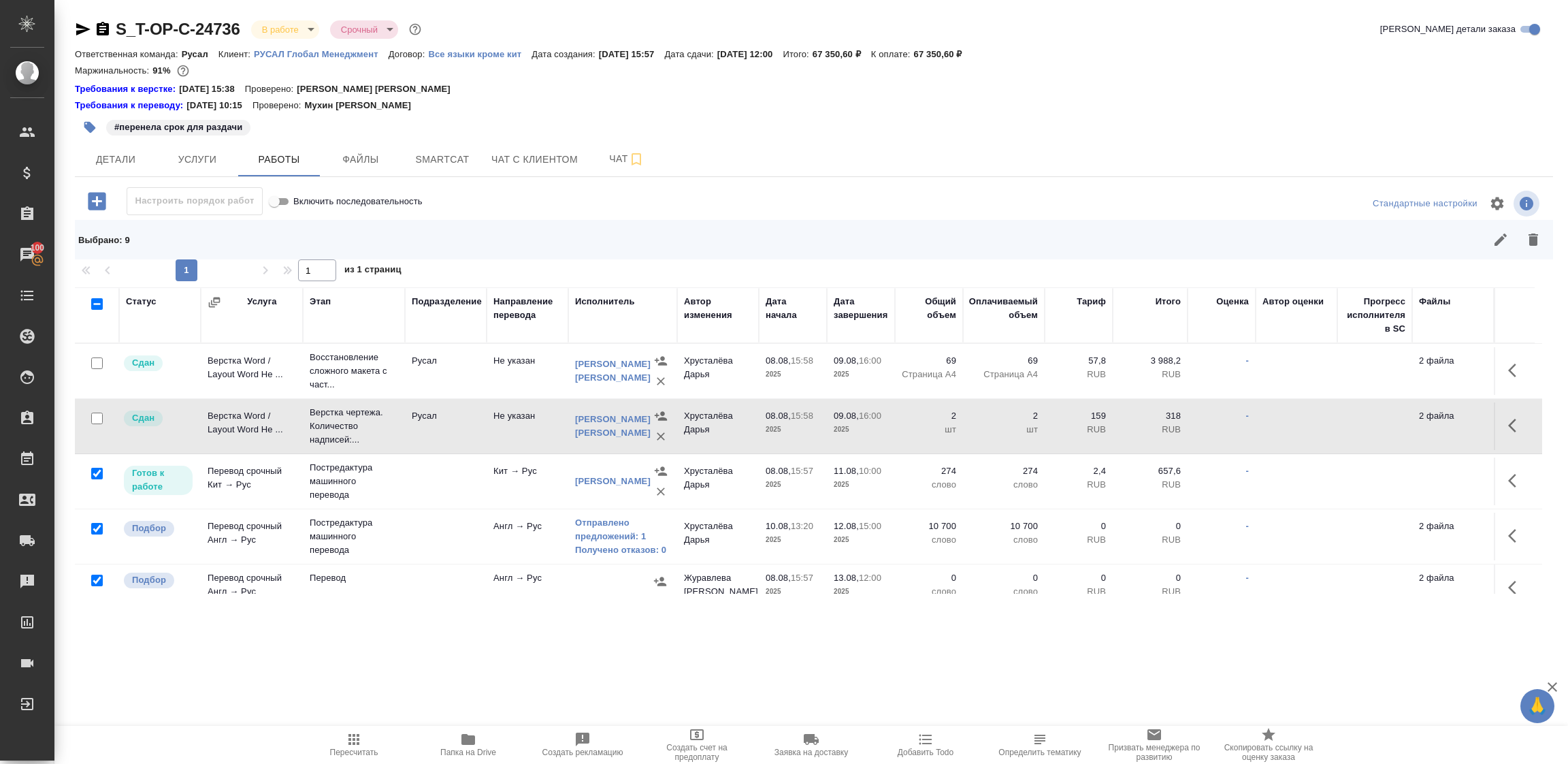
click at [95, 470] on input "checkbox" at bounding box center [96, 474] width 11 height 11
checkbox input "false"
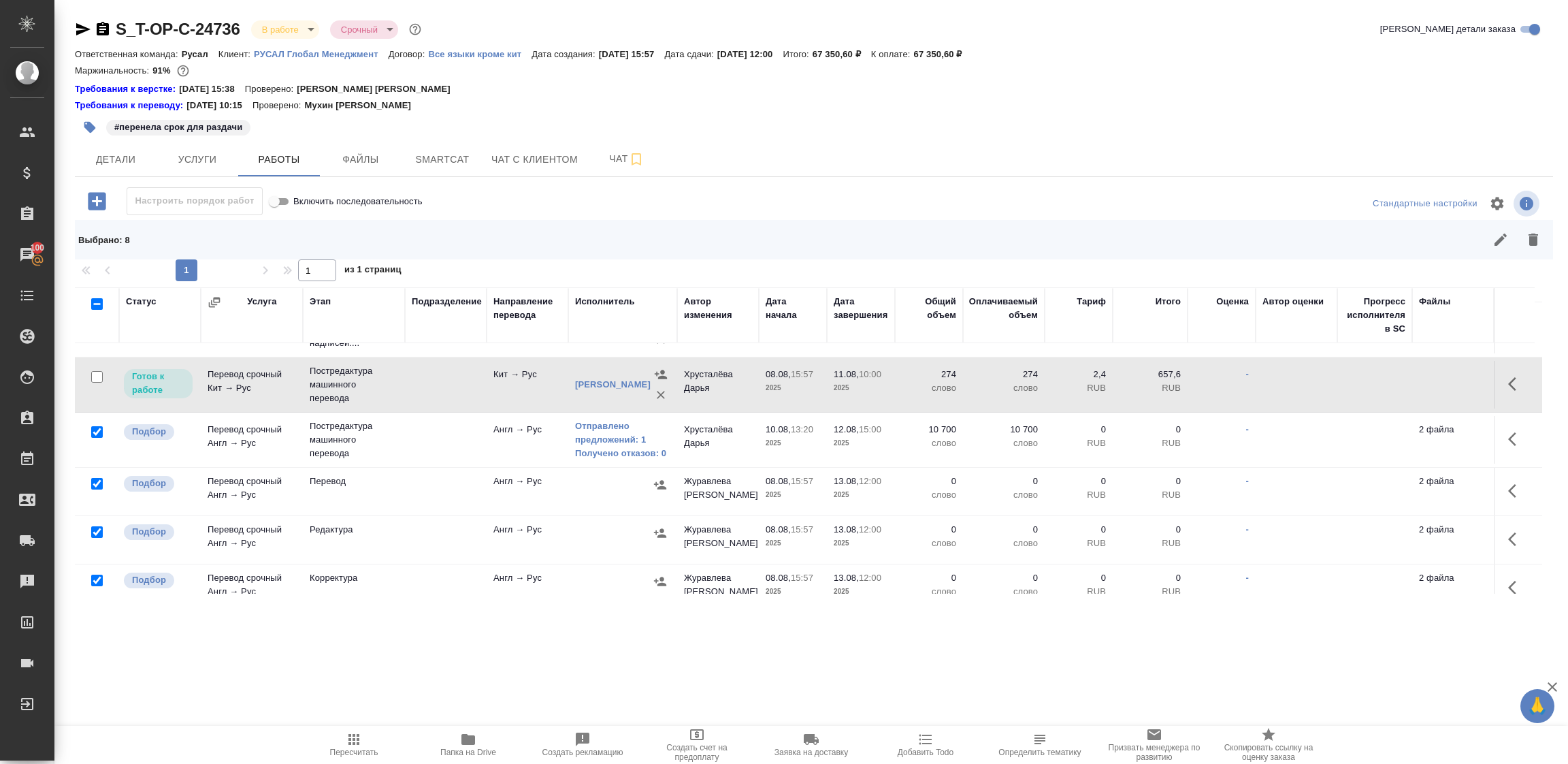
scroll to position [102, 0]
click at [96, 425] on input "checkbox" at bounding box center [96, 426] width 11 height 11
checkbox input "false"
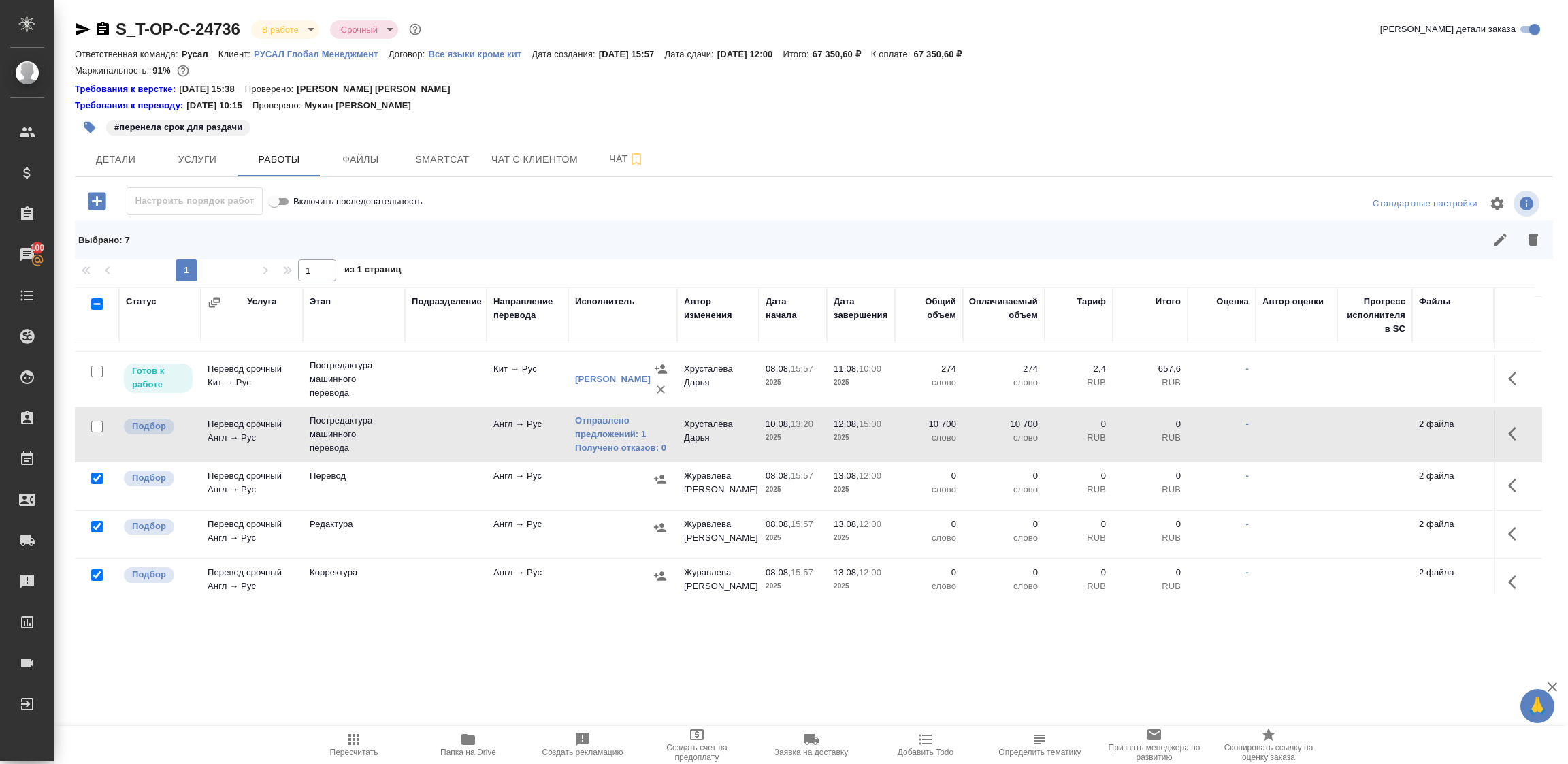
scroll to position [204, 0]
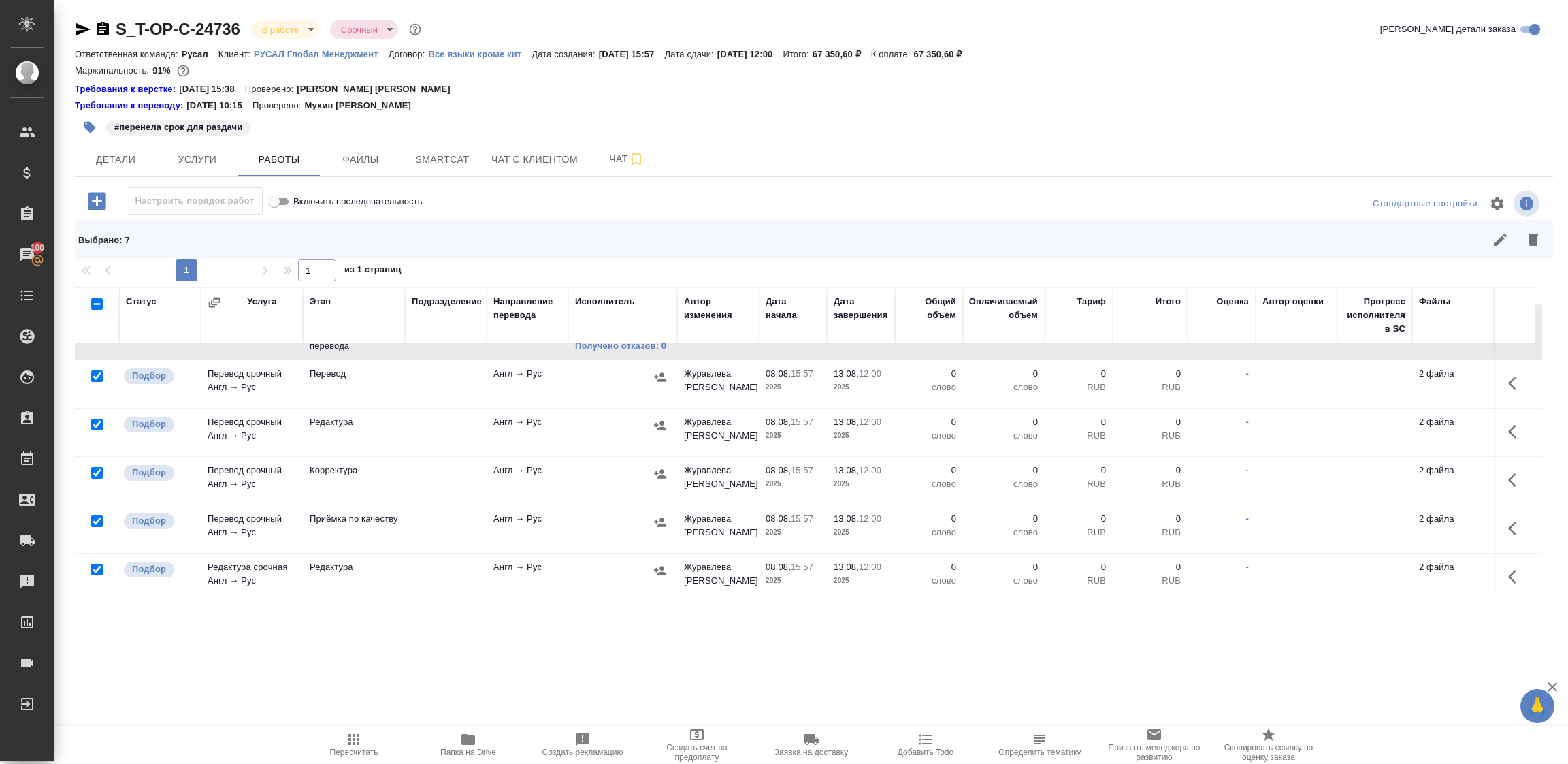
click at [98, 473] on input "checkbox" at bounding box center [96, 473] width 11 height 11
checkbox input "false"
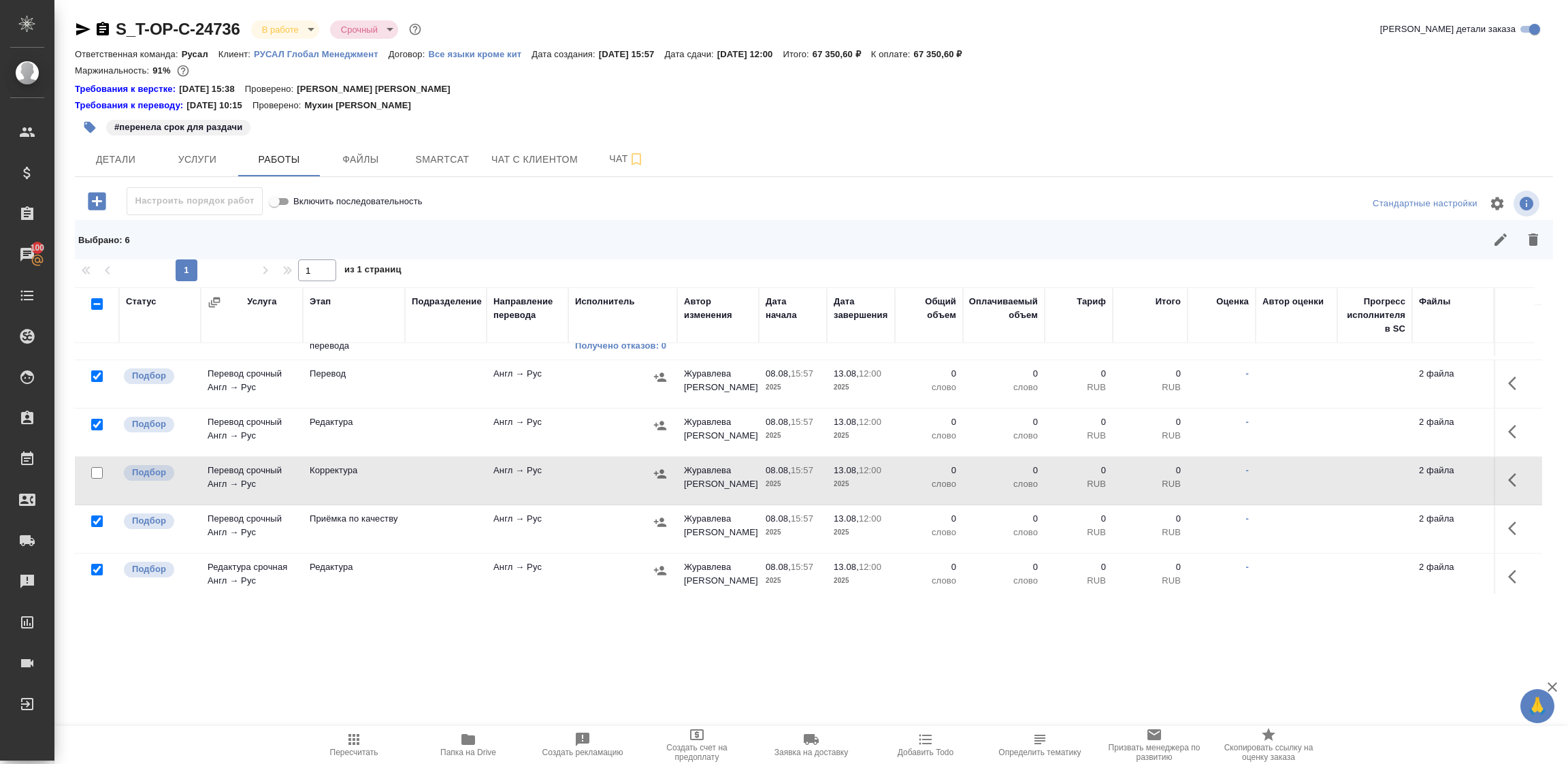
click at [100, 423] on input "checkbox" at bounding box center [96, 424] width 11 height 11
checkbox input "false"
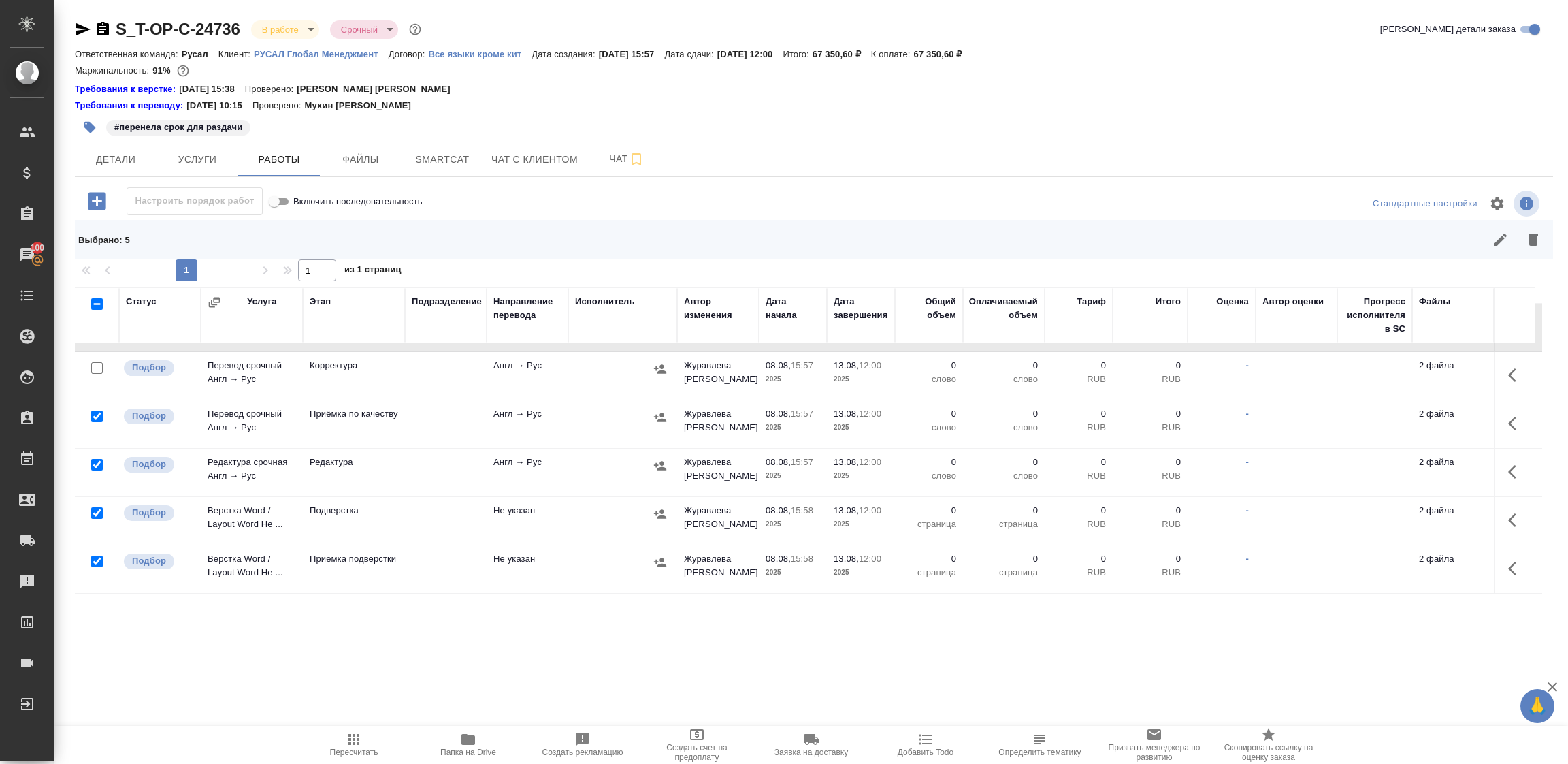
scroll to position [326, 0]
click at [96, 507] on input "checkbox" at bounding box center [96, 513] width 11 height 11
checkbox input "false"
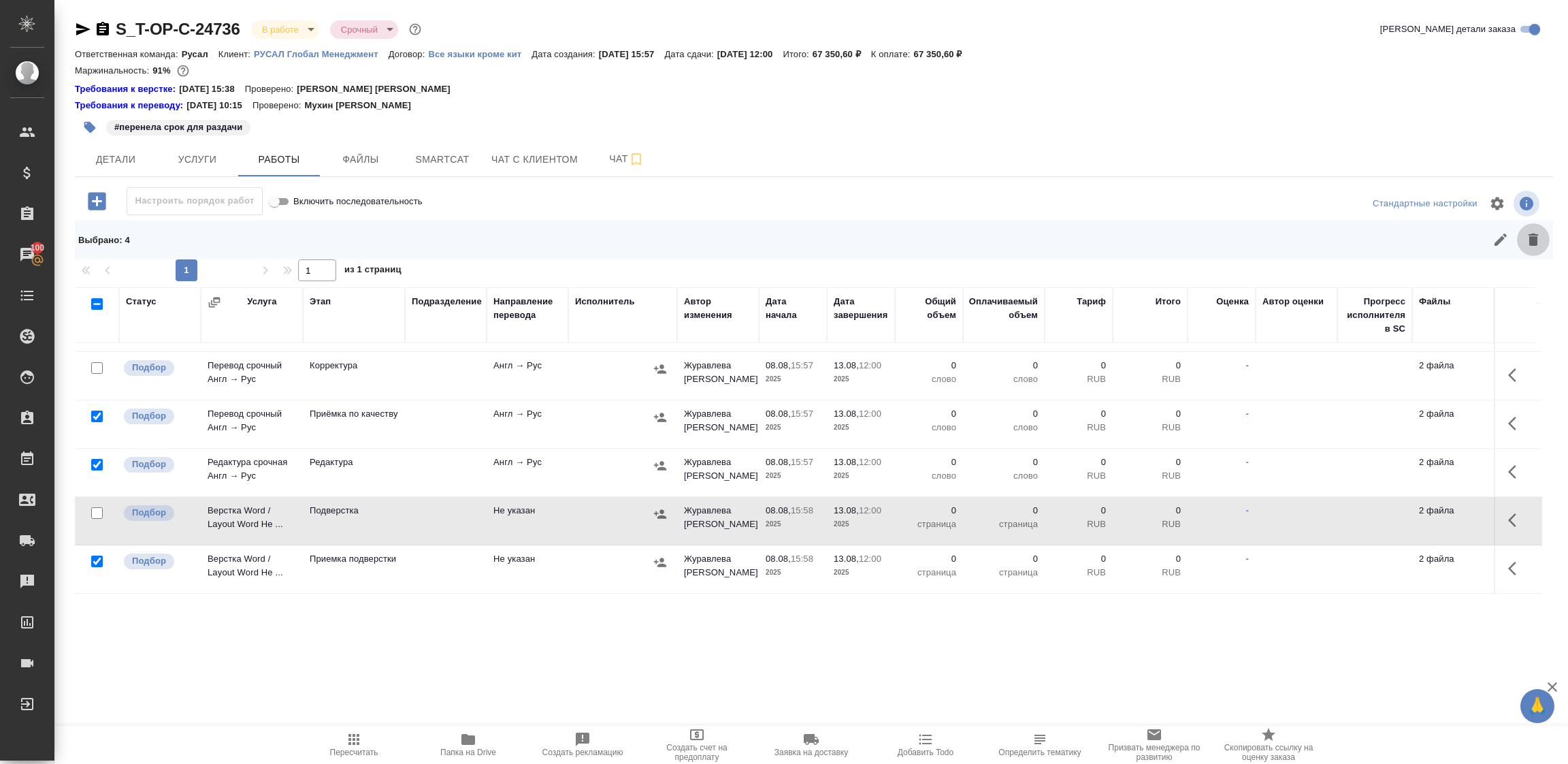
drag, startPoint x: 1543, startPoint y: 239, endPoint x: 1208, endPoint y: 320, distance: 344.7
click at [1543, 238] on button "button" at bounding box center [1533, 239] width 33 height 33
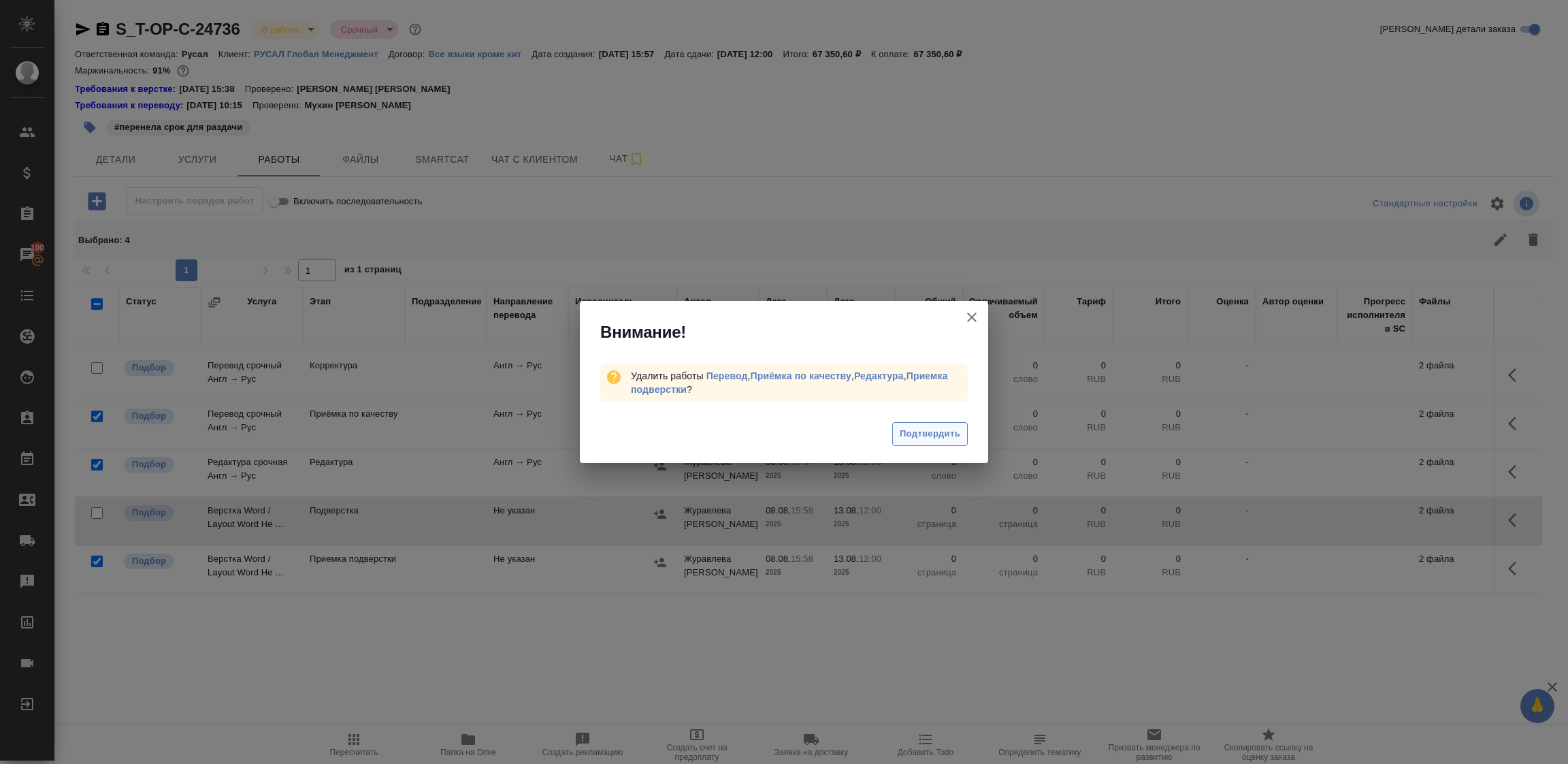
drag, startPoint x: 939, startPoint y: 436, endPoint x: 954, endPoint y: 435, distance: 15.0
click at [940, 436] on span "Подтвердить" at bounding box center [930, 433] width 61 height 16
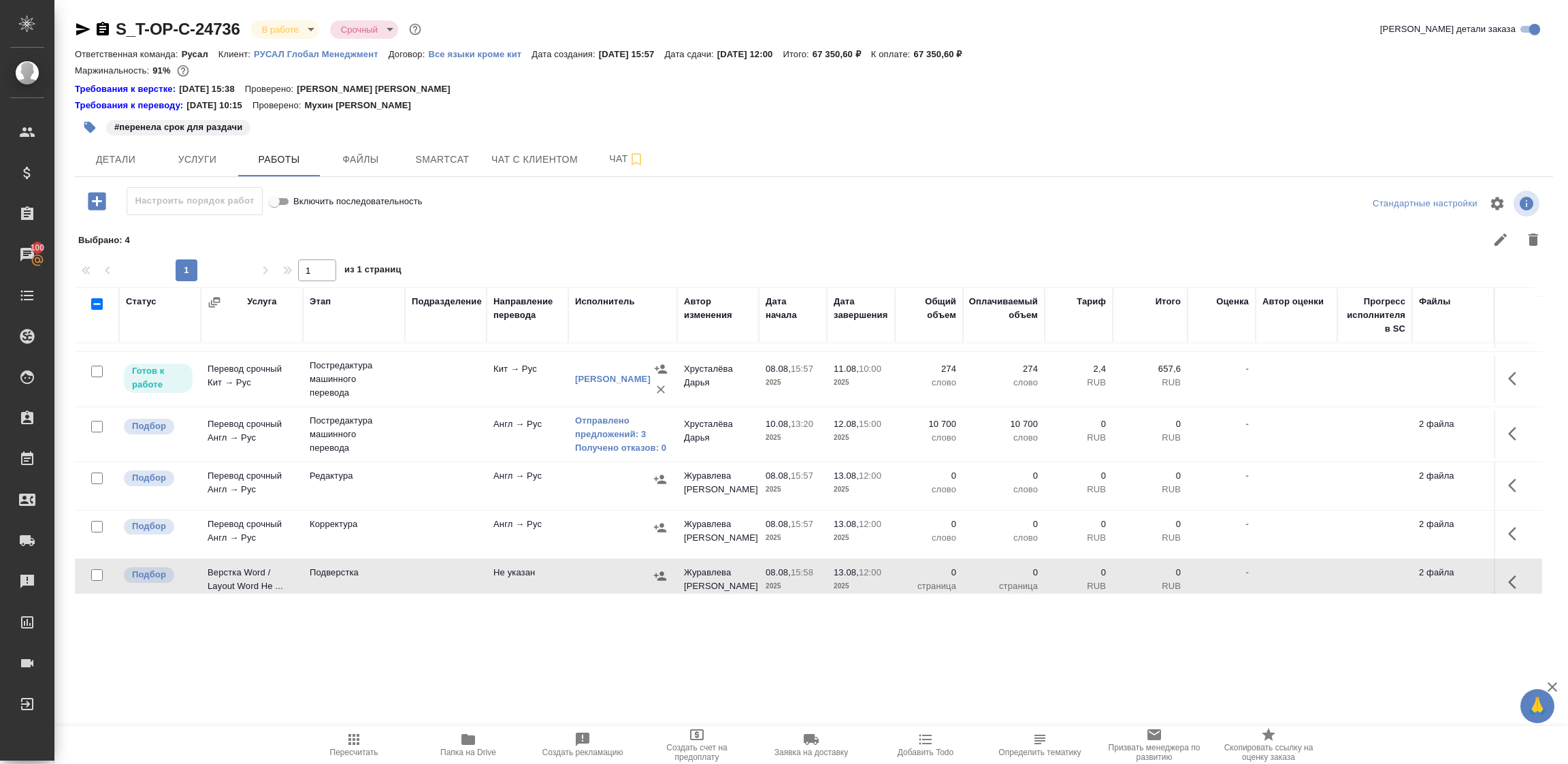
scroll to position [132, 0]
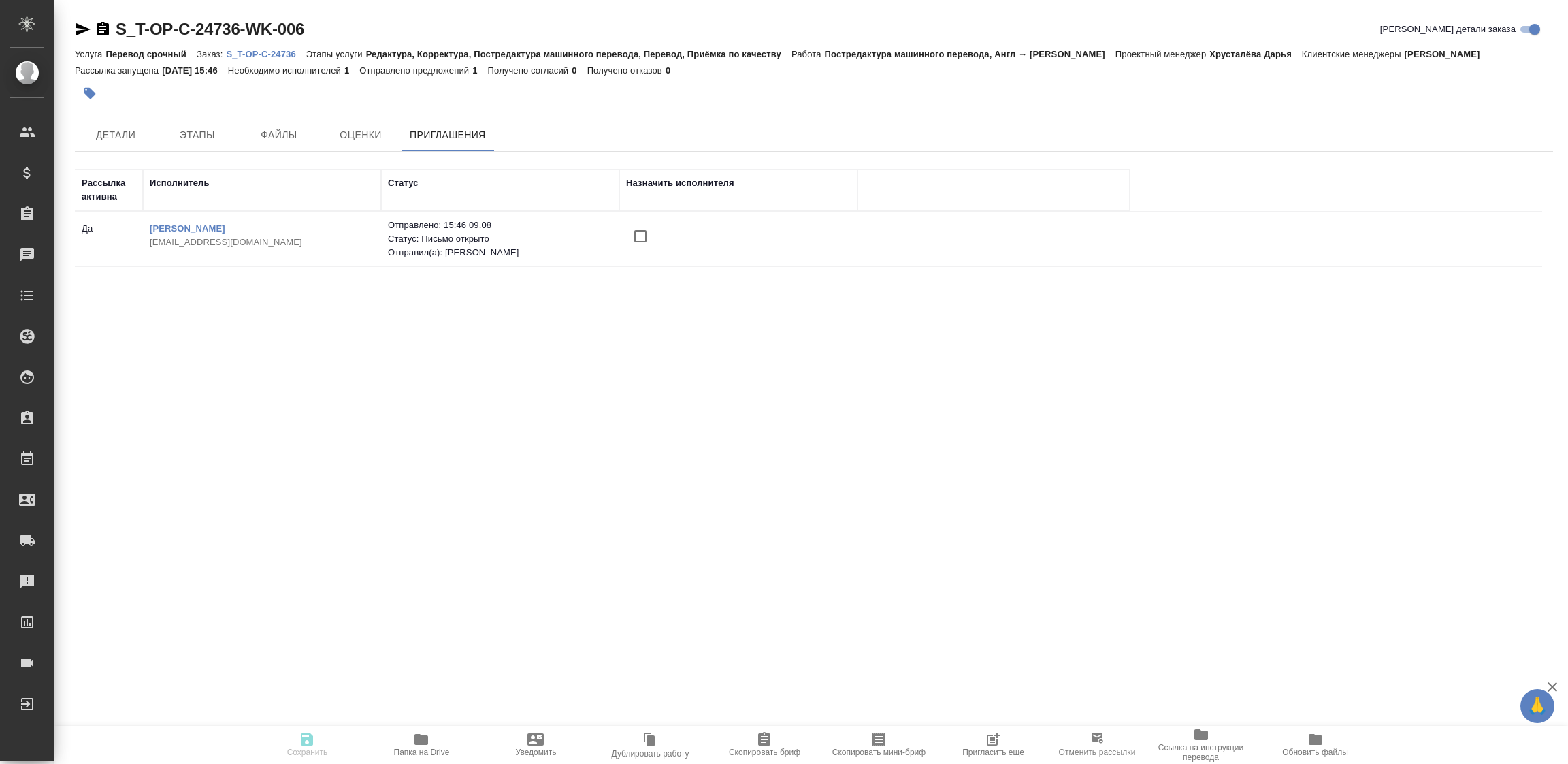
click at [1012, 738] on span "Пригласить еще" at bounding box center [993, 744] width 98 height 26
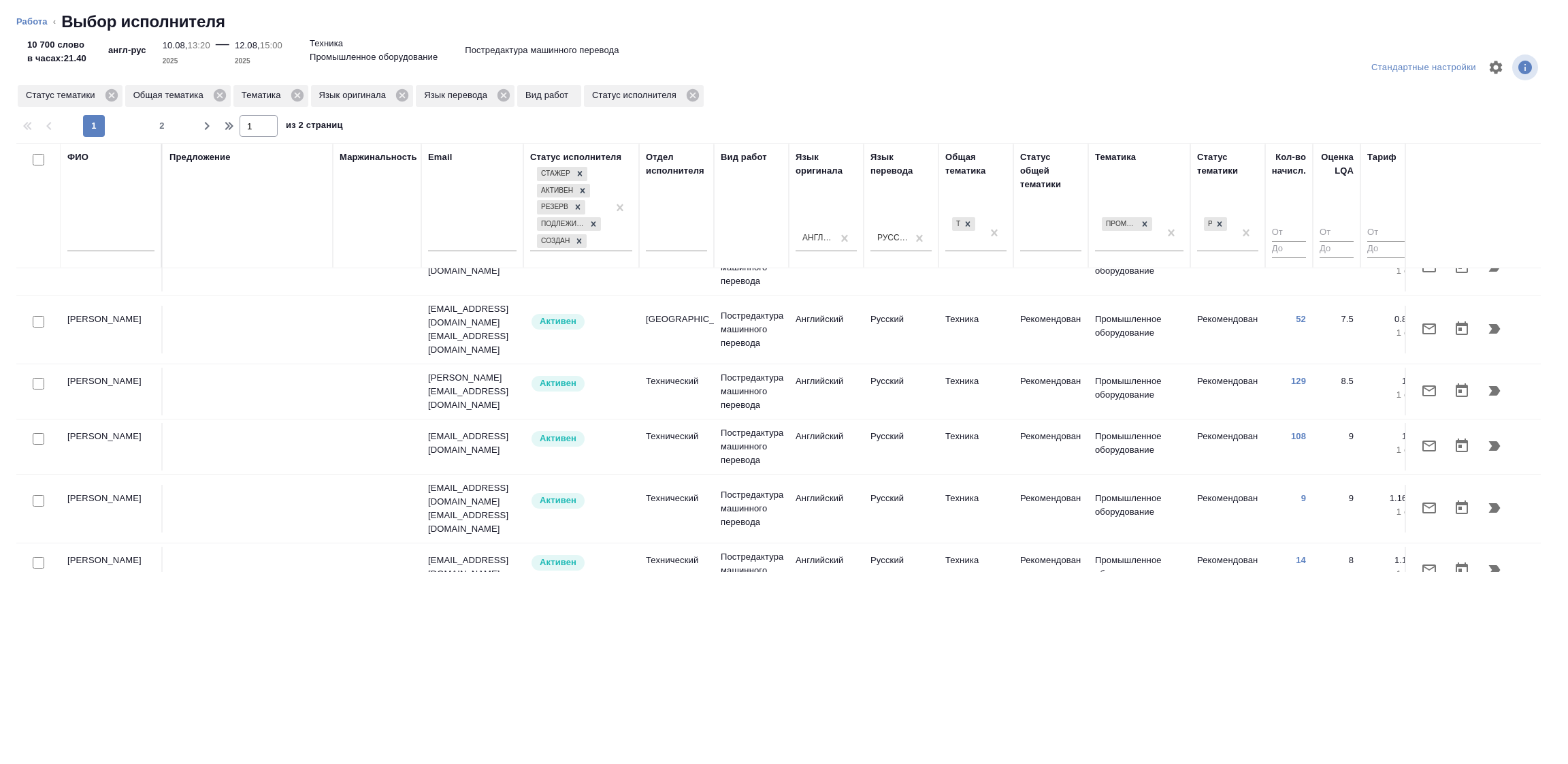
scroll to position [305, 0]
click at [33, 376] on input "checkbox" at bounding box center [38, 382] width 11 height 11
checkbox input "true"
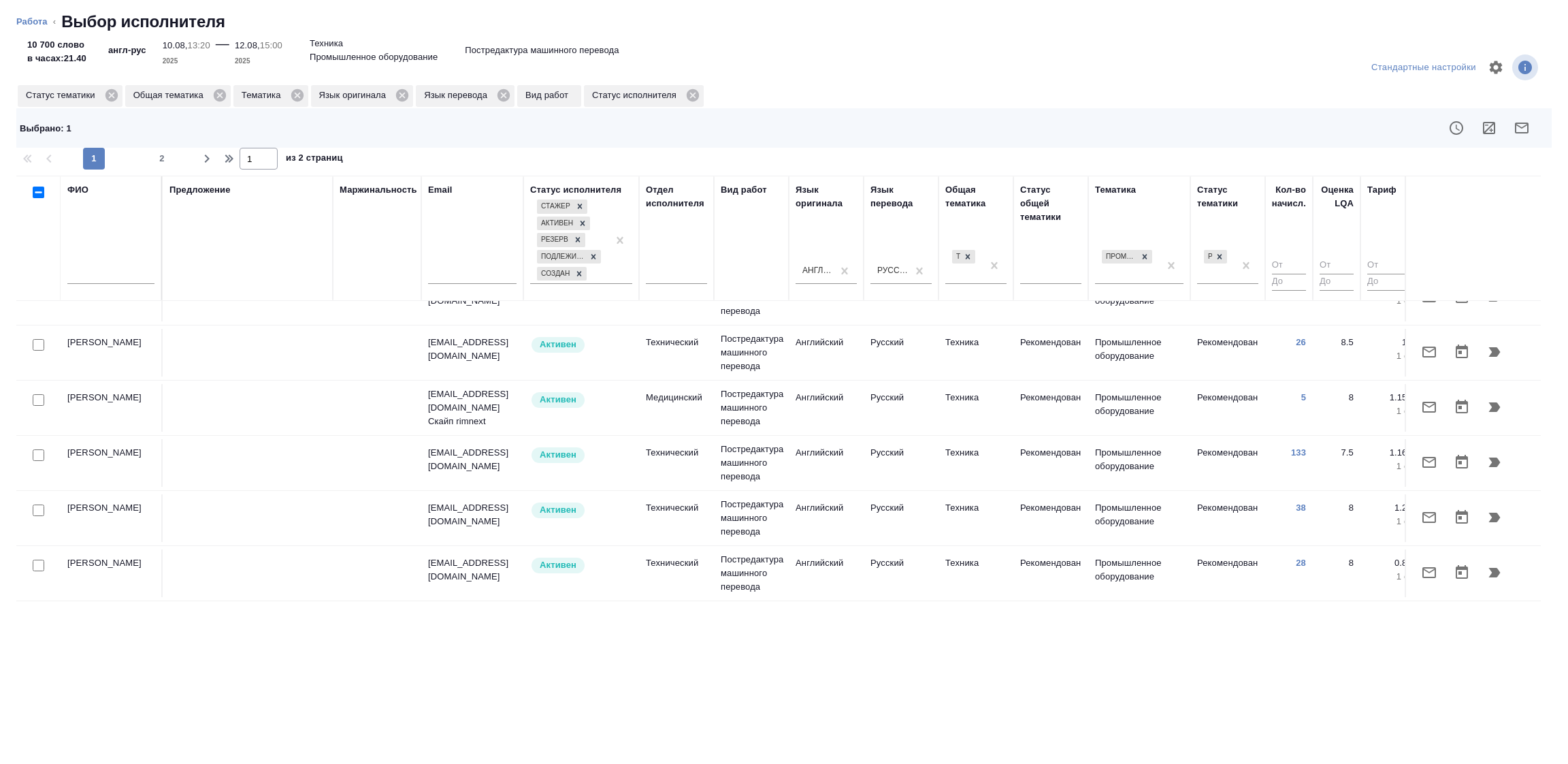
scroll to position [612, 0]
click at [37, 558] on input "checkbox" at bounding box center [38, 564] width 11 height 11
checkbox input "true"
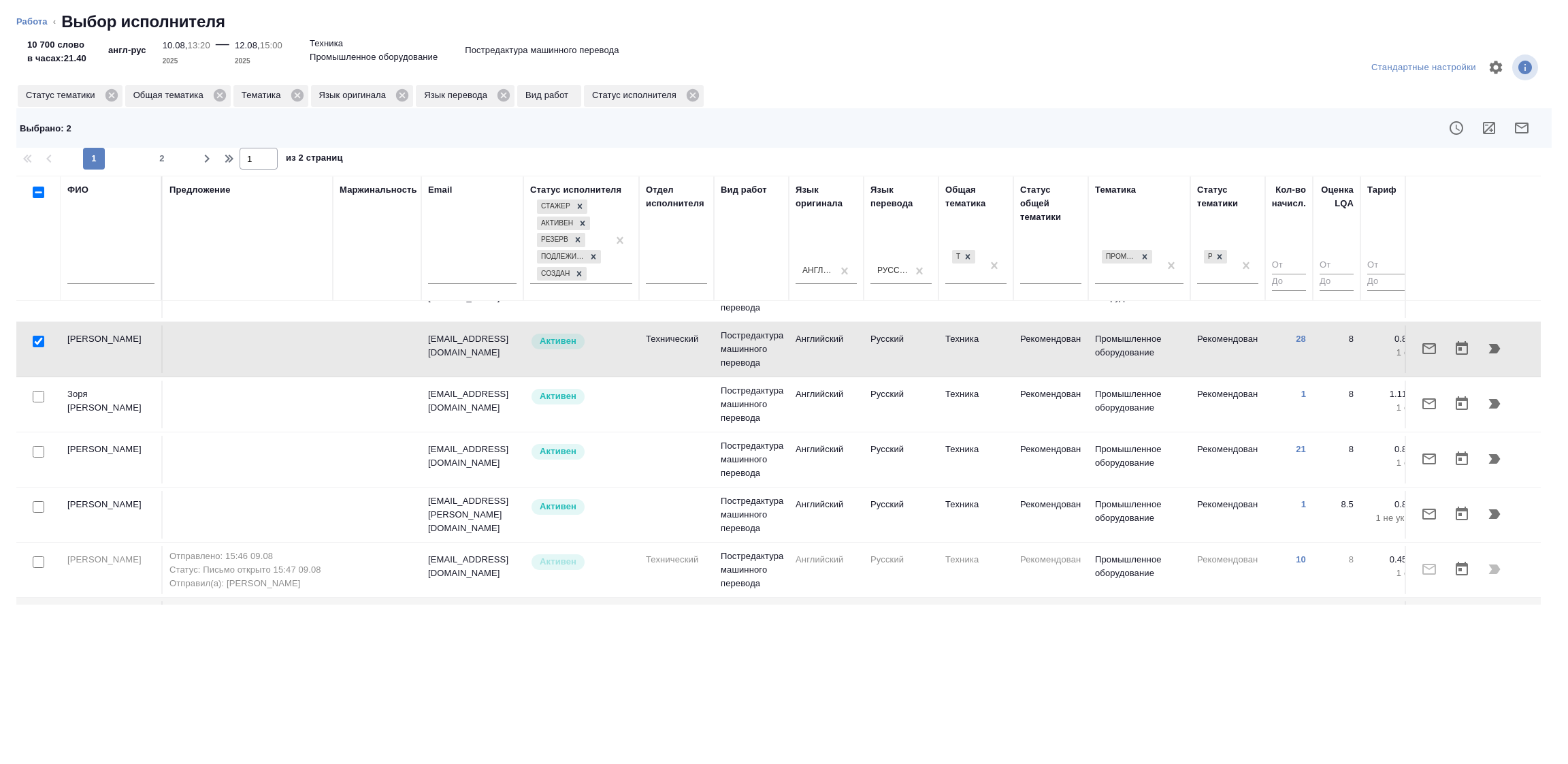
scroll to position [789, 0]
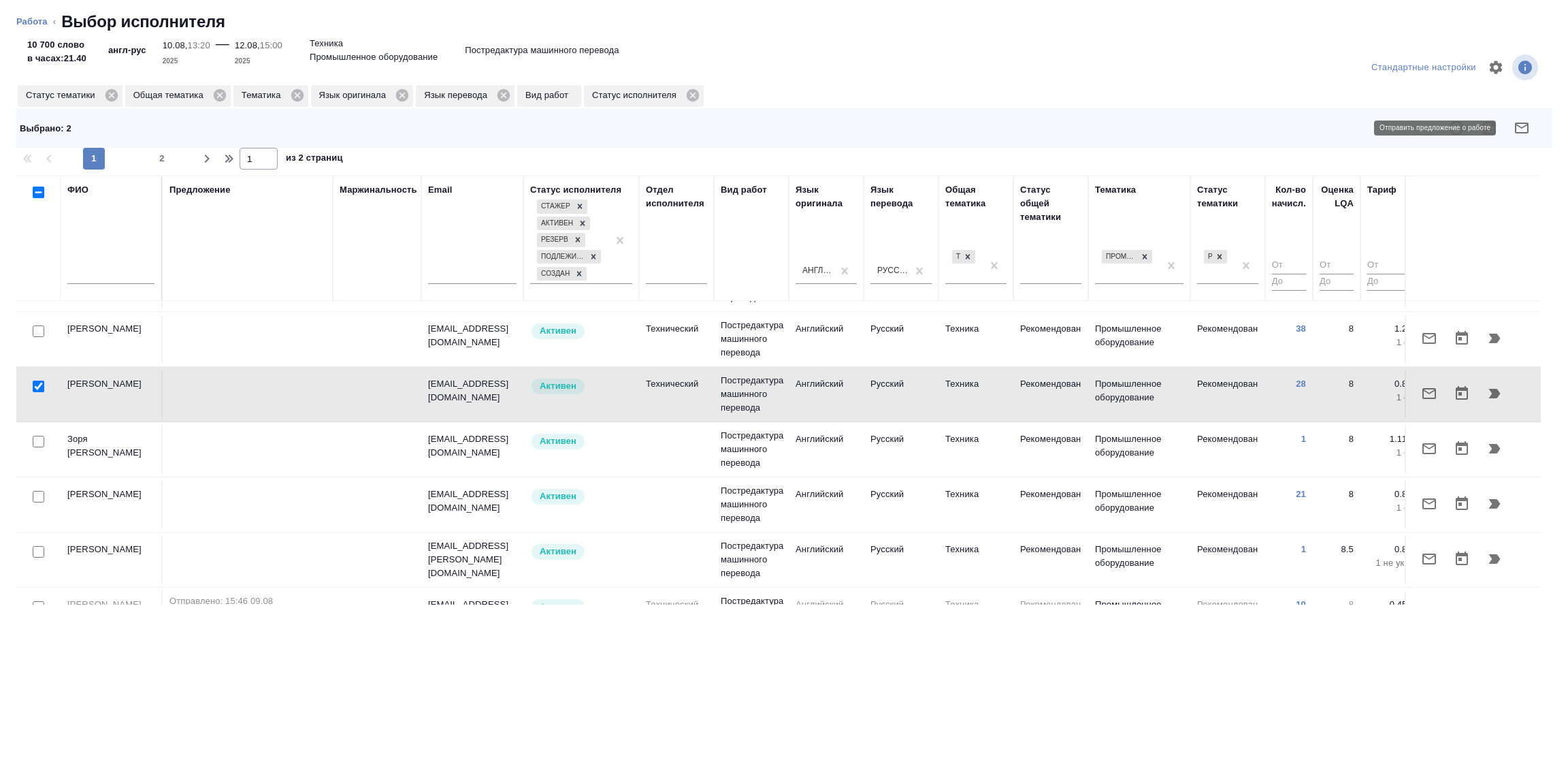
click at [1530, 126] on icon "button" at bounding box center [1521, 127] width 16 height 16
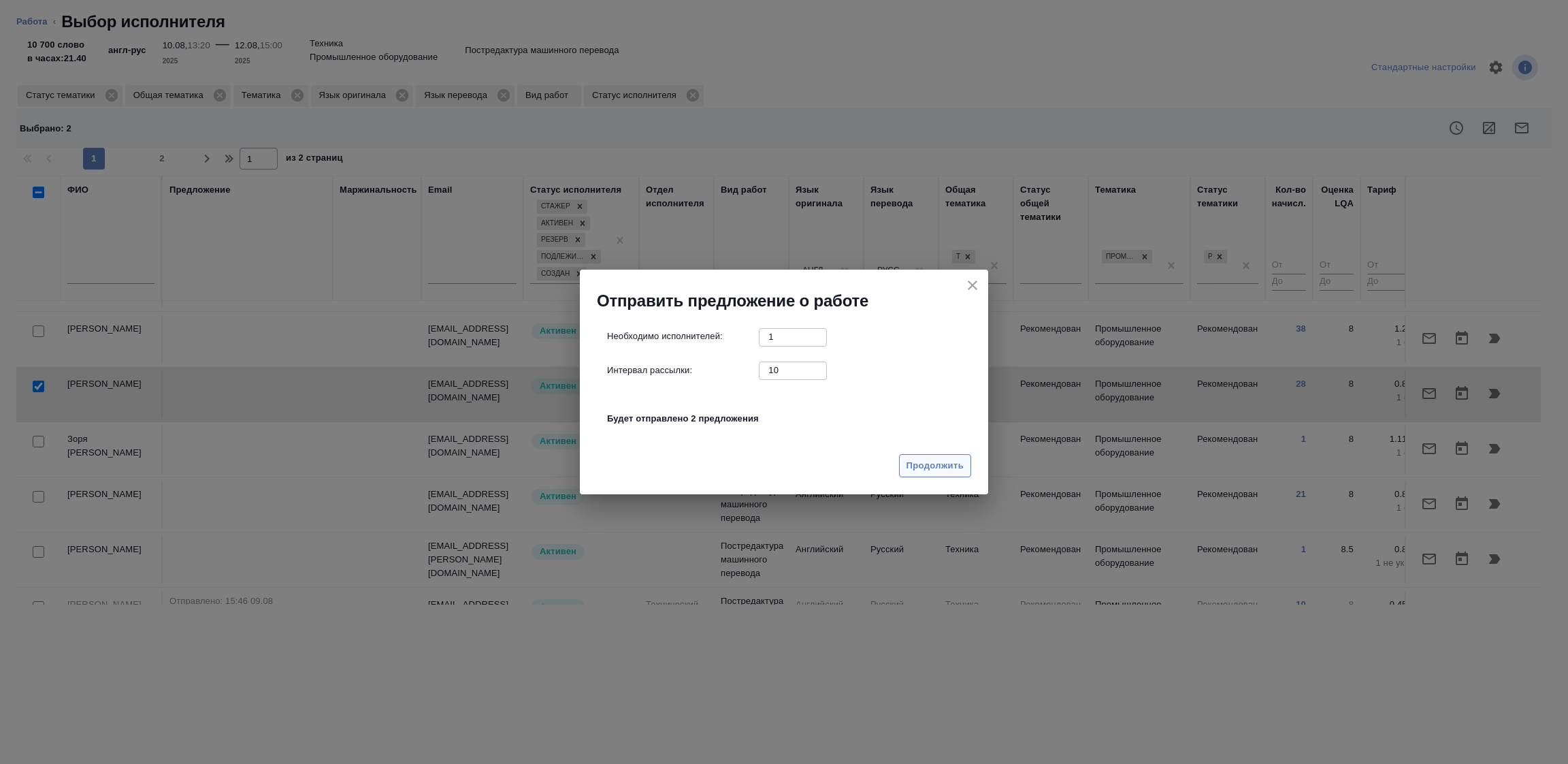
click at [921, 465] on span "Продолжить" at bounding box center [935, 465] width 57 height 16
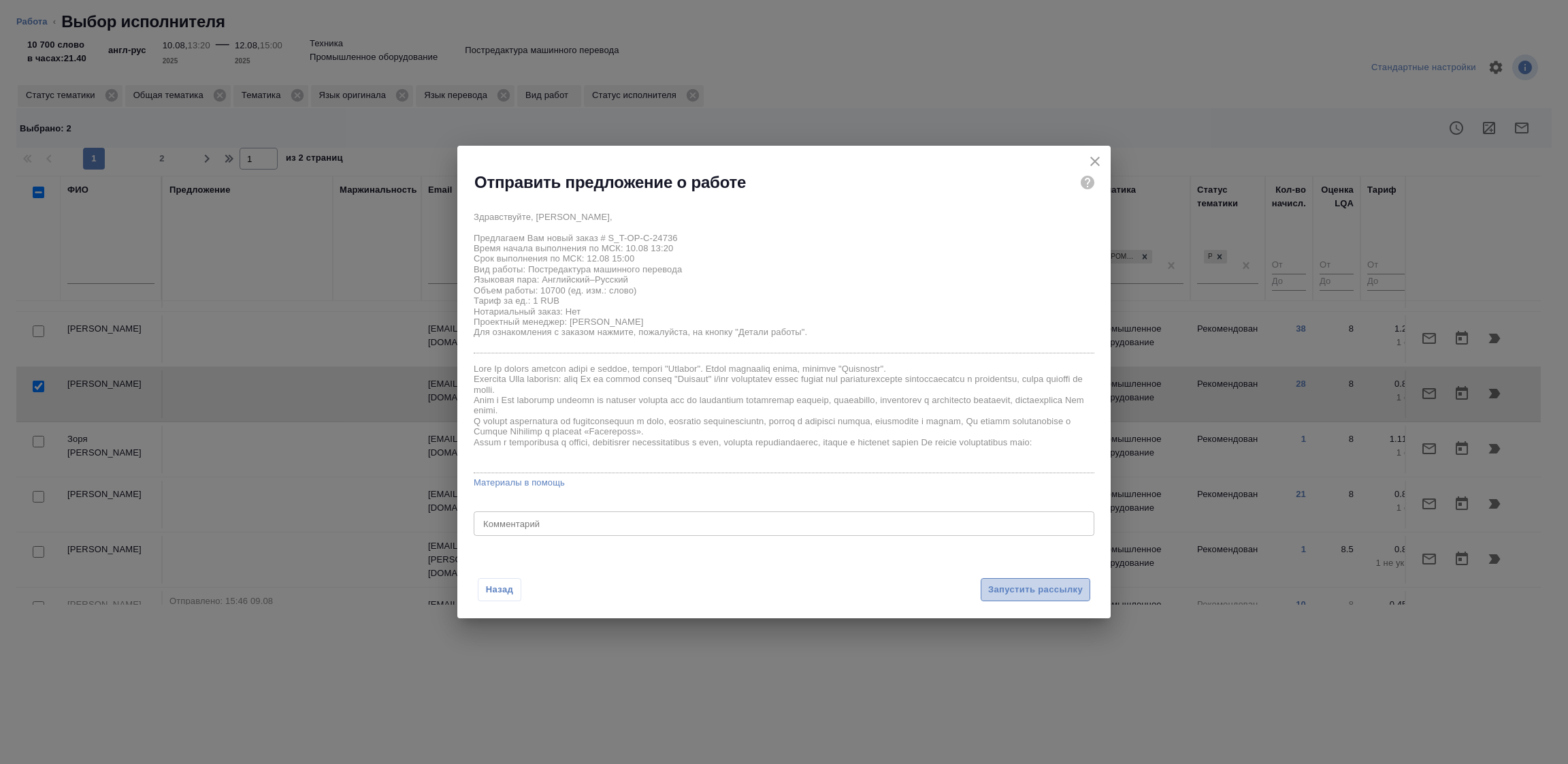
click at [1004, 583] on span "Запустить рассылку" at bounding box center [1035, 590] width 95 height 16
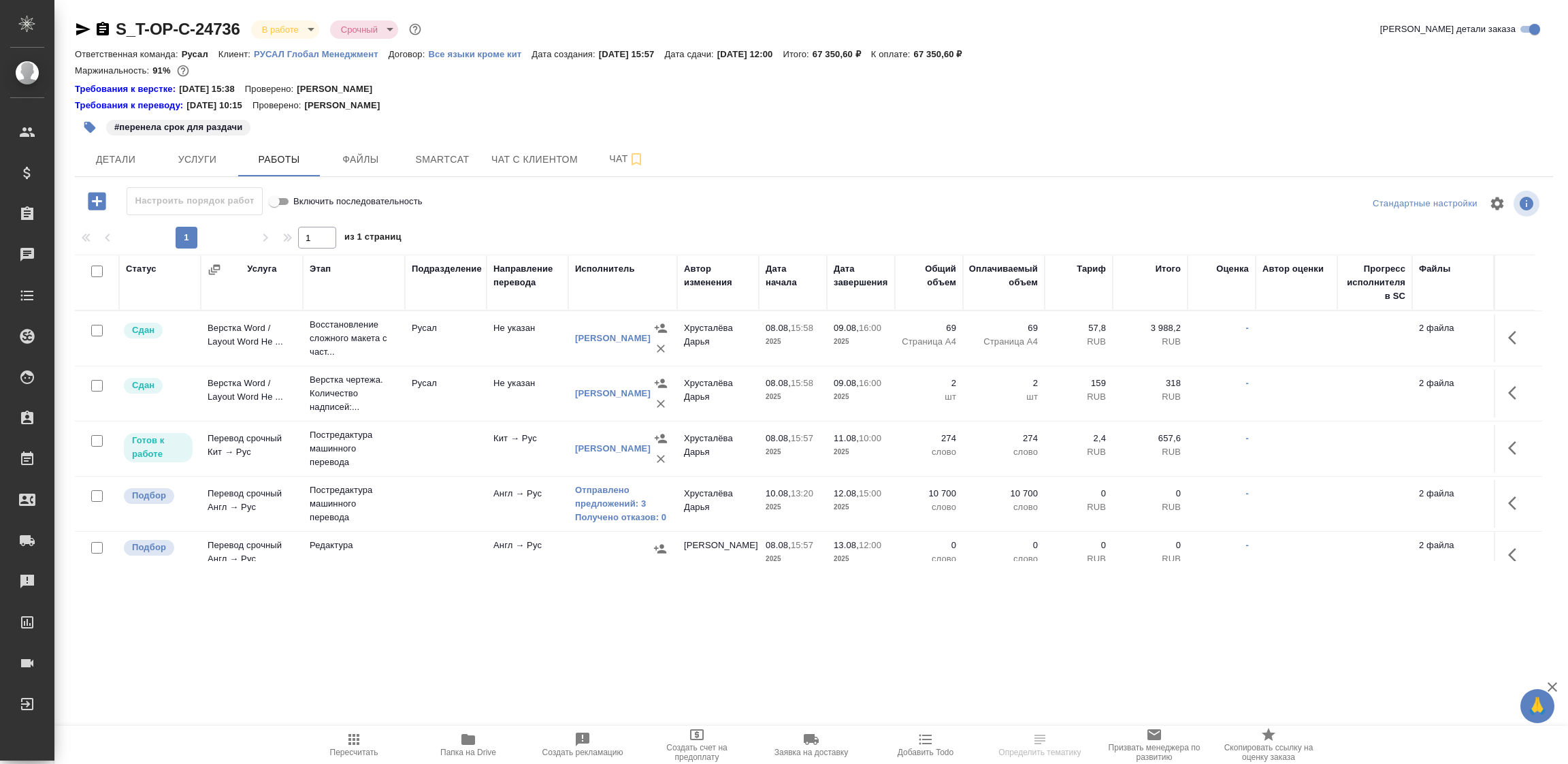
scroll to position [102, 0]
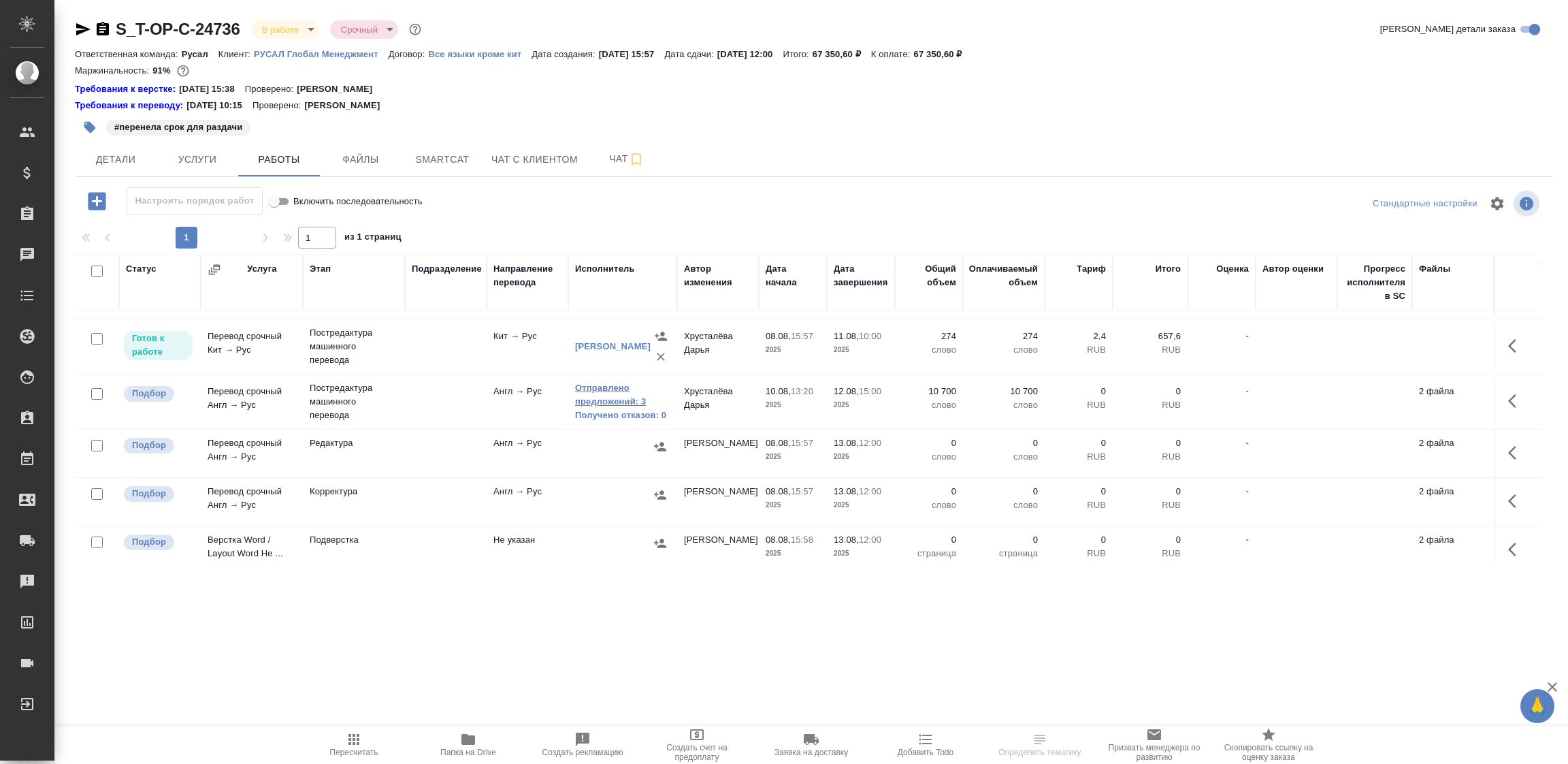
click at [632, 401] on link "Отправлено предложений: 3" at bounding box center [623, 394] width 95 height 27
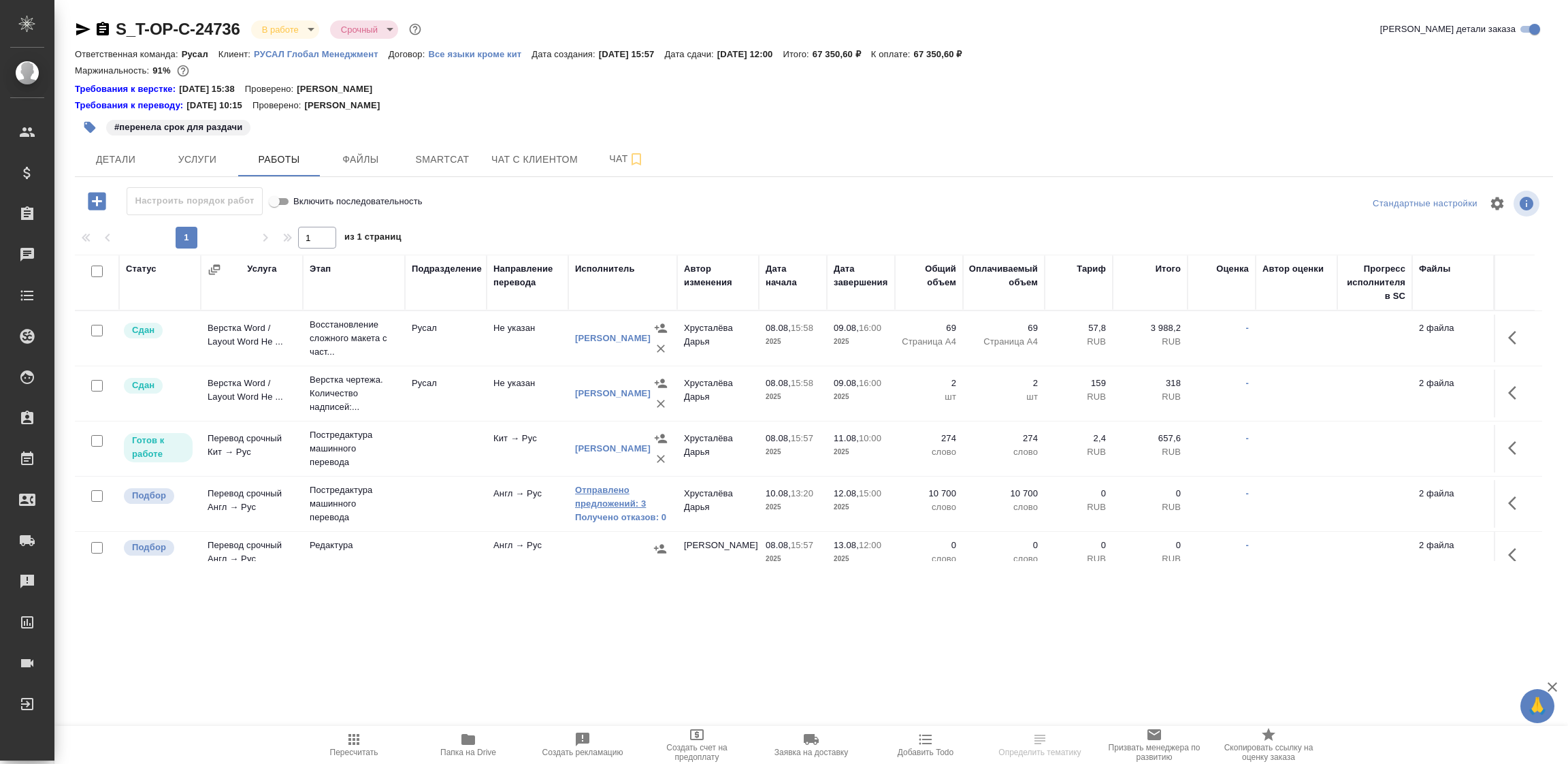
click at [603, 501] on link "Отправлено предложений: 3" at bounding box center [623, 496] width 95 height 27
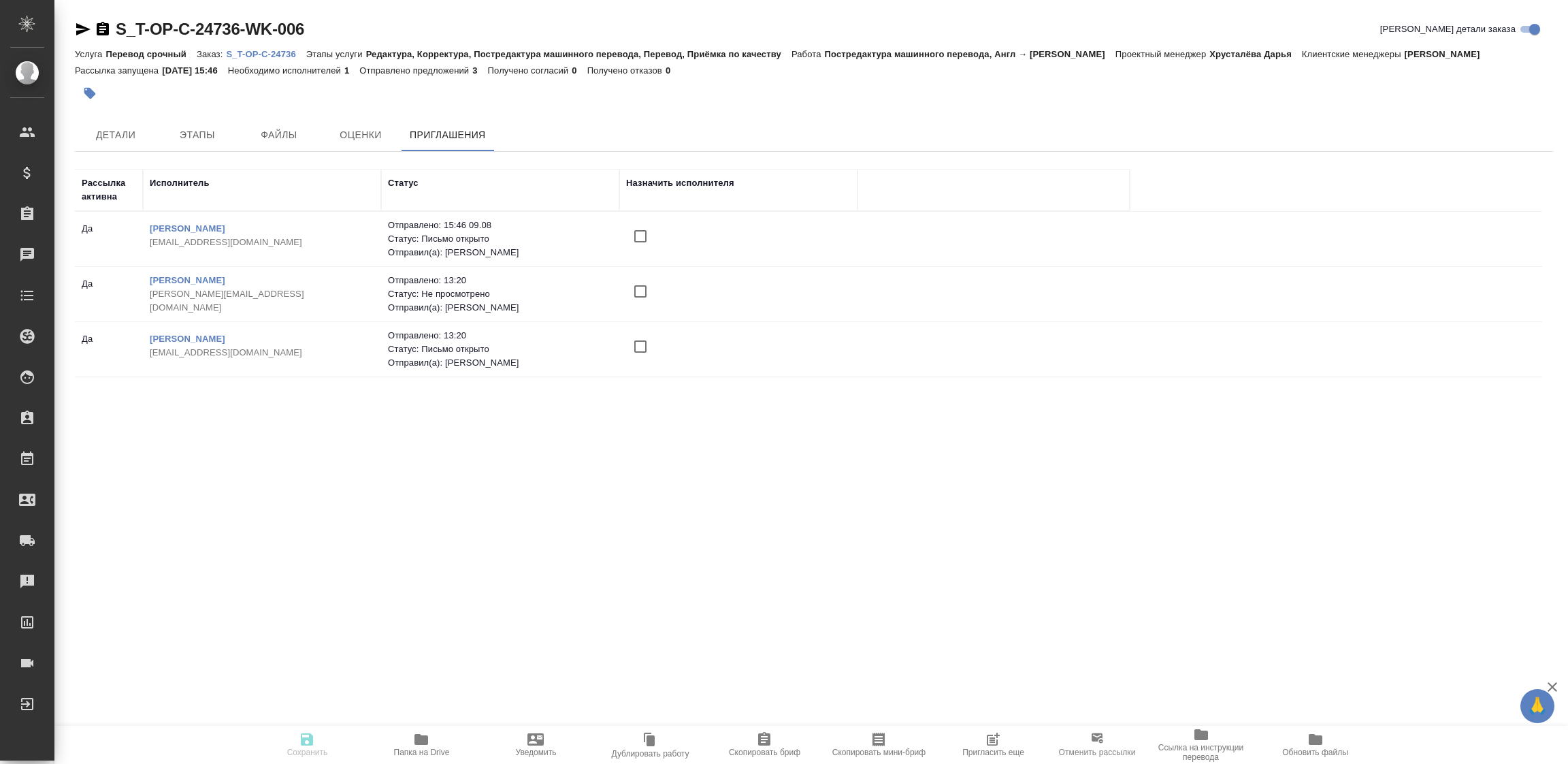
click at [990, 740] on icon "button" at bounding box center [994, 737] width 10 height 10
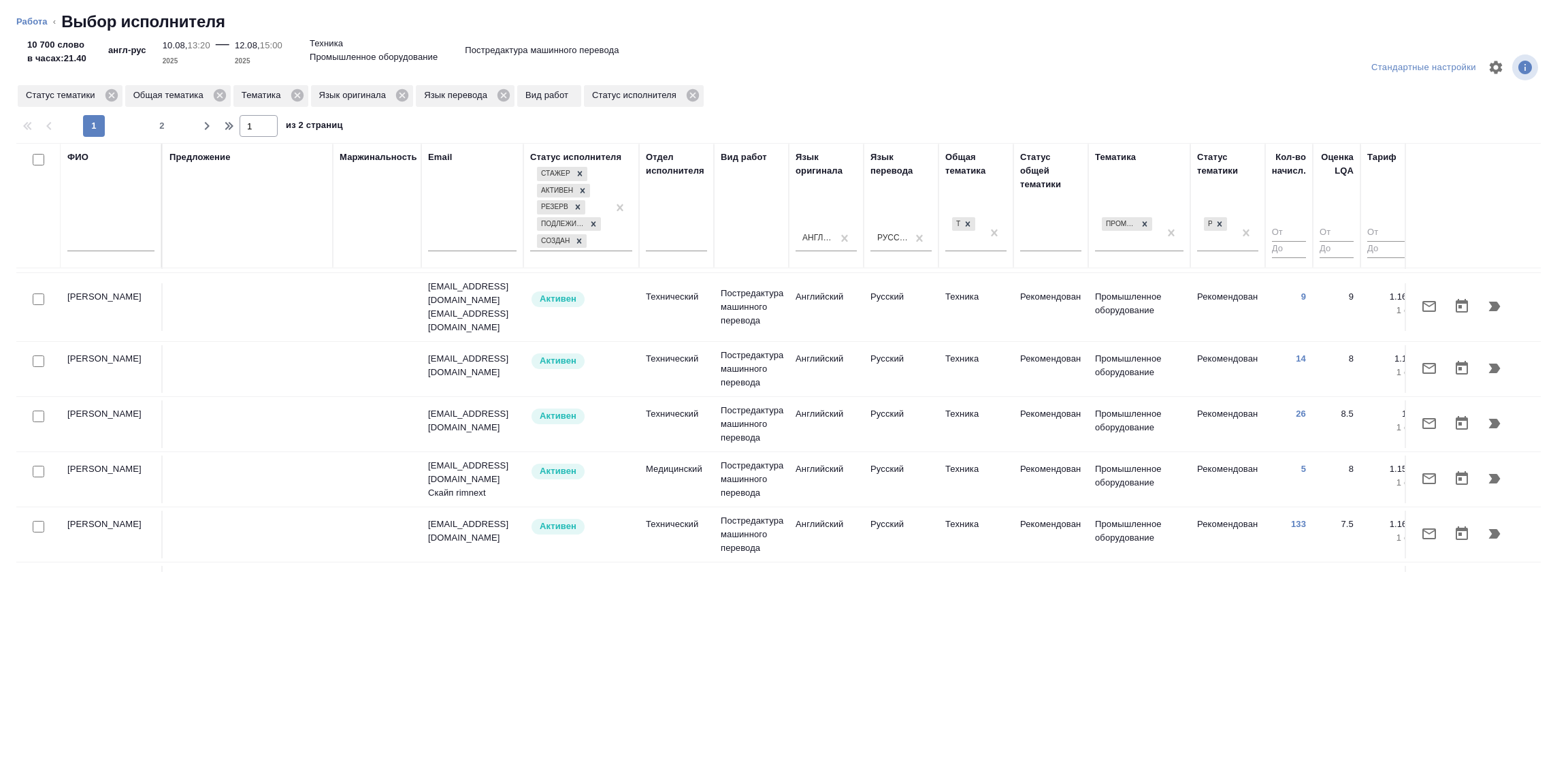
scroll to position [510, 0]
click at [38, 517] on input "checkbox" at bounding box center [38, 522] width 11 height 11
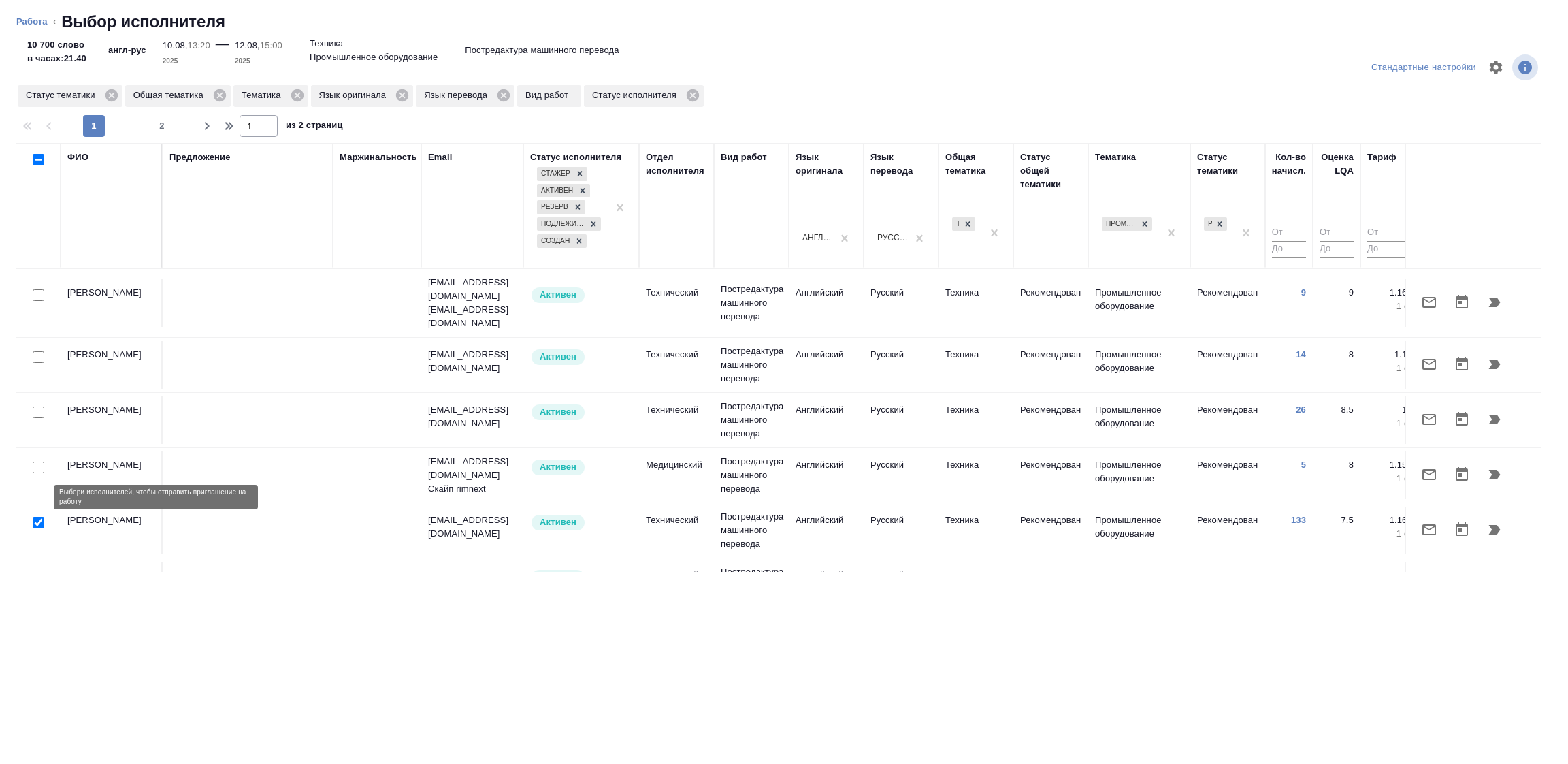
checkbox input "true"
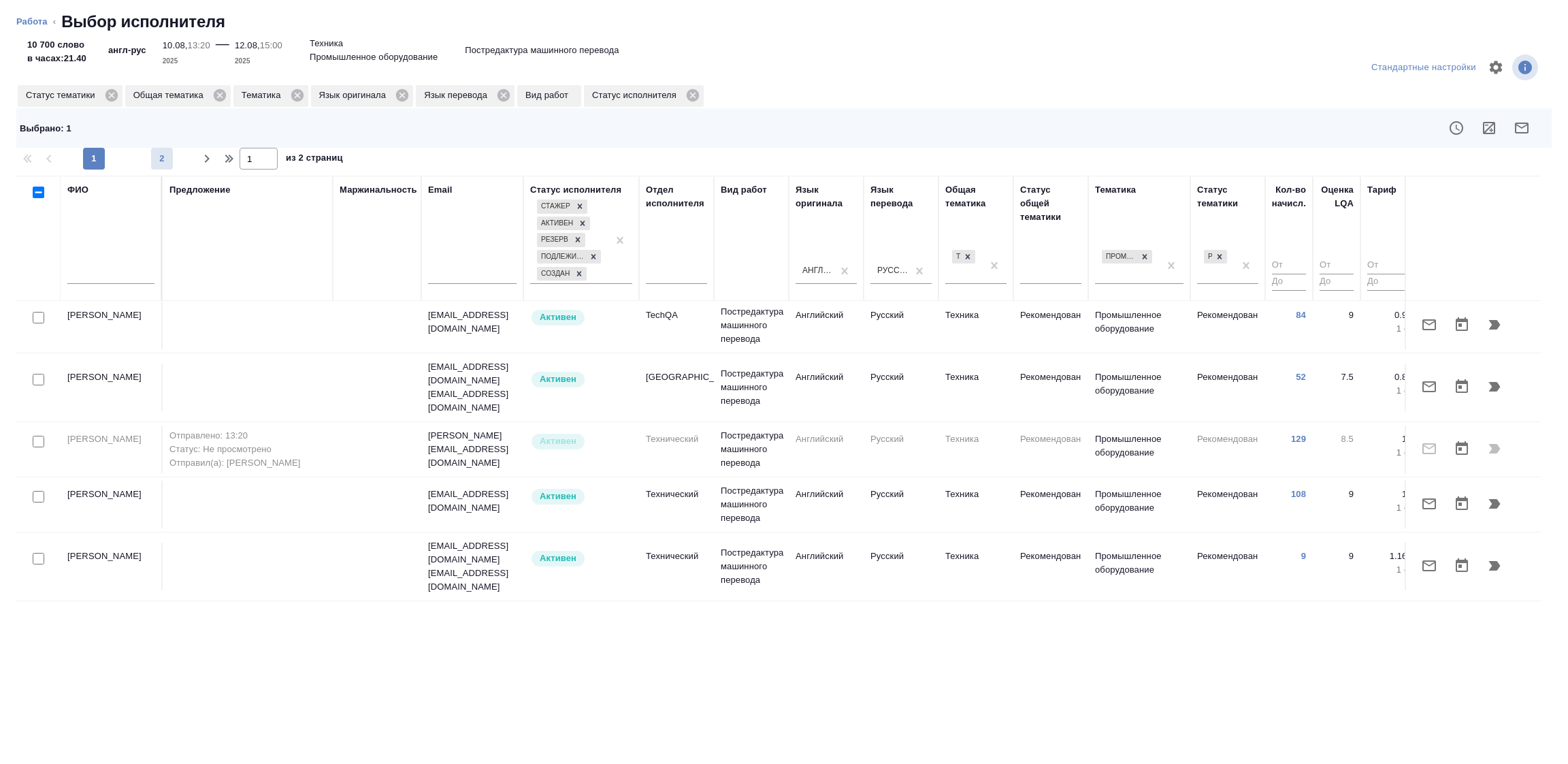
scroll to position [278, 0]
click at [166, 158] on span "2" at bounding box center [161, 158] width 22 height 14
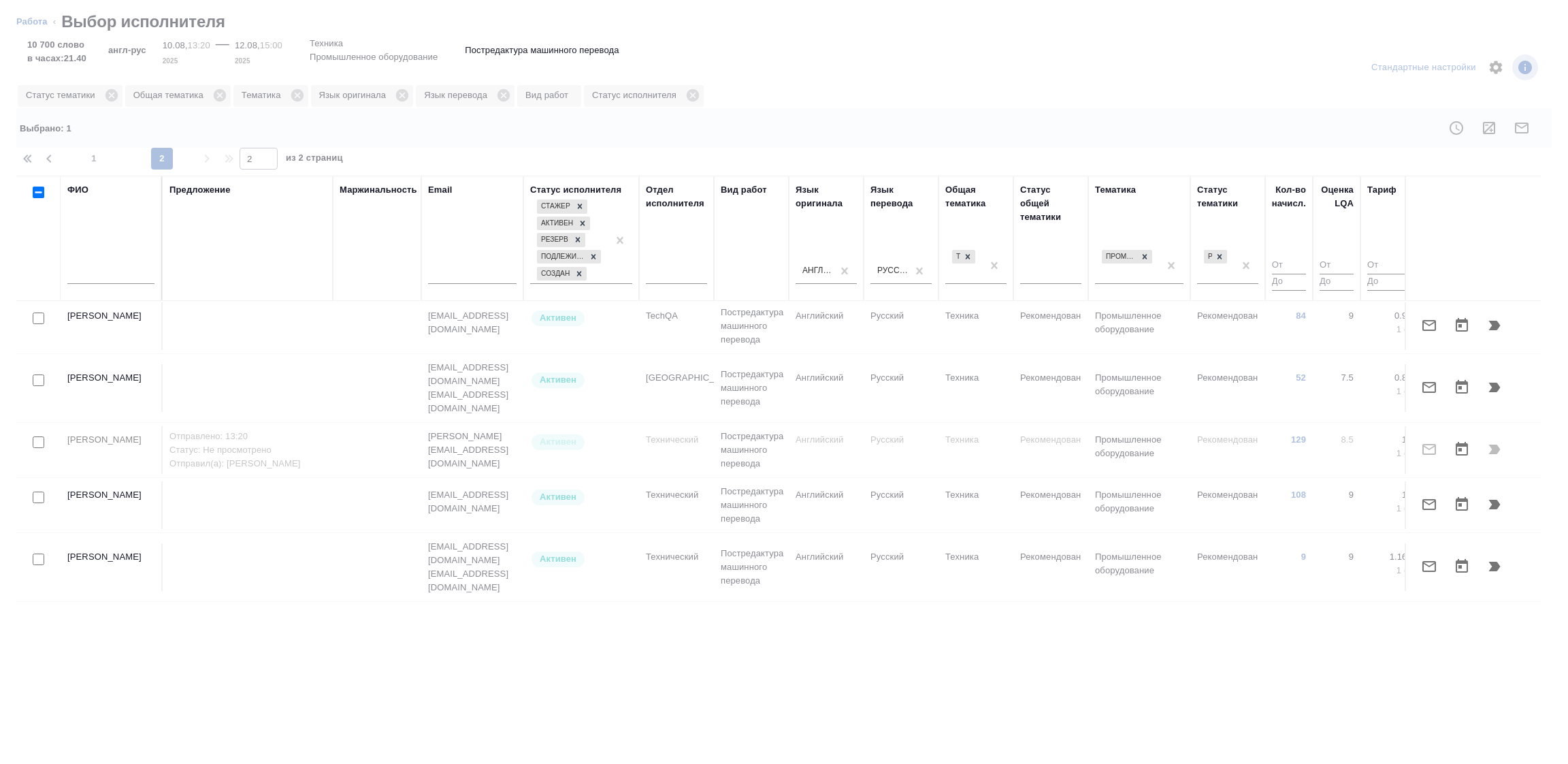
type input "2"
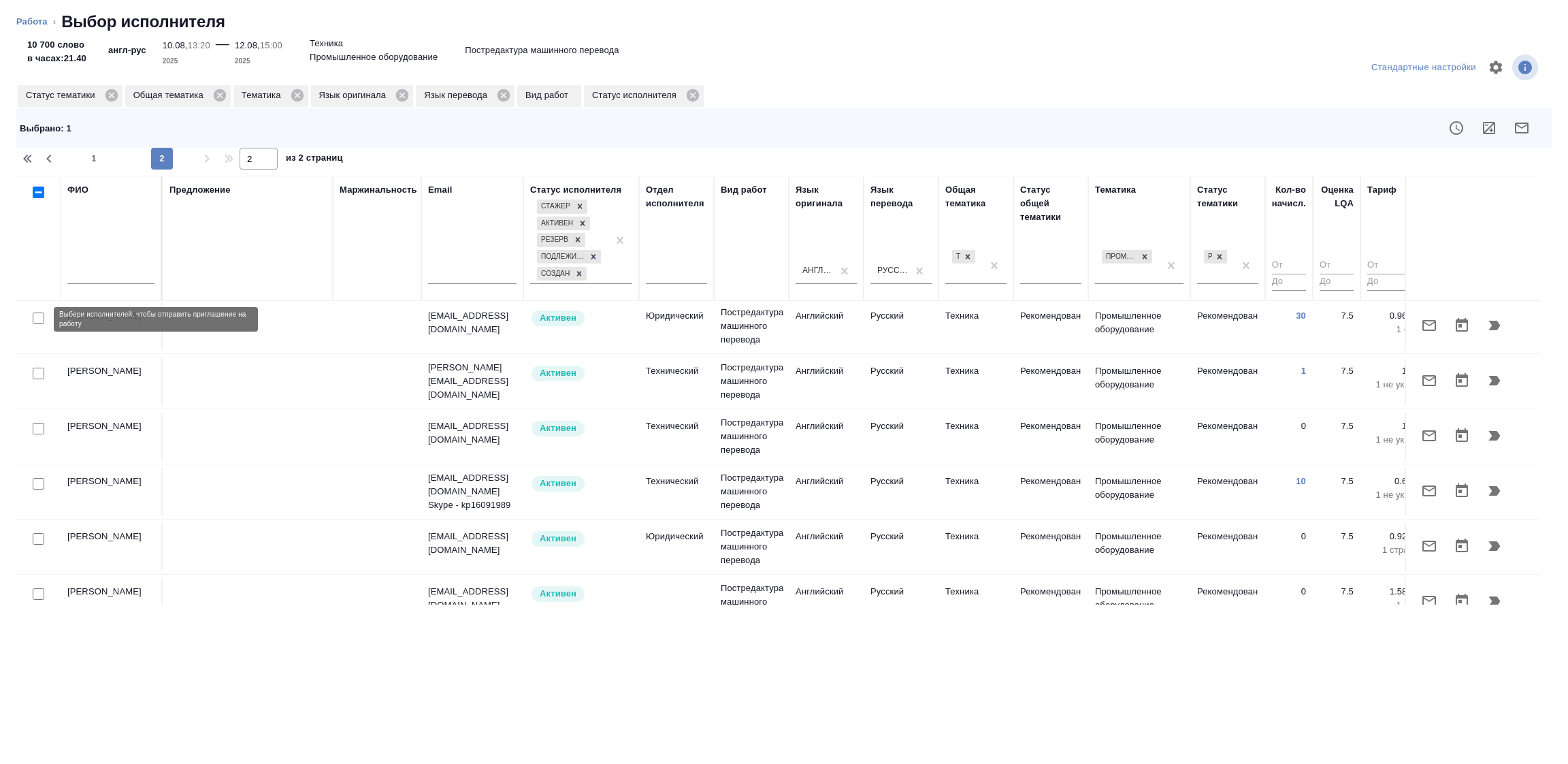
click at [37, 317] on input "checkbox" at bounding box center [38, 318] width 11 height 11
checkbox input "true"
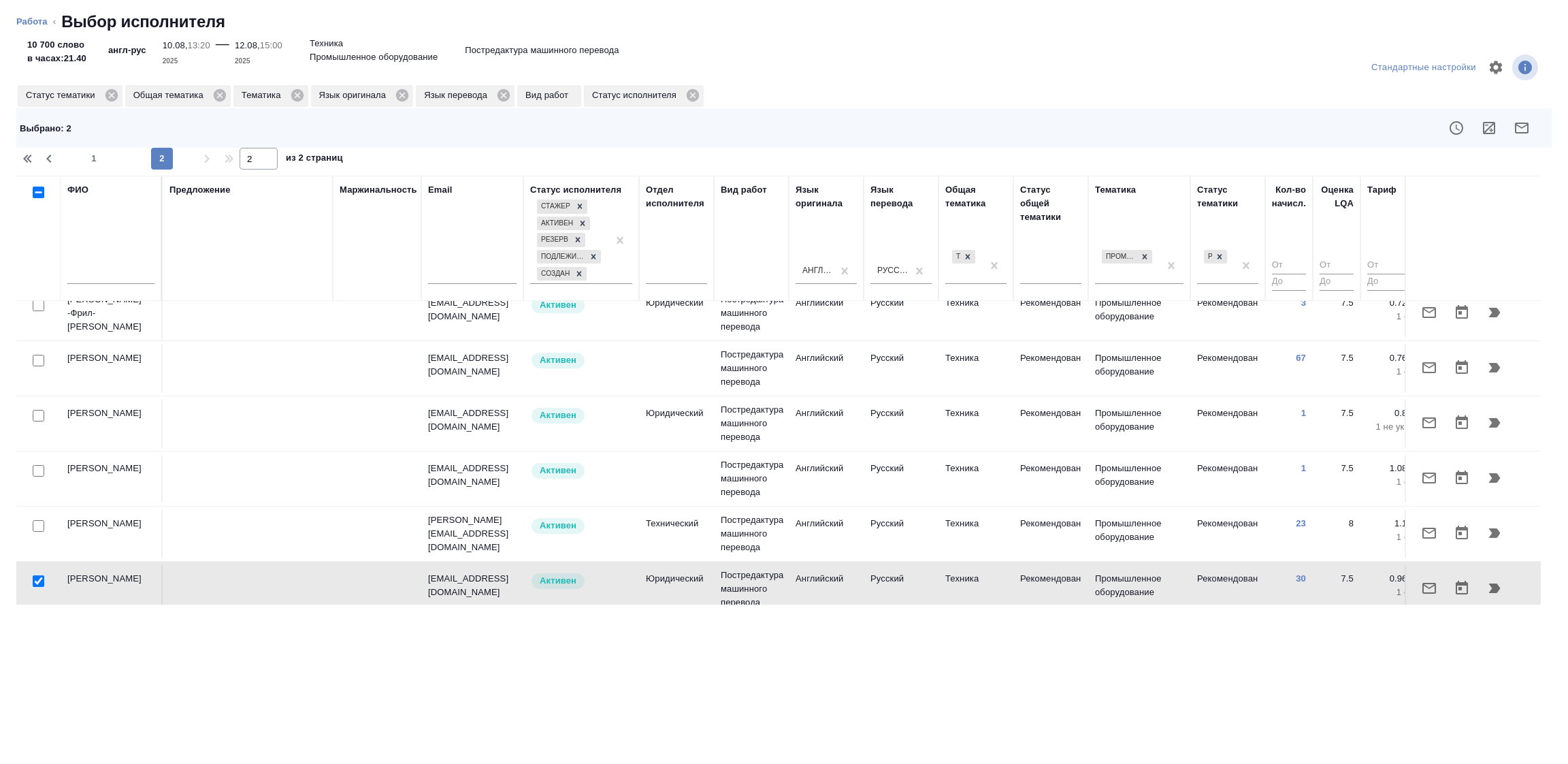
scroll to position [0, 0]
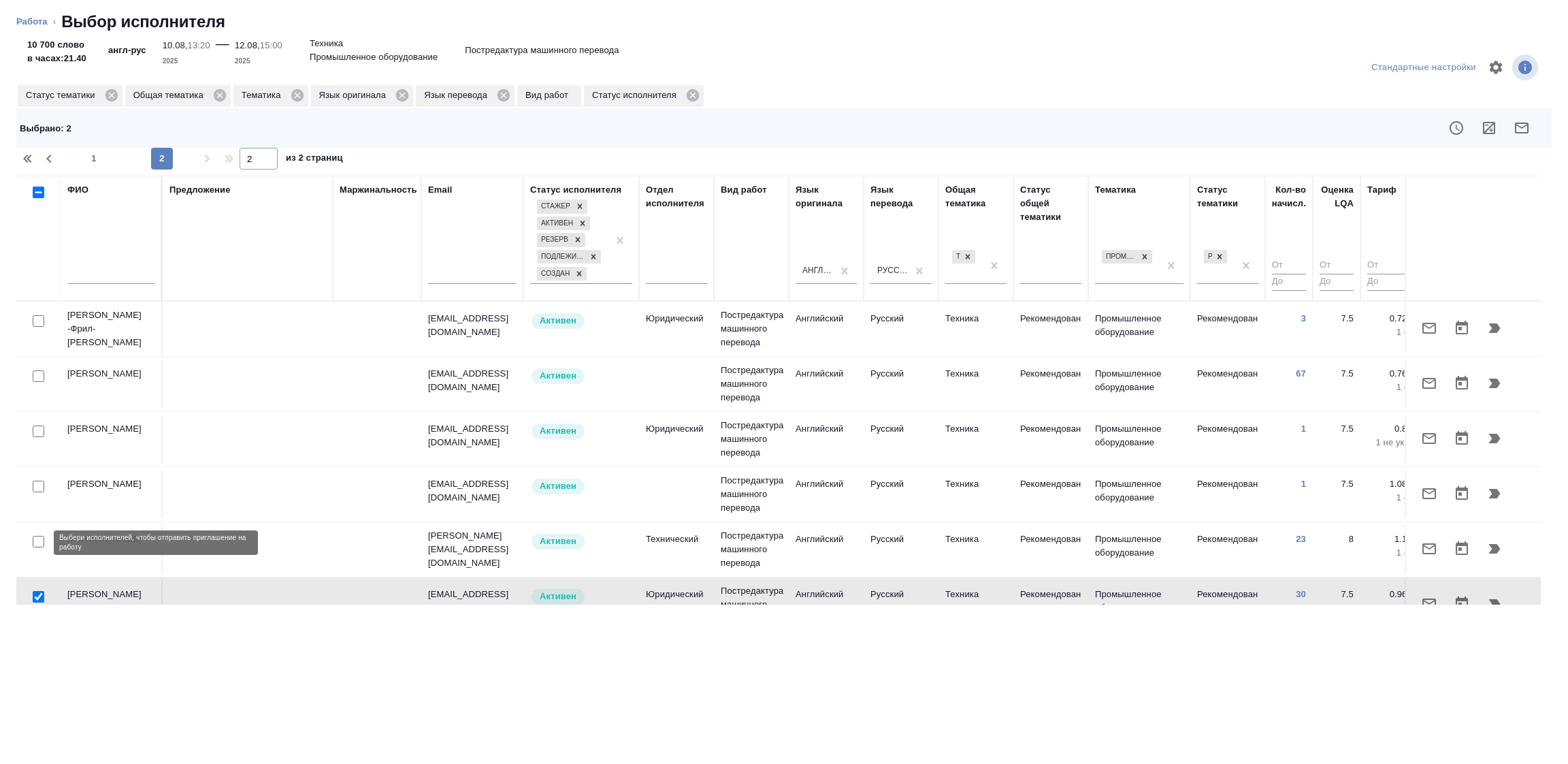
click at [35, 541] on input "checkbox" at bounding box center [38, 541] width 11 height 11
checkbox input "true"
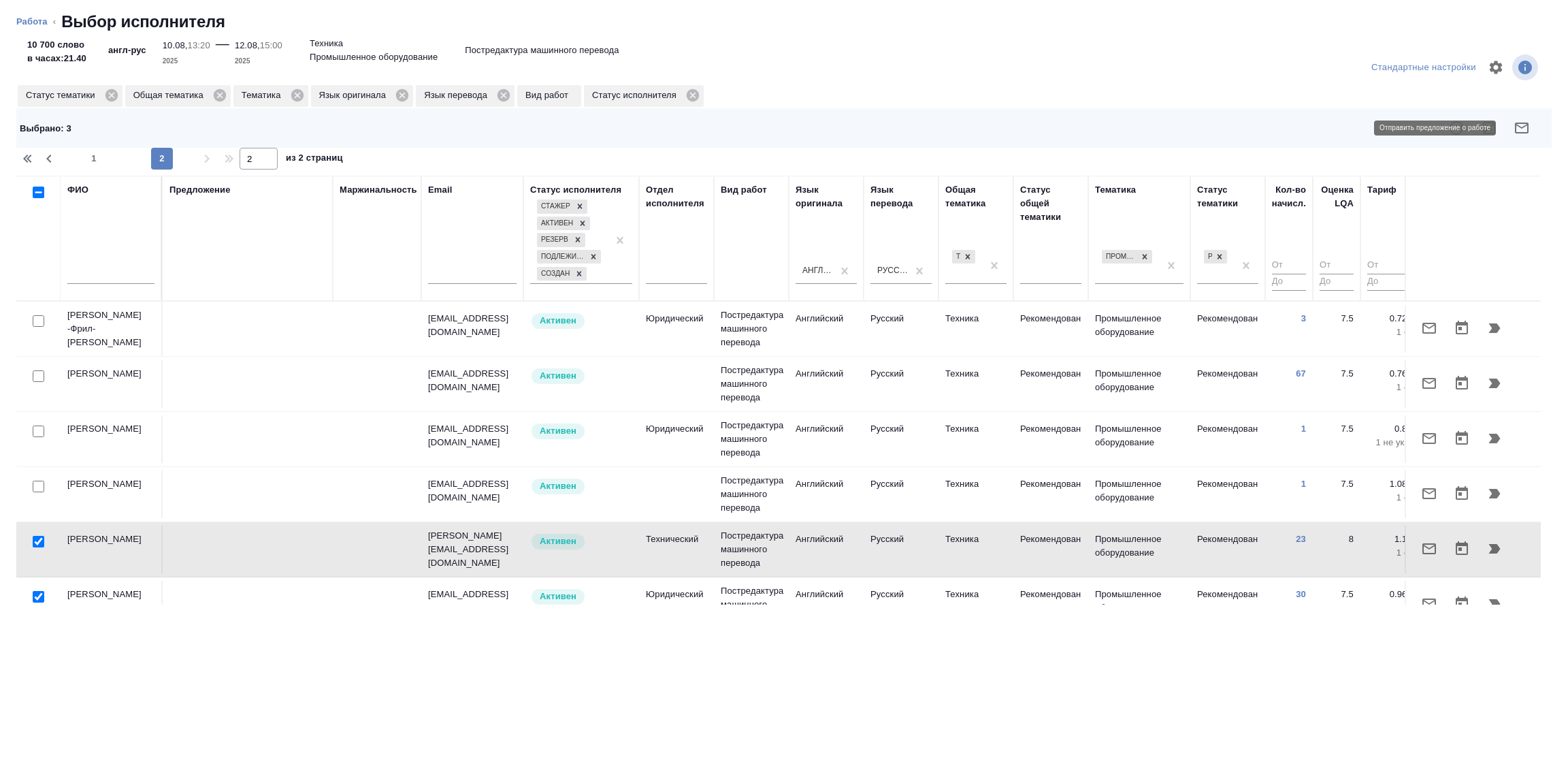
click at [1522, 125] on icon "button" at bounding box center [1521, 127] width 16 height 16
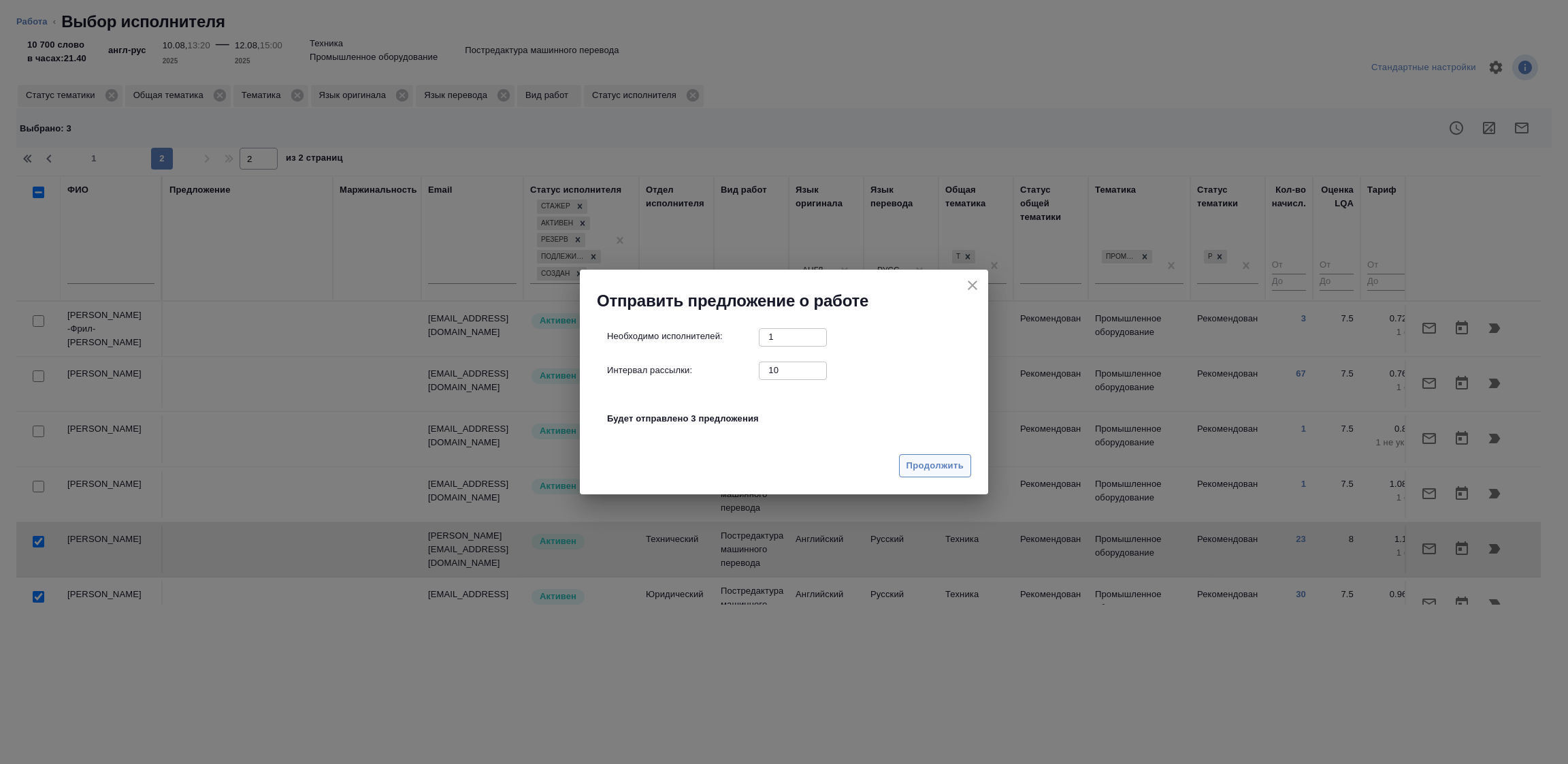
click at [942, 469] on span "Продолжить" at bounding box center [935, 465] width 57 height 16
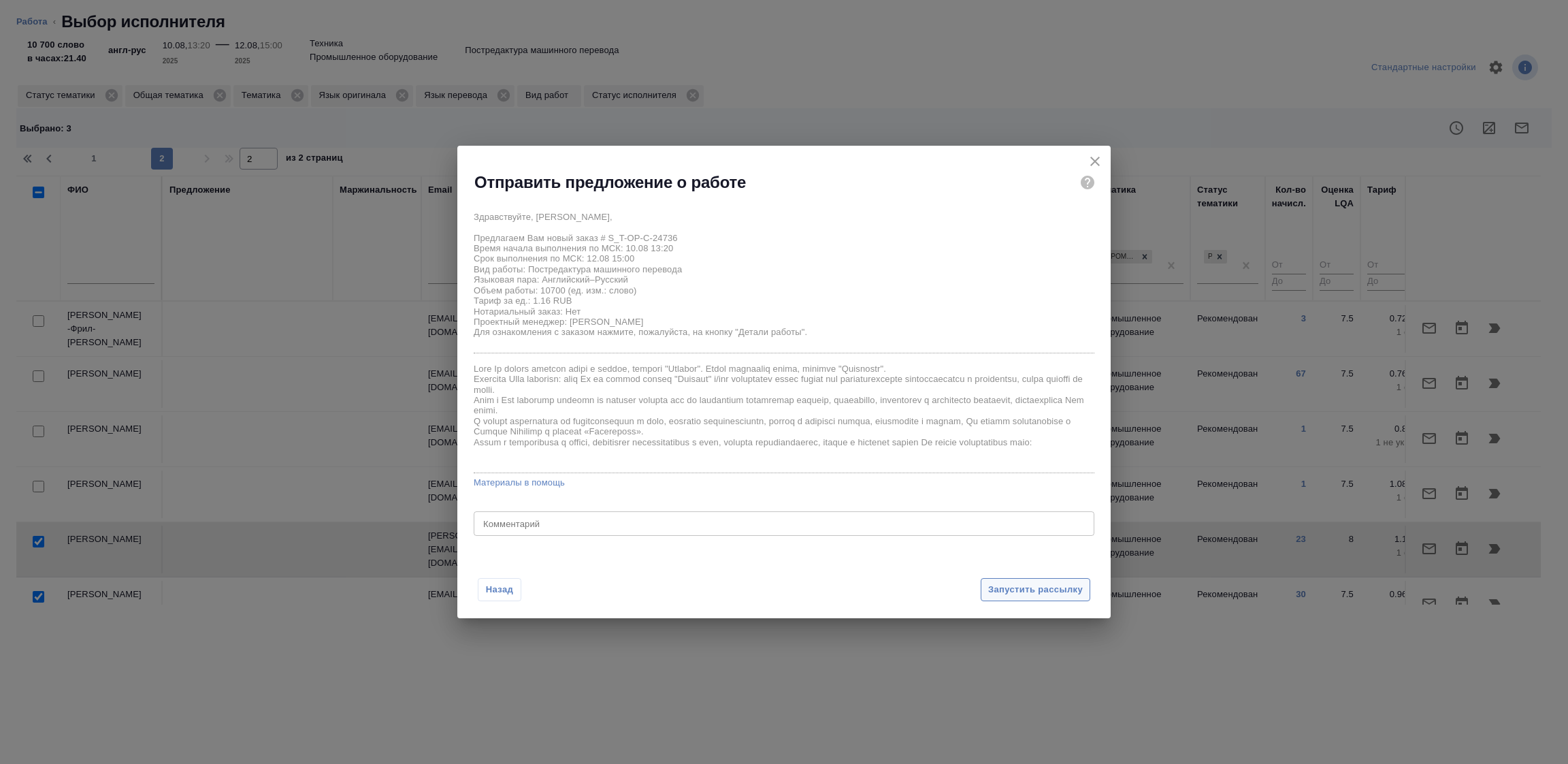
click at [1023, 587] on span "Запустить рассылку" at bounding box center [1035, 590] width 95 height 16
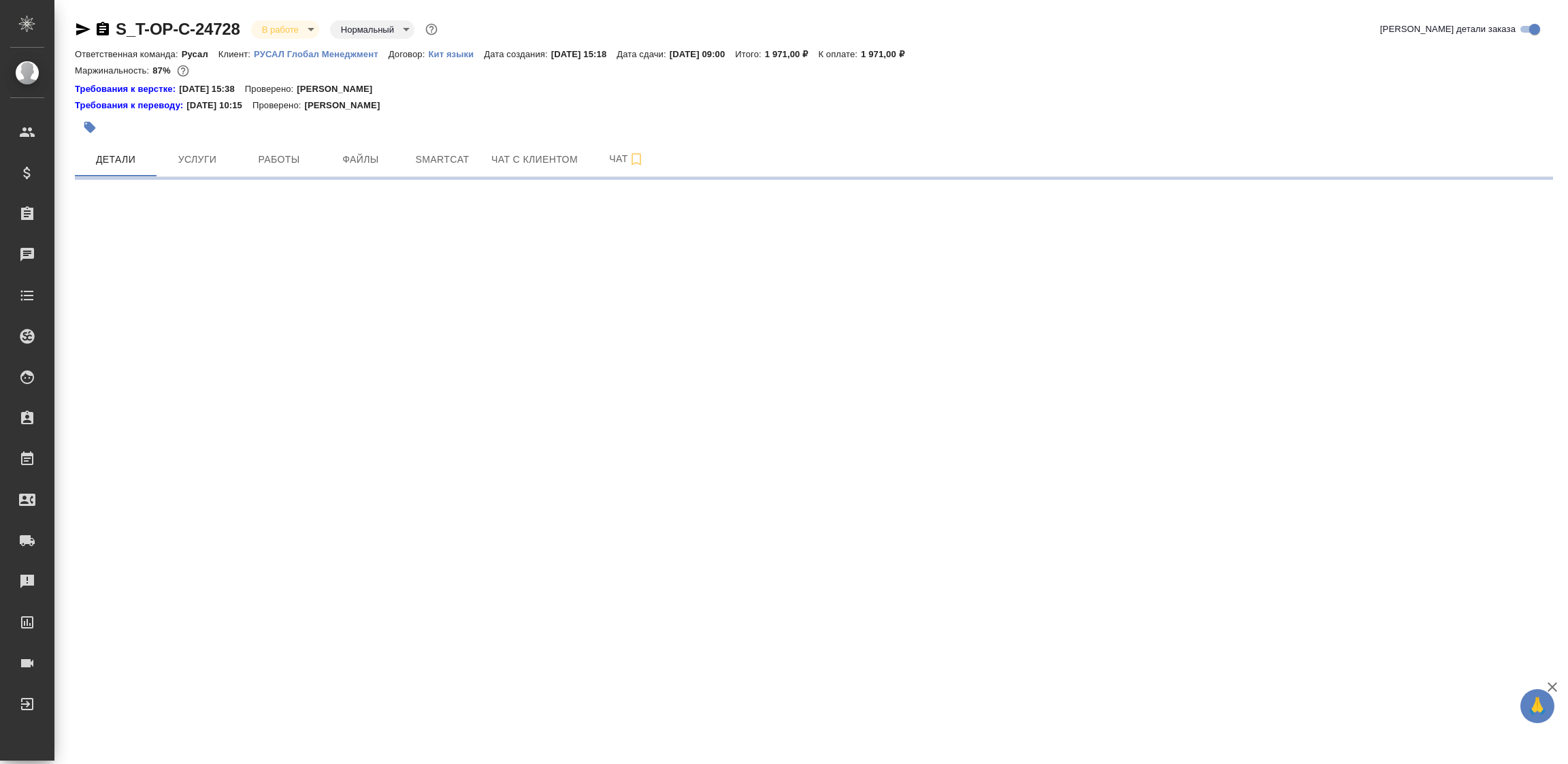
select select "RU"
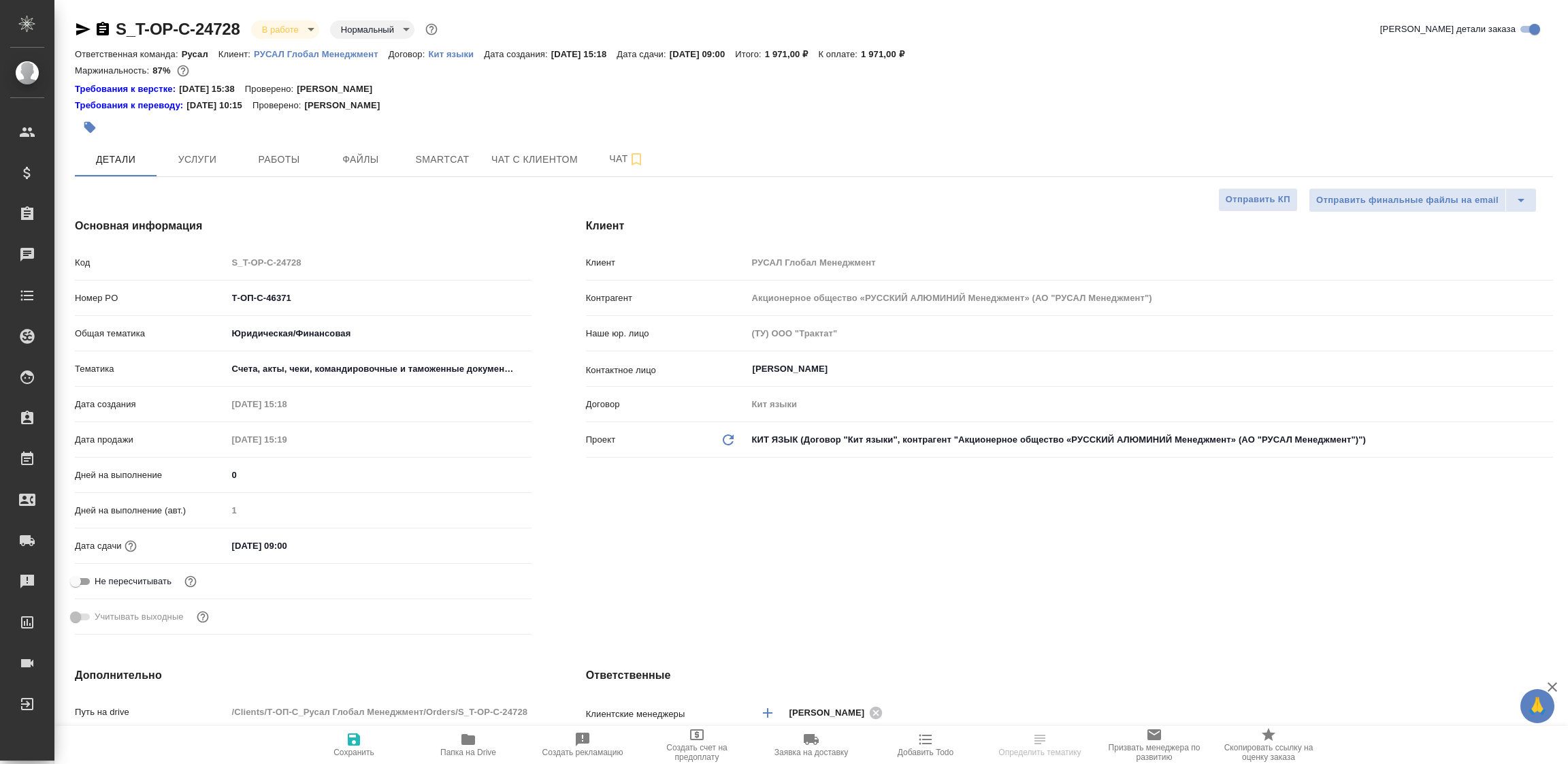
type textarea "x"
click at [465, 736] on icon "button" at bounding box center [468, 740] width 14 height 11
click at [275, 162] on span "Работы" at bounding box center [279, 159] width 66 height 17
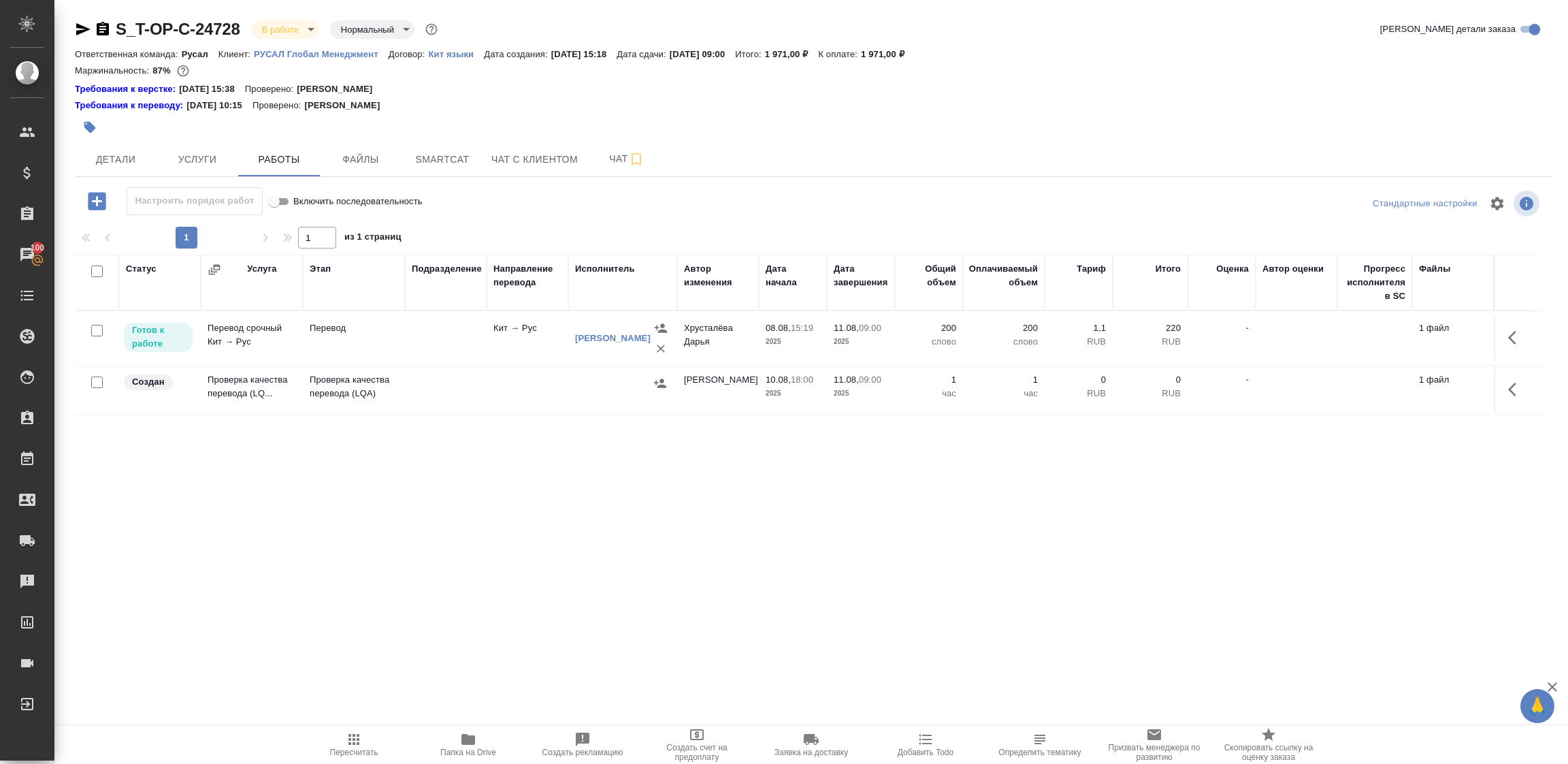
click at [608, 389] on div at bounding box center [623, 383] width 95 height 21
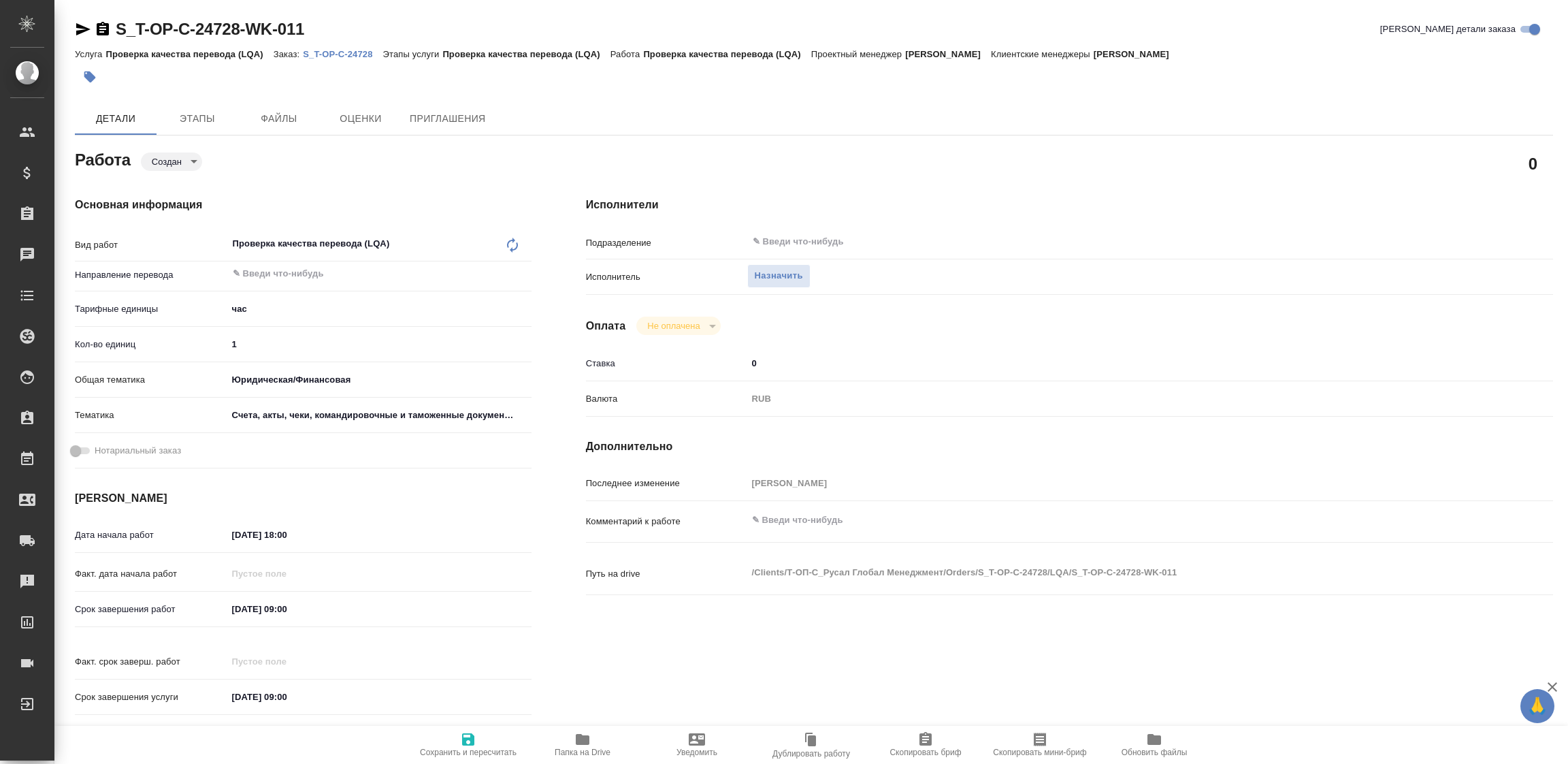
type textarea "x"
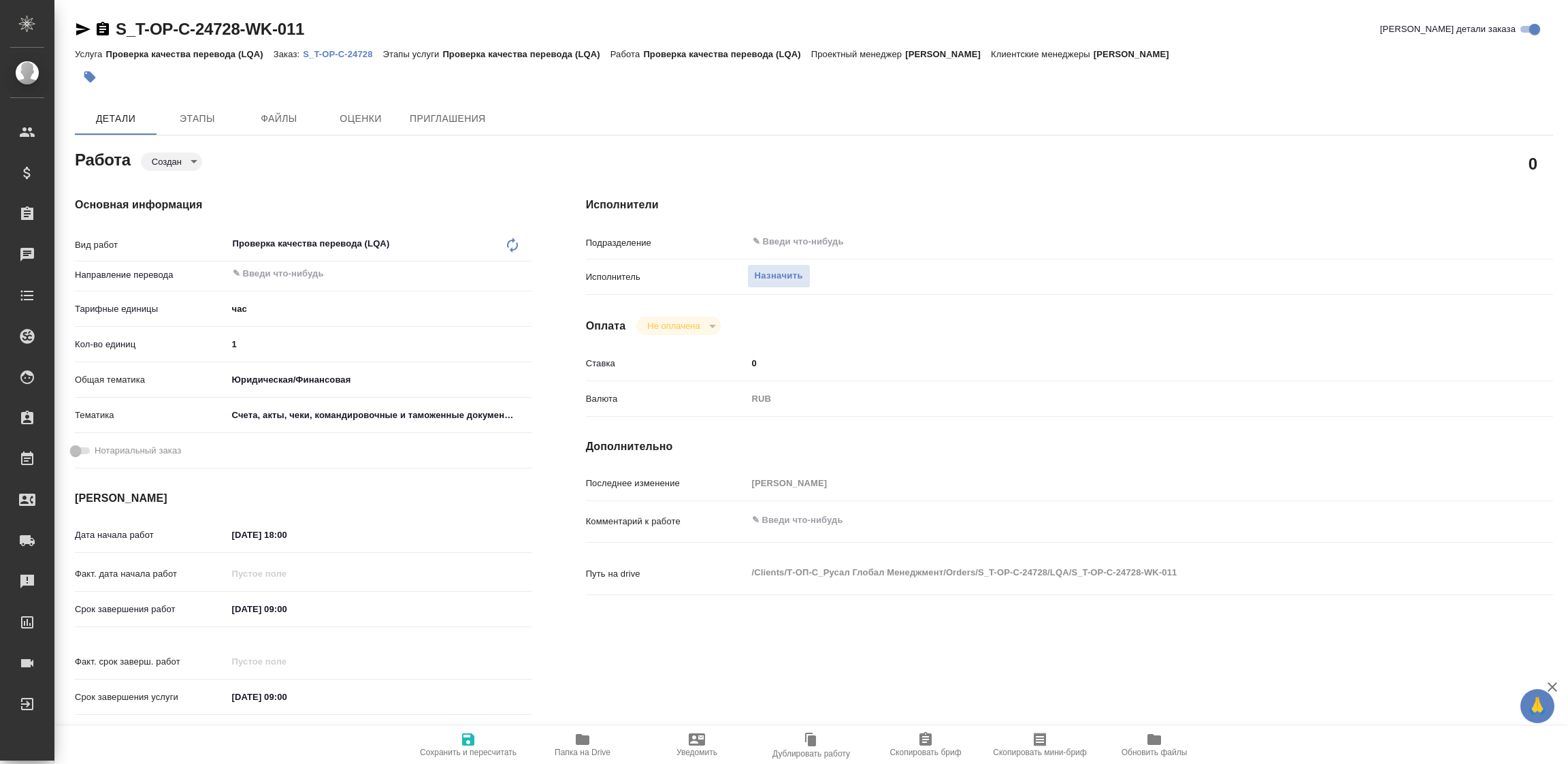
type textarea "x"
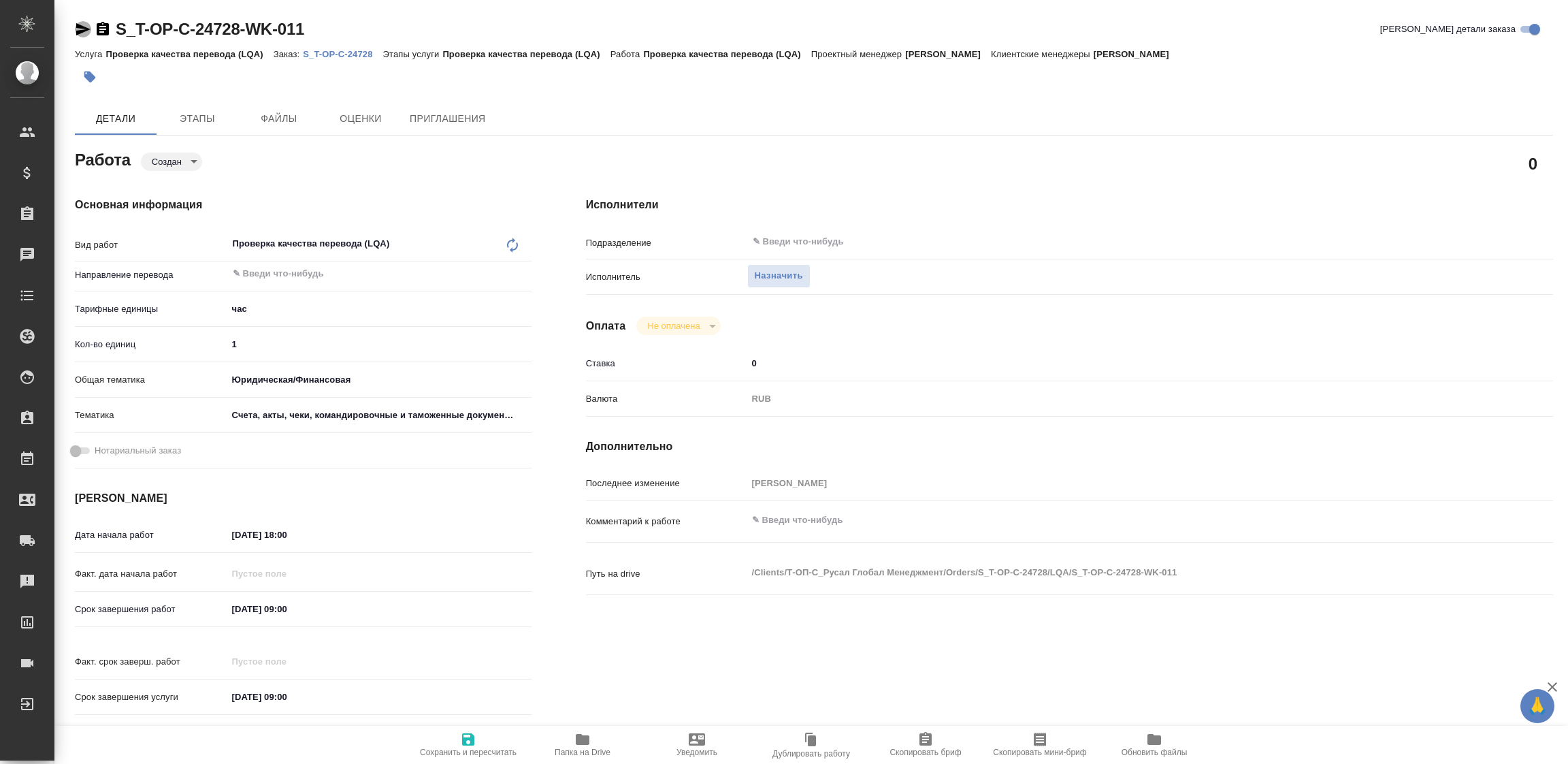
drag, startPoint x: 80, startPoint y: 27, endPoint x: 115, endPoint y: 0, distance: 44.2
click at [80, 25] on icon "button" at bounding box center [82, 29] width 14 height 12
type textarea "x"
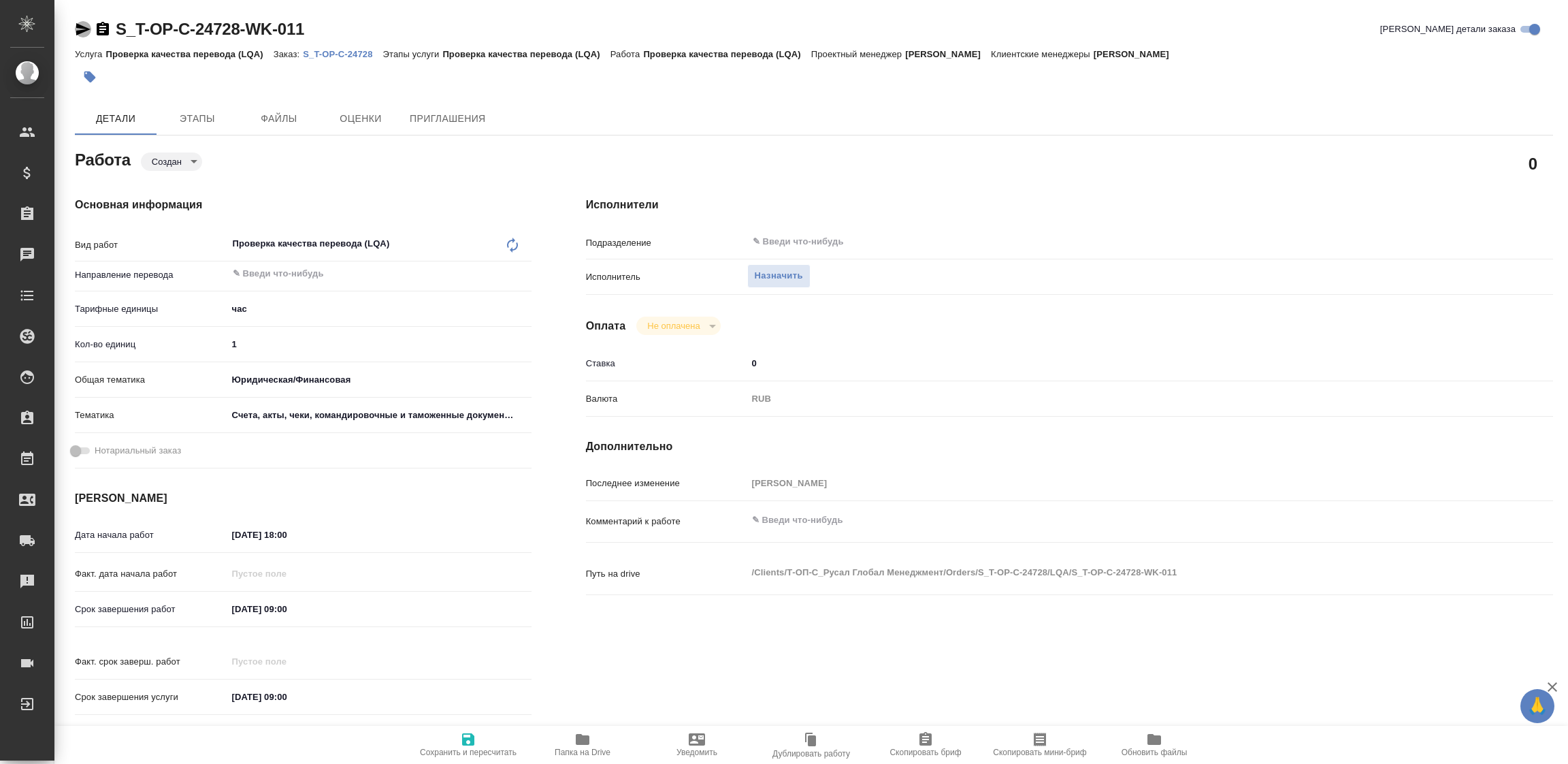
type textarea "x"
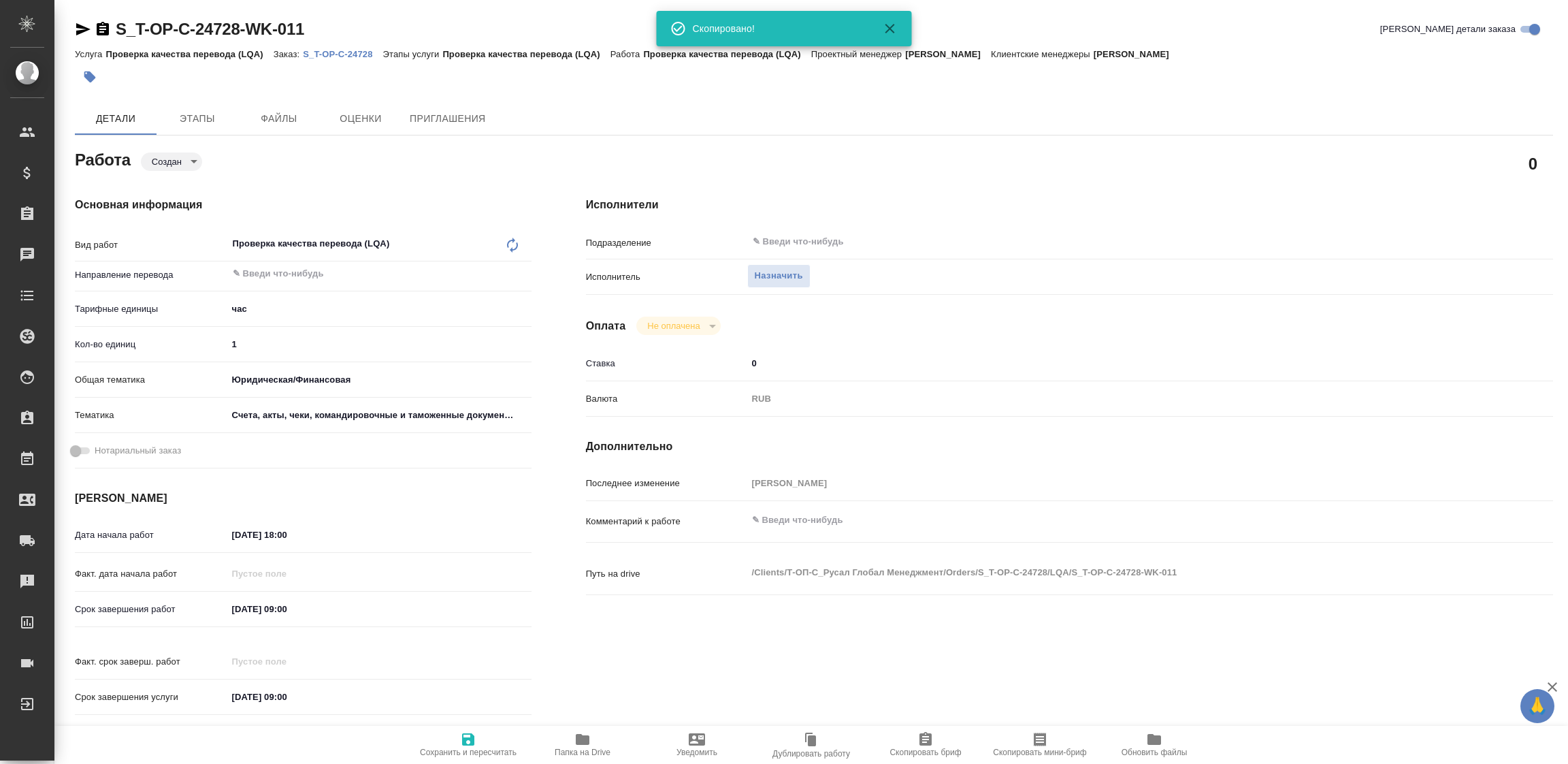
type textarea "x"
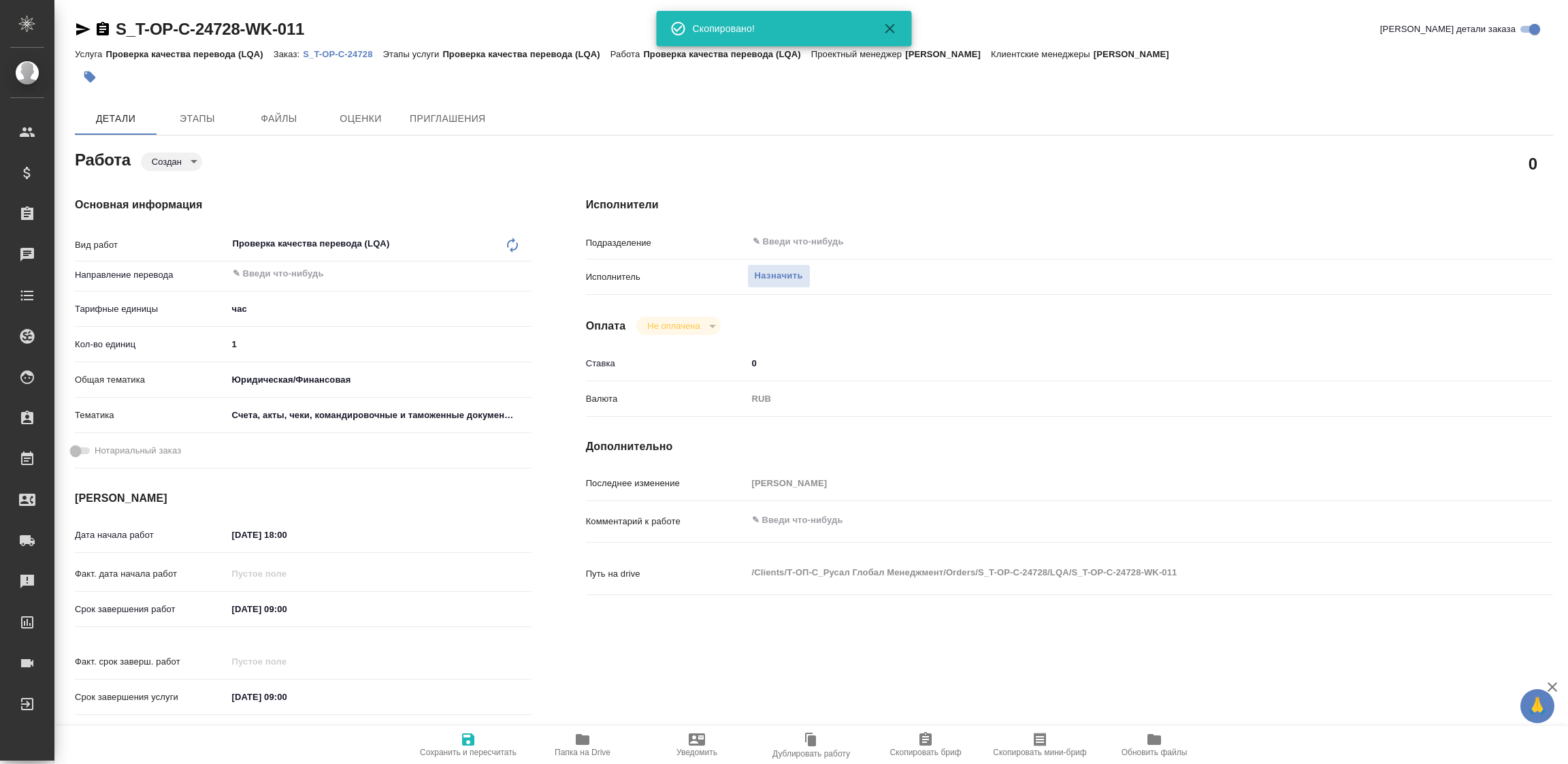
type textarea "x"
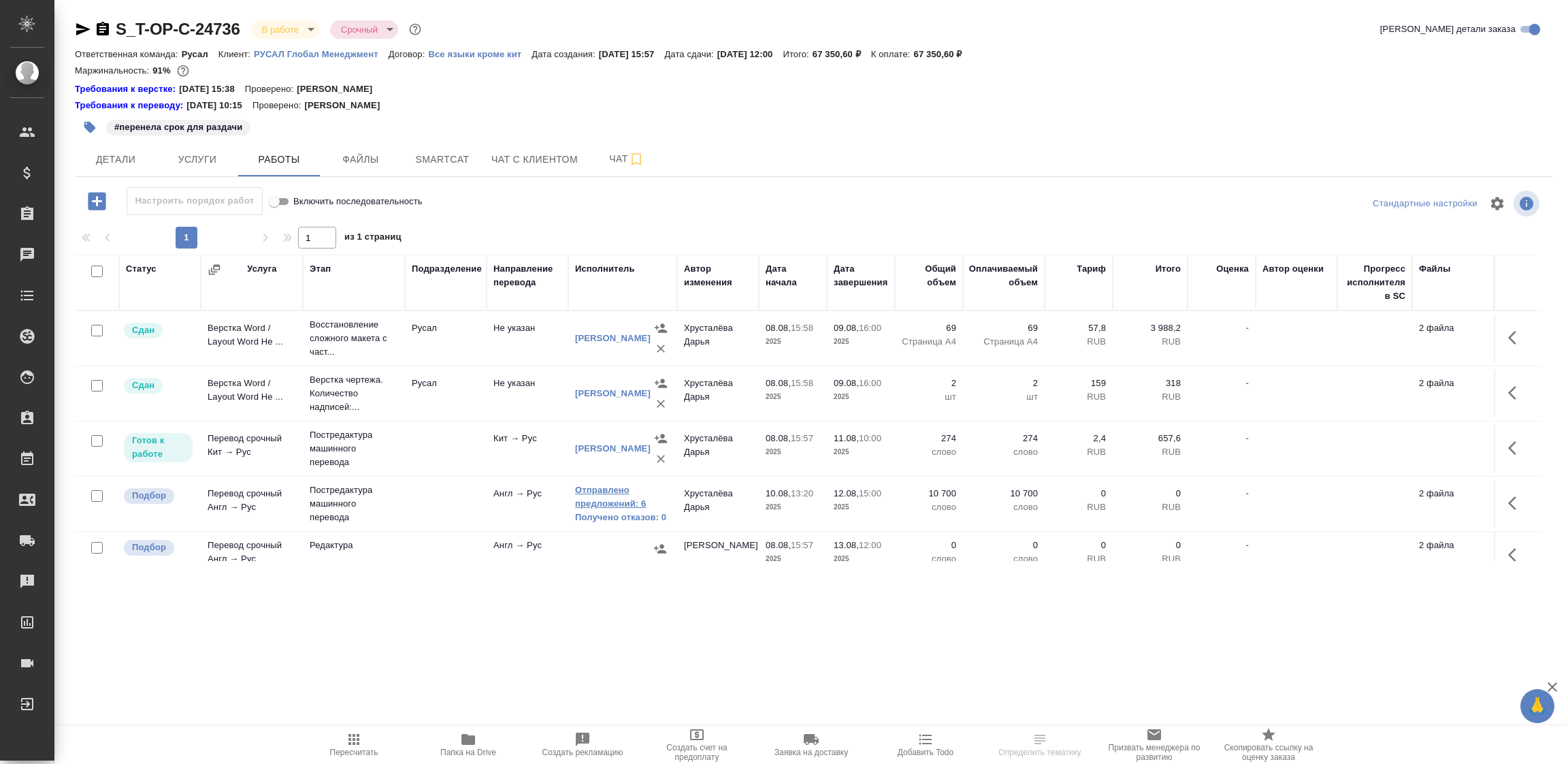
click at [628, 503] on link "Отправлено предложений: 6" at bounding box center [623, 496] width 95 height 27
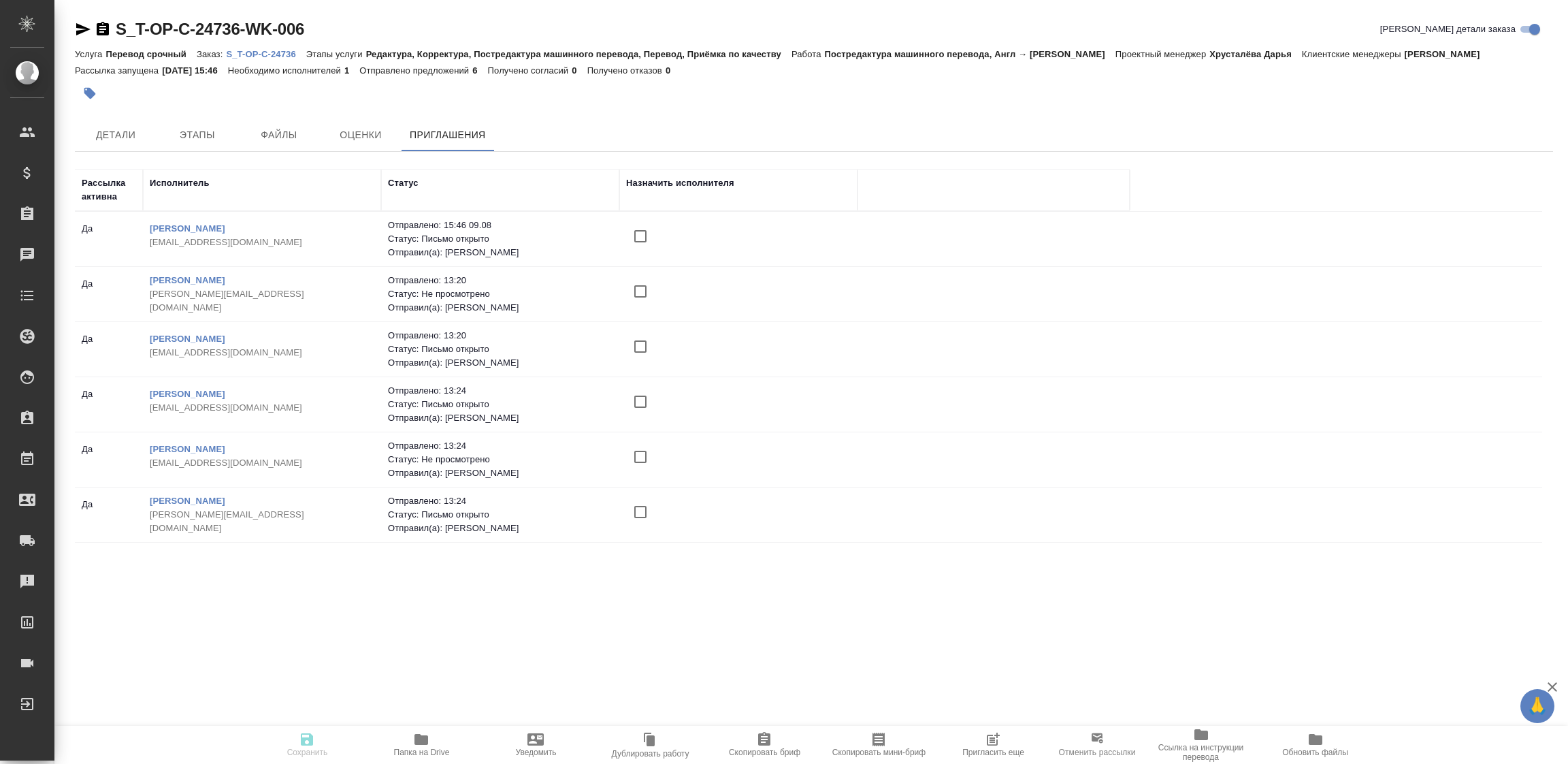
scroll to position [1, 0]
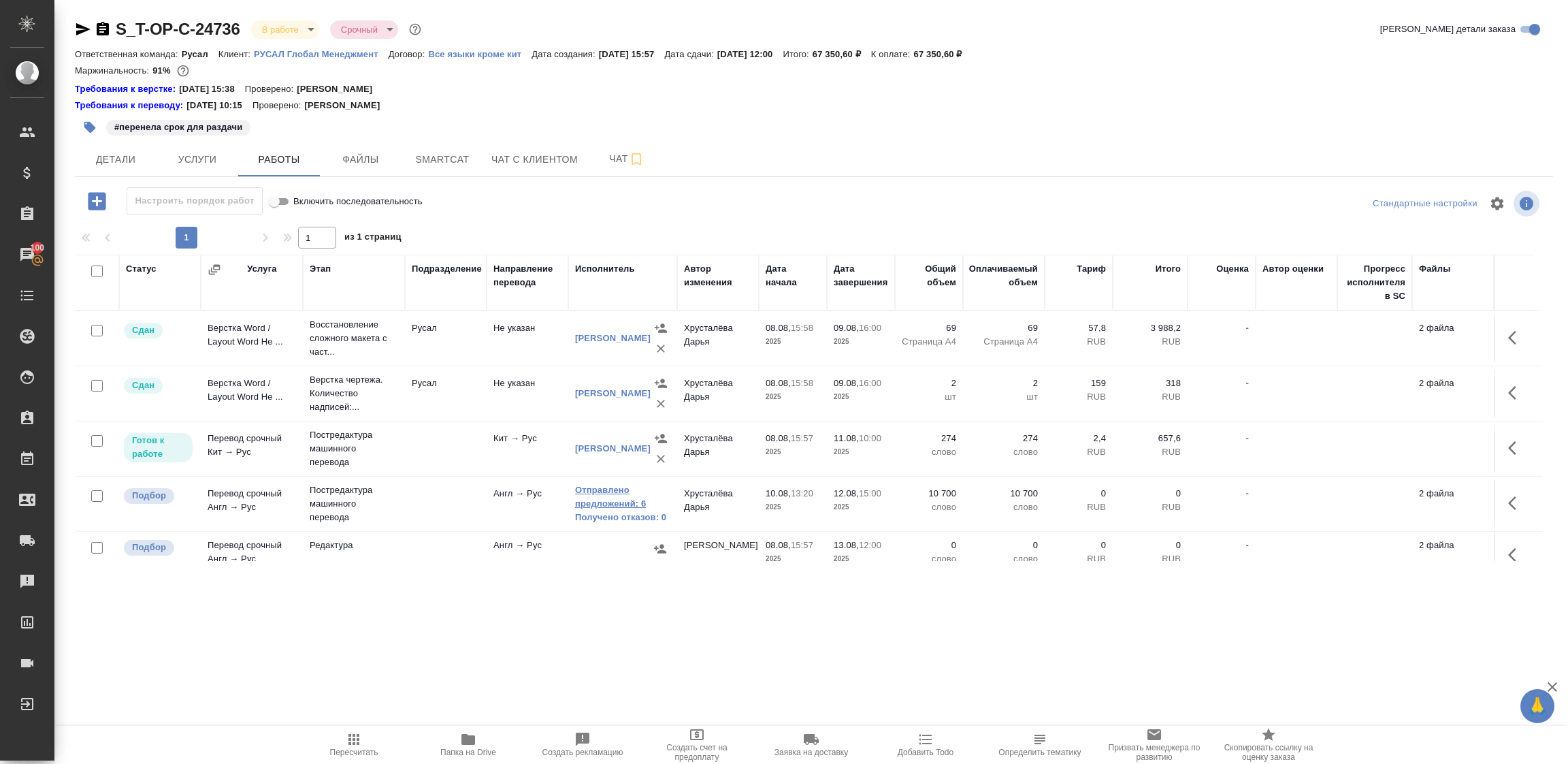
click at [618, 500] on link "Отправлено предложений: 6" at bounding box center [623, 496] width 95 height 27
click at [443, 158] on span "Smartcat" at bounding box center [443, 159] width 66 height 17
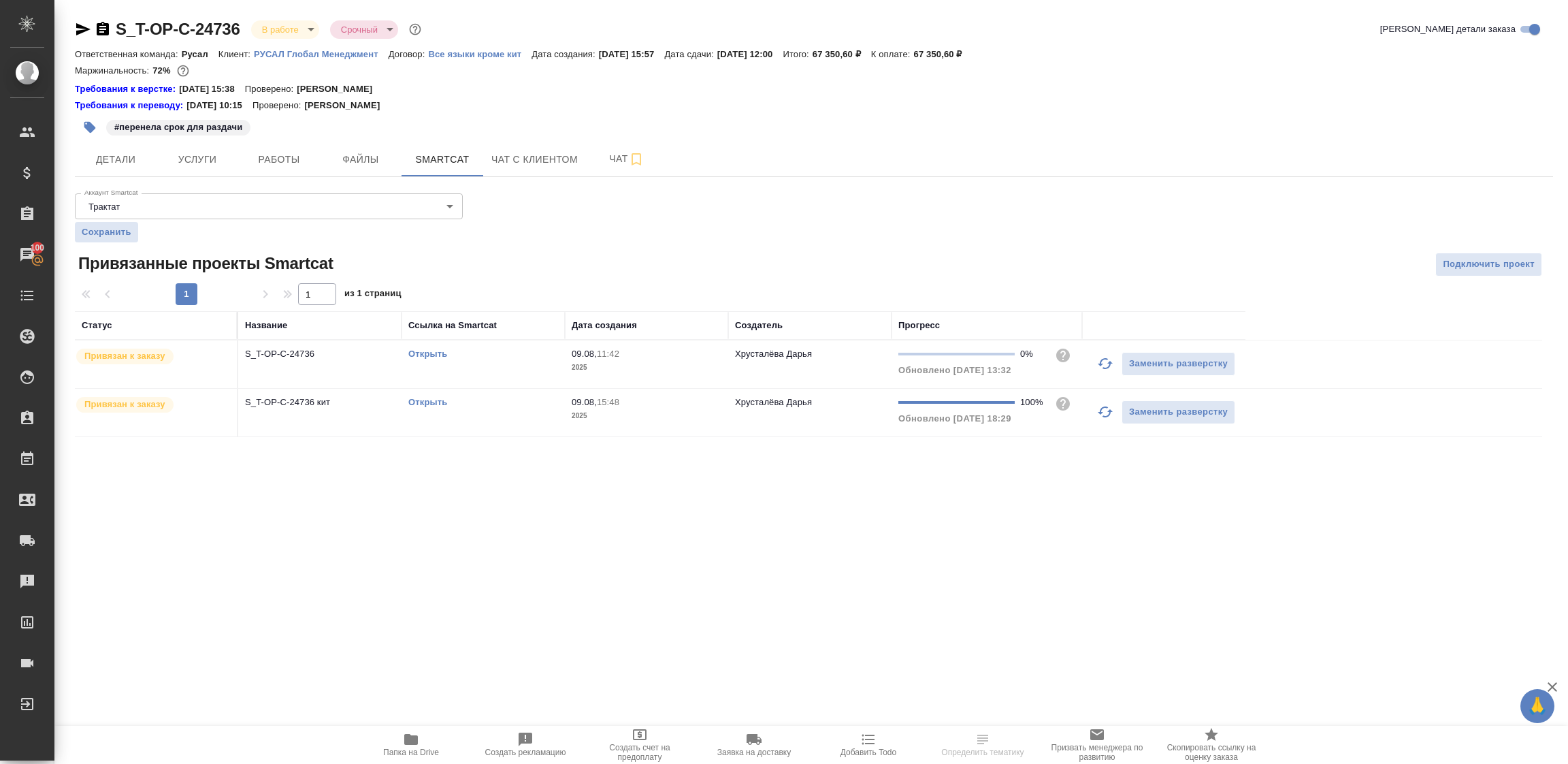
click at [432, 355] on link "Открыть" at bounding box center [427, 353] width 38 height 10
